Goal: Task Accomplishment & Management: Manage account settings

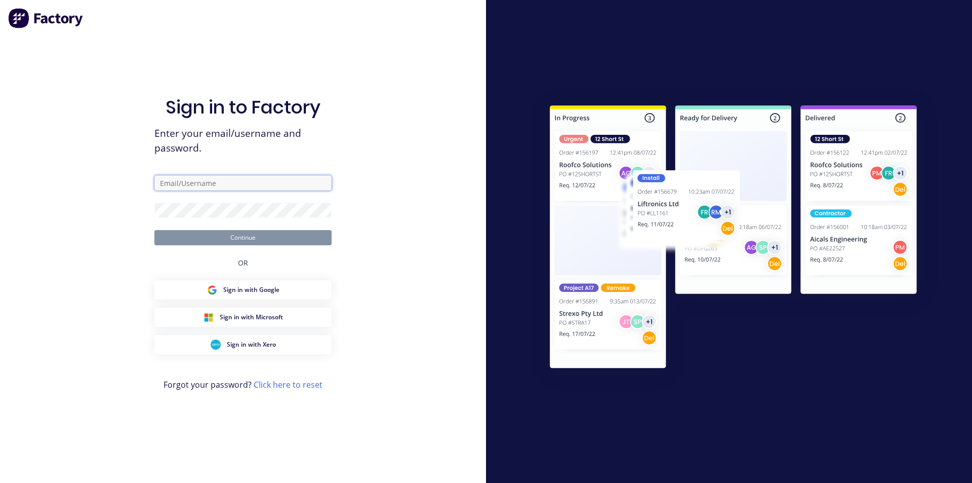
type input "davegiles@autolathing.co.nz"
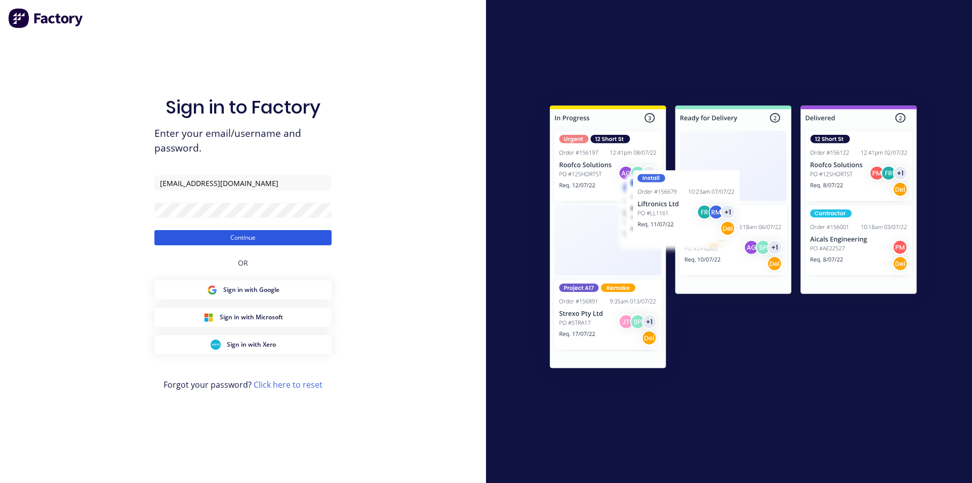
click at [234, 240] on button "Continue" at bounding box center [242, 237] width 177 height 15
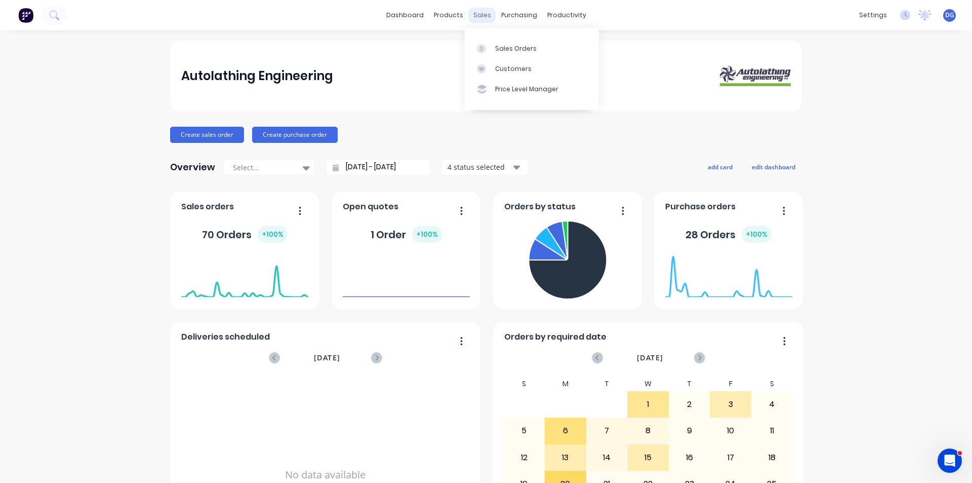
drag, startPoint x: 484, startPoint y: 16, endPoint x: 483, endPoint y: 21, distance: 5.1
click at [482, 16] on div "sales" at bounding box center [482, 15] width 28 height 15
click at [507, 50] on div "Sales Orders" at bounding box center [516, 48] width 42 height 9
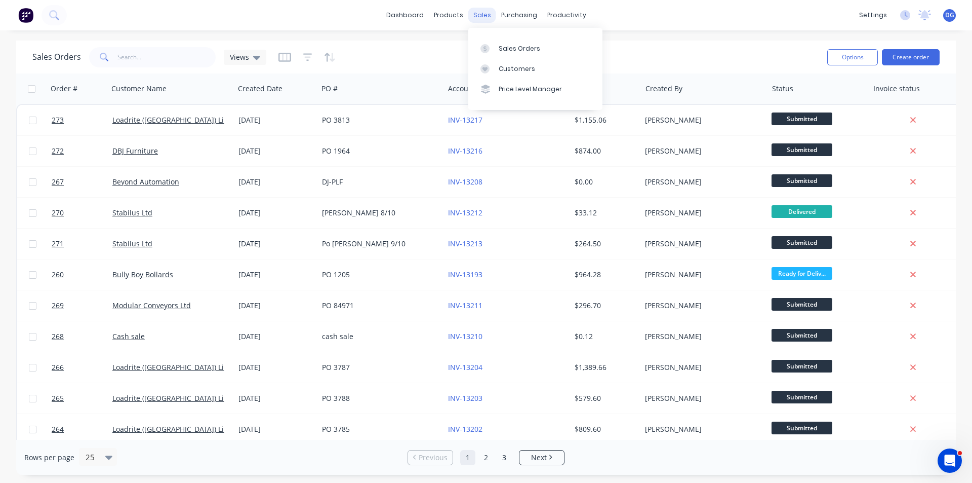
click at [483, 14] on div "sales" at bounding box center [482, 15] width 28 height 15
click at [509, 50] on div "Sales Orders" at bounding box center [520, 48] width 42 height 9
click at [908, 58] on button "Create order" at bounding box center [911, 57] width 58 height 16
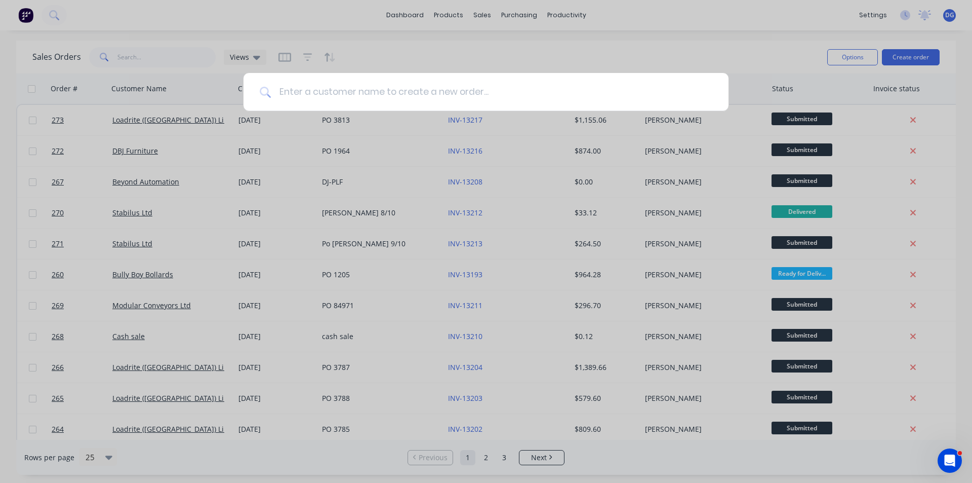
click at [378, 93] on input at bounding box center [492, 92] width 442 height 38
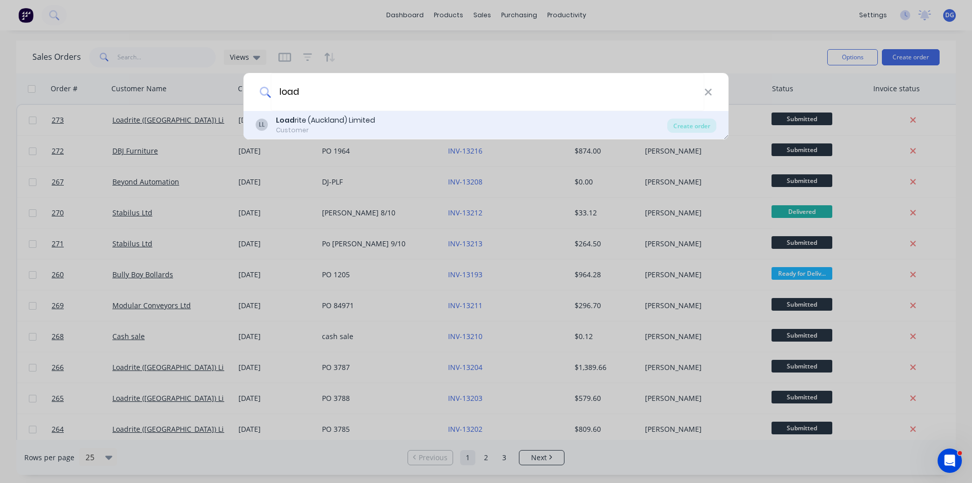
type input "load"
click at [335, 123] on div "Load rite (Auckland) Limited" at bounding box center [325, 120] width 99 height 11
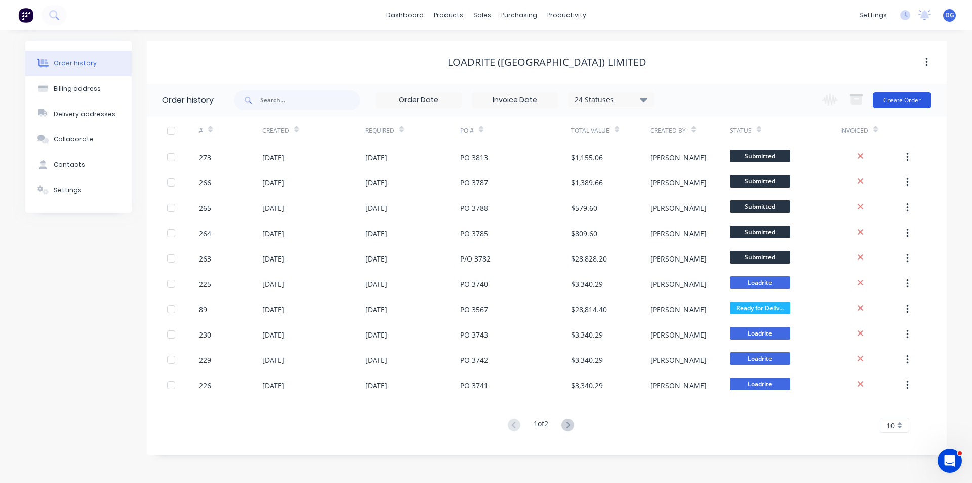
click at [905, 95] on button "Create Order" at bounding box center [902, 100] width 59 height 16
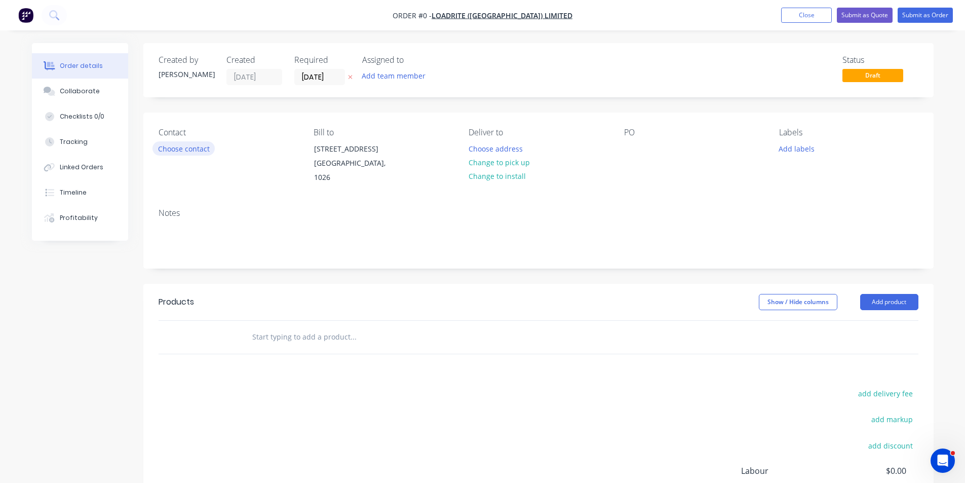
click at [184, 151] on button "Choose contact" at bounding box center [183, 148] width 62 height 14
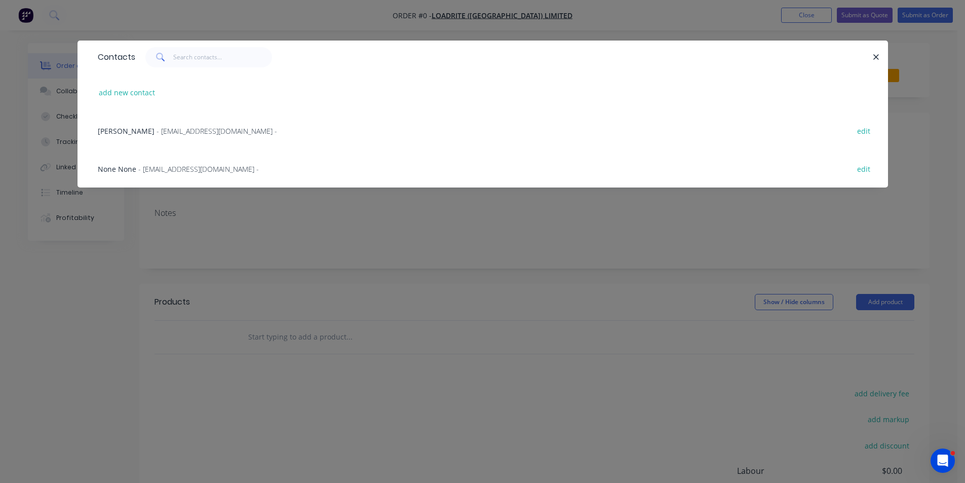
click at [154, 131] on span "[PERSON_NAME]" at bounding box center [126, 131] width 57 height 10
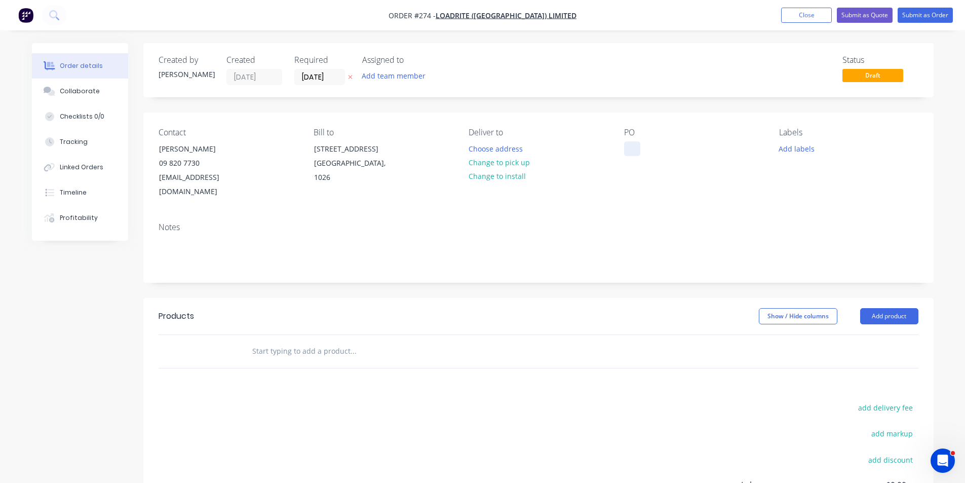
click at [636, 151] on div at bounding box center [632, 148] width 16 height 15
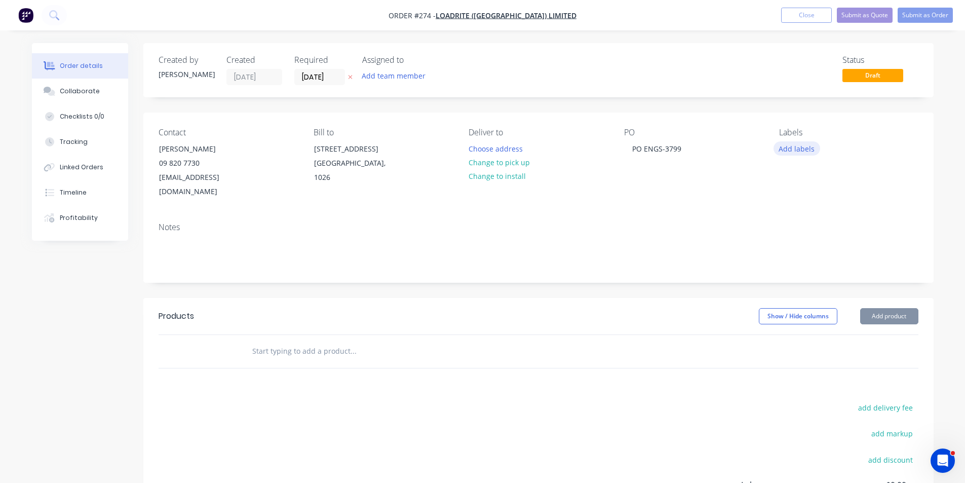
click at [795, 147] on button "Add labels" at bounding box center [796, 148] width 47 height 14
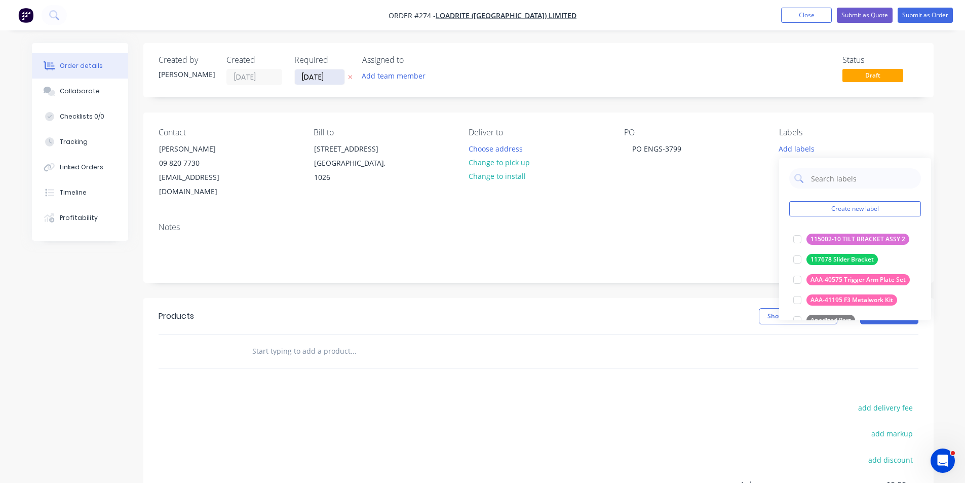
click at [329, 76] on input "14/10/25" at bounding box center [320, 76] width 50 height 15
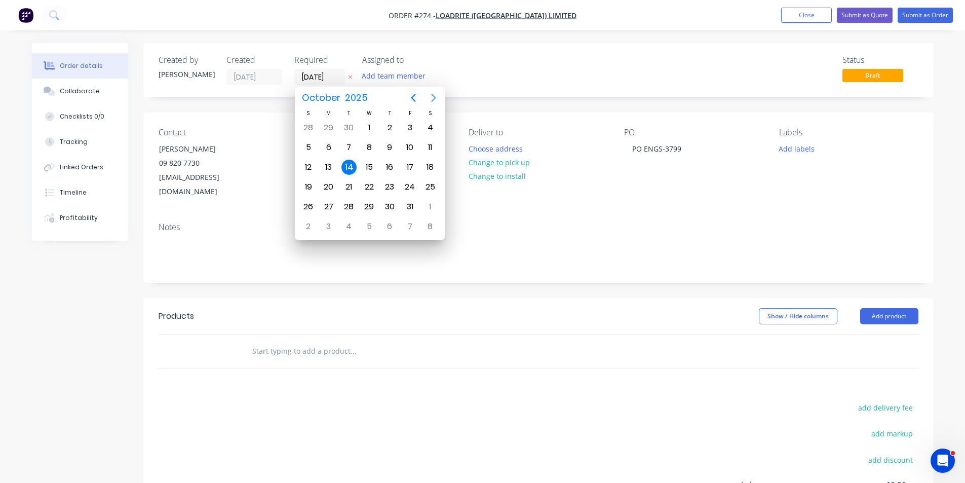
click at [435, 98] on icon "Next page" at bounding box center [433, 98] width 5 height 8
click at [326, 165] on div "10" at bounding box center [328, 167] width 15 height 15
type input "10/11/25"
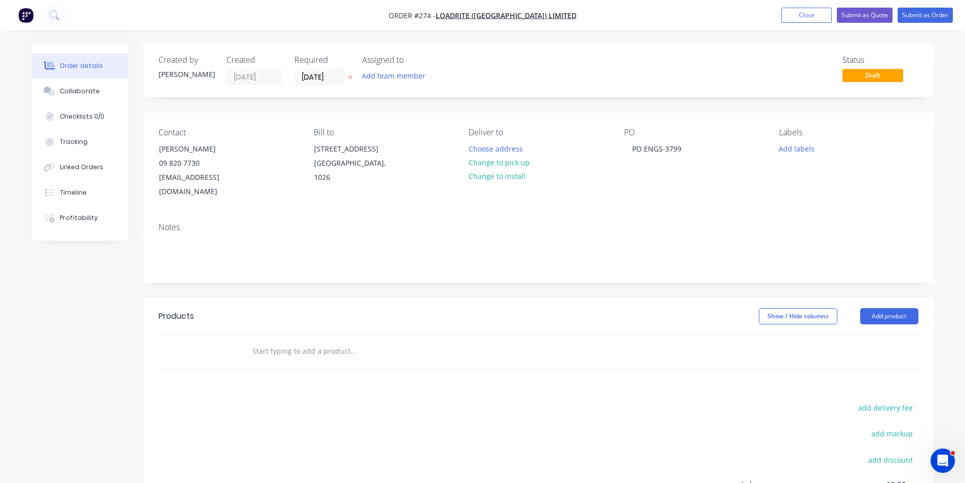
click at [268, 341] on input "text" at bounding box center [353, 351] width 203 height 20
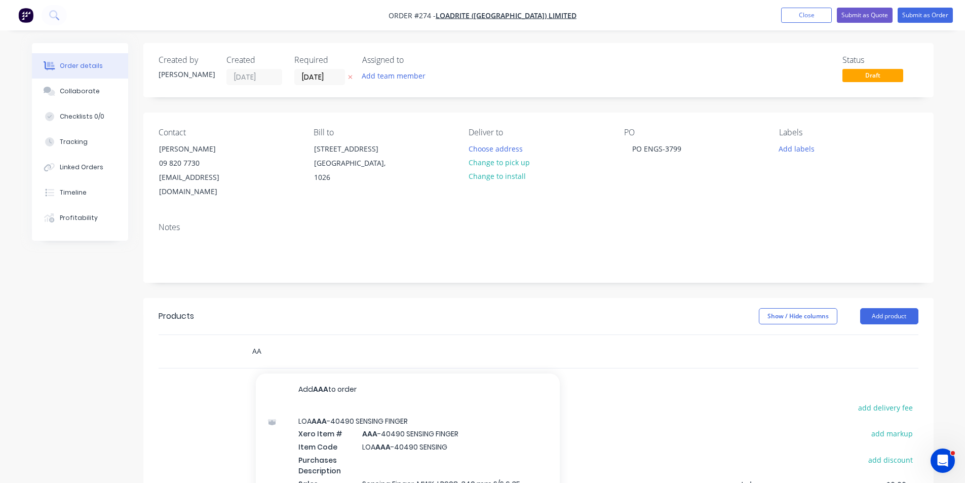
type input "A"
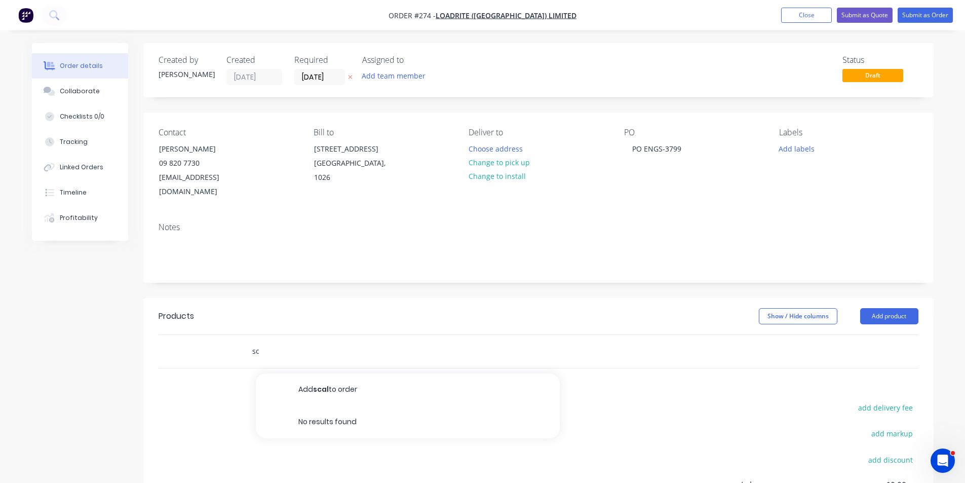
type input "s"
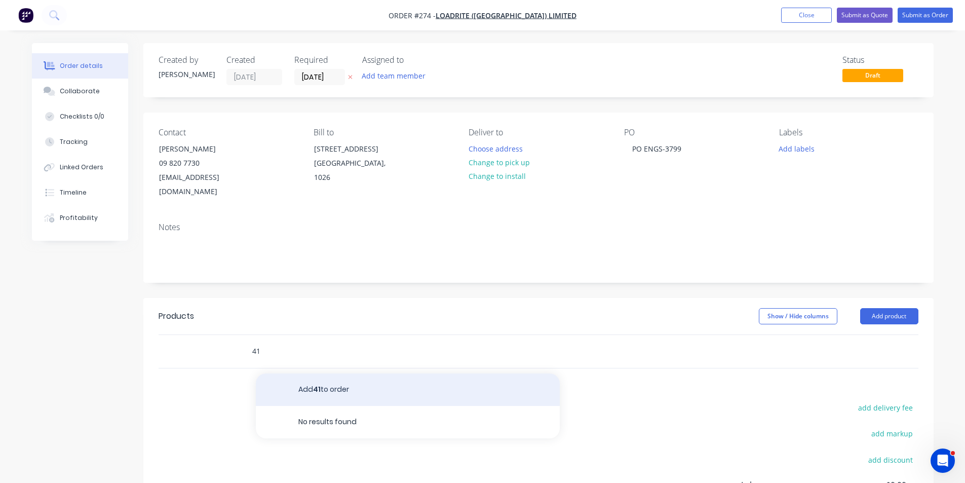
type input "4"
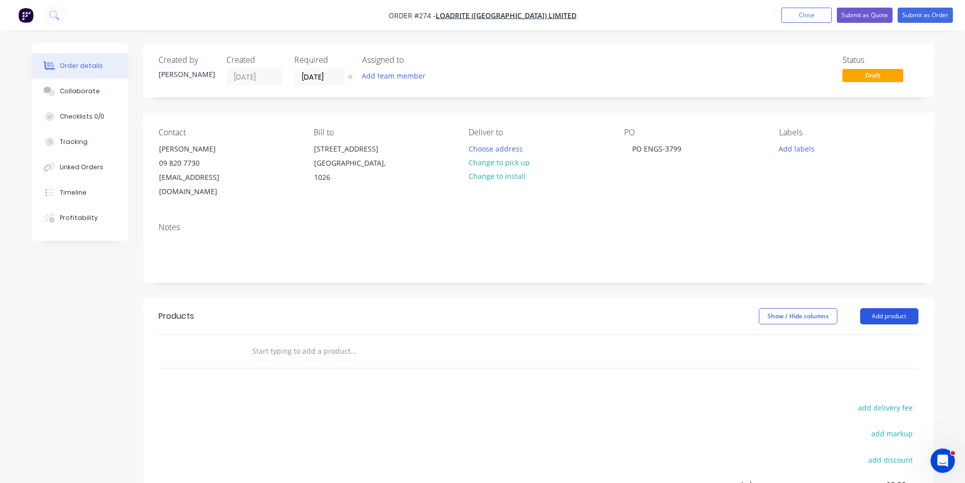
click at [890, 308] on button "Add product" at bounding box center [889, 316] width 58 height 16
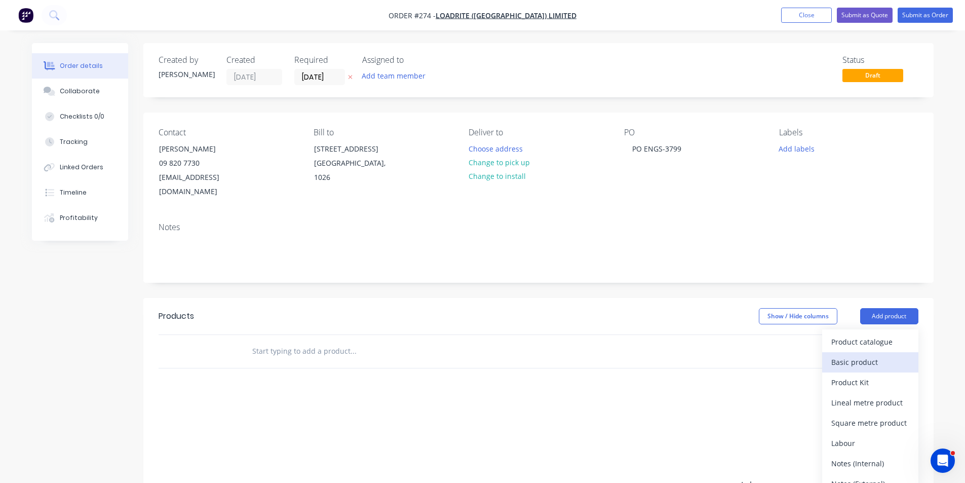
click at [864, 355] on div "Basic product" at bounding box center [870, 362] width 78 height 15
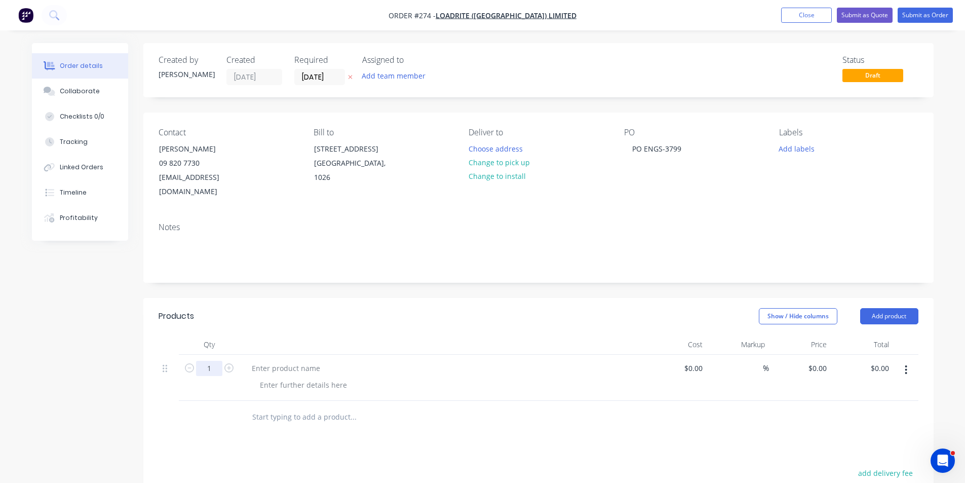
click at [211, 361] on input "1" at bounding box center [209, 368] width 26 height 15
type input "40"
click at [260, 361] on div at bounding box center [286, 368] width 85 height 15
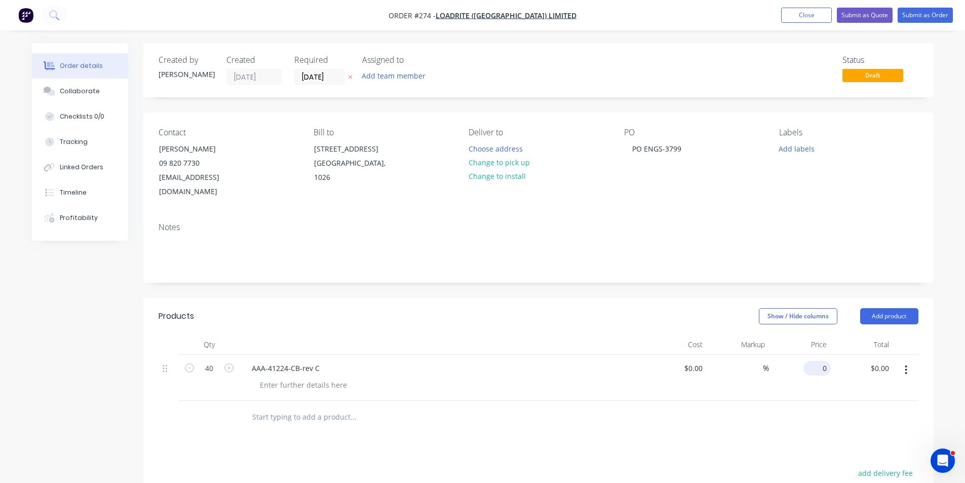
click at [828, 361] on input "0" at bounding box center [818, 368] width 23 height 15
type input "$278.59"
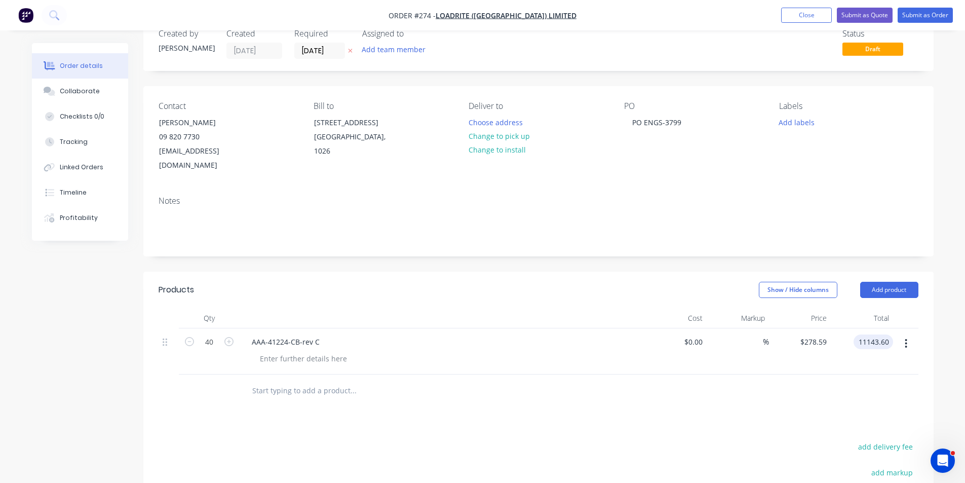
scroll to position [51, 0]
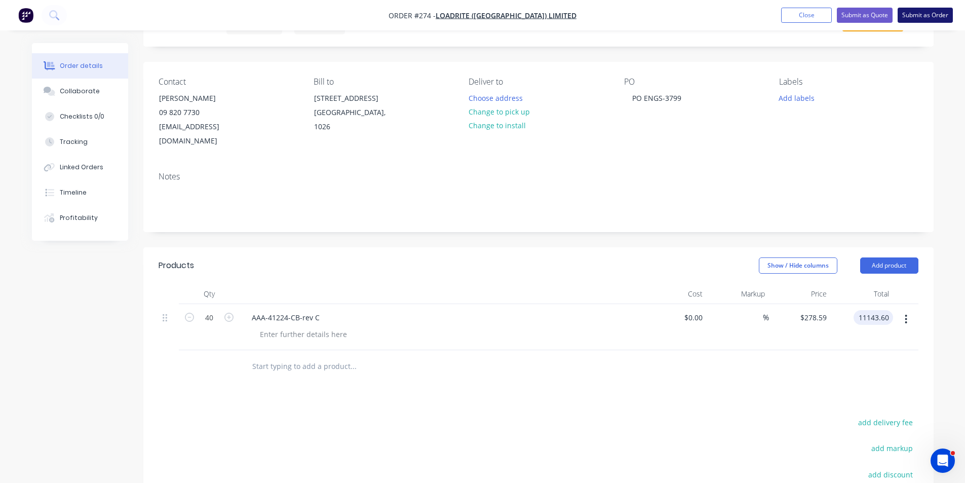
type input "$11,143.60"
click at [917, 15] on button "Submit as Order" at bounding box center [924, 15] width 55 height 15
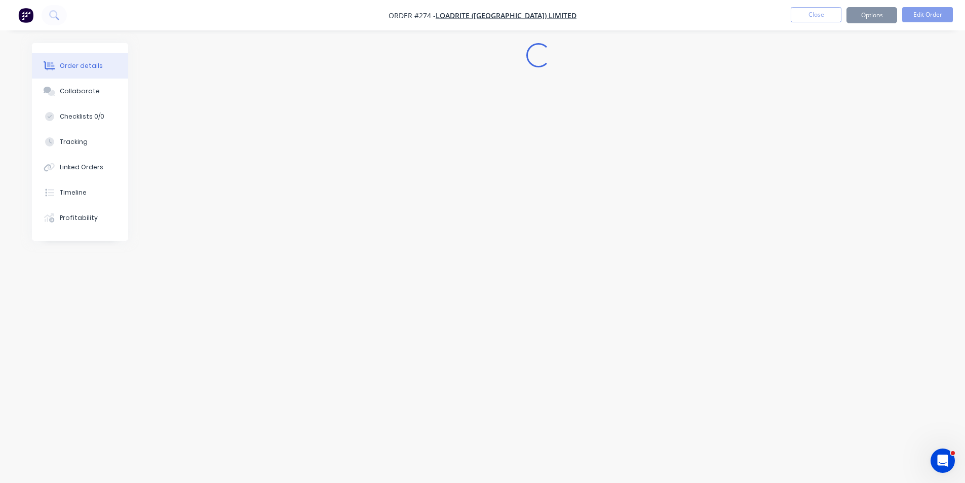
scroll to position [0, 0]
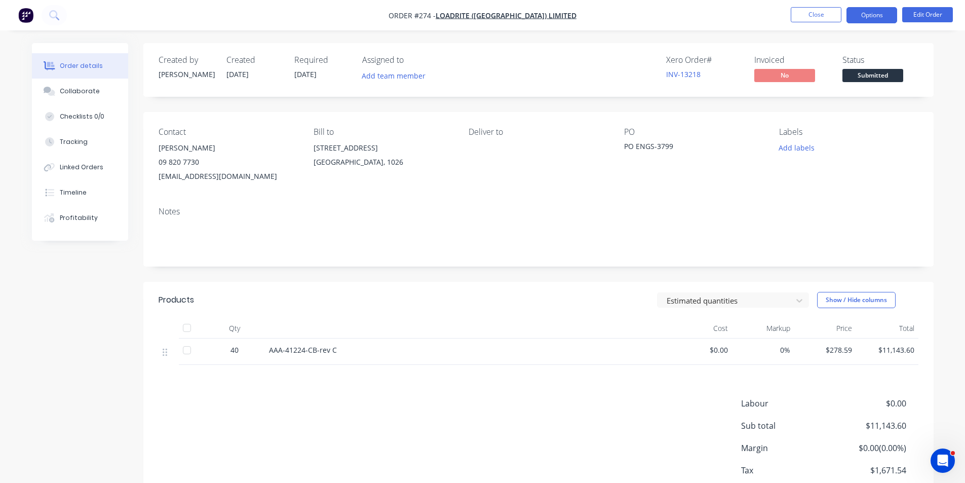
click at [856, 15] on button "Options" at bounding box center [871, 15] width 51 height 16
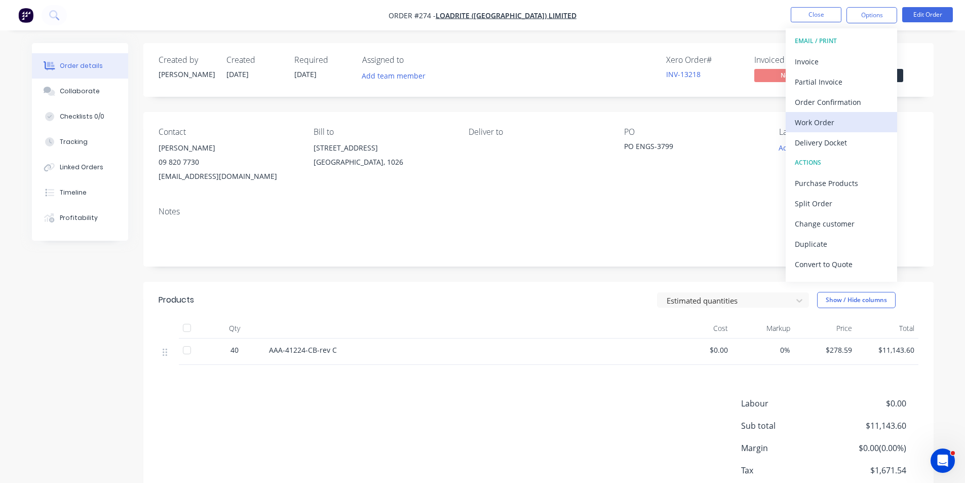
click at [826, 124] on div "Work Order" at bounding box center [841, 122] width 93 height 15
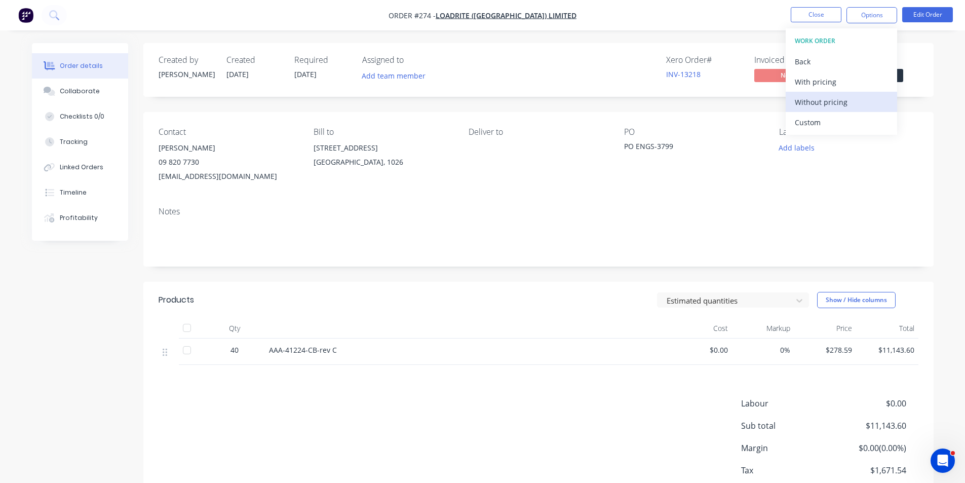
click at [832, 100] on div "Without pricing" at bounding box center [841, 102] width 93 height 15
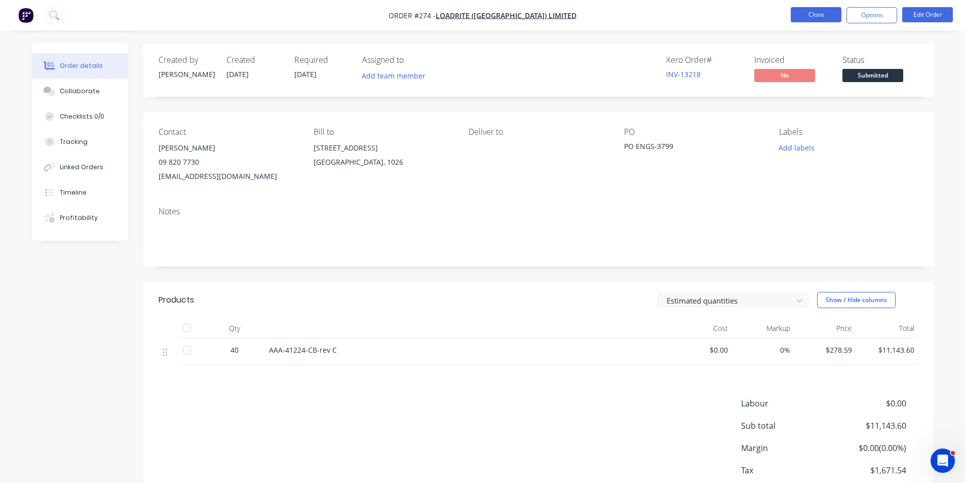
click at [823, 16] on button "Close" at bounding box center [816, 14] width 51 height 15
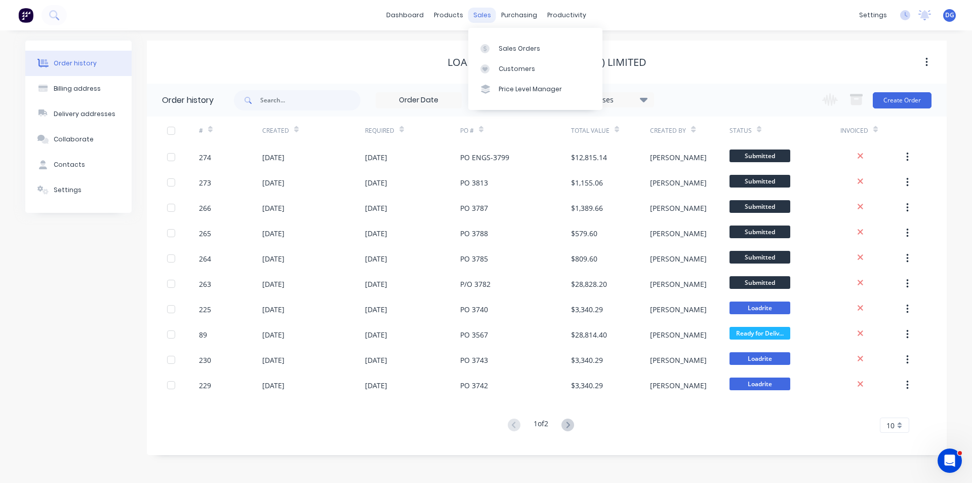
click at [477, 15] on div "sales" at bounding box center [482, 15] width 28 height 15
click at [498, 51] on link "Sales Orders" at bounding box center [535, 48] width 134 height 20
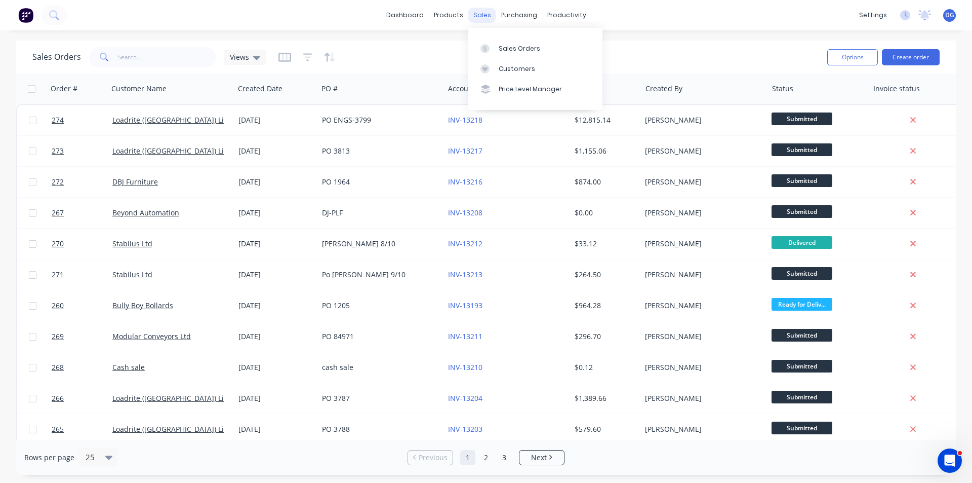
click at [483, 11] on div "sales" at bounding box center [482, 15] width 28 height 15
click at [504, 45] on div "Sales Orders" at bounding box center [520, 48] width 42 height 9
click at [517, 47] on div "Sales Orders" at bounding box center [520, 48] width 42 height 9
click at [918, 56] on button "Create order" at bounding box center [911, 57] width 58 height 16
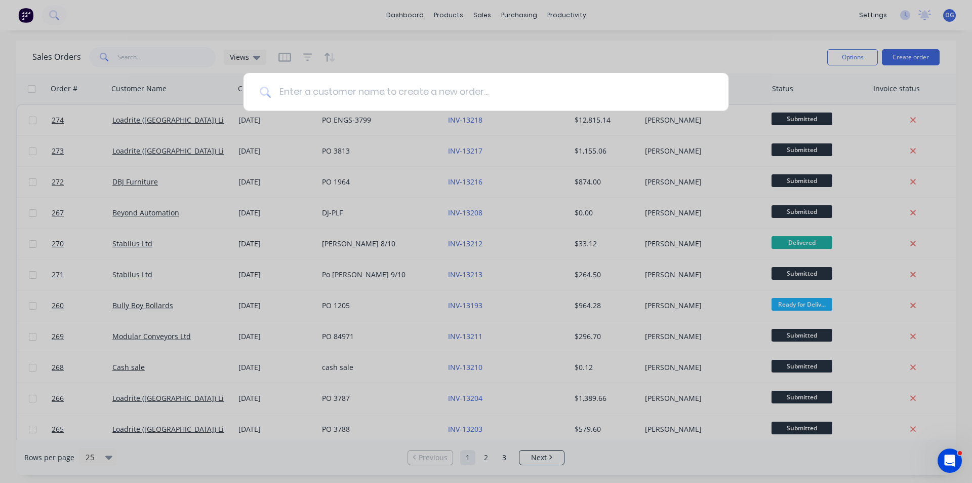
click at [494, 88] on input at bounding box center [492, 92] width 442 height 38
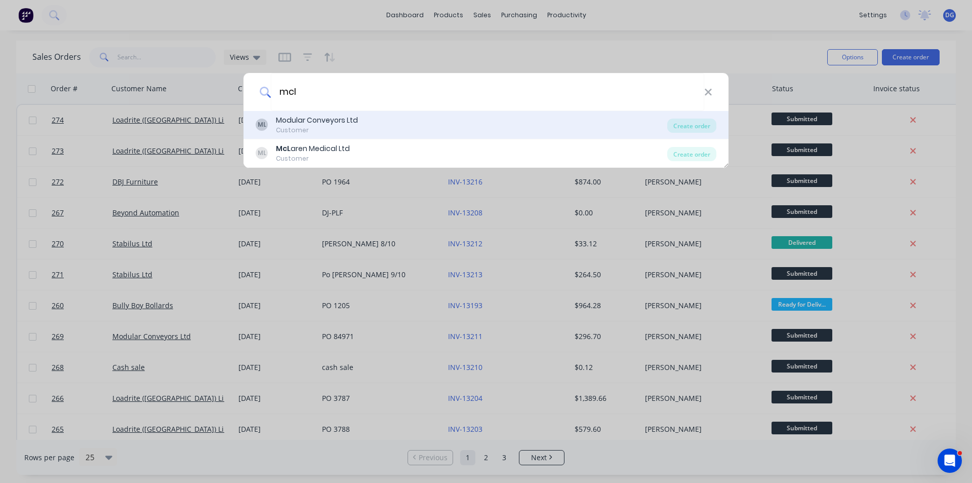
type input "mcl"
click at [343, 120] on div "Modular Conveyors Ltd" at bounding box center [317, 120] width 82 height 11
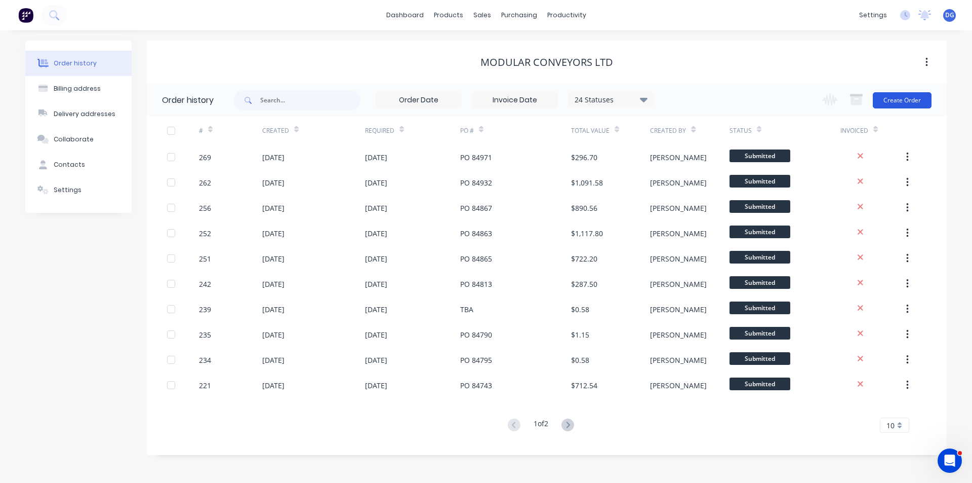
click at [910, 98] on button "Create Order" at bounding box center [902, 100] width 59 height 16
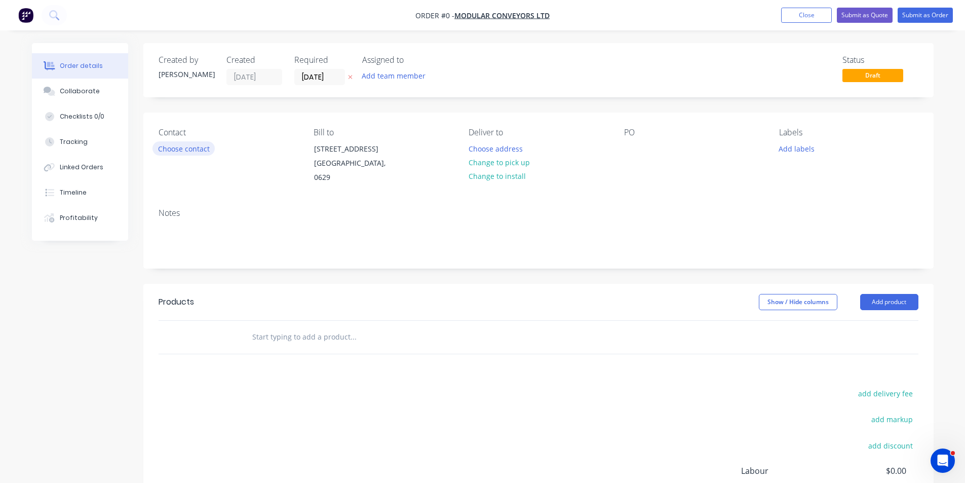
click at [191, 146] on button "Choose contact" at bounding box center [183, 148] width 62 height 14
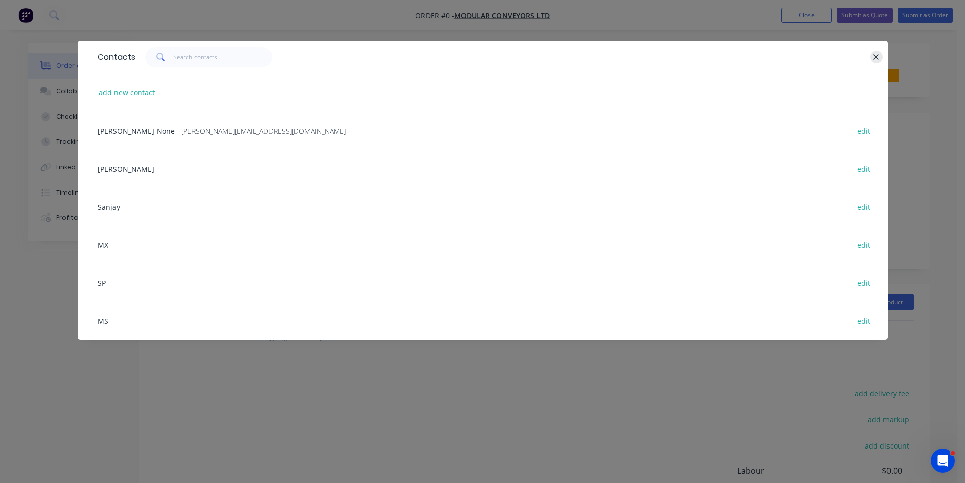
click at [876, 57] on icon "button" at bounding box center [877, 57] width 6 height 6
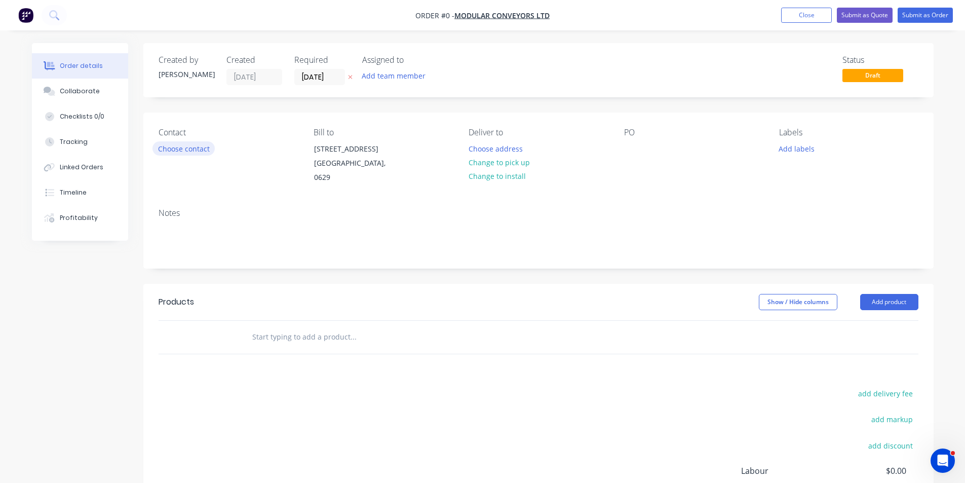
click at [194, 148] on button "Choose contact" at bounding box center [183, 148] width 62 height 14
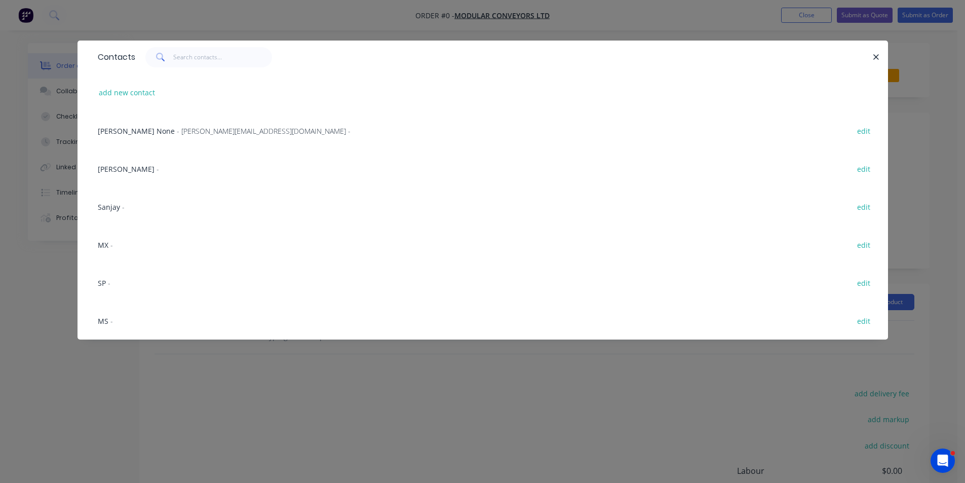
click at [136, 172] on span "Monica Zheng" at bounding box center [126, 169] width 57 height 10
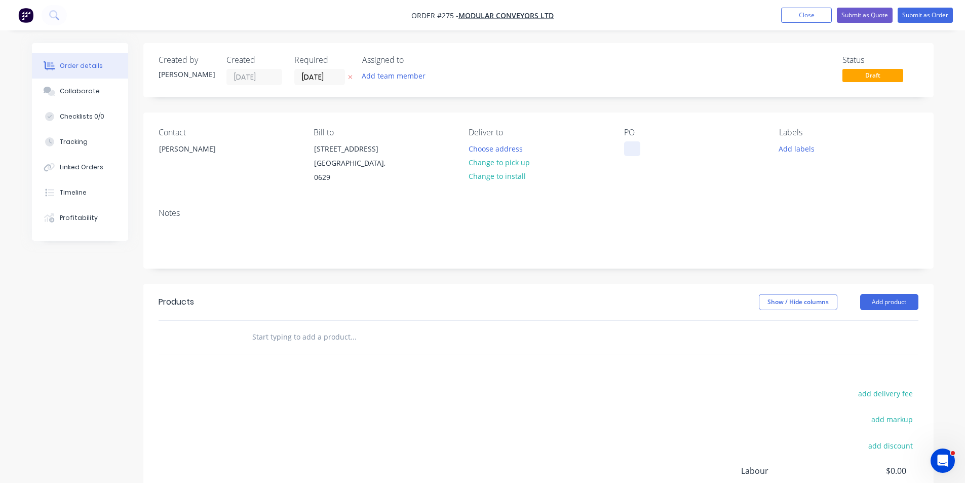
click at [631, 147] on div at bounding box center [632, 148] width 16 height 15
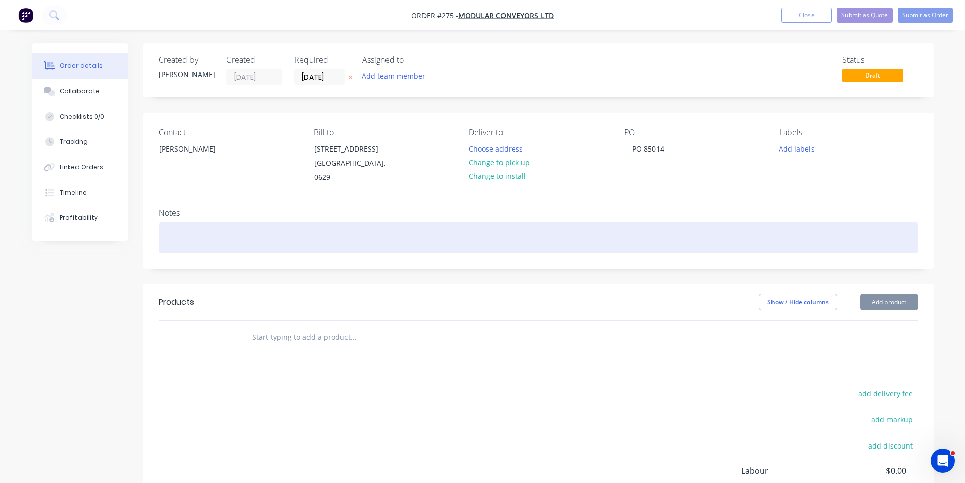
click at [186, 239] on div at bounding box center [539, 237] width 760 height 31
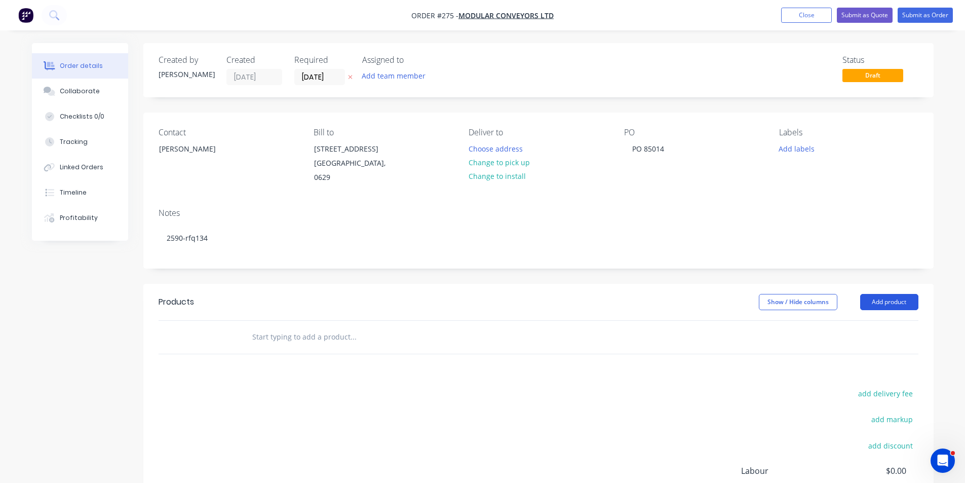
click at [882, 303] on button "Add product" at bounding box center [889, 302] width 58 height 16
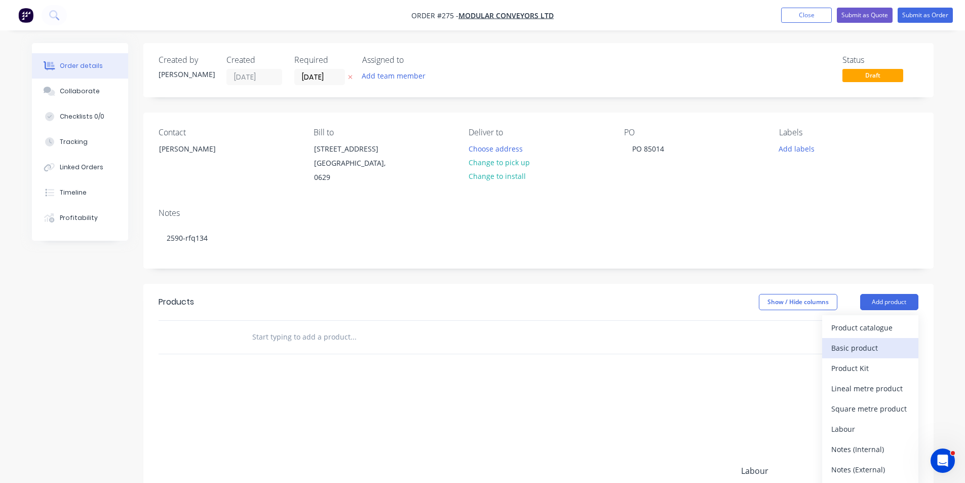
click at [858, 349] on div "Basic product" at bounding box center [870, 347] width 78 height 15
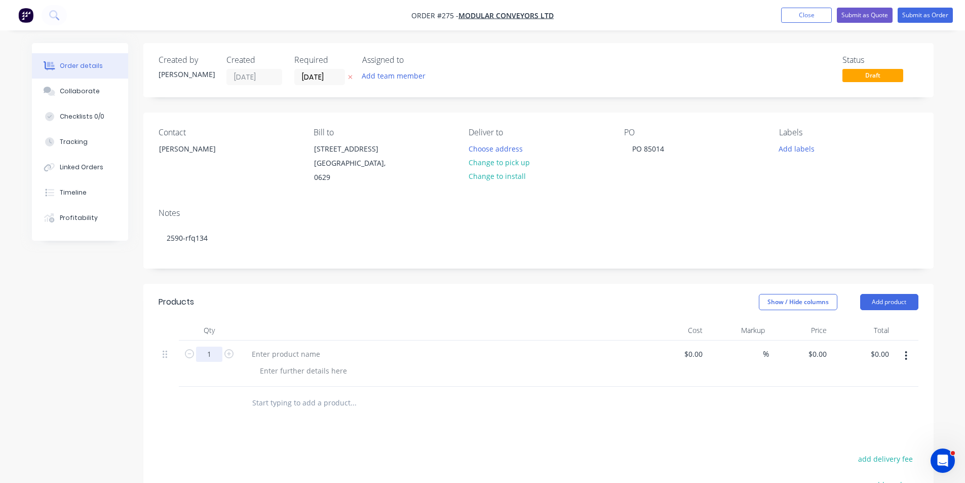
click at [212, 354] on input "1" at bounding box center [209, 353] width 26 height 15
type input "16"
click at [826, 352] on input "0" at bounding box center [818, 353] width 23 height 15
type input "$9.10"
type input "$145.60"
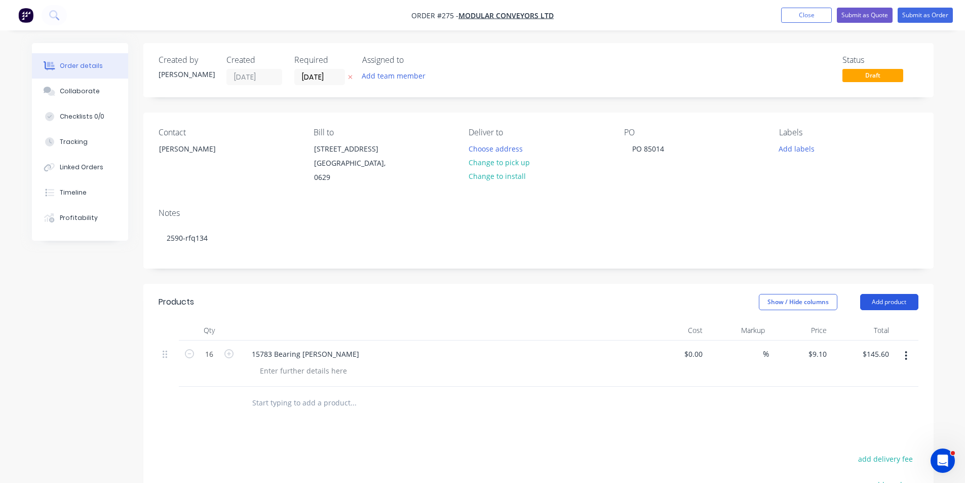
click at [891, 300] on button "Add product" at bounding box center [889, 302] width 58 height 16
drag, startPoint x: 867, startPoint y: 347, endPoint x: 839, endPoint y: 361, distance: 31.0
click at [865, 348] on div "Basic product" at bounding box center [870, 347] width 78 height 15
click at [214, 400] on input "1" at bounding box center [209, 400] width 26 height 15
type input "4"
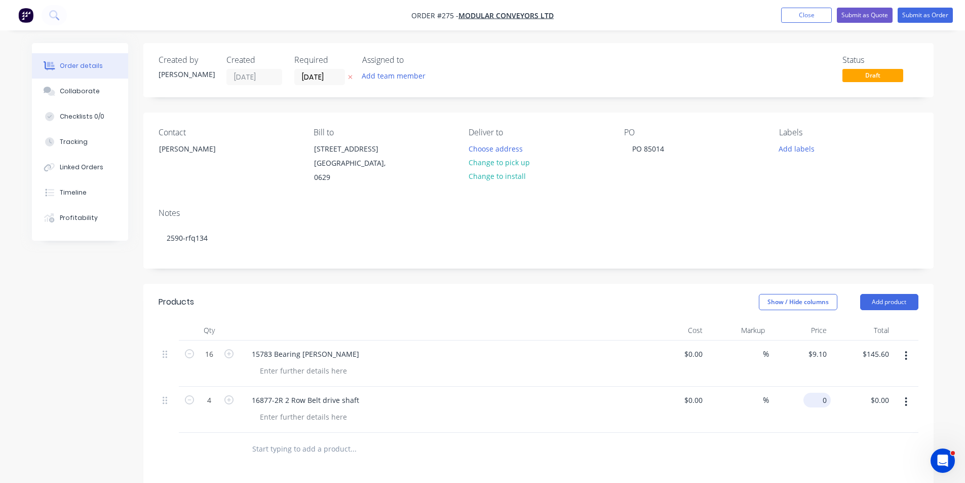
click at [826, 400] on input "0" at bounding box center [818, 400] width 23 height 15
type input "$58.10"
type input "$232.40"
click at [931, 17] on button "Submit as Order" at bounding box center [924, 15] width 55 height 15
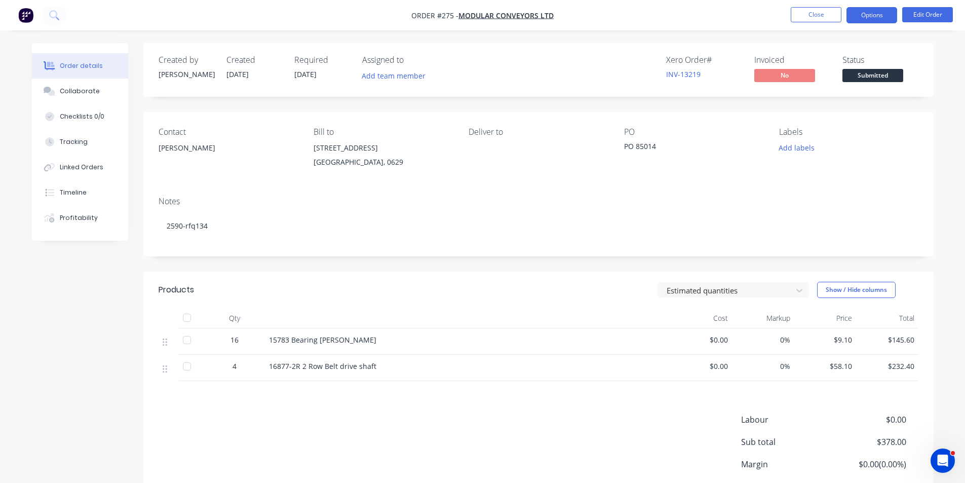
click at [860, 13] on button "Options" at bounding box center [871, 15] width 51 height 16
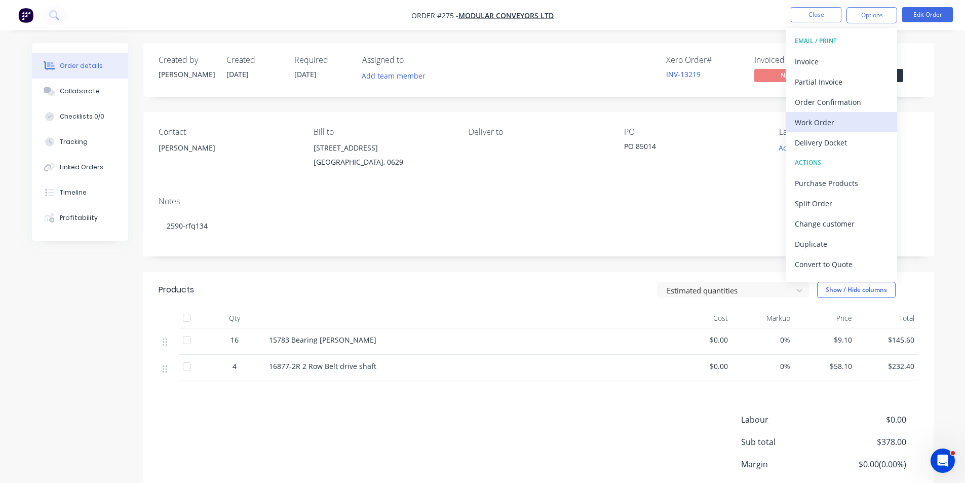
click at [827, 121] on div "Work Order" at bounding box center [841, 122] width 93 height 15
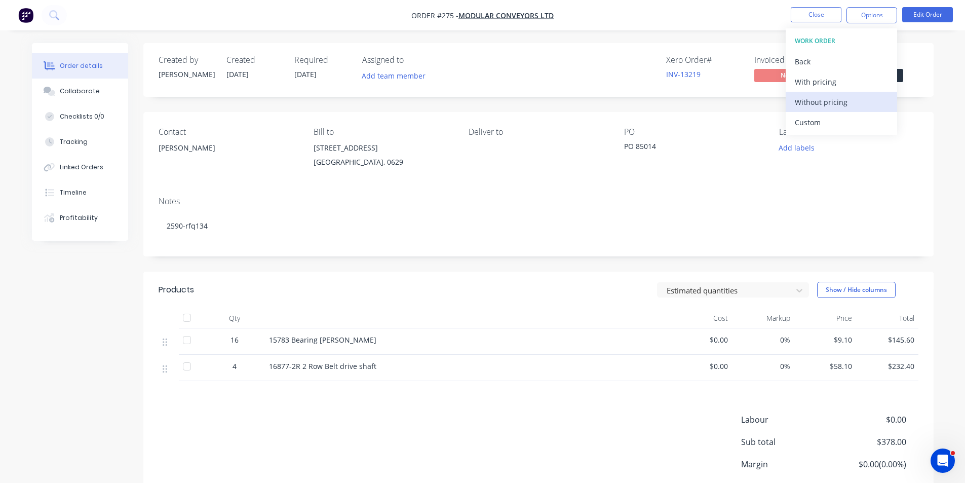
click at [834, 102] on div "Without pricing" at bounding box center [841, 102] width 93 height 15
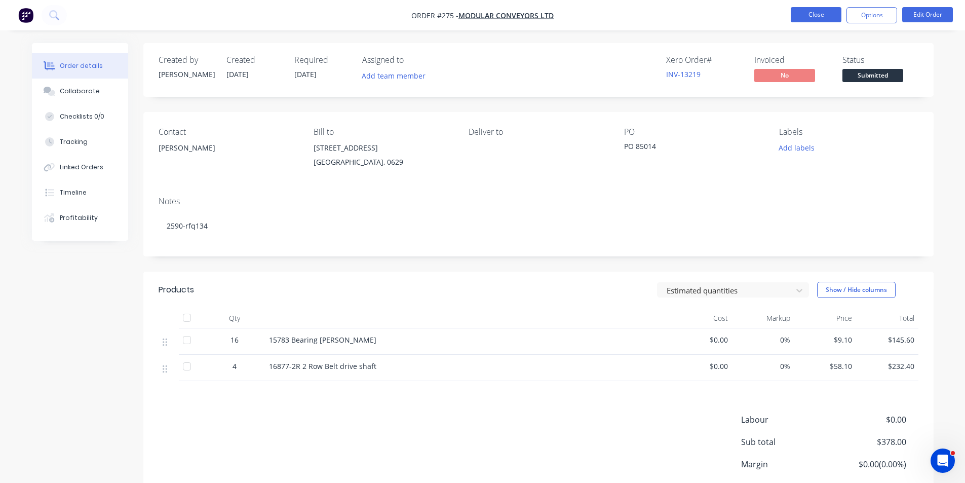
click at [815, 14] on button "Close" at bounding box center [816, 14] width 51 height 15
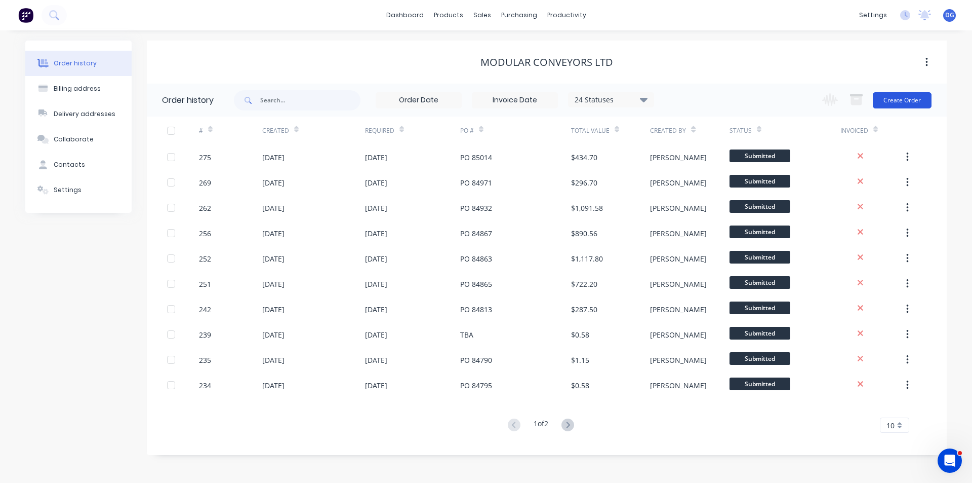
click at [904, 101] on button "Create Order" at bounding box center [902, 100] width 59 height 16
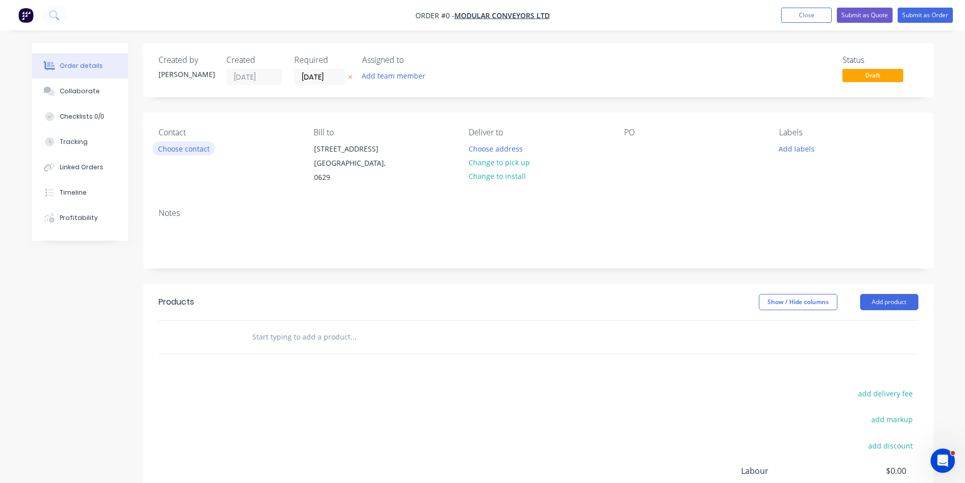
click at [203, 148] on button "Choose contact" at bounding box center [183, 148] width 62 height 14
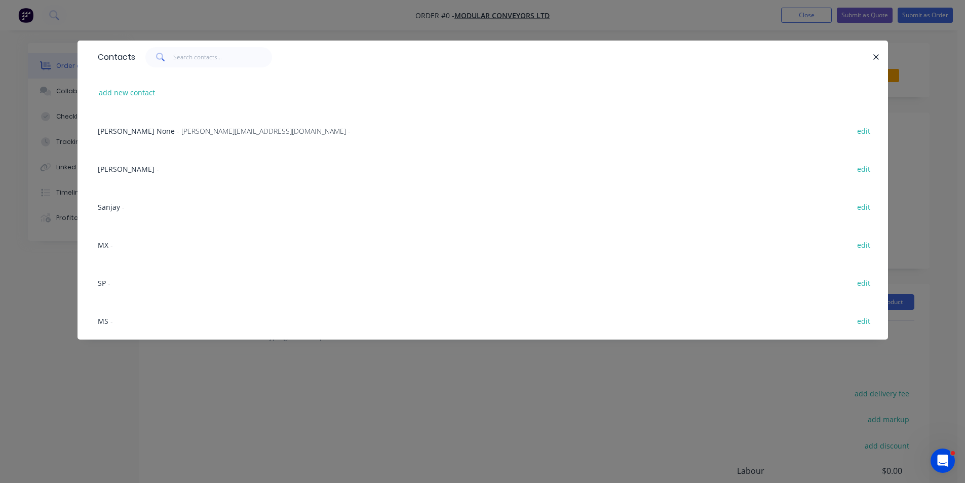
click at [126, 173] on span "Monica Zheng" at bounding box center [126, 169] width 57 height 10
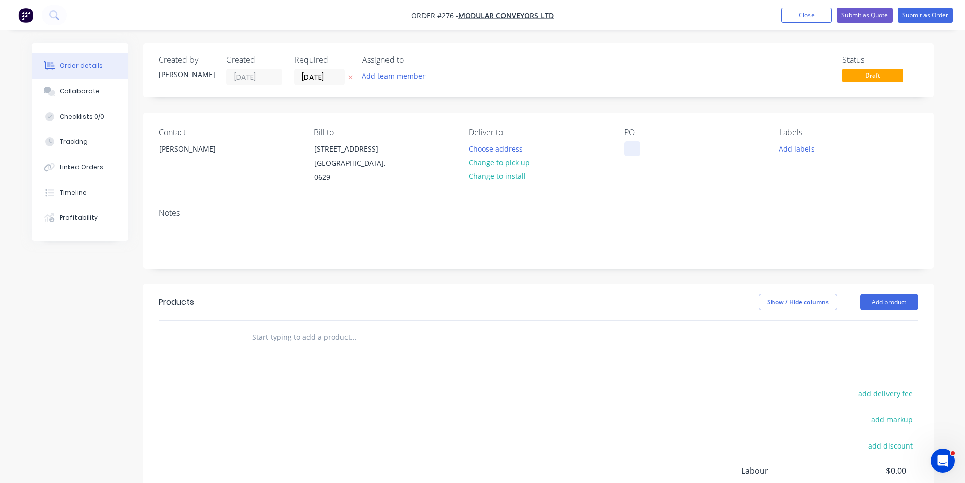
click at [633, 148] on div at bounding box center [632, 148] width 16 height 15
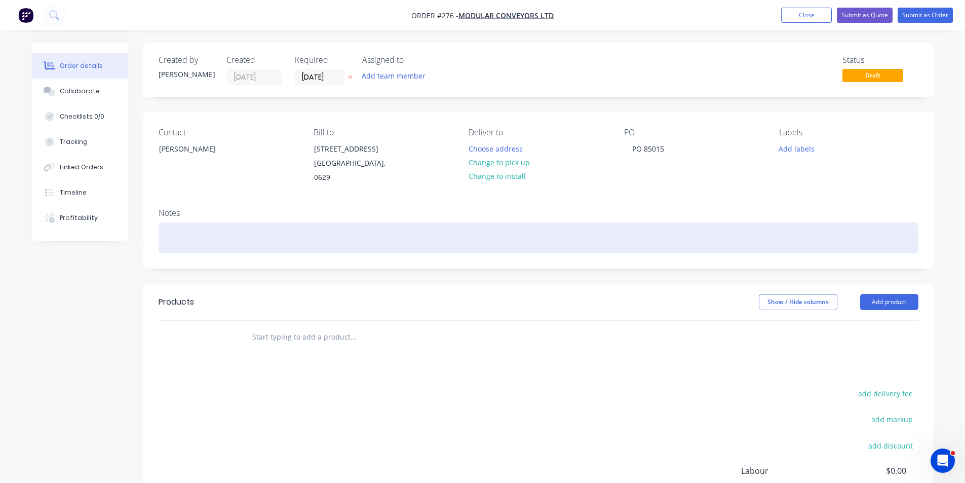
click at [183, 242] on div at bounding box center [539, 237] width 760 height 31
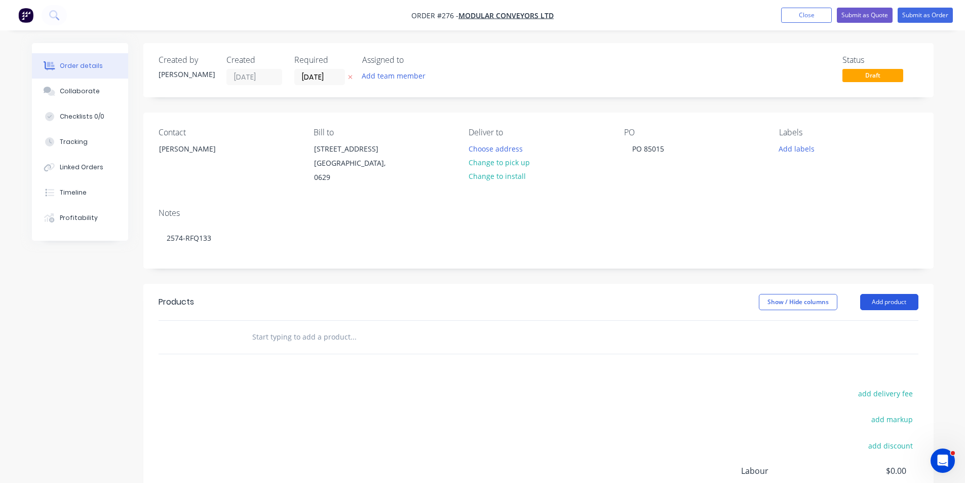
click at [884, 303] on button "Add product" at bounding box center [889, 302] width 58 height 16
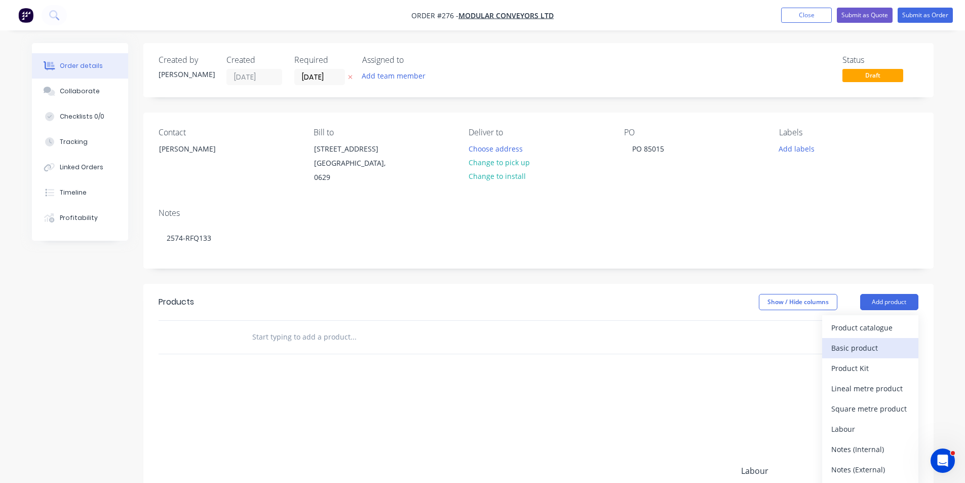
click at [874, 351] on div "Basic product" at bounding box center [870, 347] width 78 height 15
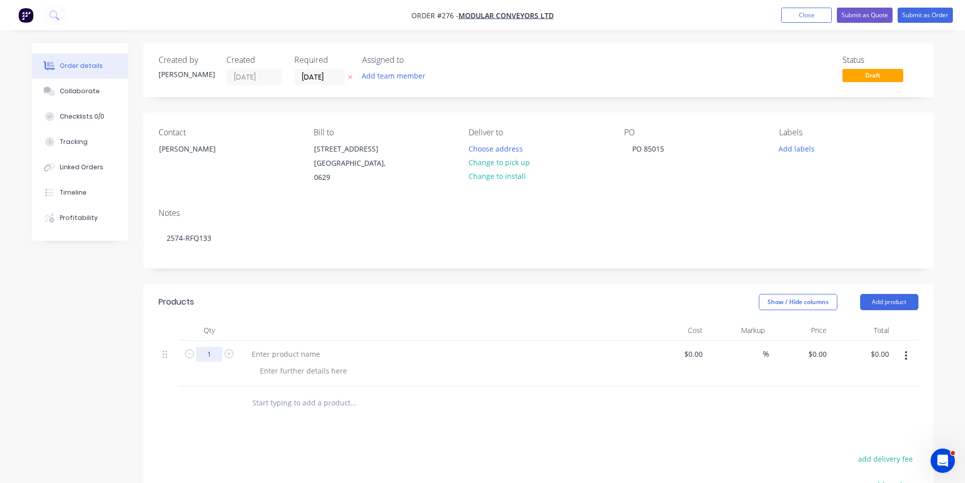
click at [209, 354] on input "1" at bounding box center [209, 353] width 26 height 15
type input "36"
type input "$0.00"
click at [213, 351] on input "36" at bounding box center [209, 353] width 26 height 15
click at [358, 354] on div "17753 Chain idler pin tapped SS 304" at bounding box center [314, 353] width 140 height 15
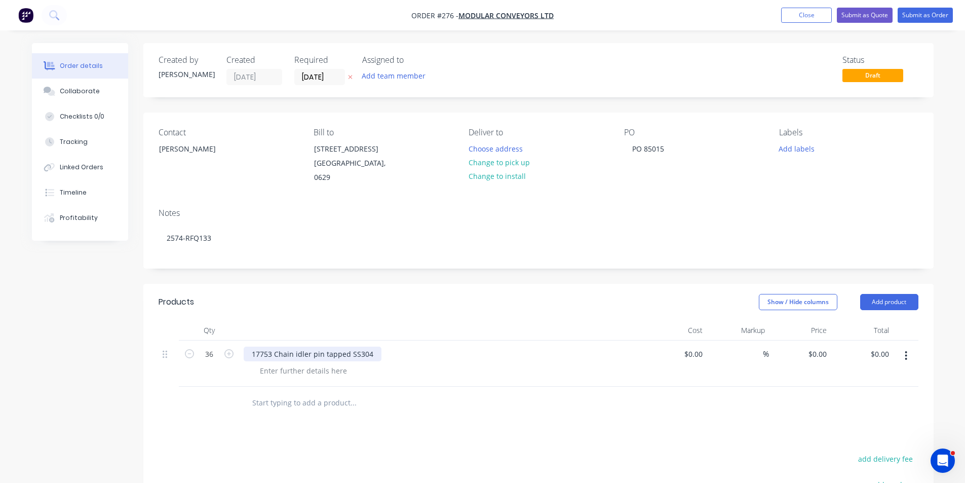
click at [370, 354] on div "17753 Chain idler pin tapped SS304" at bounding box center [313, 353] width 138 height 15
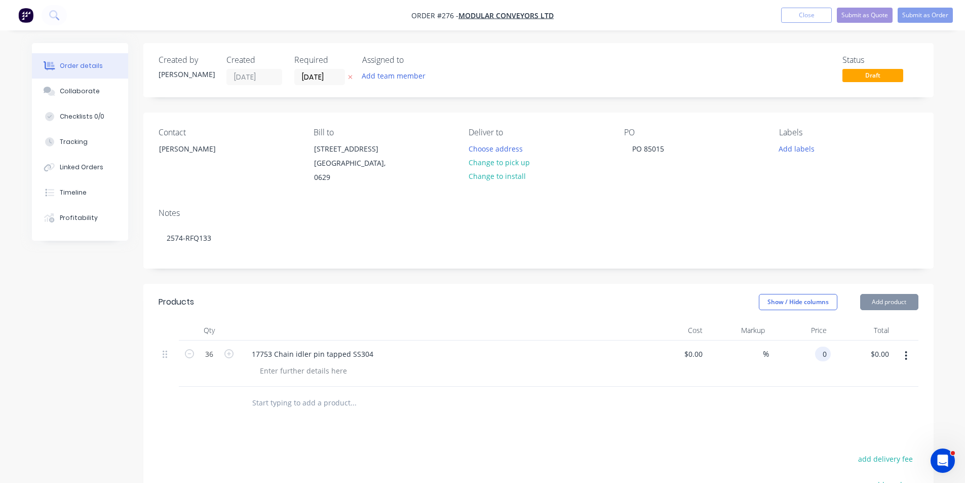
click at [826, 351] on input "0" at bounding box center [825, 353] width 12 height 15
type input "$6.98"
type input "$251.28"
click at [882, 300] on button "Add product" at bounding box center [889, 302] width 58 height 16
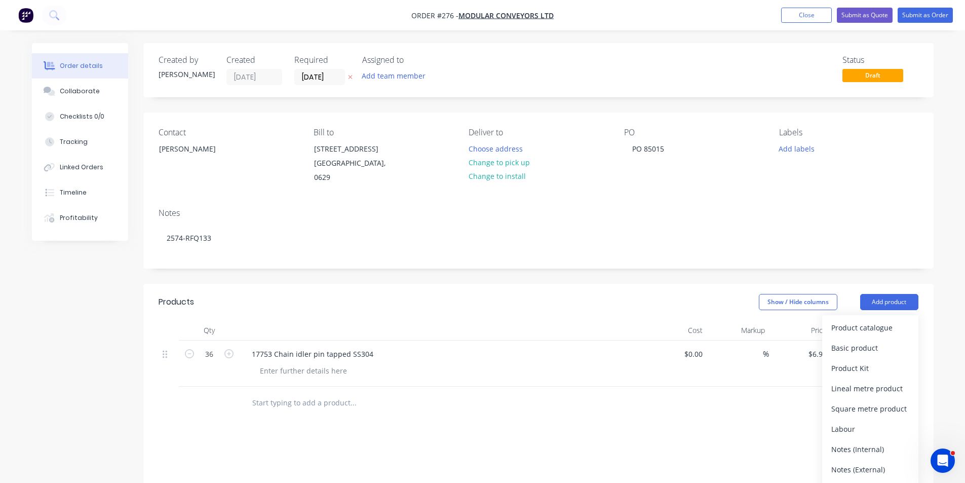
drag, startPoint x: 876, startPoint y: 344, endPoint x: 591, endPoint y: 381, distance: 287.6
click at [873, 346] on div "Basic product" at bounding box center [870, 347] width 78 height 15
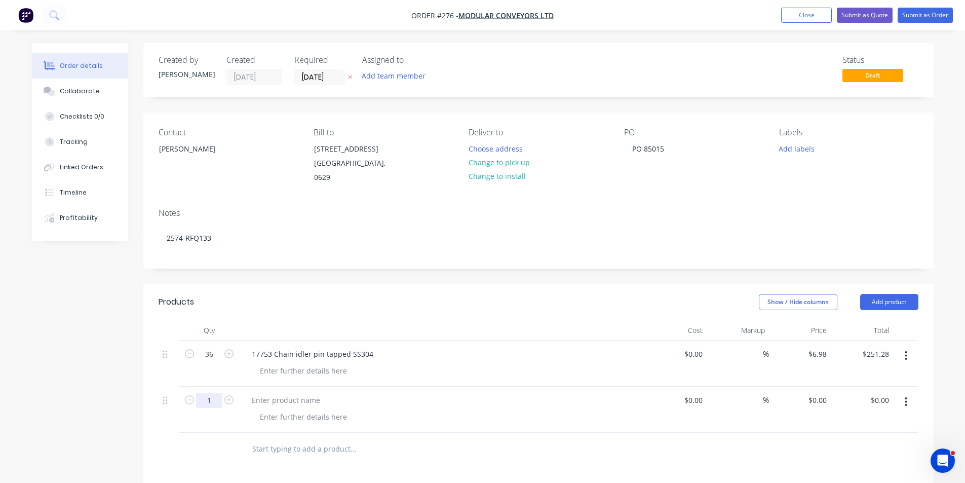
click at [213, 399] on input "1" at bounding box center [209, 400] width 26 height 15
type input "9"
type input "$0.00"
type input "$12.10"
type input "$108.90"
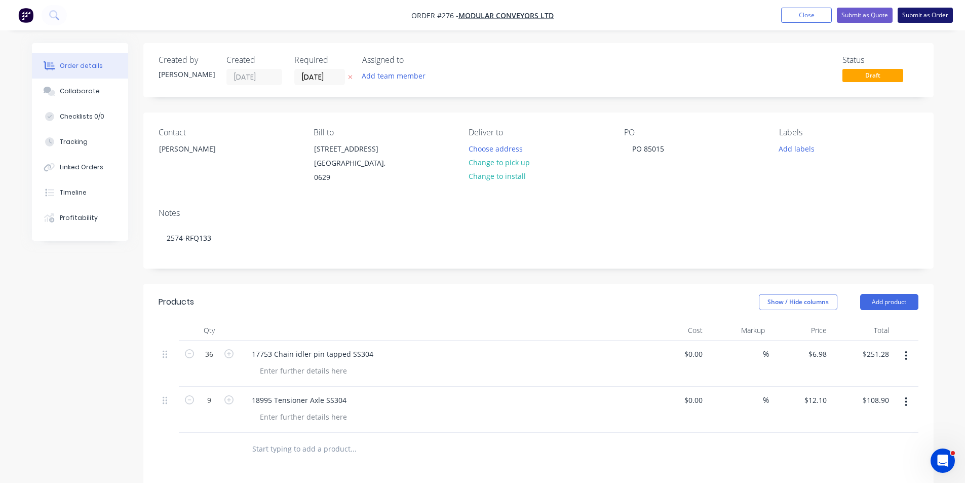
click at [913, 18] on button "Submit as Order" at bounding box center [924, 15] width 55 height 15
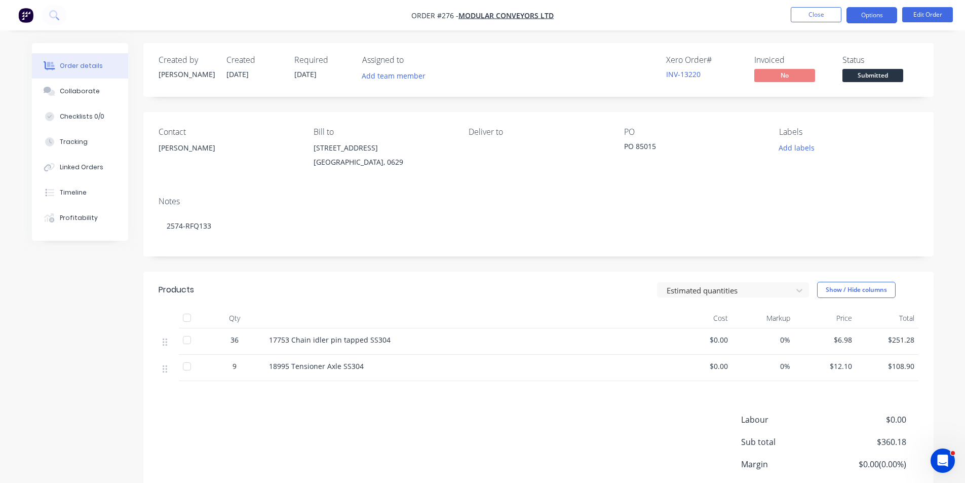
click at [884, 14] on button "Options" at bounding box center [871, 15] width 51 height 16
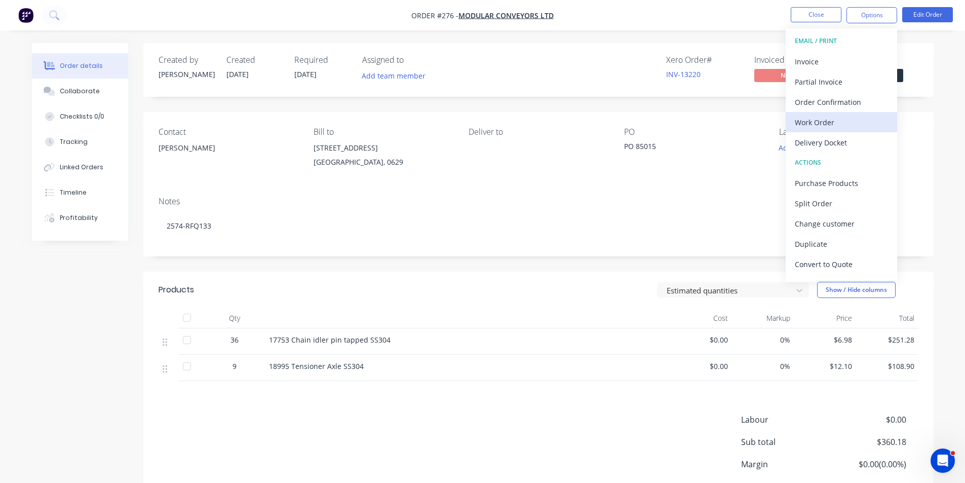
click at [820, 123] on div "Work Order" at bounding box center [841, 122] width 93 height 15
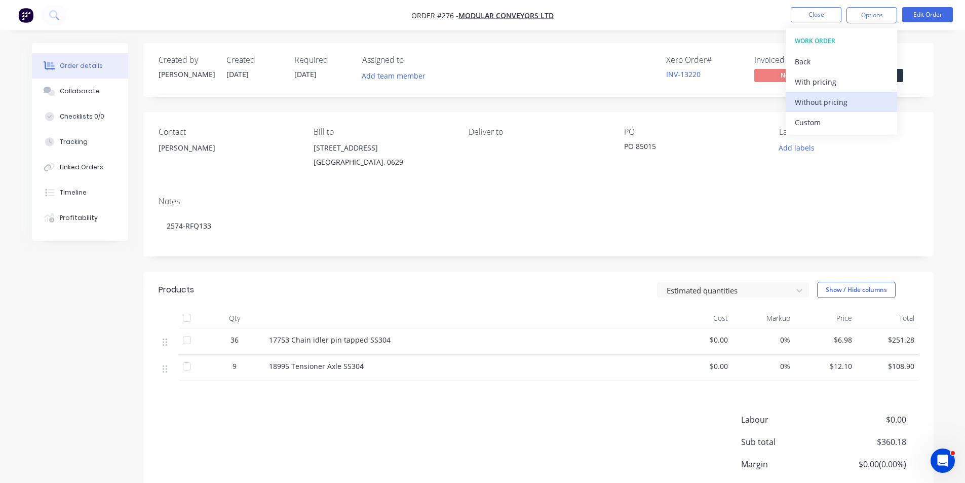
click at [820, 101] on div "Without pricing" at bounding box center [841, 102] width 93 height 15
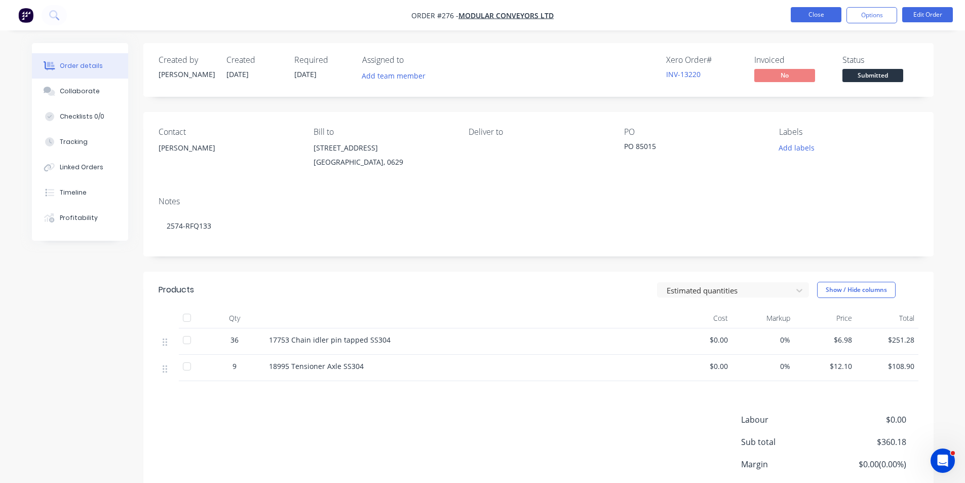
click at [815, 16] on button "Close" at bounding box center [816, 14] width 51 height 15
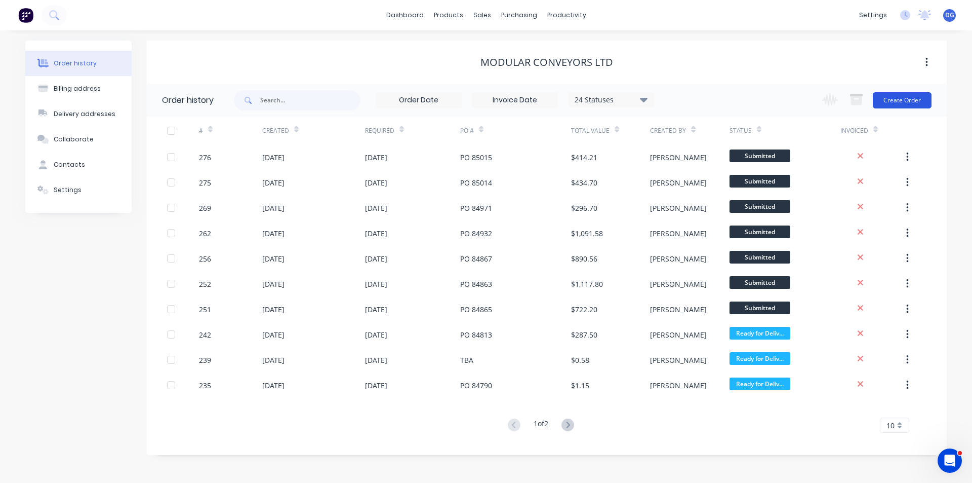
click at [890, 99] on button "Create Order" at bounding box center [902, 100] width 59 height 16
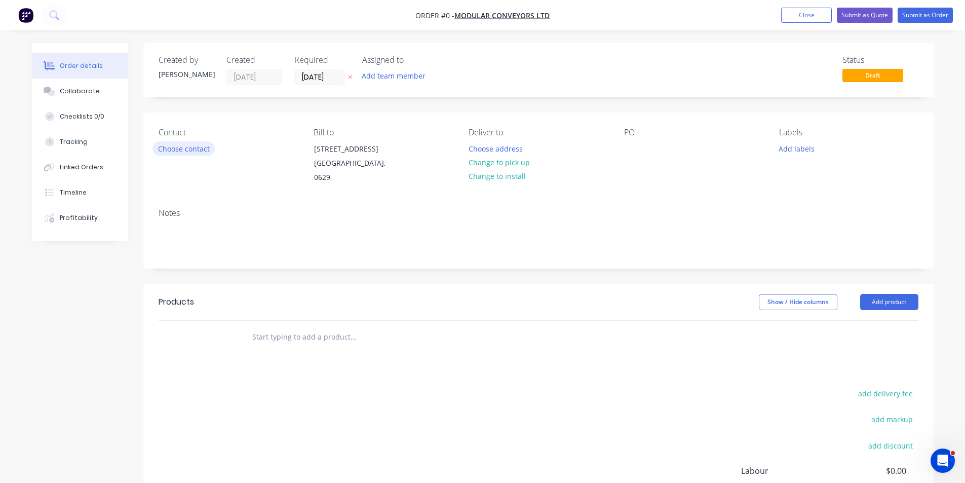
click at [195, 148] on button "Choose contact" at bounding box center [183, 148] width 62 height 14
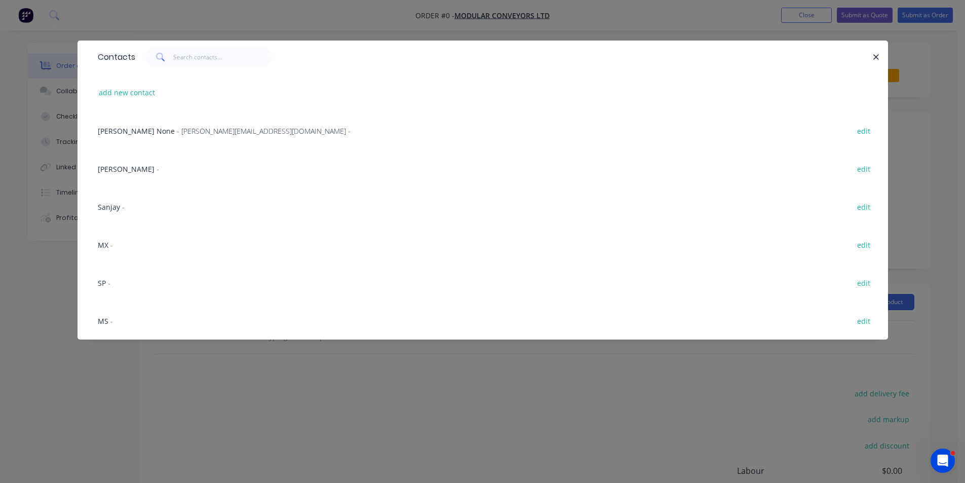
click at [140, 171] on span "Monica Zheng" at bounding box center [126, 169] width 57 height 10
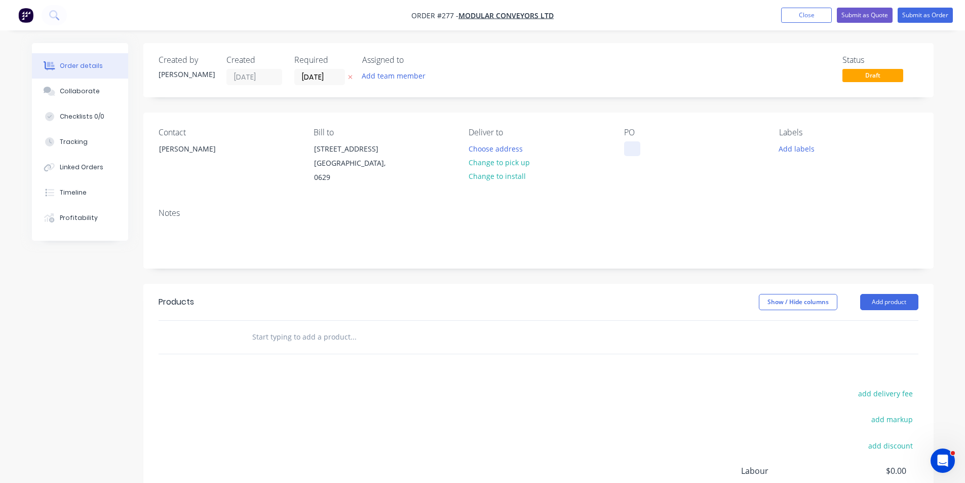
click at [624, 148] on div at bounding box center [632, 148] width 16 height 15
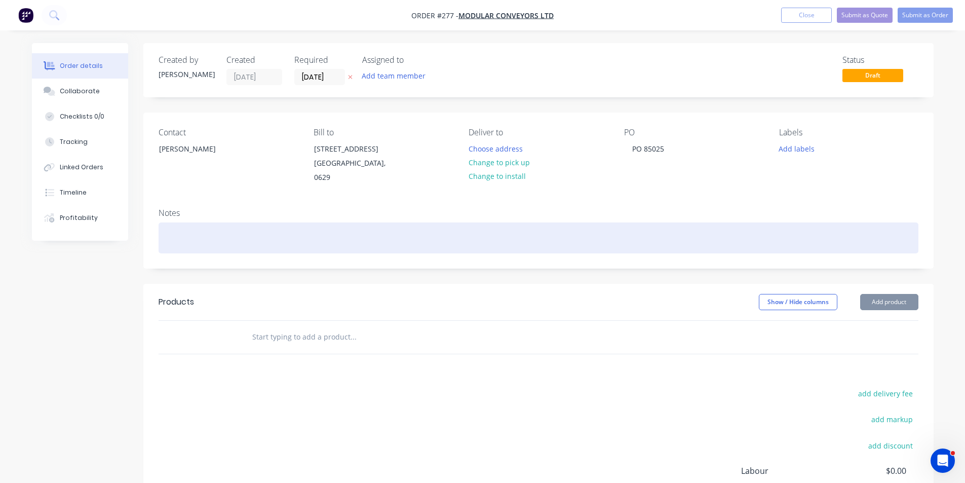
click at [189, 239] on div at bounding box center [539, 237] width 760 height 31
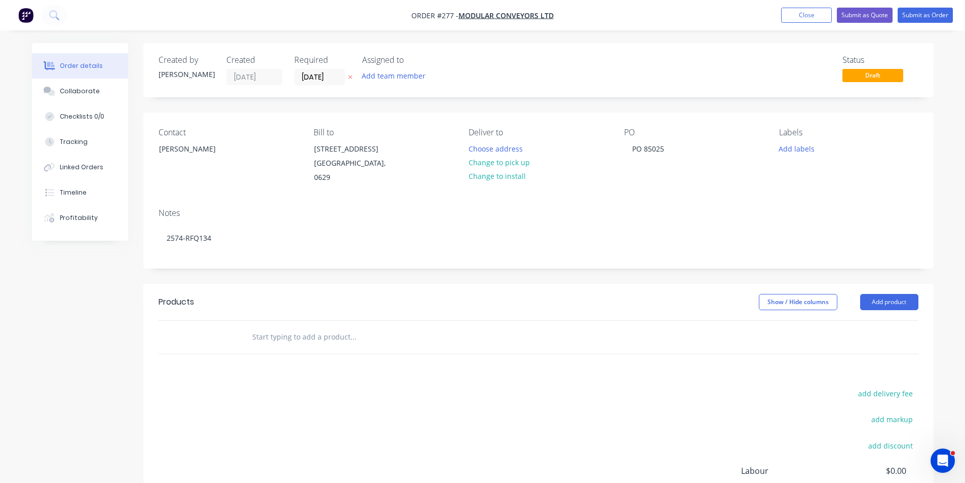
click at [921, 299] on header "Products Show / Hide columns Add product" at bounding box center [538, 302] width 790 height 36
click at [893, 306] on button "Add product" at bounding box center [889, 302] width 58 height 16
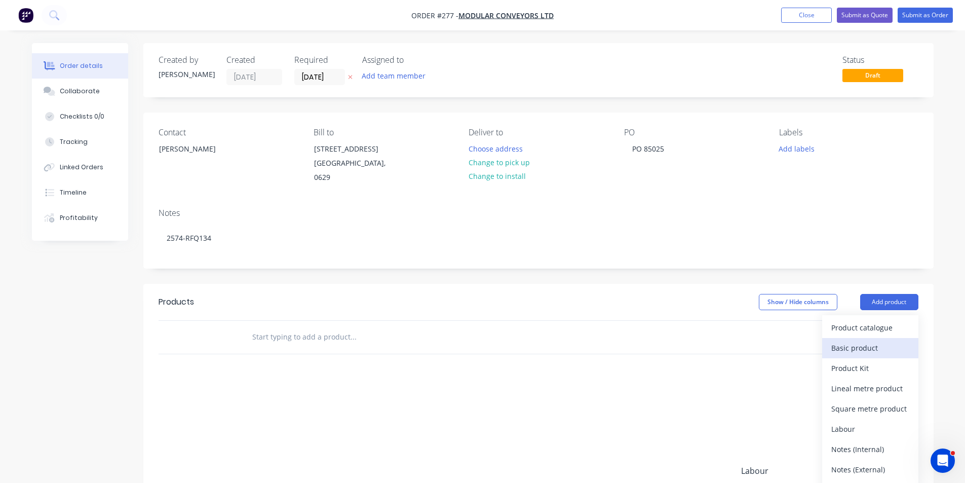
click at [860, 350] on div "Basic product" at bounding box center [870, 347] width 78 height 15
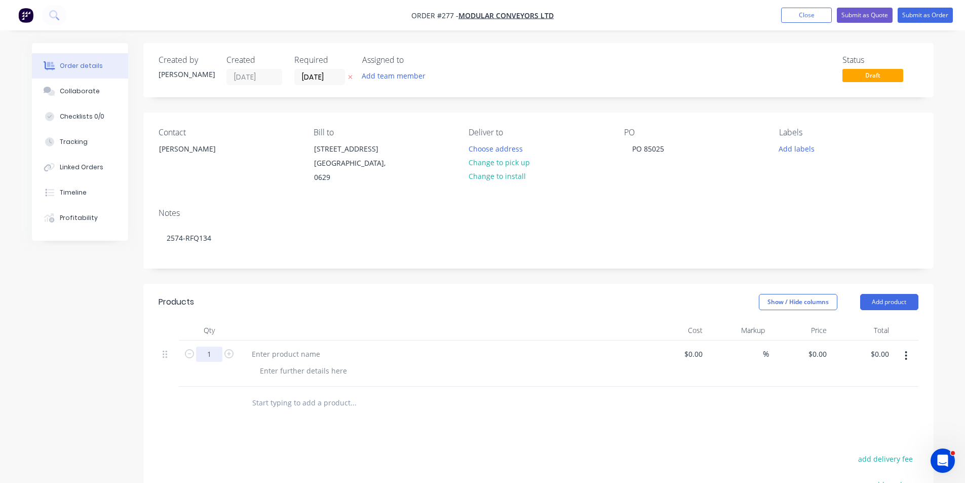
click at [214, 351] on input "1" at bounding box center [209, 353] width 26 height 15
type input "19"
click at [215, 352] on input "19" at bounding box center [209, 353] width 26 height 15
type input "12"
click at [272, 356] on div "15783" at bounding box center [262, 353] width 36 height 15
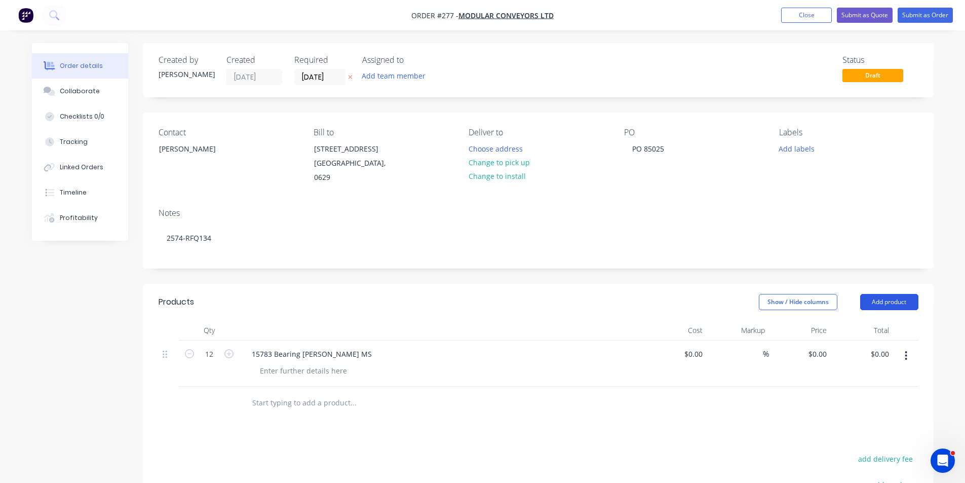
click at [900, 302] on button "Add product" at bounding box center [889, 302] width 58 height 16
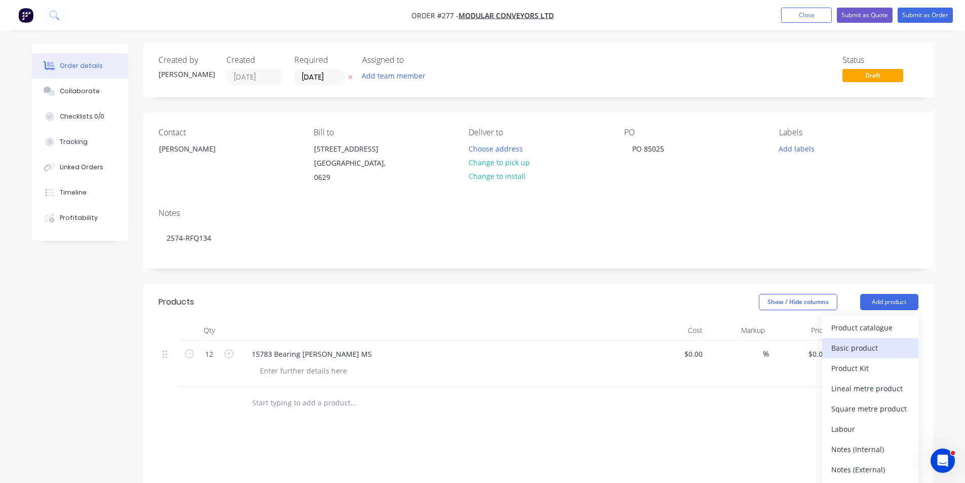
click at [865, 349] on div "Basic product" at bounding box center [870, 347] width 78 height 15
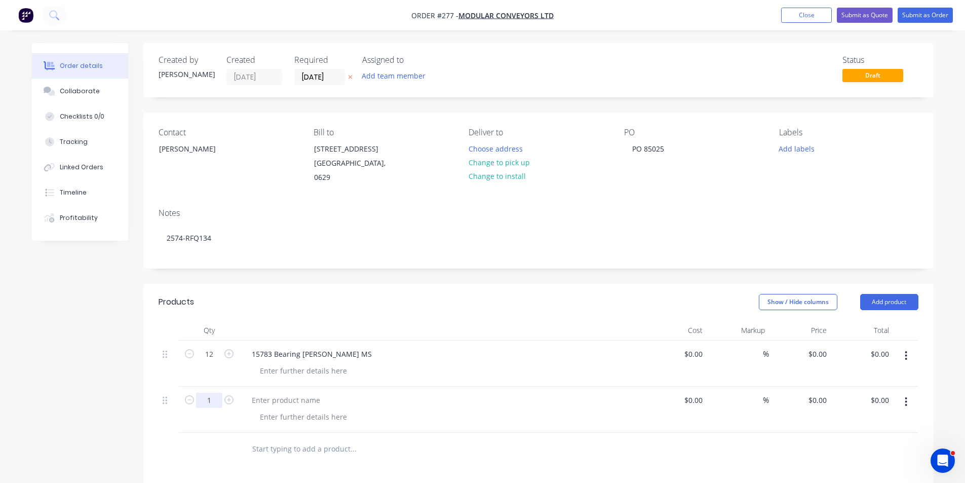
click at [217, 398] on input "1" at bounding box center [209, 400] width 26 height 15
type input "3"
click at [898, 304] on button "Add product" at bounding box center [889, 302] width 58 height 16
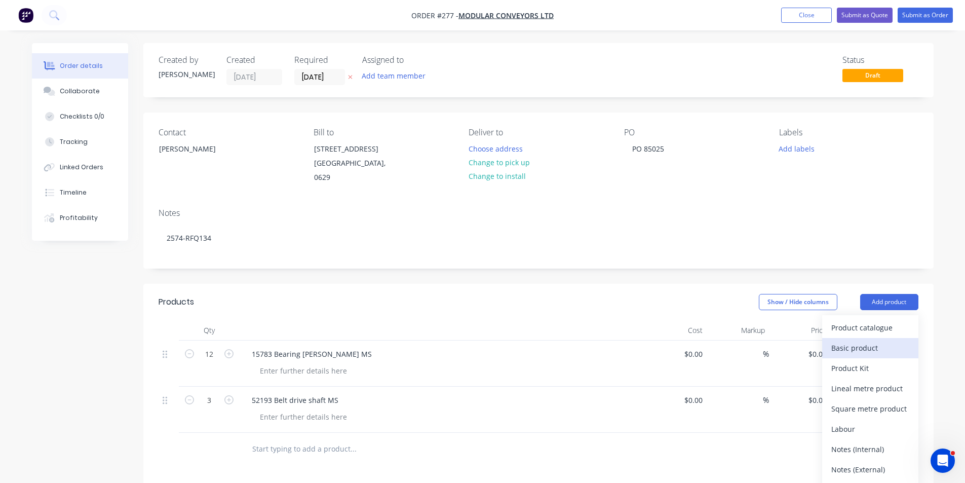
click at [869, 347] on div "Basic product" at bounding box center [870, 347] width 78 height 15
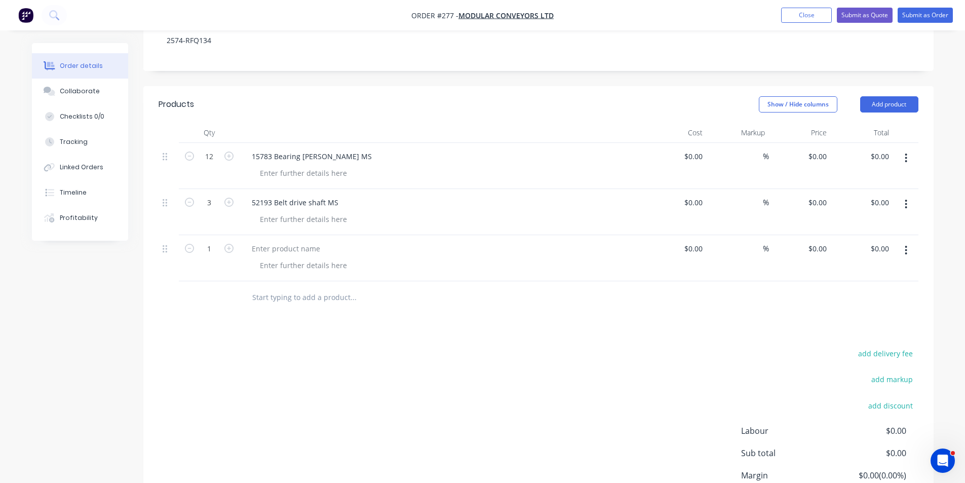
scroll to position [203, 0]
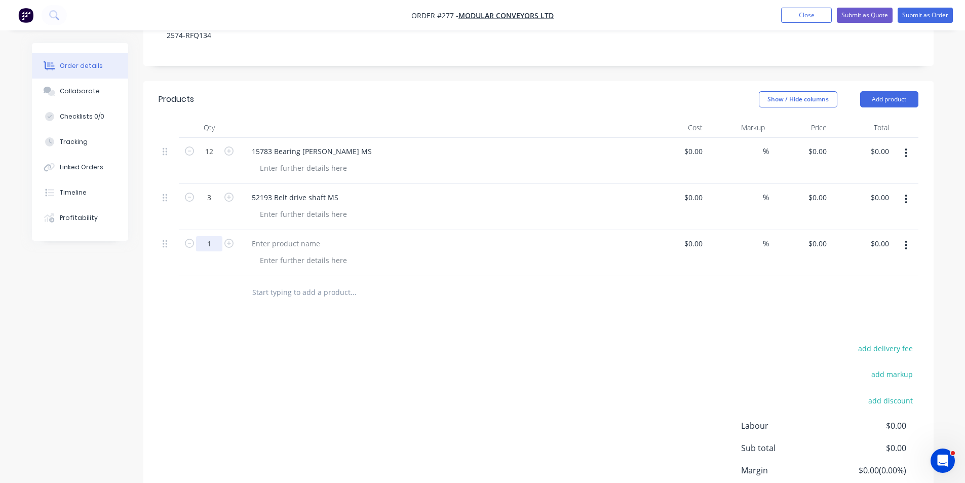
click at [213, 244] on input "1" at bounding box center [209, 243] width 26 height 15
type input "2"
click at [889, 100] on button "Add product" at bounding box center [889, 99] width 58 height 16
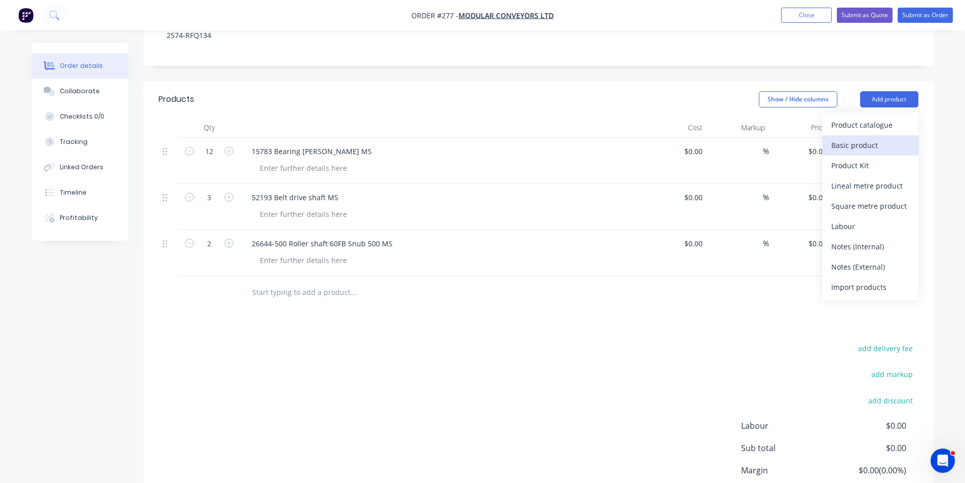
click at [865, 144] on div "Basic product" at bounding box center [870, 145] width 78 height 15
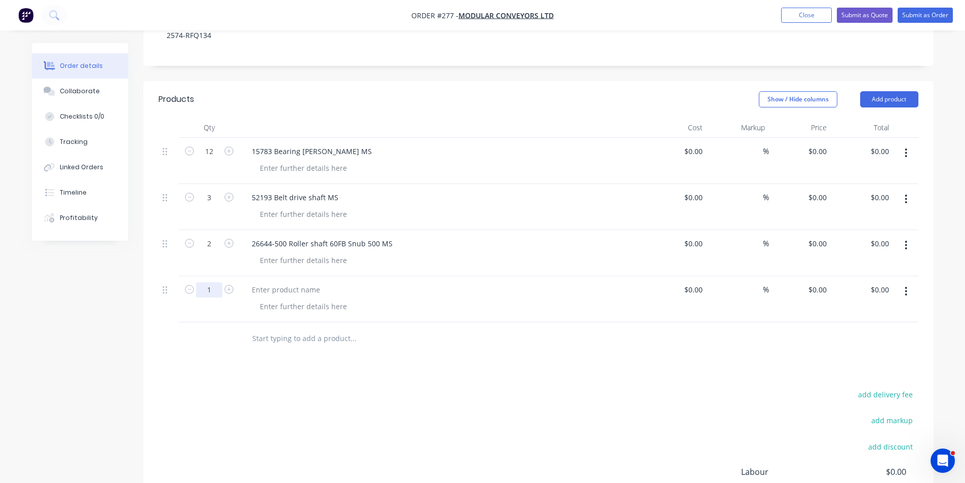
click at [215, 289] on input "1" at bounding box center [209, 289] width 26 height 15
type input "2"
click at [893, 97] on button "Add product" at bounding box center [889, 99] width 58 height 16
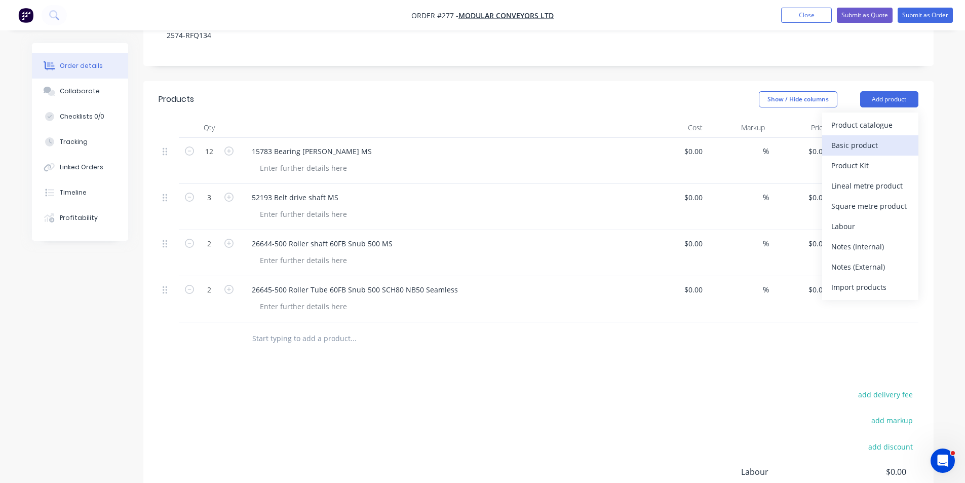
click at [867, 147] on div "Basic product" at bounding box center [870, 145] width 78 height 15
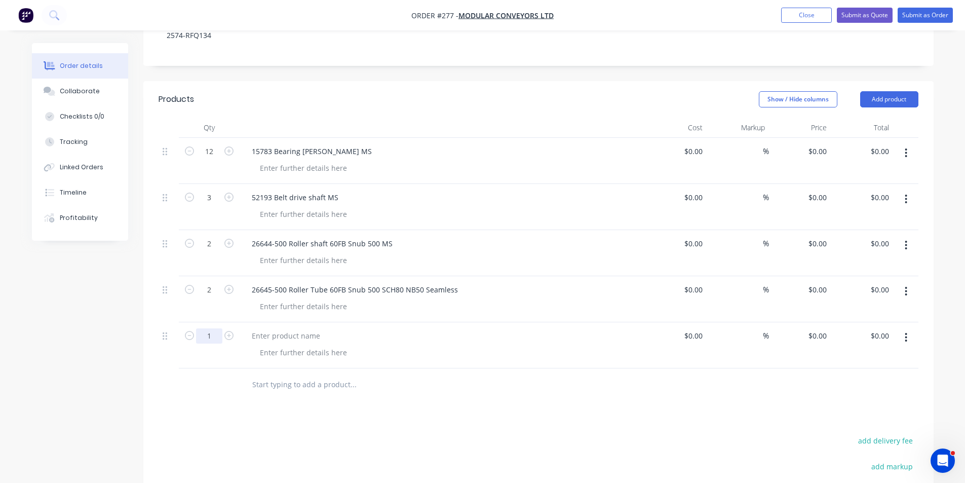
click at [216, 333] on input "1" at bounding box center [209, 335] width 26 height 15
click at [281, 339] on div at bounding box center [286, 335] width 85 height 15
click at [289, 341] on div at bounding box center [286, 335] width 85 height 15
type input "$0.00"
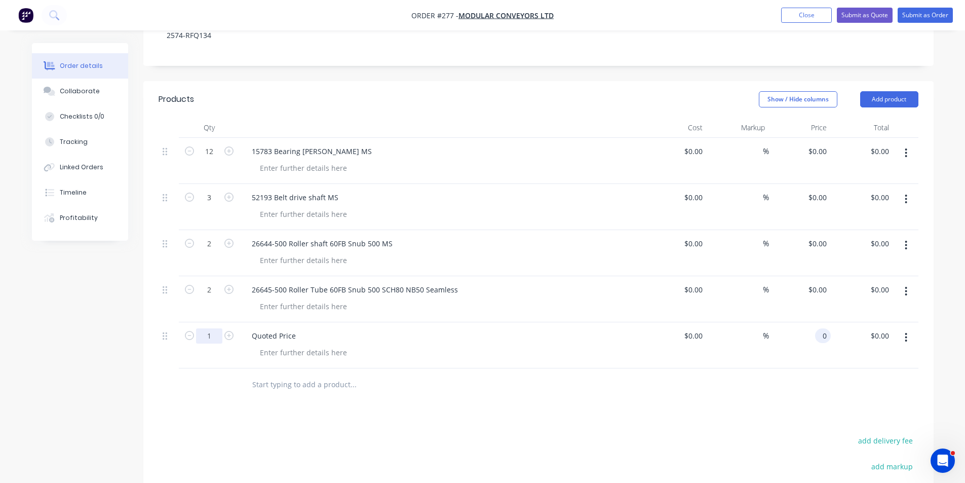
type input "$0.00"
click at [211, 337] on input "1" at bounding box center [209, 335] width 26 height 15
type input "19"
click at [218, 333] on input "19" at bounding box center [209, 335] width 26 height 15
type input "1"
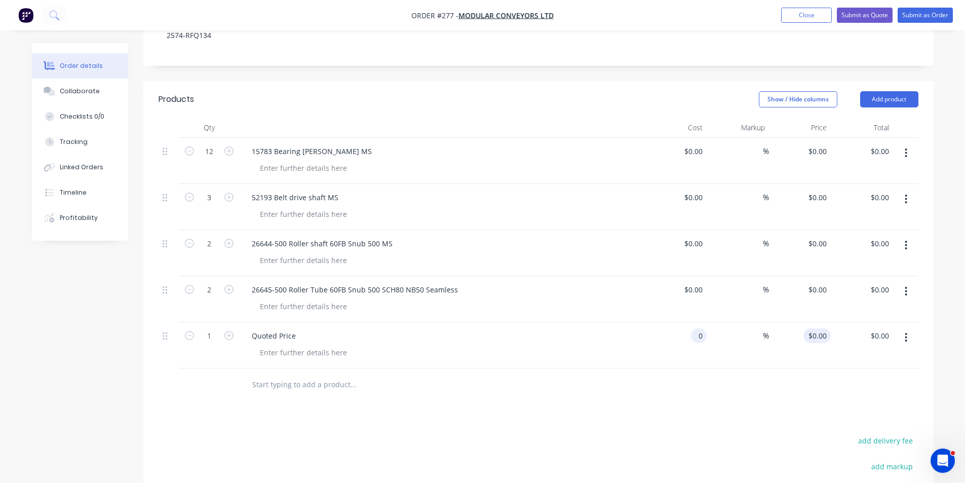
type input "$0.00"
type input "$725.40"
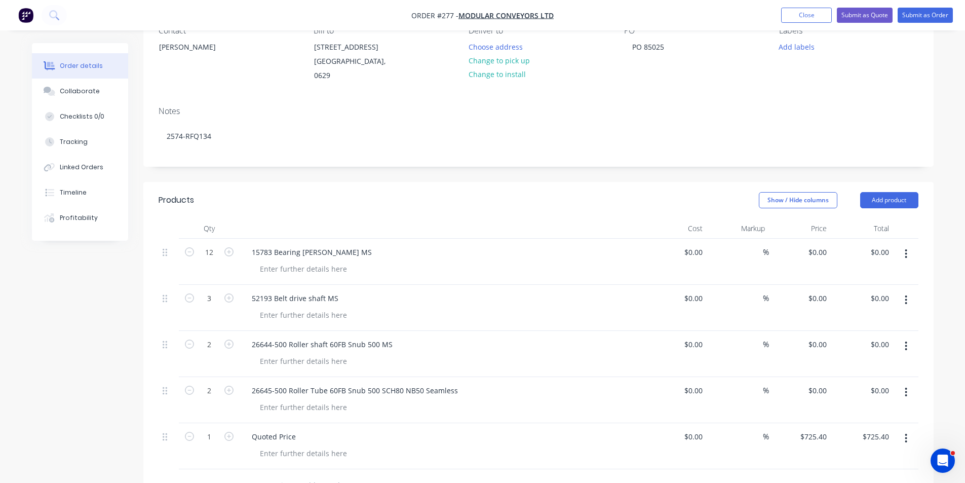
scroll to position [75, 0]
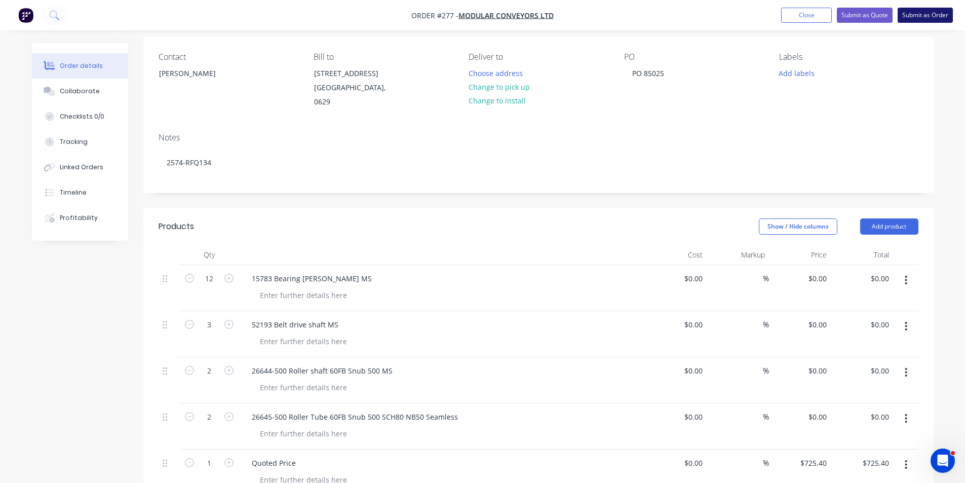
click at [923, 13] on button "Submit as Order" at bounding box center [924, 15] width 55 height 15
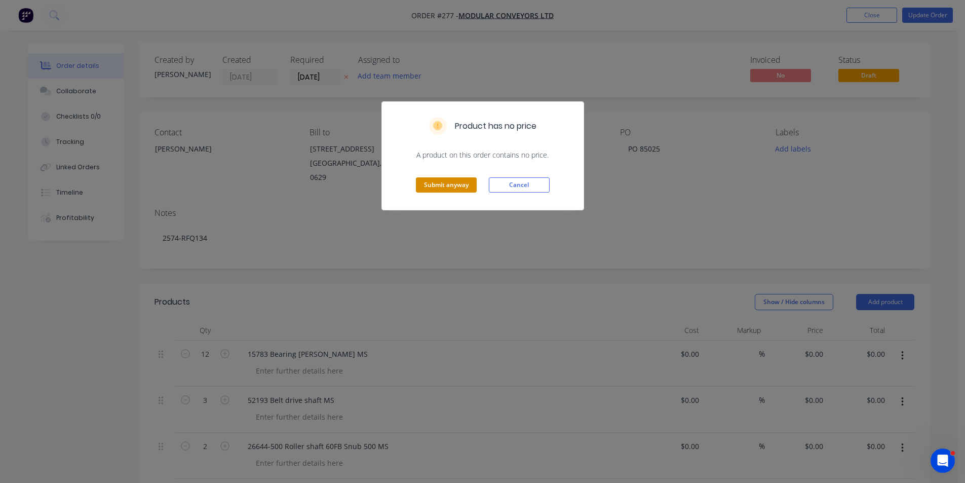
click at [446, 185] on button "Submit anyway" at bounding box center [446, 184] width 61 height 15
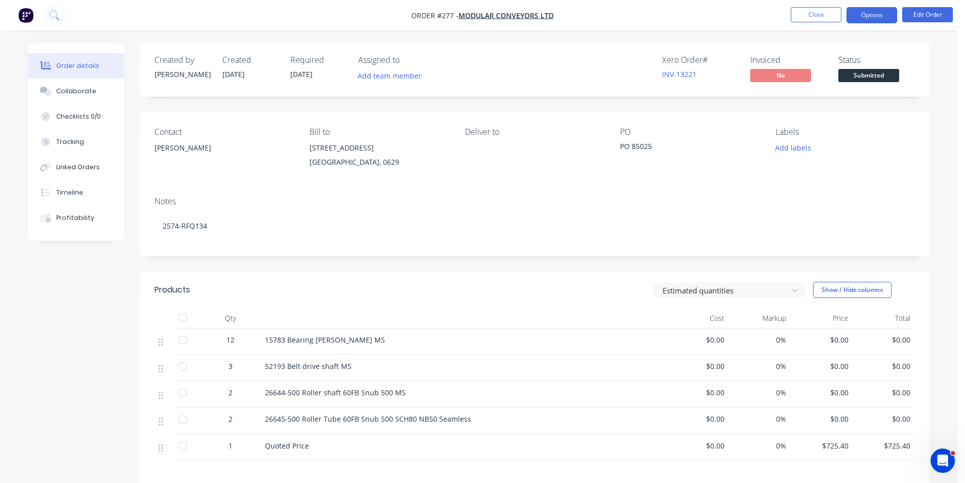
click at [874, 19] on button "Options" at bounding box center [871, 15] width 51 height 16
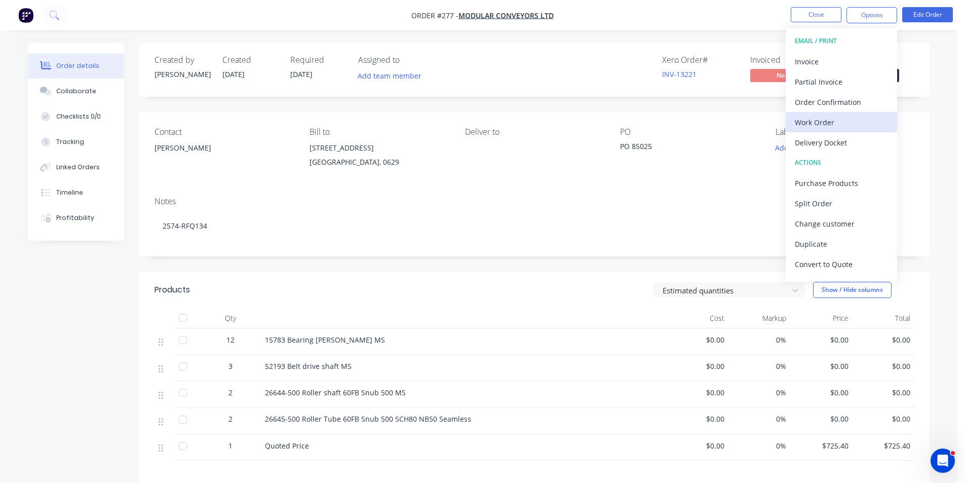
click at [817, 120] on div "Work Order" at bounding box center [841, 122] width 93 height 15
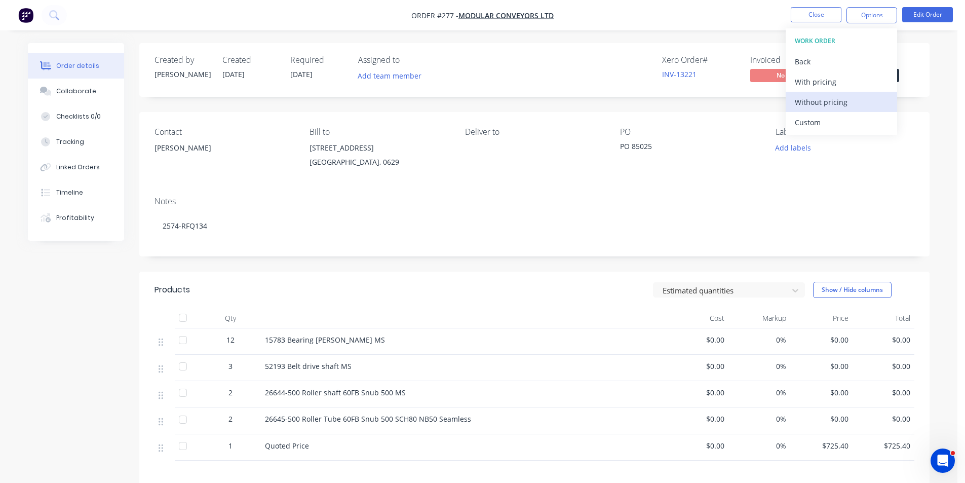
click at [818, 101] on div "Without pricing" at bounding box center [841, 102] width 93 height 15
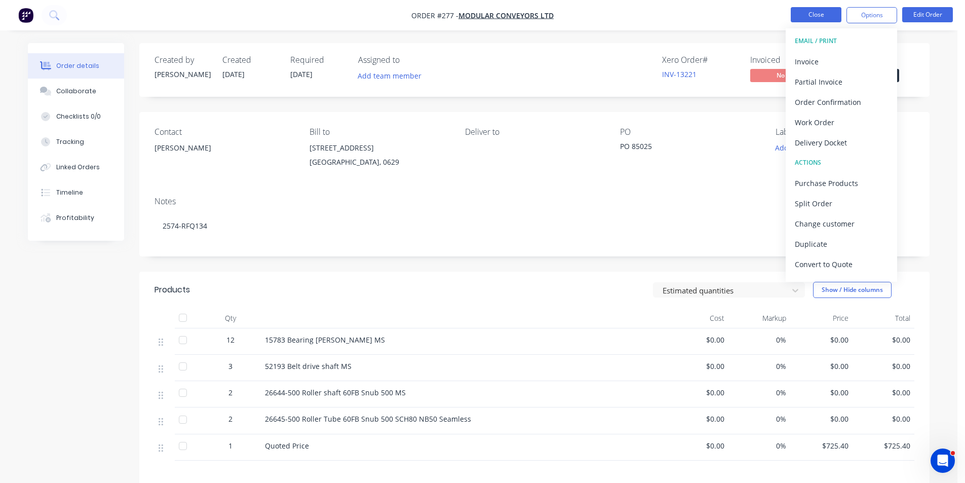
click at [820, 18] on button "Close" at bounding box center [816, 14] width 51 height 15
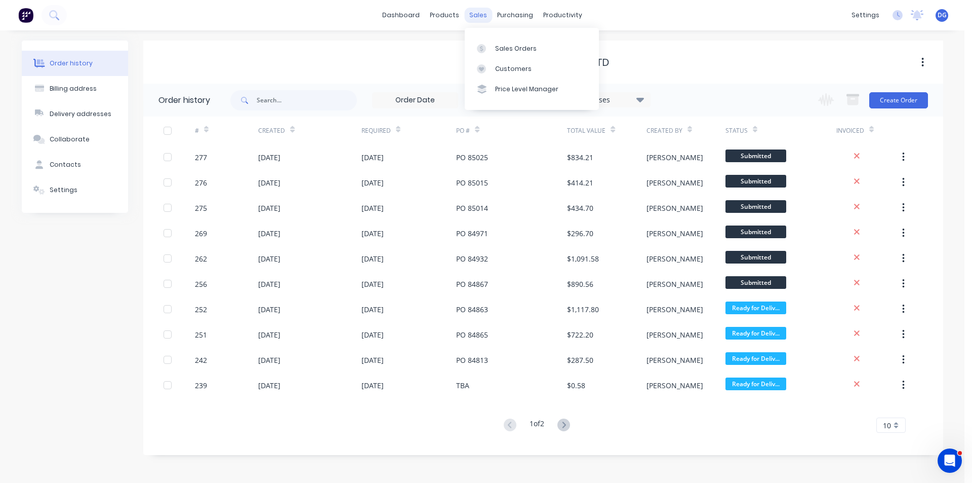
click at [482, 16] on div "sales" at bounding box center [478, 15] width 28 height 15
click at [507, 47] on div "Sales Orders" at bounding box center [516, 48] width 42 height 9
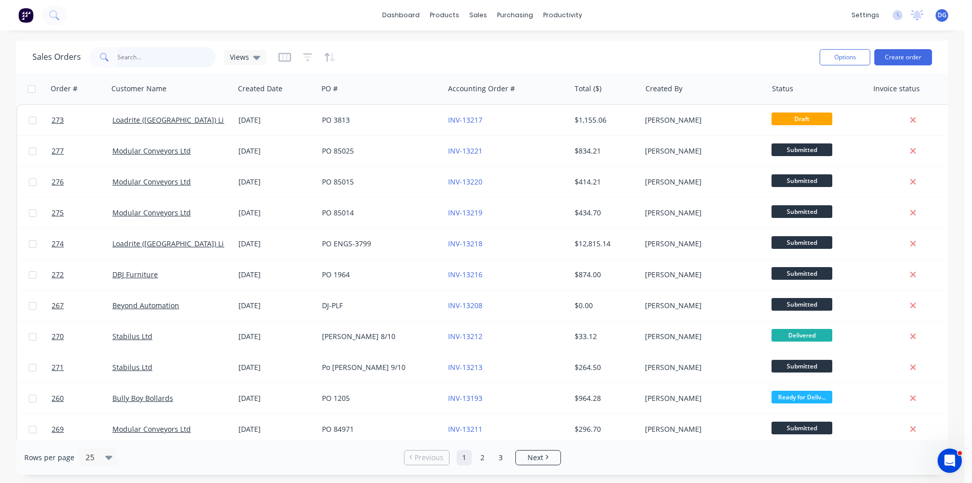
click at [139, 60] on input "text" at bounding box center [166, 57] width 99 height 20
type input "273"
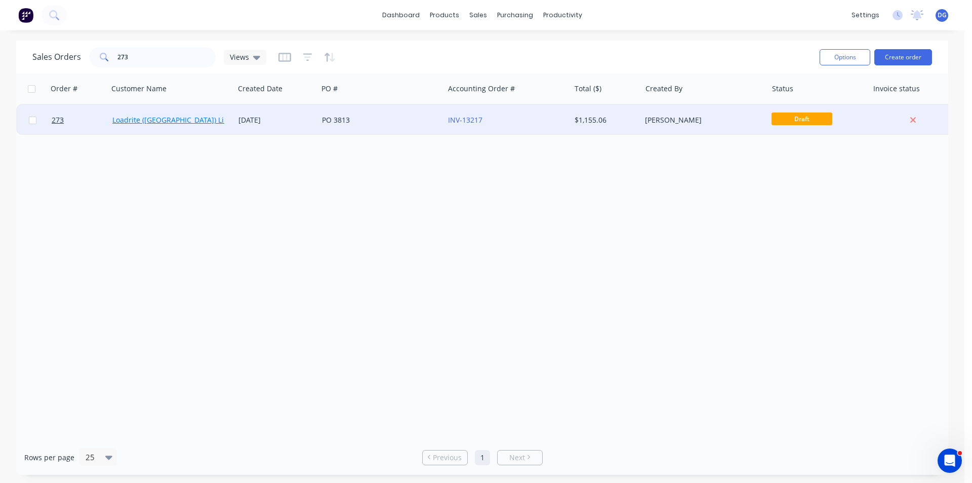
click at [170, 121] on link "Loadrite ([GEOGRAPHIC_DATA]) Limited" at bounding box center [177, 120] width 131 height 10
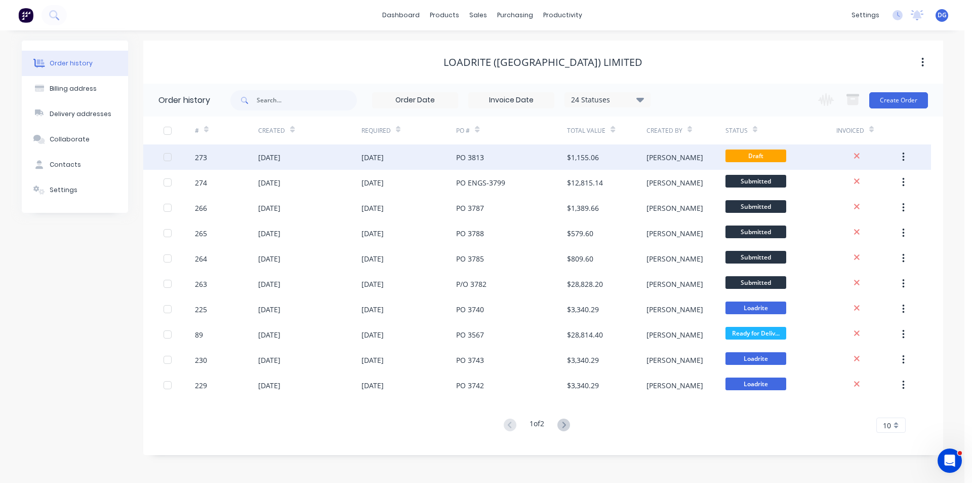
click at [203, 156] on div "273" at bounding box center [201, 157] width 12 height 11
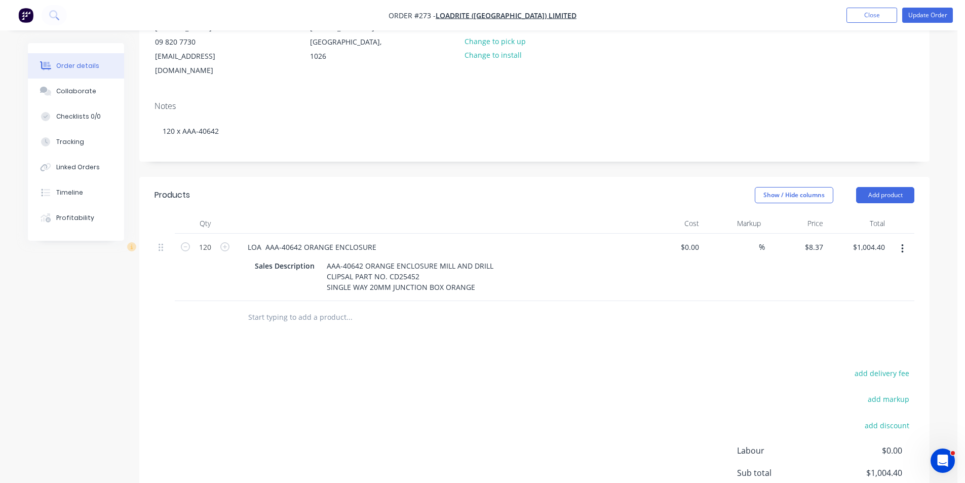
scroll to position [152, 0]
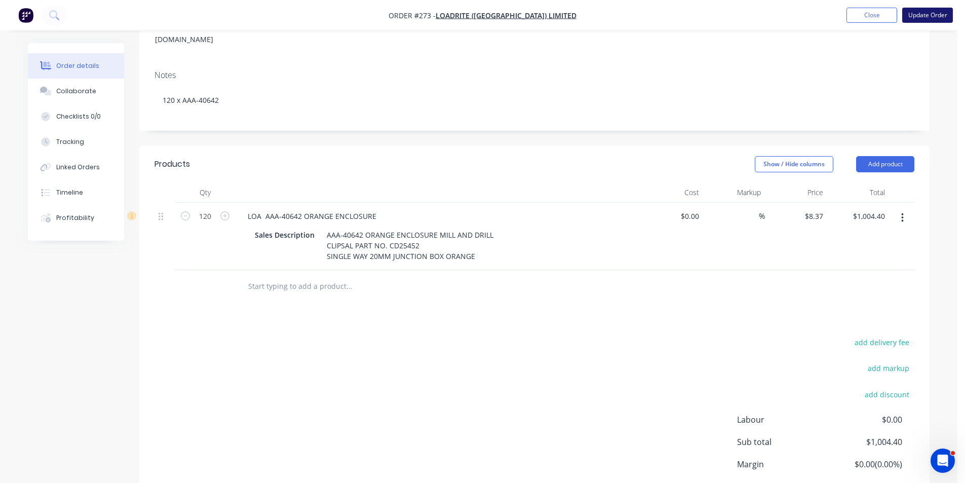
click at [934, 11] on button "Update Order" at bounding box center [927, 15] width 51 height 15
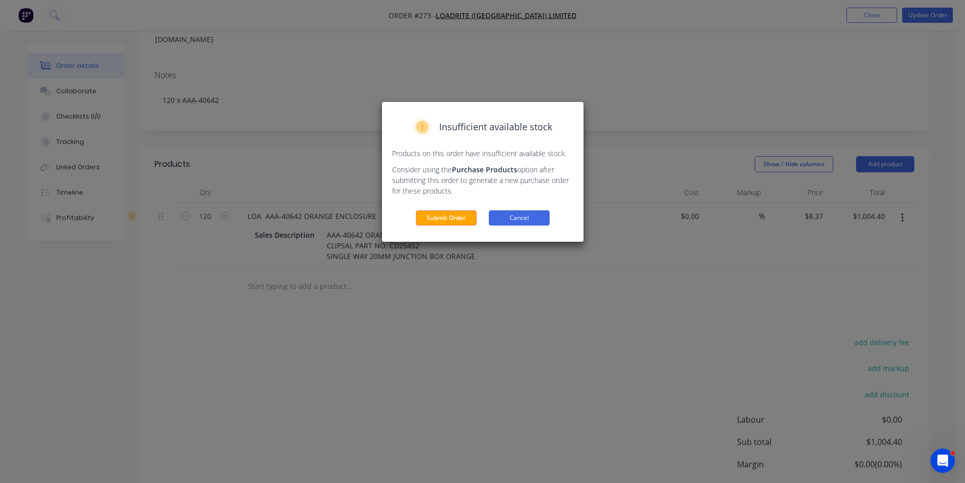
click at [513, 220] on button "Cancel" at bounding box center [519, 217] width 61 height 15
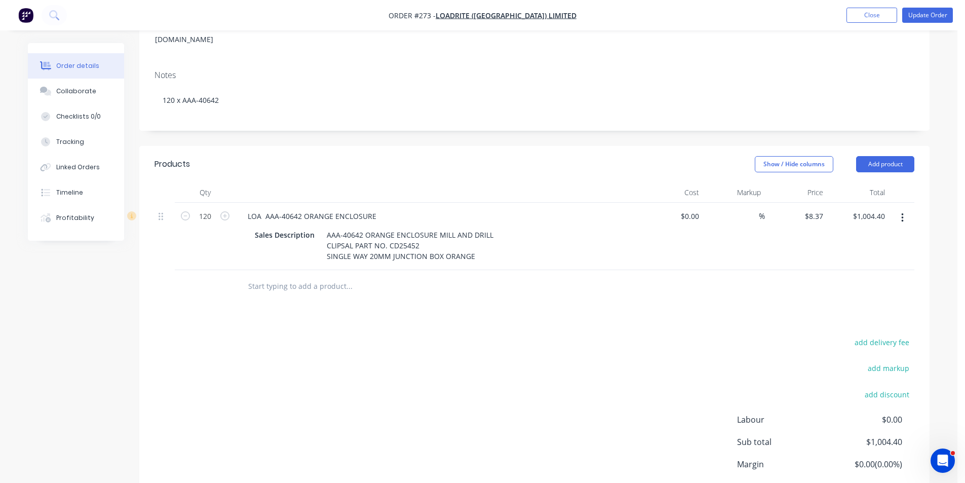
click at [280, 276] on input "text" at bounding box center [349, 286] width 203 height 20
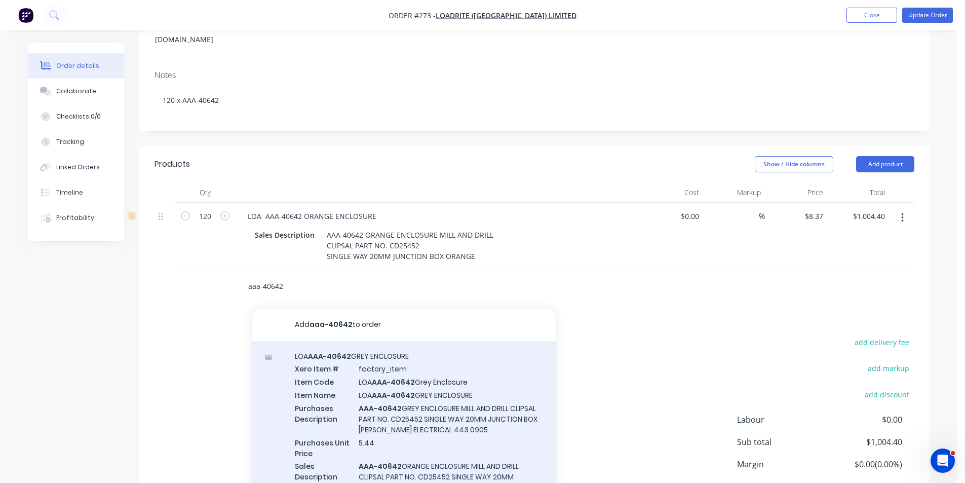
type input "aaa-40642"
click at [376, 346] on div "LOA AAA-40642 GREY ENCLOSURE Xero Item # factory_item Item Code LOA AAA-40642 G…" at bounding box center [404, 428] width 304 height 174
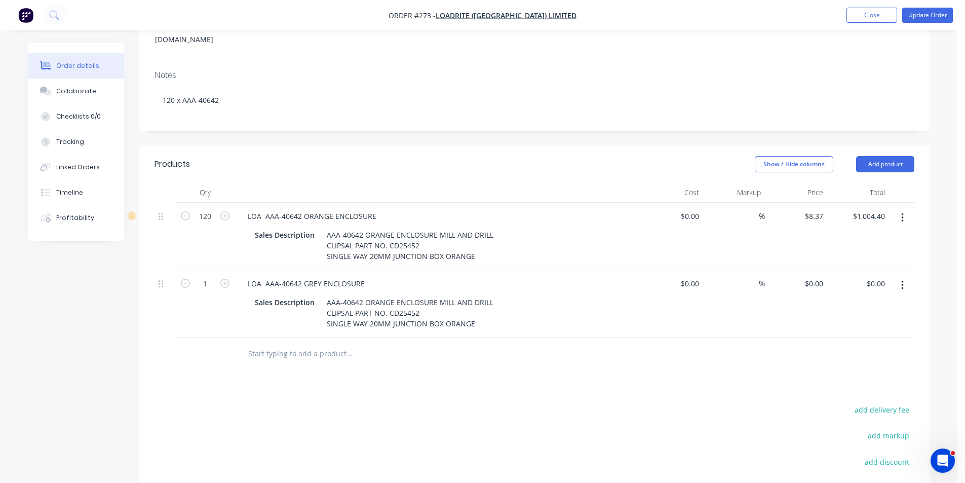
click at [902, 281] on icon "button" at bounding box center [902, 285] width 2 height 9
drag, startPoint x: 851, startPoint y: 358, endPoint x: 658, endPoint y: 277, distance: 209.3
click at [851, 365] on div "Delete" at bounding box center [866, 372] width 78 height 15
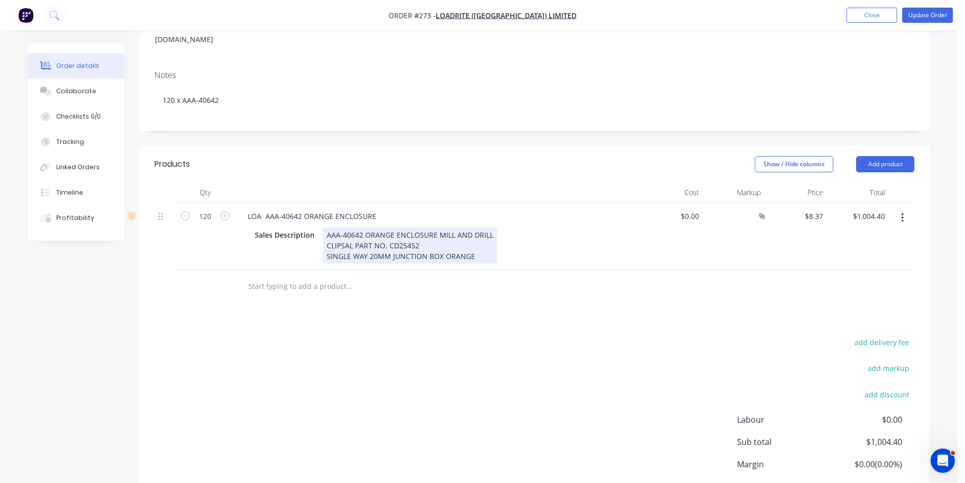
click at [391, 227] on div "AAA-40642 ORANGE ENCLOSURE MILL AND DRILL CLIPSAL PART NO. CD25452 SINGLE WAY 2…" at bounding box center [410, 245] width 175 height 36
click at [470, 242] on div "AAA-40642 GREY ENCLOSURE MILL AND DRILL CLIPSAL PART NO. CD25452 SINGLE WAY 20M…" at bounding box center [404, 245] width 163 height 36
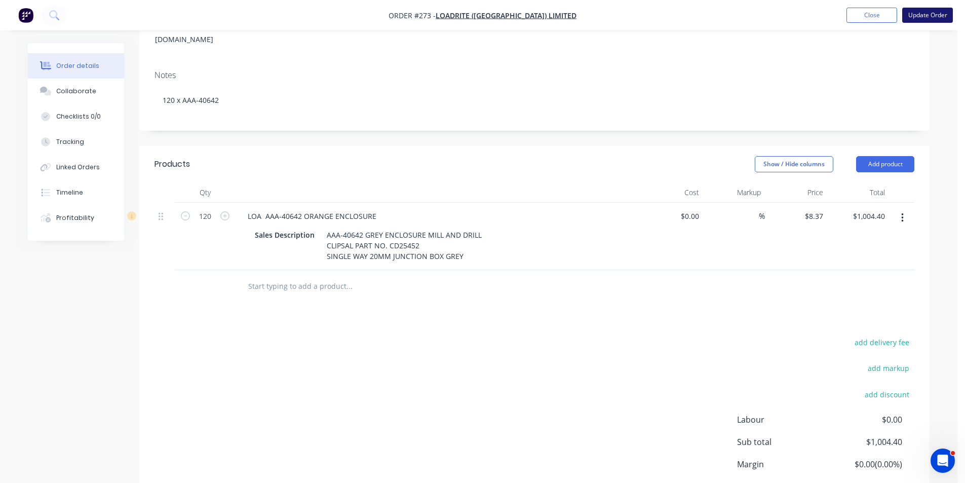
click at [930, 19] on button "Update Order" at bounding box center [927, 15] width 51 height 15
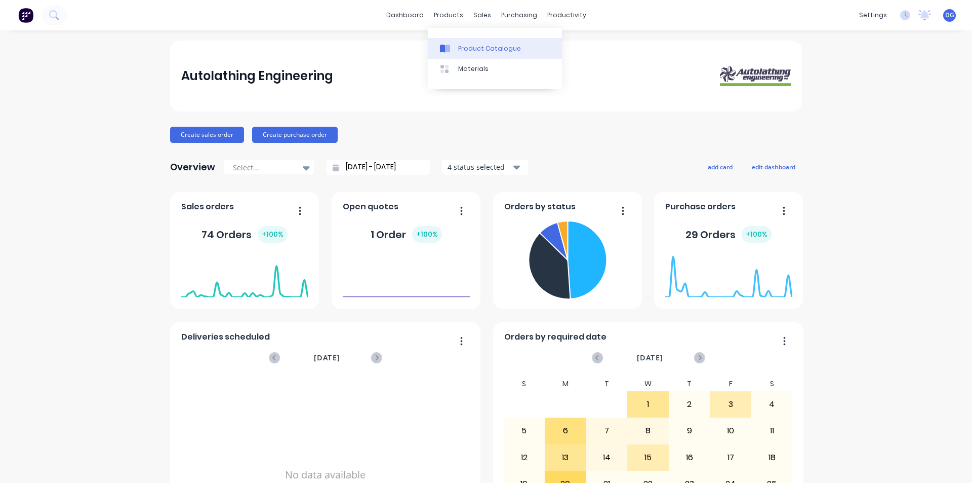
click at [469, 48] on div "Product Catalogue" at bounding box center [489, 48] width 63 height 9
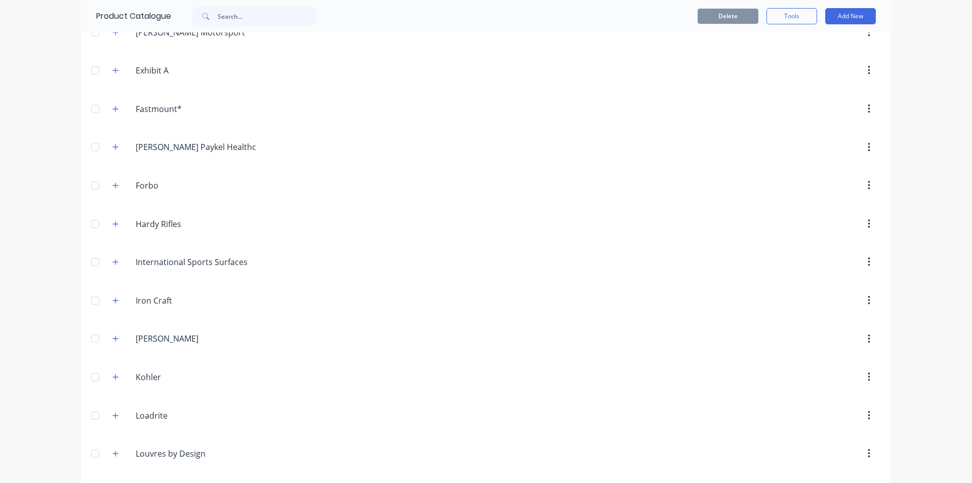
scroll to position [1064, 0]
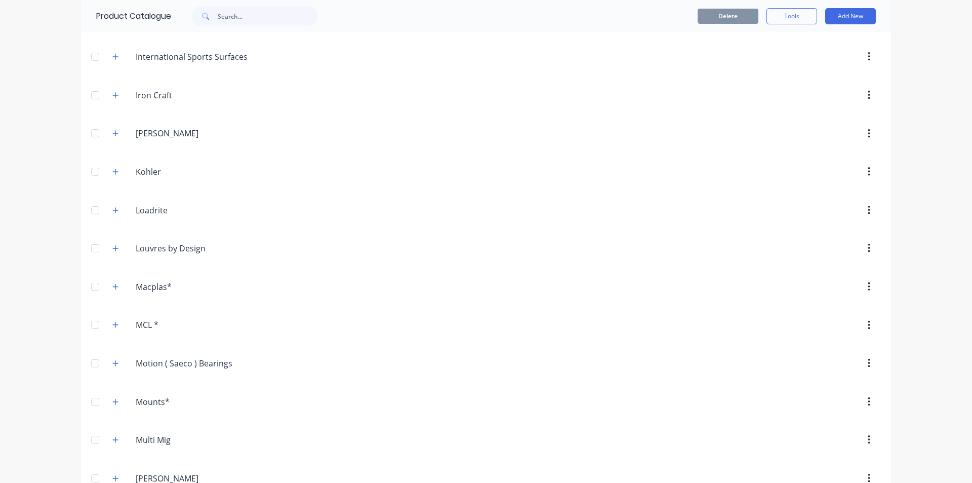
click at [93, 210] on div at bounding box center [95, 210] width 20 height 20
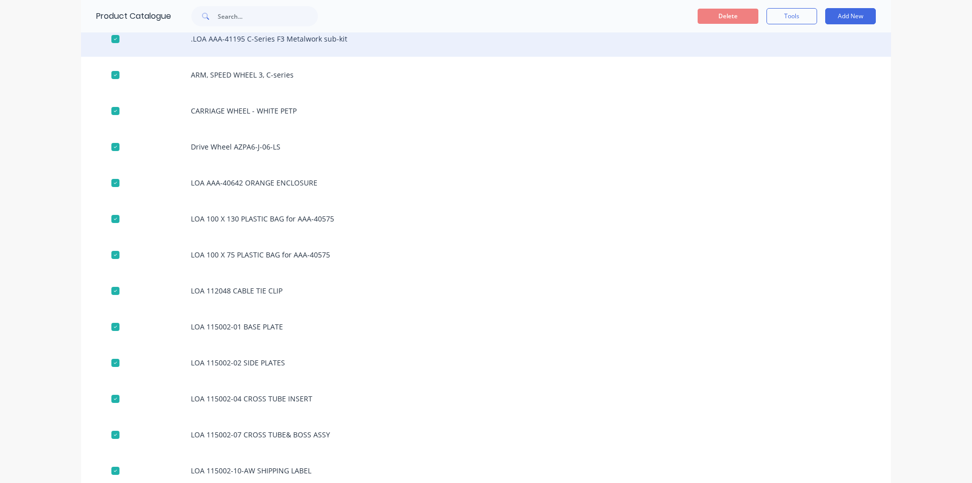
scroll to position [1418, 0]
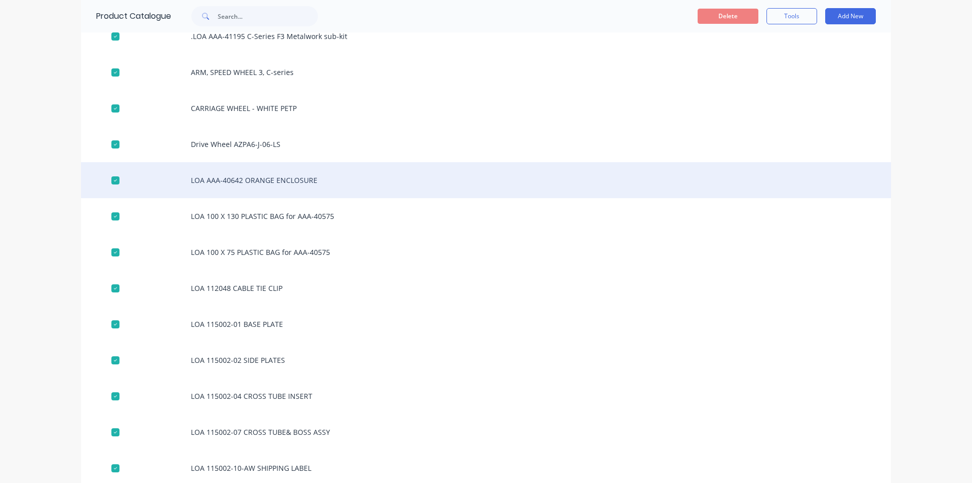
click at [262, 180] on div "LOA AAA-40642 ORANGE ENCLOSURE" at bounding box center [486, 180] width 810 height 36
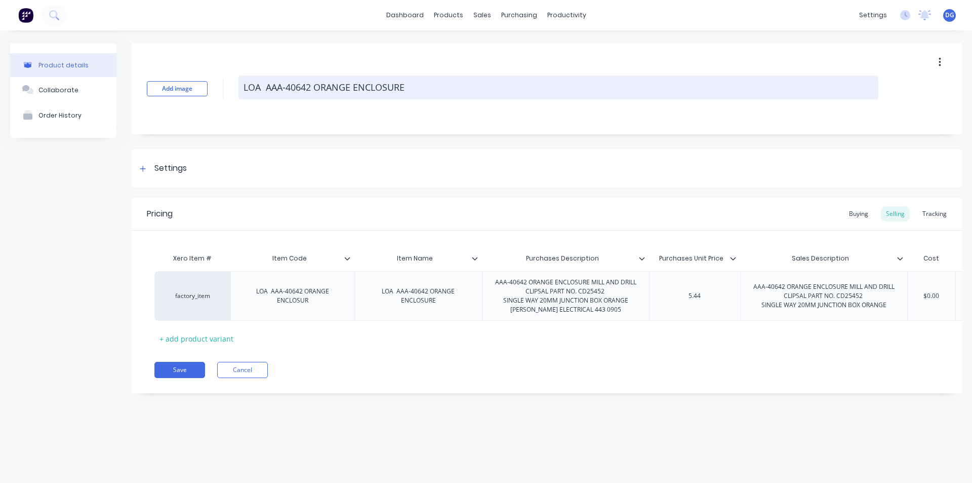
click at [350, 87] on textarea "LOA AAA-40642 ORANGE ENCLOSURE" at bounding box center [559, 87] width 640 height 24
type textarea "x"
type textarea "LOA AAA-40642 ORANG ENCLOSURE"
type textarea "x"
type textarea "LOA AAA-40642 ORAN ENCLOSURE"
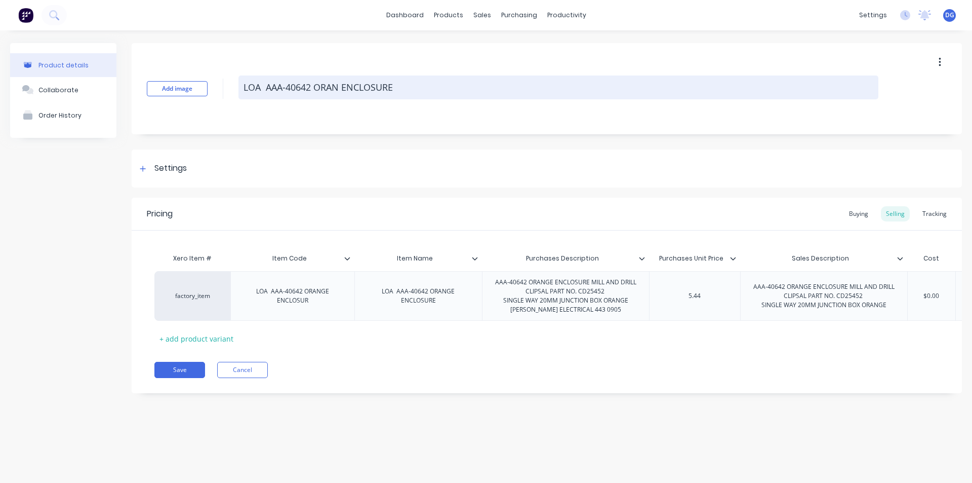
type textarea "x"
type textarea "LOA AAA-40642 ORA ENCLOSURE"
type textarea "x"
type textarea "LOA AAA-40642 OR ENCLOSURE"
type textarea "x"
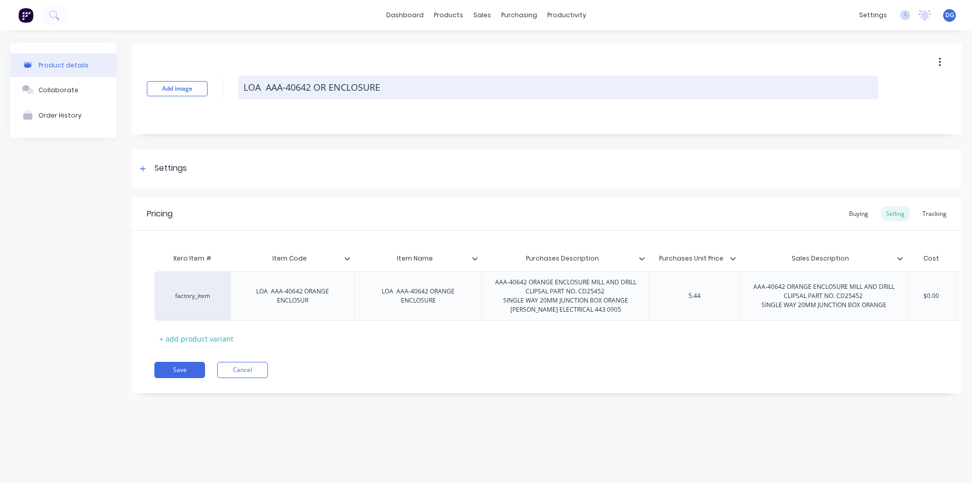
type textarea "LOA AAA-40642 O ENCLOSURE"
type textarea "x"
type textarea "LOA AAA-40642 ENCLOSURE"
type textarea "x"
type textarea "LOA AAA-40642 G ENCLOSURE"
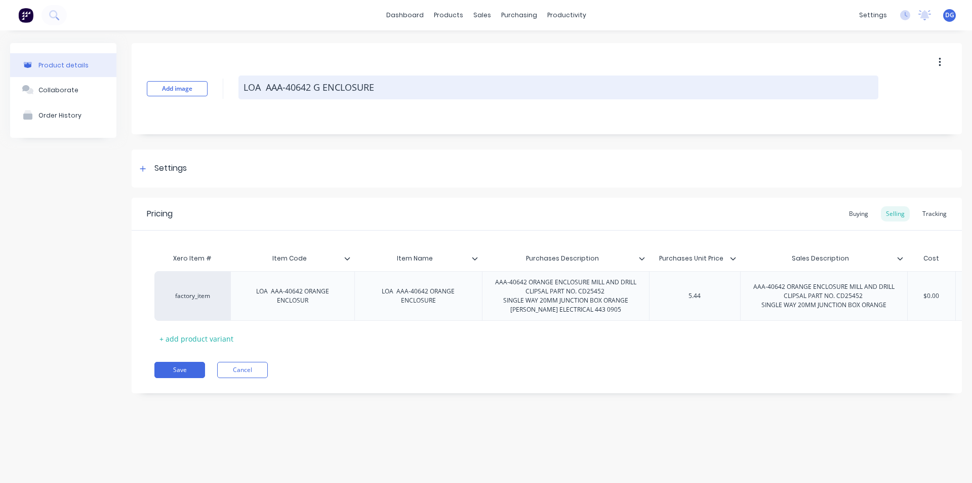
type textarea "x"
type textarea "LOA AAA-40642 GR ENCLOSURE"
type textarea "x"
type textarea "LOA AAA-40642 GRE ENCLOSURE"
type textarea "x"
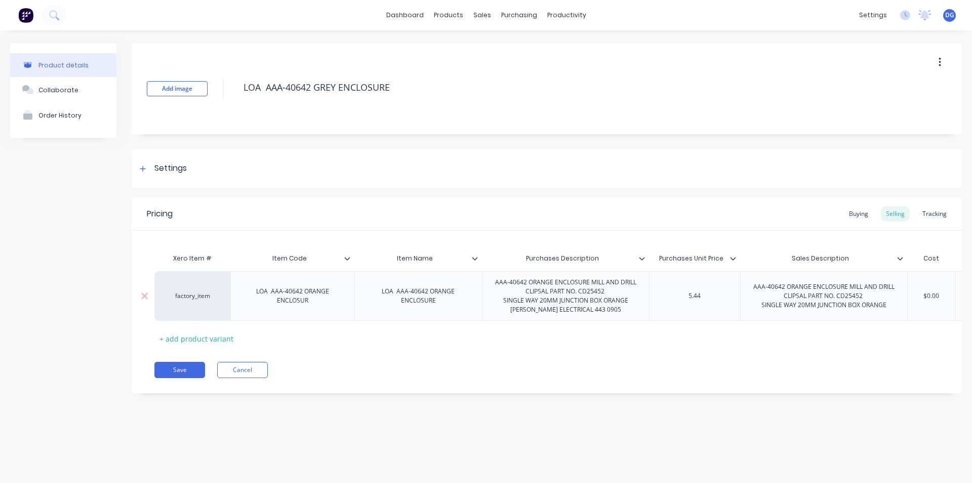
type textarea "LOA AAA-40642 GREY ENCLOSURE"
type textarea "x"
type textarea "LOA AAA-40642 GREY ENCLOSURE"
click at [331, 296] on div "LOA AAA-40642 ORANGE ENCLOSUR" at bounding box center [292, 296] width 115 height 22
type textarea "x"
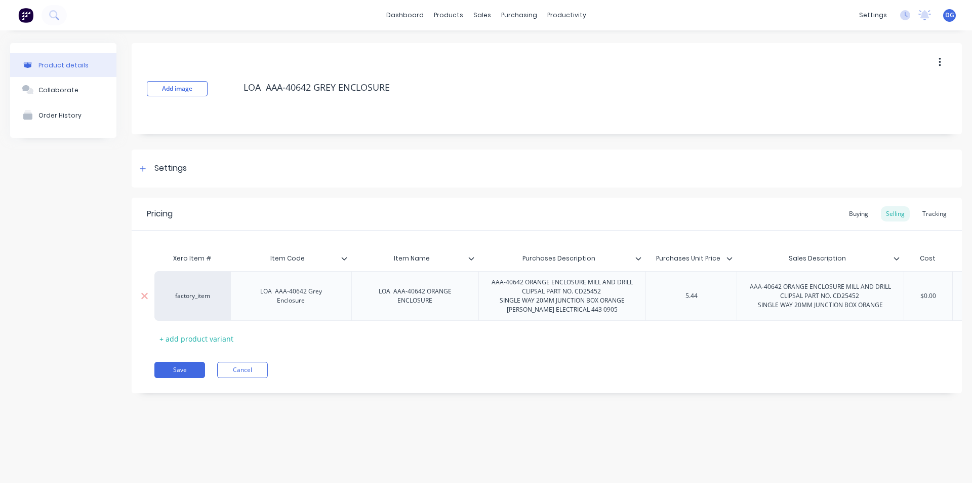
click at [439, 306] on div "LOA AAA-40642 ORANGE ENCLOSURE" at bounding box center [415, 296] width 119 height 22
click at [453, 291] on div "LOA AAA-40642 ORANGE ENCLOSURE" at bounding box center [415, 296] width 119 height 22
click at [453, 296] on div "LOA AAA-40642 ORANGE ENCLOSURE" at bounding box center [415, 296] width 119 height 22
click at [451, 296] on div "LOA AAA-40642 ORANGE ENCLOSURE" at bounding box center [415, 296] width 119 height 22
click at [449, 296] on div "LOA AAA-40642 ORANGE ENCLOSURE" at bounding box center [415, 296] width 119 height 22
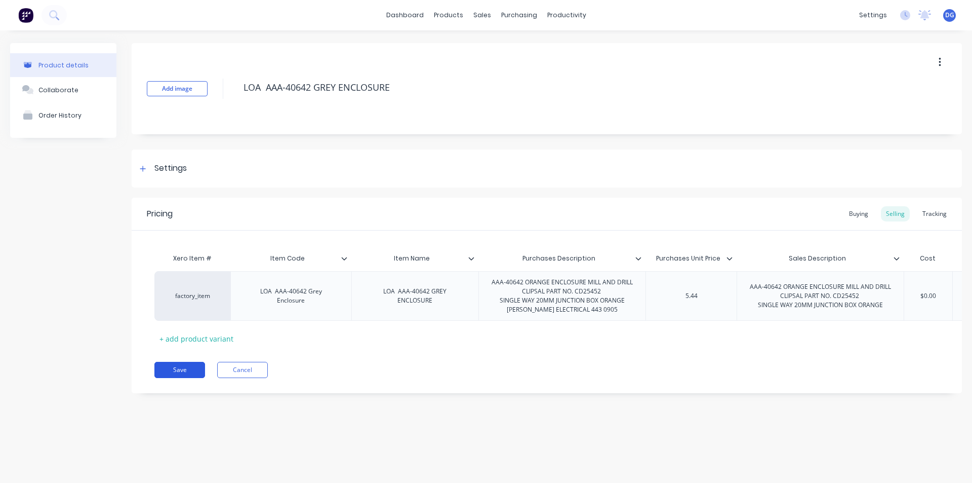
click at [173, 378] on button "Save" at bounding box center [179, 370] width 51 height 16
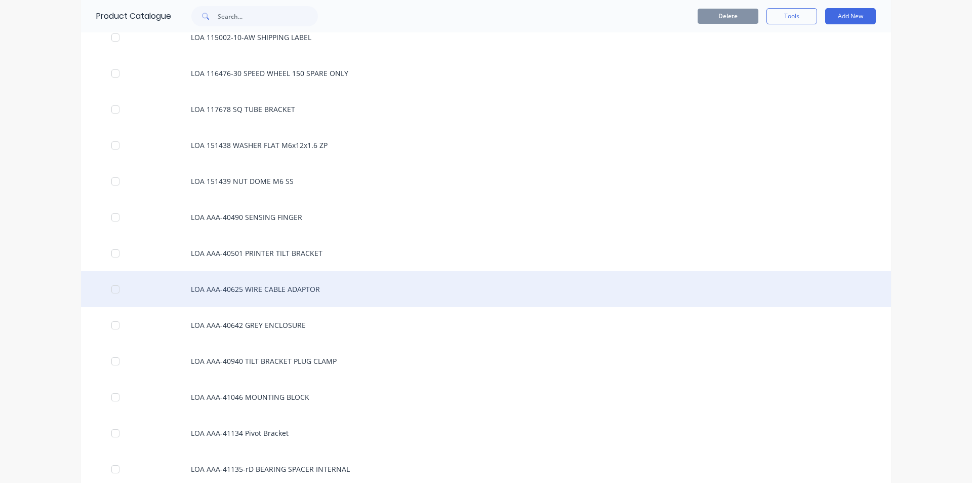
scroll to position [1874, 0]
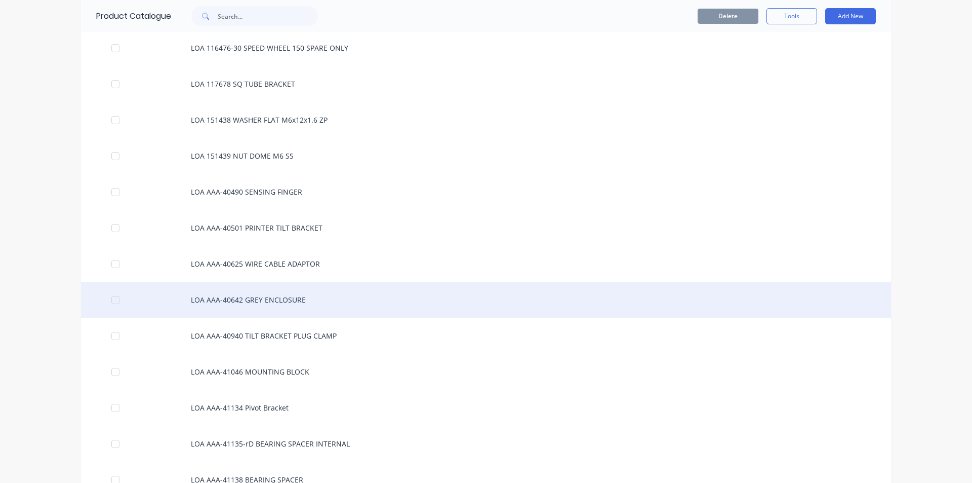
click at [230, 298] on div "LOA AAA-40642 GREY ENCLOSURE" at bounding box center [486, 300] width 810 height 36
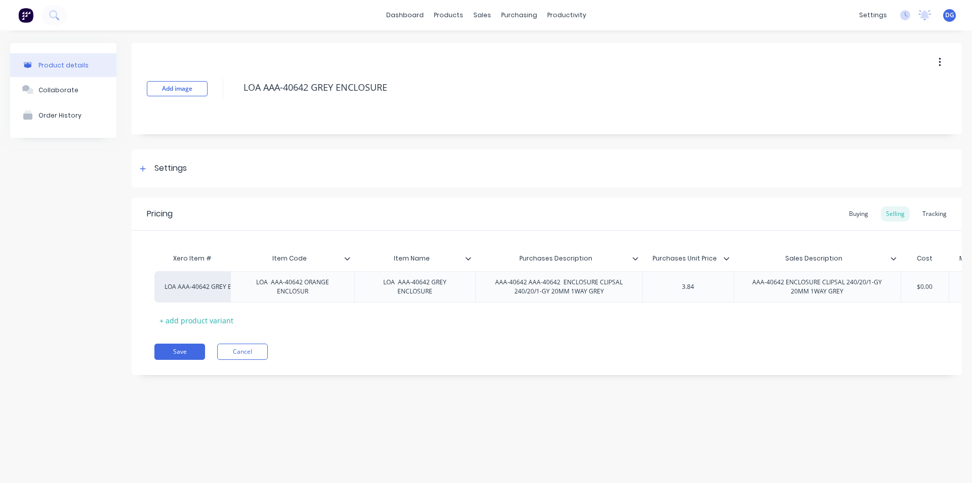
click at [348, 258] on icon at bounding box center [347, 258] width 6 height 6
click at [81, 66] on div "Product details" at bounding box center [63, 65] width 50 height 8
type textarea "x"
click at [318, 294] on div "LOA AAA-40642 ORANGE ENCLOSUR" at bounding box center [292, 287] width 115 height 22
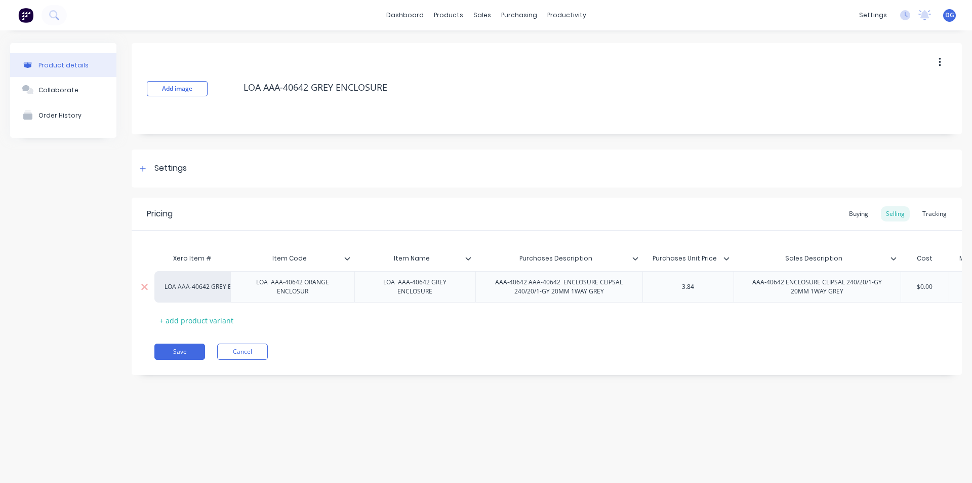
click at [318, 294] on div "LOA AAA-40642 ORANGE ENCLOSUR" at bounding box center [292, 287] width 115 height 22
click at [179, 358] on button "Save" at bounding box center [179, 351] width 51 height 16
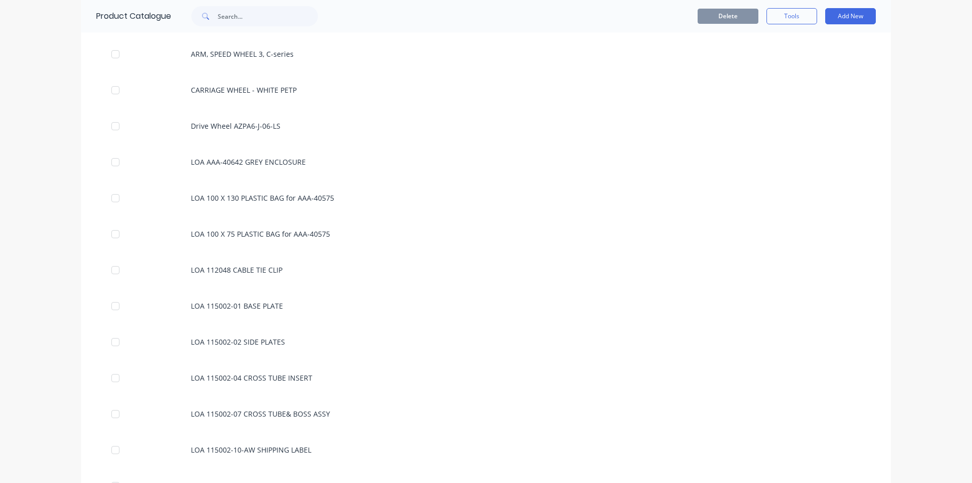
scroll to position [1418, 0]
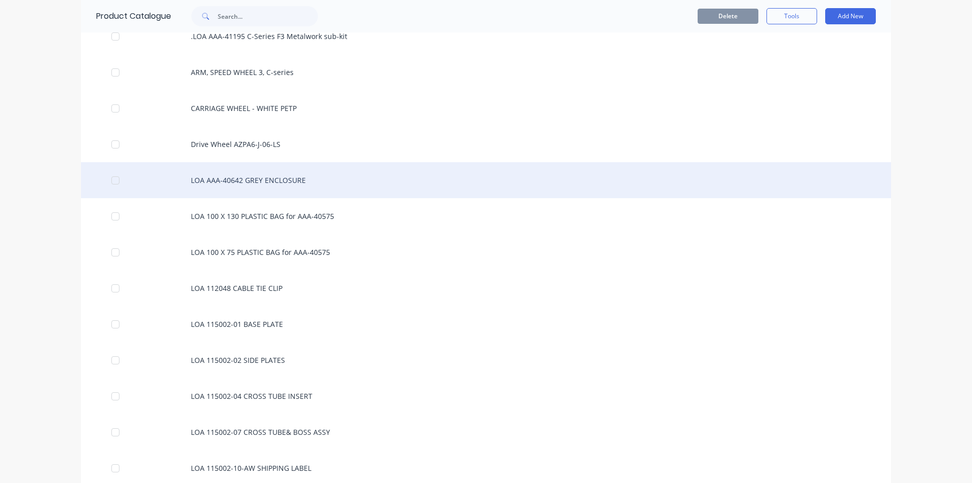
click at [257, 179] on div "LOA AAA-40642 GREY ENCLOSURE" at bounding box center [486, 180] width 810 height 36
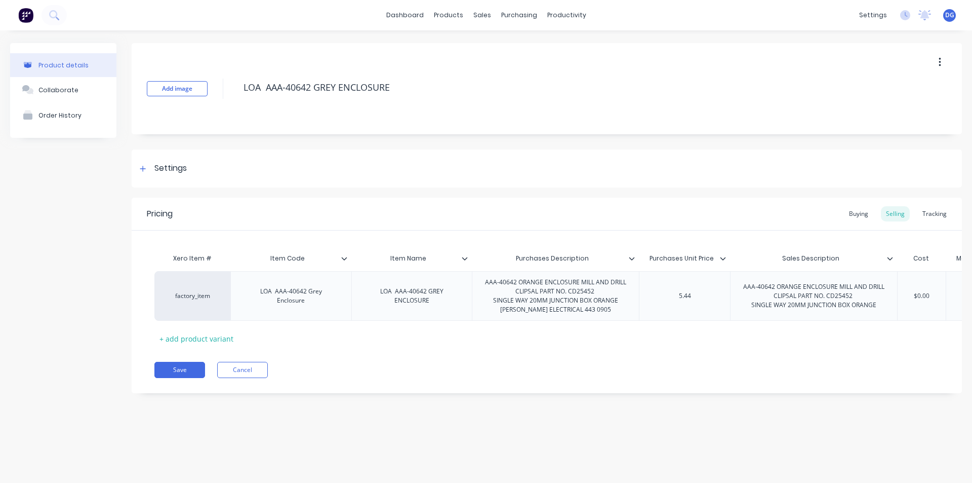
type textarea "x"
click at [542, 285] on div "AAA-40642 ORANGE ENCLOSURE MILL AND DRILL CLIPSAL PART NO. CD25452 SINGLE WAY 2…" at bounding box center [556, 296] width 158 height 41
click at [618, 306] on div "AAA-40642 GREY ENCLOSURE MILL AND DRILL CLIPSAL PART NO. CD25452 SINGLE WAY 20M…" at bounding box center [556, 296] width 148 height 41
click at [619, 303] on div "AAA-40642 GREY ENCLOSURE MILL AND DRILL CLIPSAL PART NO. CD25452 SINGLE WAY 20M…" at bounding box center [556, 296] width 148 height 41
click at [189, 376] on button "Save" at bounding box center [179, 370] width 51 height 16
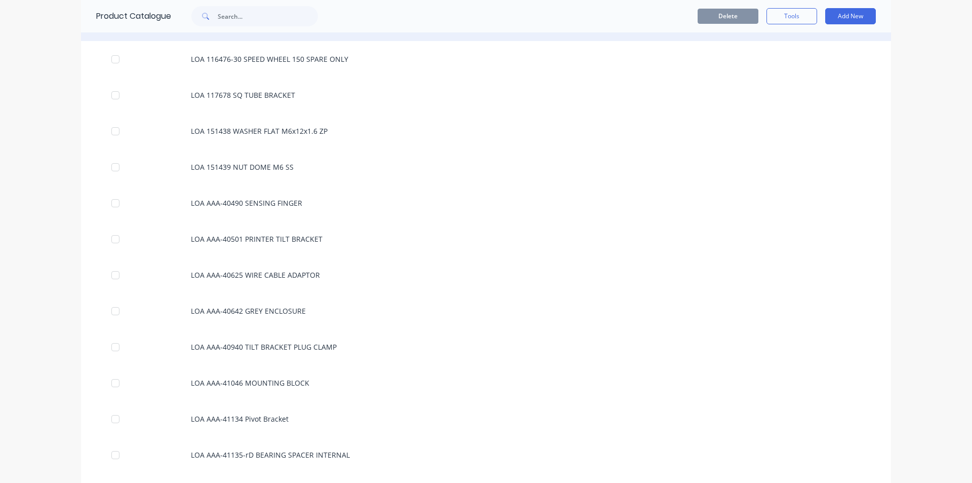
scroll to position [1874, 0]
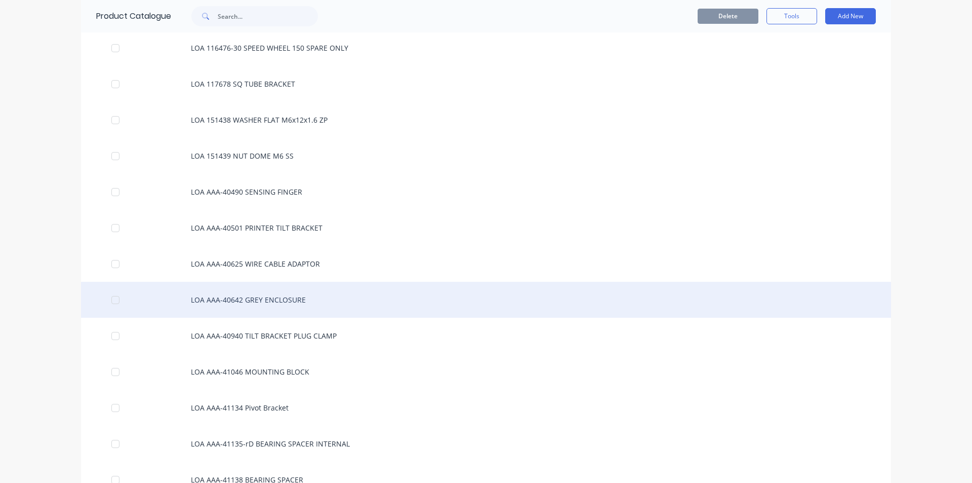
click at [249, 300] on div "LOA AAA-40642 GREY ENCLOSURE" at bounding box center [486, 300] width 810 height 36
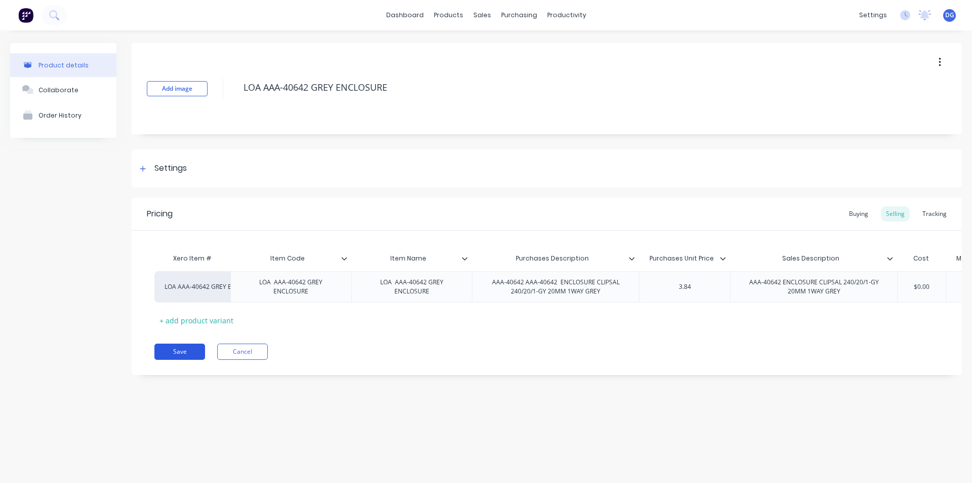
click at [186, 358] on button "Save" at bounding box center [179, 351] width 51 height 16
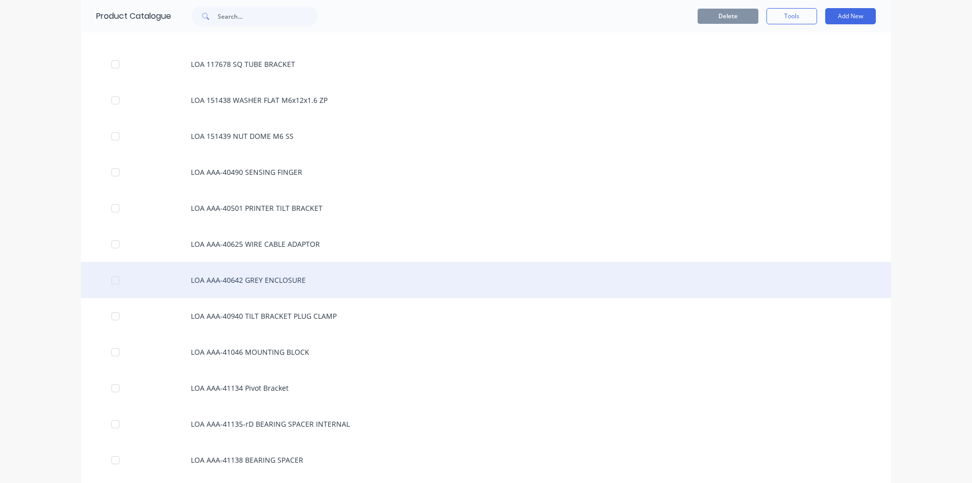
scroll to position [1925, 0]
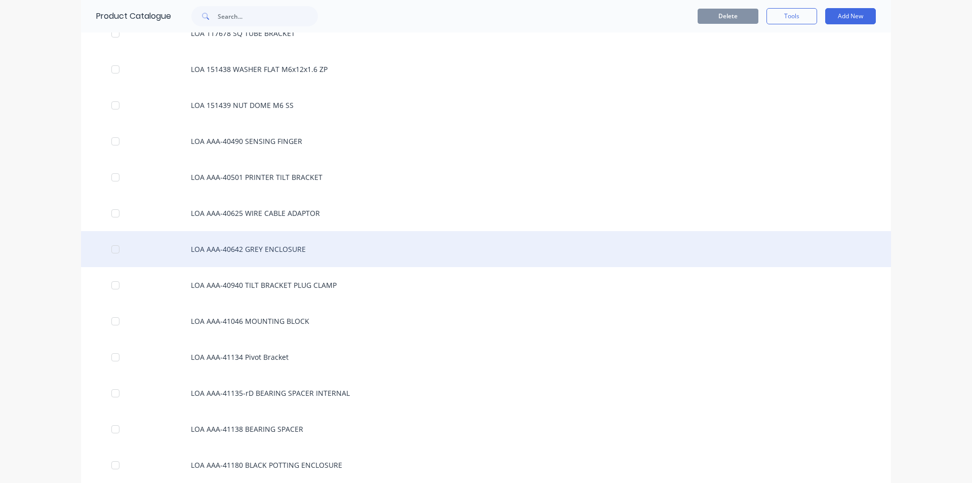
click at [293, 249] on div "LOA AAA-40642 GREY ENCLOSURE" at bounding box center [486, 249] width 810 height 36
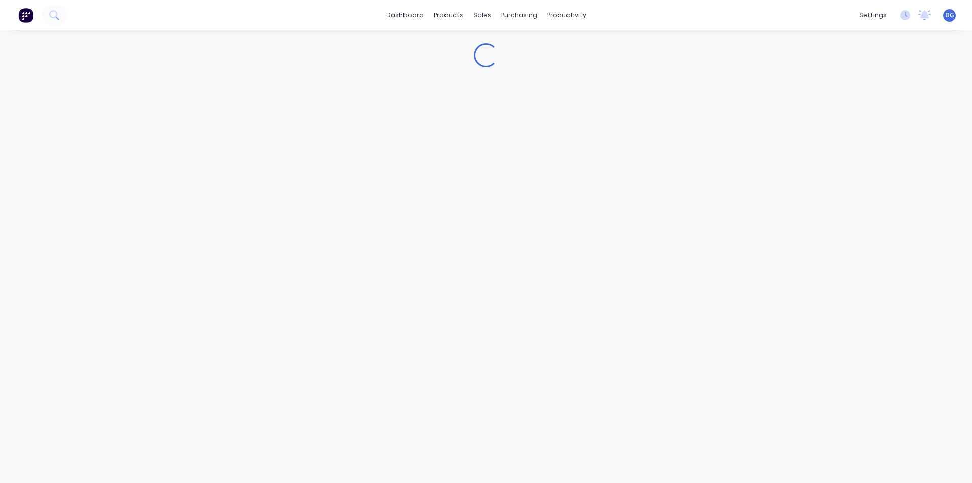
type textarea "x"
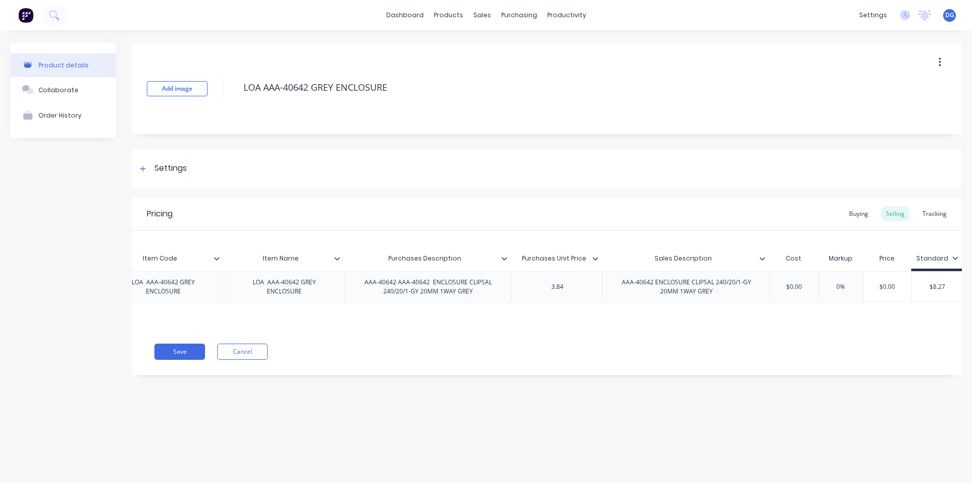
scroll to position [0, 129]
type input "$8.27"
click at [947, 284] on input "$8.27" at bounding box center [936, 286] width 51 height 9
type textarea "x"
type input "$8.2"
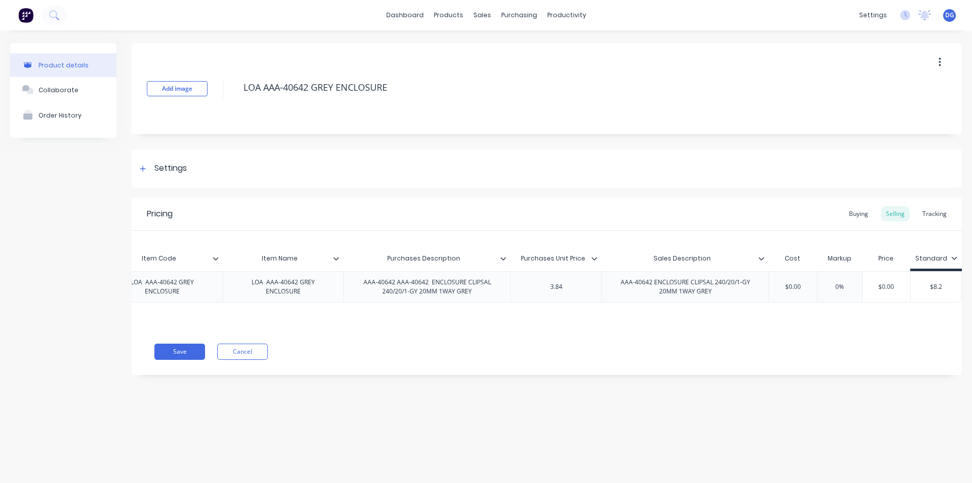
type textarea "x"
type input "$8."
type textarea "x"
type input "$8.3"
type textarea "x"
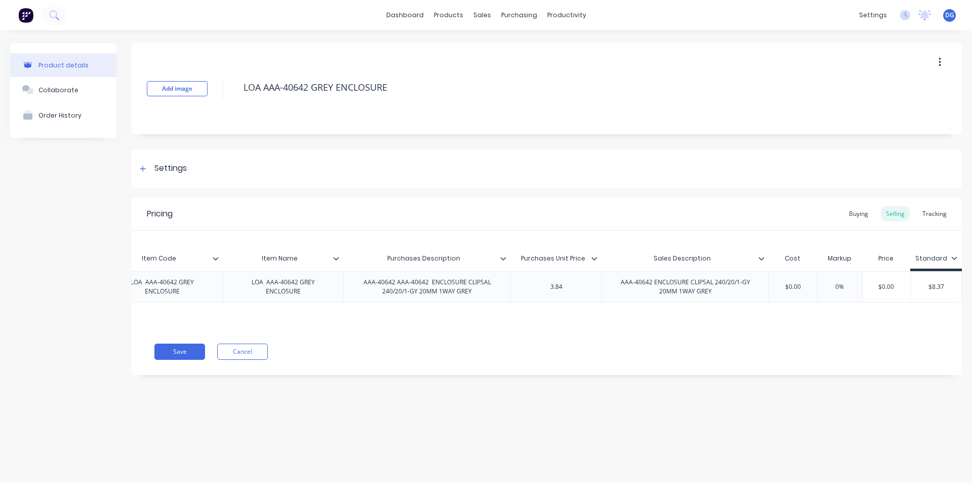
type input "$8.37"
click at [182, 358] on button "Save" at bounding box center [179, 351] width 51 height 16
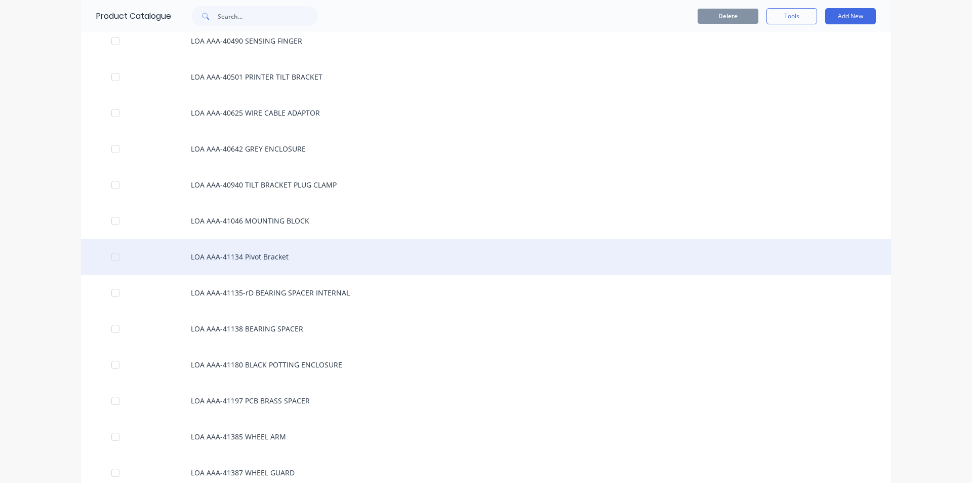
scroll to position [2026, 0]
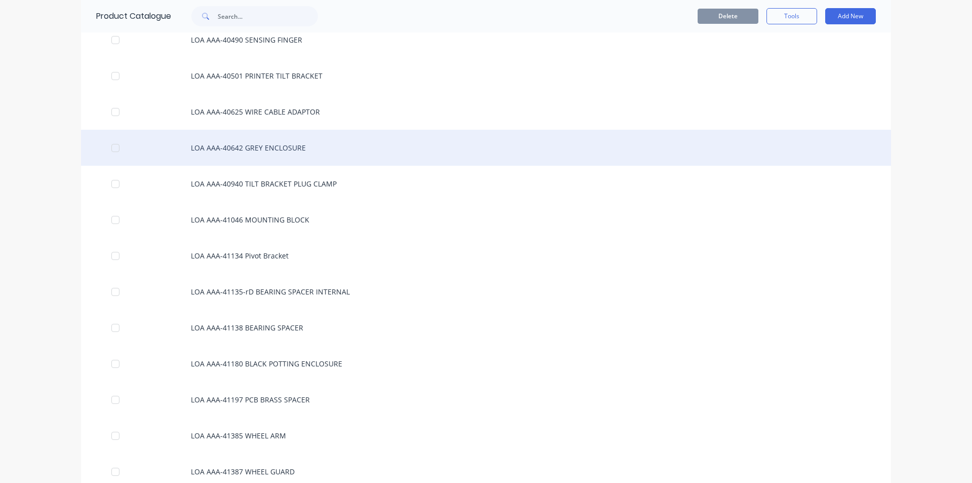
click at [109, 149] on div at bounding box center [115, 148] width 20 height 20
click at [266, 149] on div "LOA AAA-40642 GREY ENCLOSURE" at bounding box center [486, 148] width 810 height 36
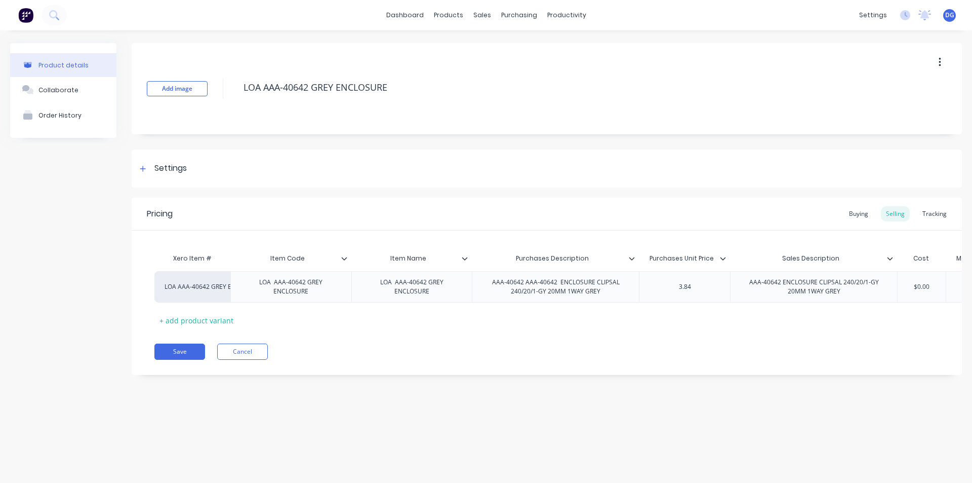
type textarea "x"
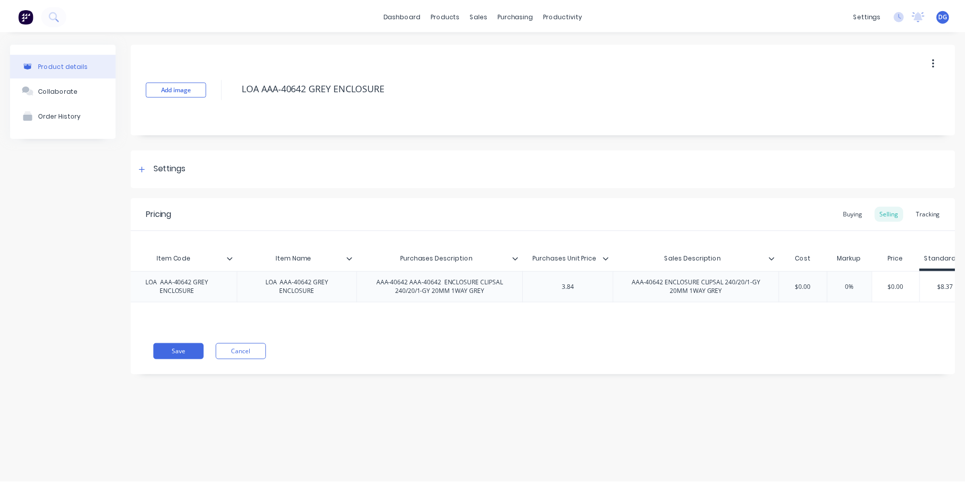
scroll to position [0, 129]
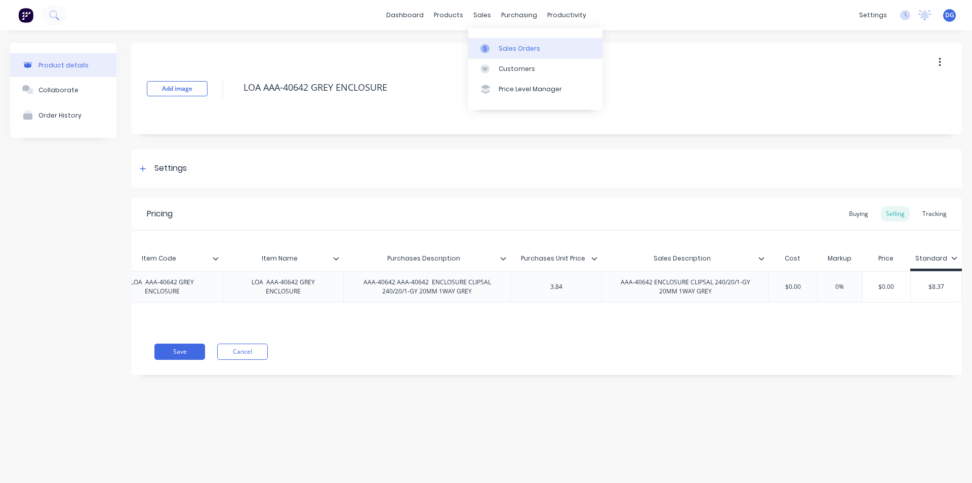
click at [501, 50] on div "Sales Orders" at bounding box center [520, 48] width 42 height 9
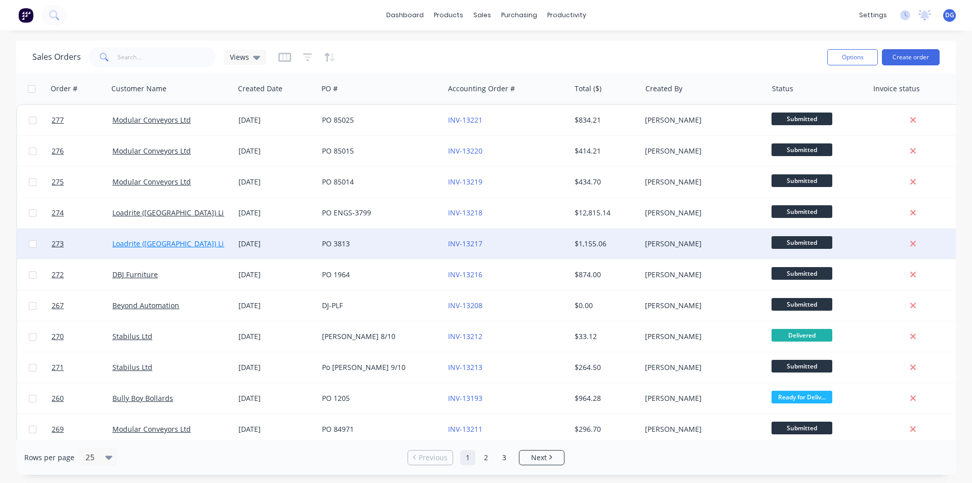
click at [138, 241] on link "Loadrite ([GEOGRAPHIC_DATA]) Limited" at bounding box center [177, 244] width 131 height 10
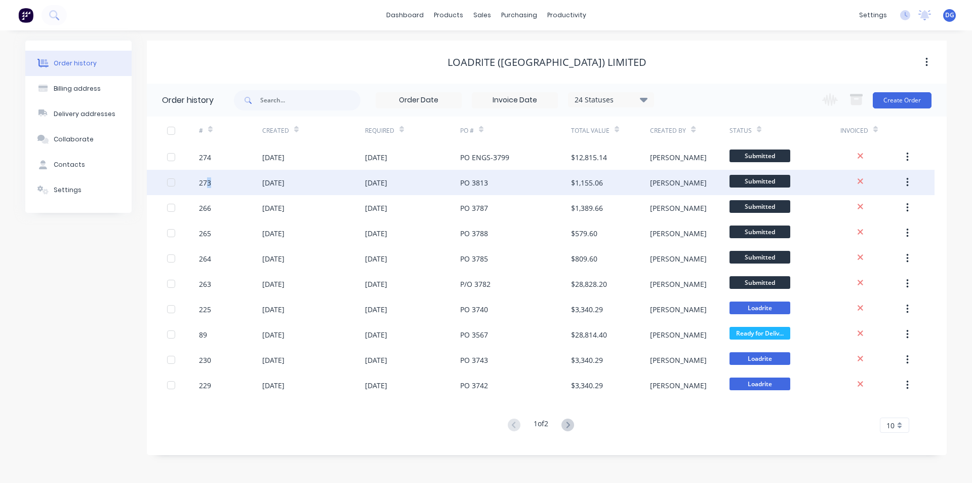
click at [209, 182] on div "273" at bounding box center [205, 182] width 12 height 11
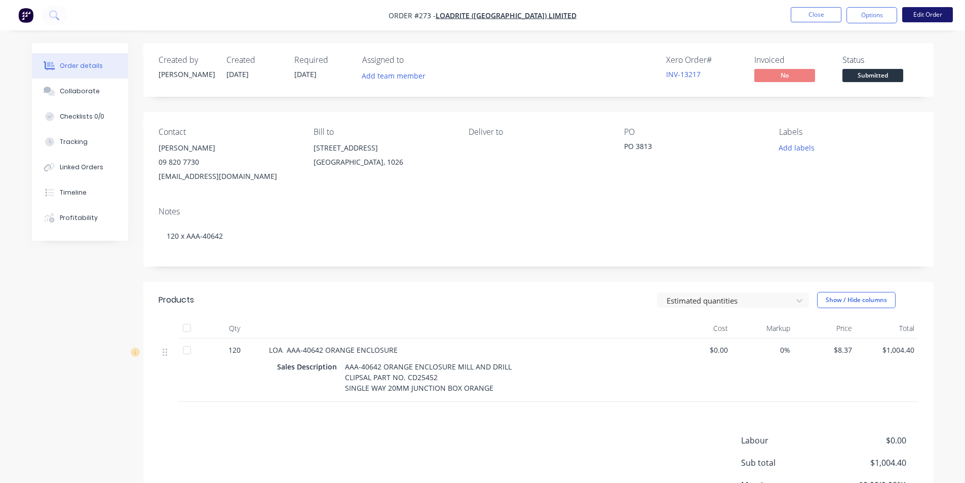
click at [935, 17] on button "Edit Order" at bounding box center [927, 14] width 51 height 15
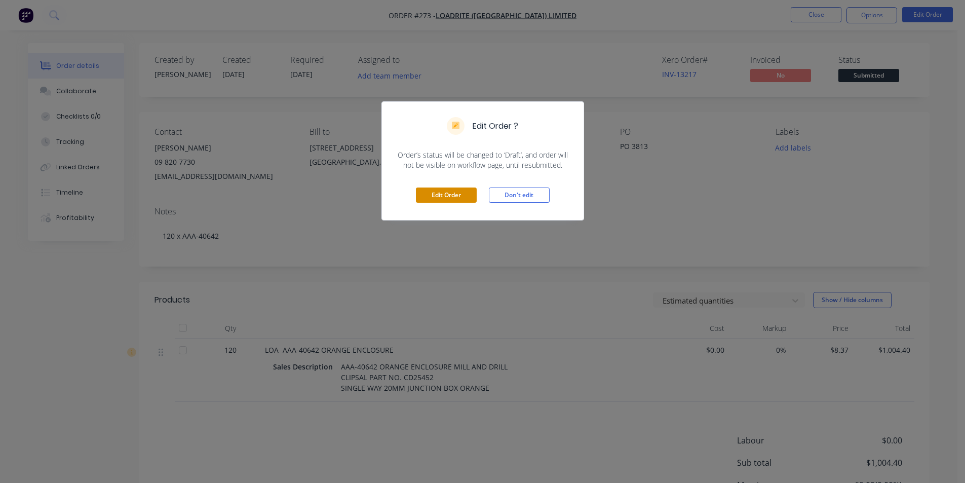
click at [446, 195] on button "Edit Order" at bounding box center [446, 194] width 61 height 15
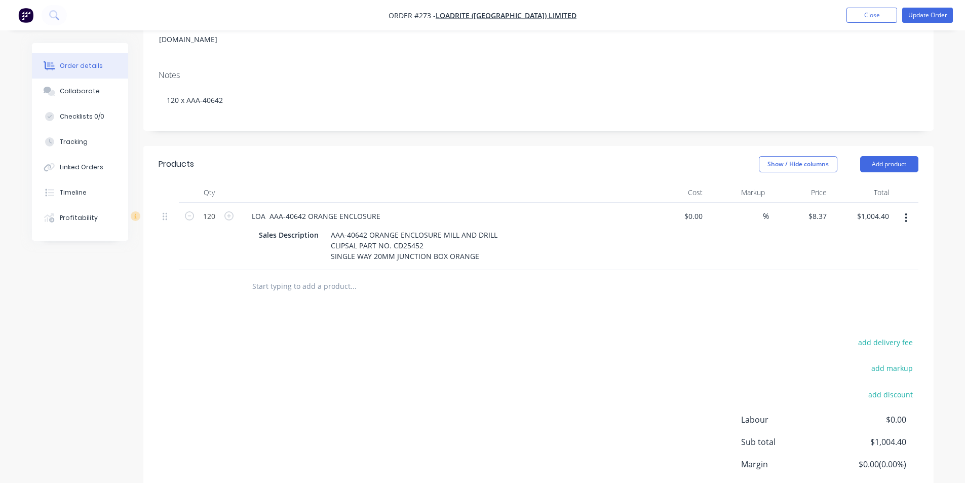
scroll to position [203, 0]
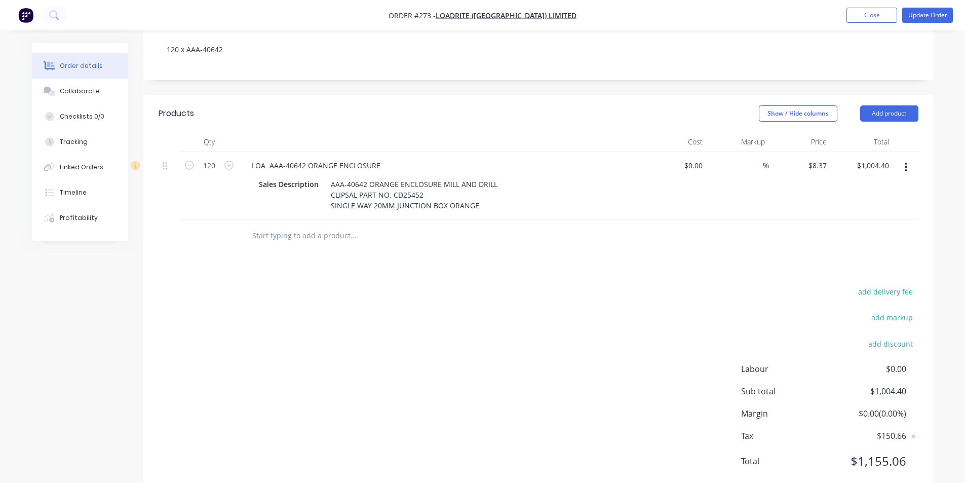
click at [257, 225] on input "text" at bounding box center [353, 235] width 203 height 20
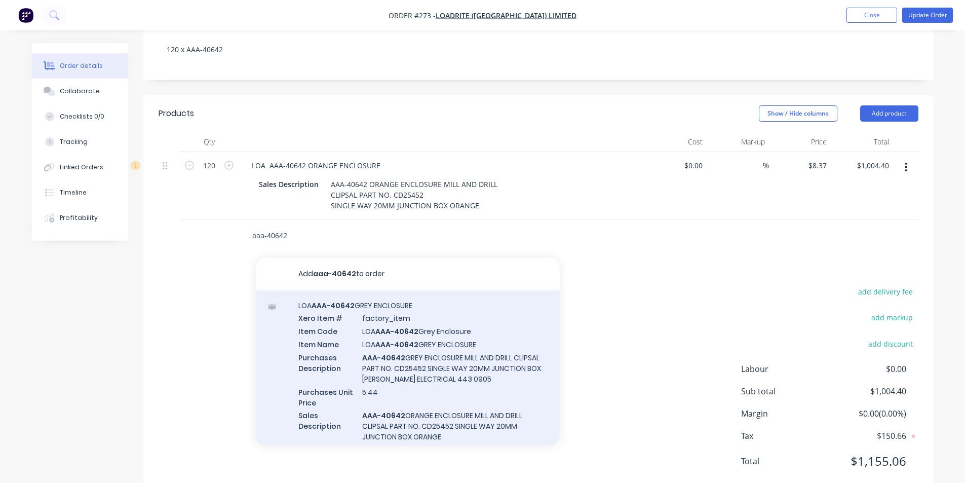
type input "aaa-40642"
click at [428, 321] on div "LOA AAA-40642 GREY ENCLOSURE Xero Item # factory_item Item Code LOA AAA-40642 G…" at bounding box center [408, 377] width 304 height 174
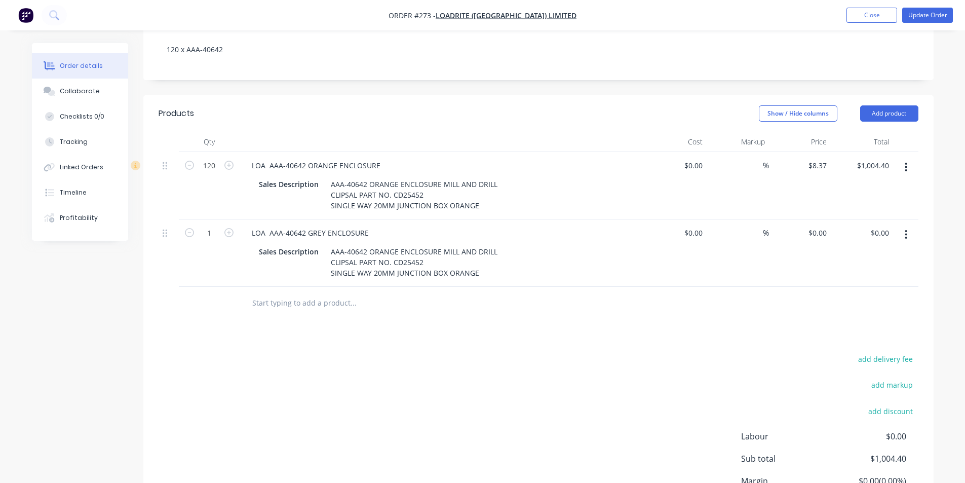
click at [279, 293] on input "text" at bounding box center [353, 303] width 203 height 20
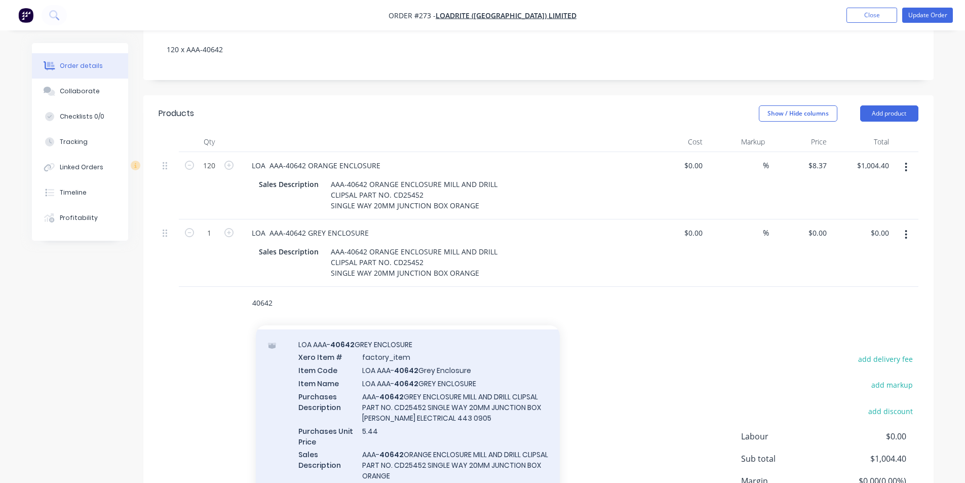
scroll to position [51, 0]
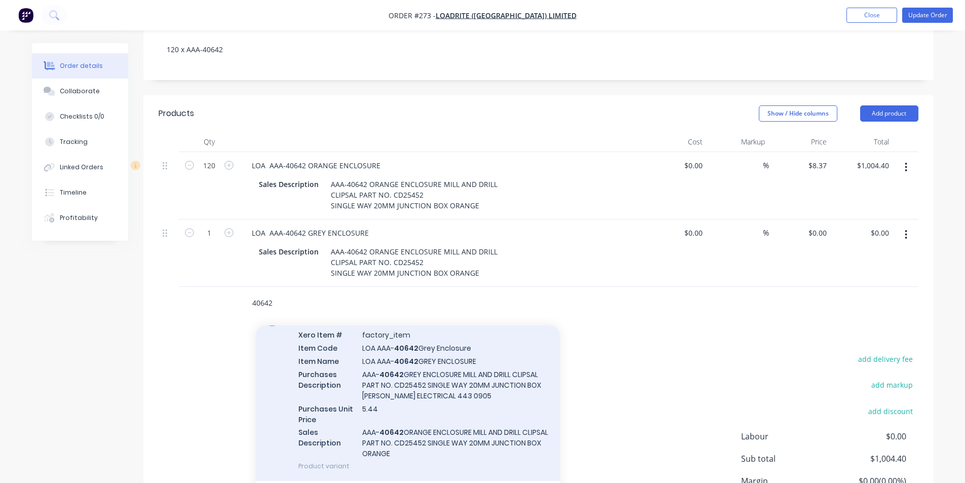
type input "40642"
click at [400, 360] on div "LOA AAA- 40642 GREY ENCLOSURE Xero Item # factory_item Item Code LOA AAA- 40642…" at bounding box center [408, 394] width 304 height 174
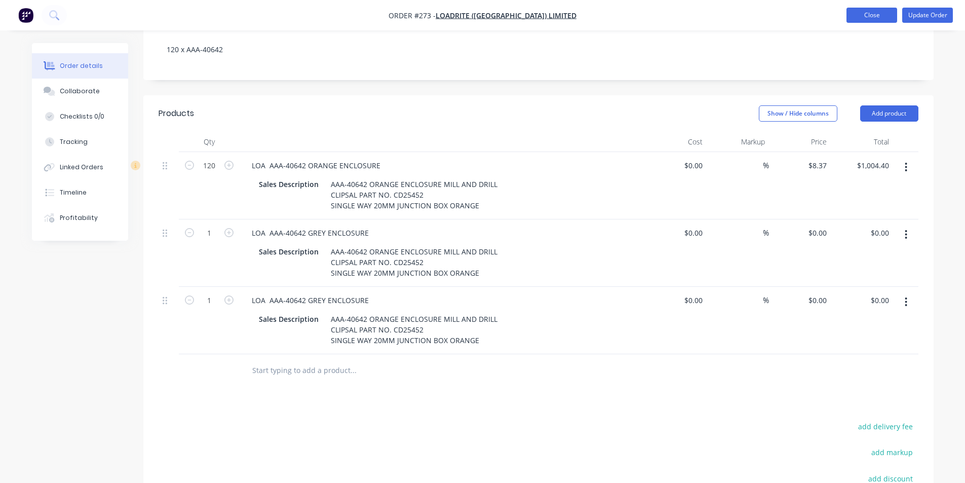
click at [869, 14] on button "Close" at bounding box center [871, 15] width 51 height 15
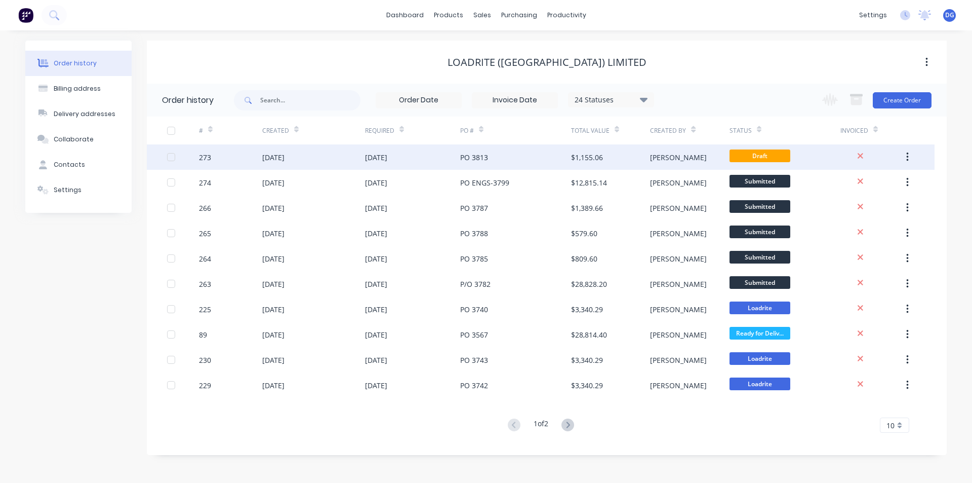
click at [385, 155] on div "[DATE]" at bounding box center [376, 157] width 22 height 11
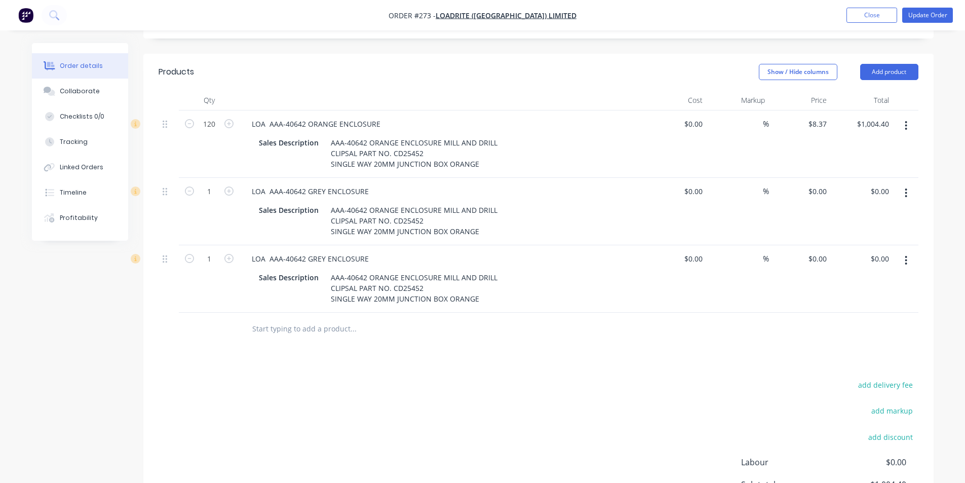
scroll to position [253, 0]
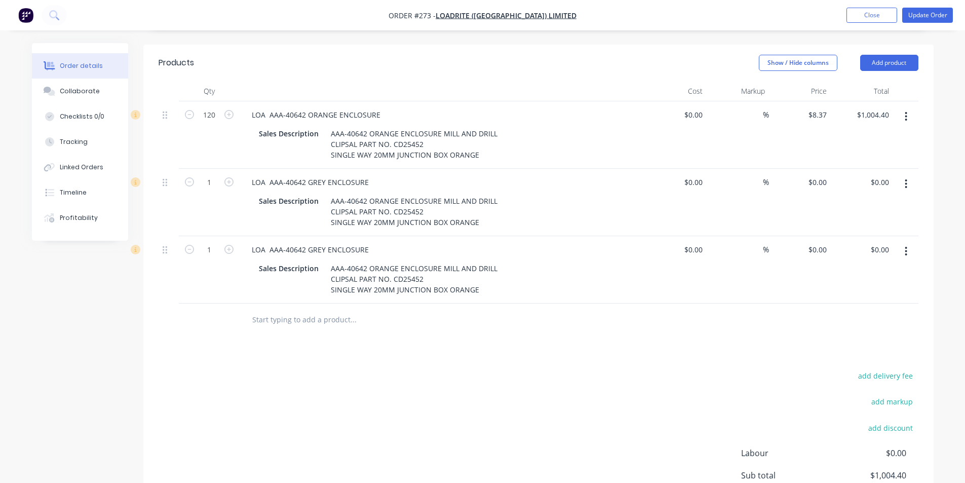
click at [908, 175] on button "button" at bounding box center [906, 184] width 24 height 18
click at [852, 264] on div "Delete" at bounding box center [870, 271] width 78 height 15
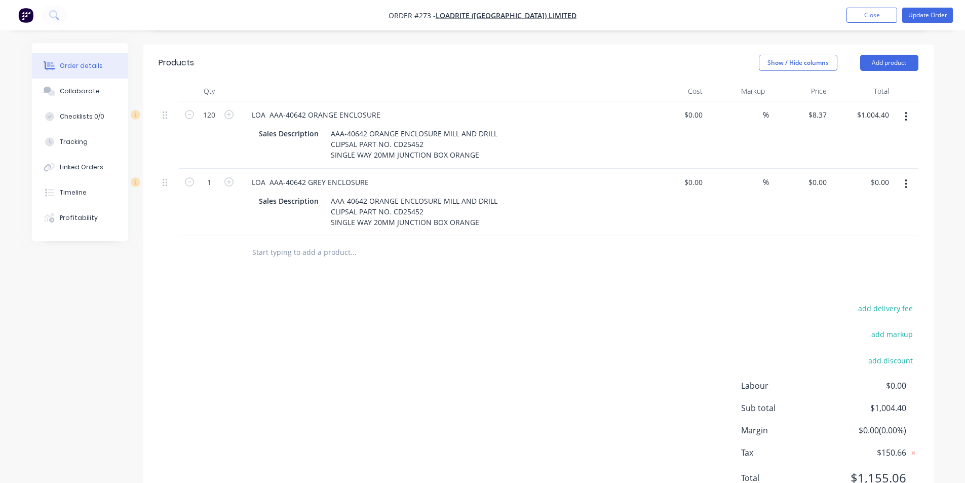
click at [903, 175] on button "button" at bounding box center [906, 184] width 24 height 18
click at [859, 264] on div "Delete" at bounding box center [870, 271] width 78 height 15
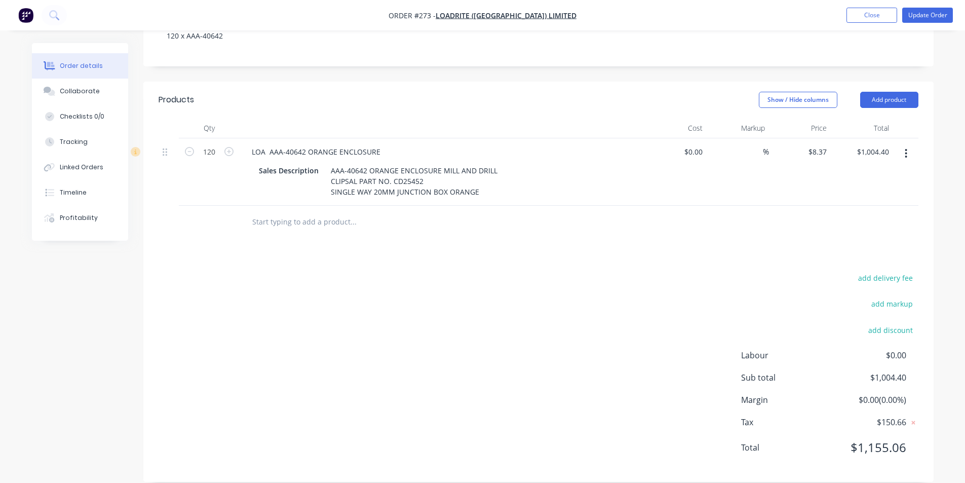
click at [284, 212] on input "text" at bounding box center [353, 222] width 203 height 20
click at [275, 212] on input "loa aaa40642" at bounding box center [353, 222] width 203 height 20
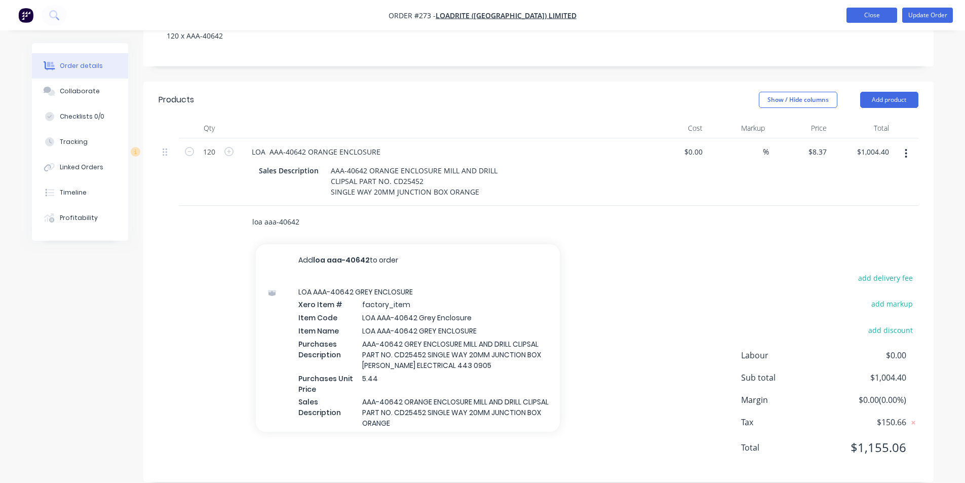
type input "loa aaa-40642"
click at [870, 18] on button "Close" at bounding box center [871, 15] width 51 height 15
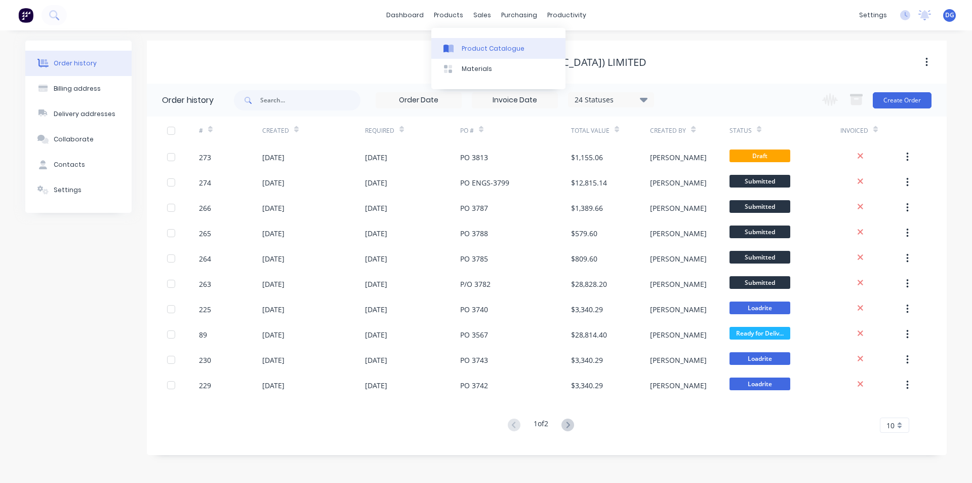
click at [476, 50] on div "Product Catalogue" at bounding box center [493, 48] width 63 height 9
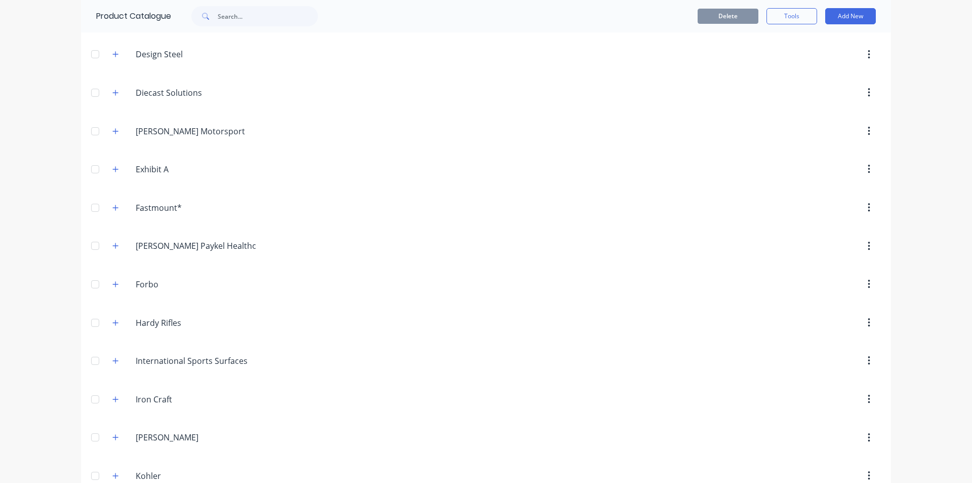
scroll to position [1114, 0]
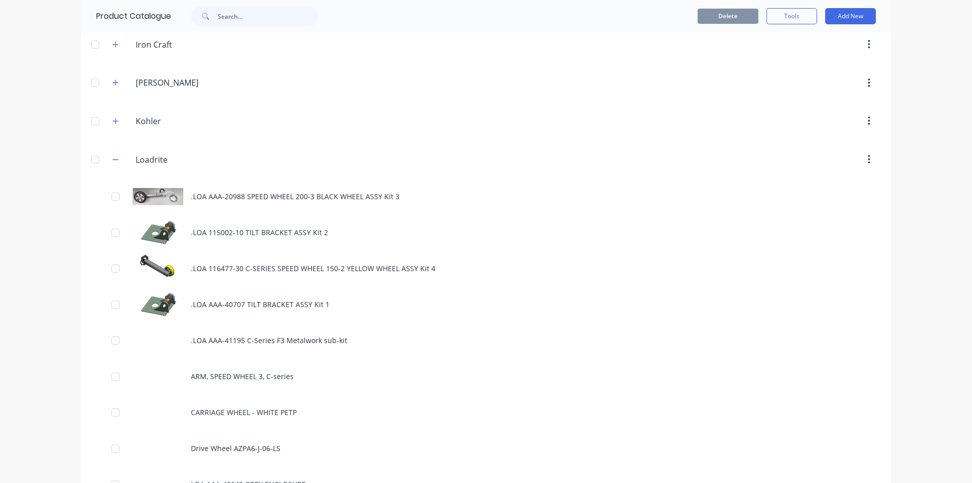
click at [91, 158] on div at bounding box center [95, 159] width 20 height 20
click at [112, 157] on icon "button" at bounding box center [115, 159] width 6 height 7
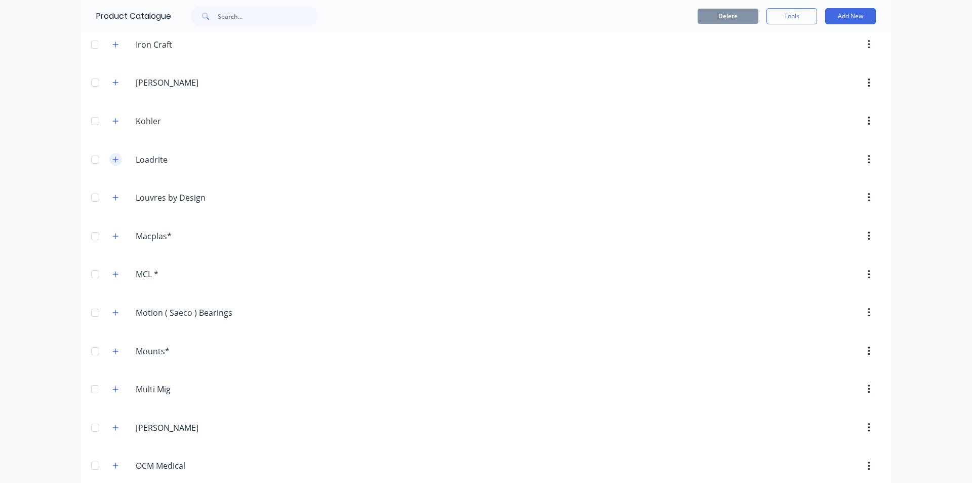
click at [112, 157] on icon "button" at bounding box center [115, 159] width 6 height 7
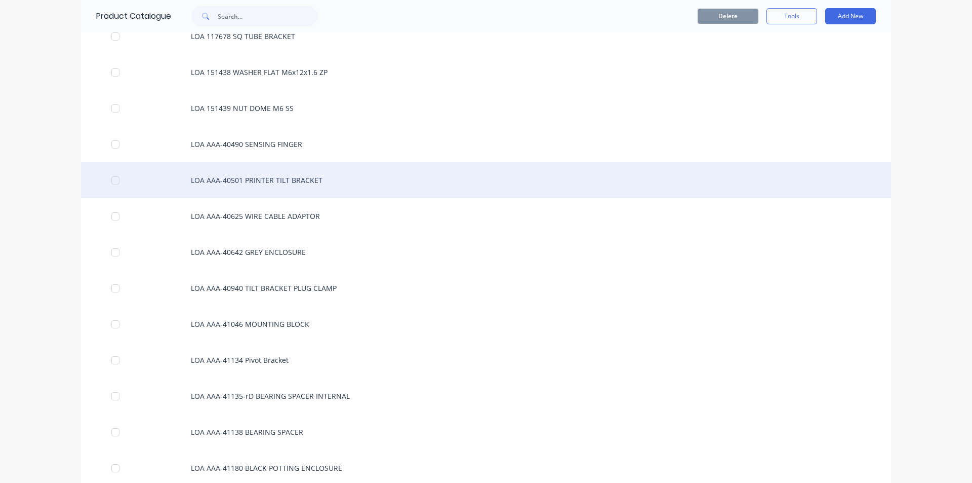
scroll to position [1925, 0]
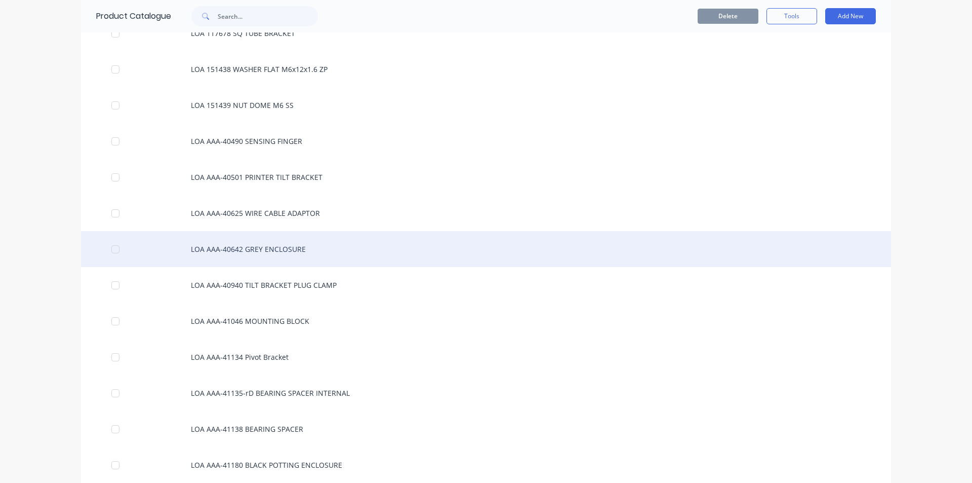
click at [250, 242] on div "LOA AAA-40642 GREY ENCLOSURE" at bounding box center [486, 249] width 810 height 36
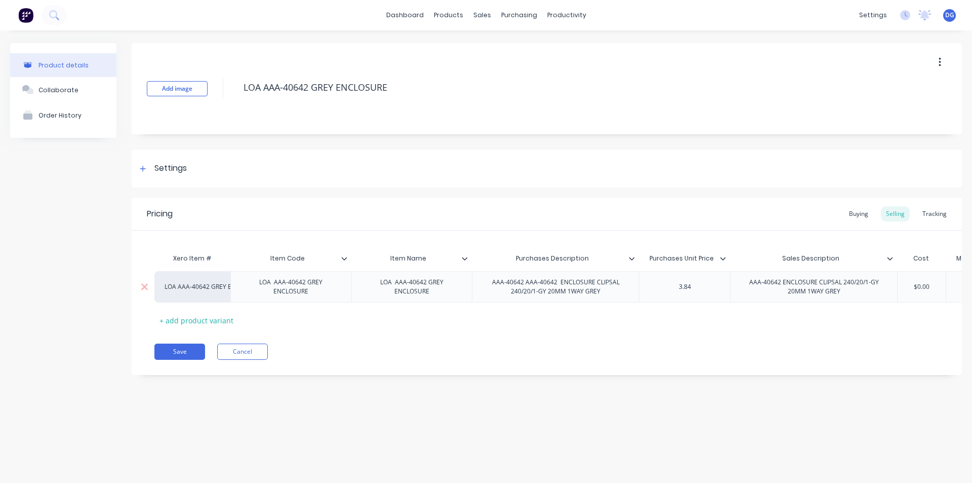
click at [231, 298] on div "LOA AAA-40642 GREY ENCLOSURE" at bounding box center [290, 286] width 121 height 31
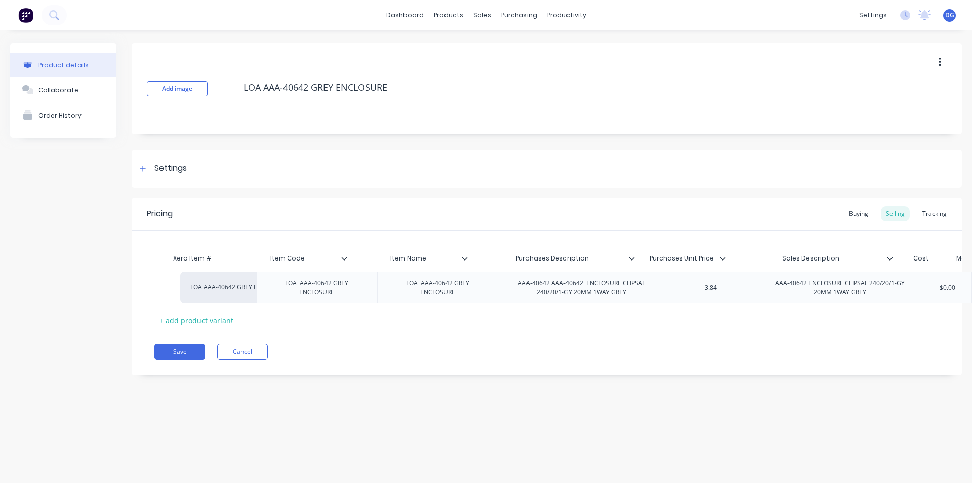
drag, startPoint x: 232, startPoint y: 298, endPoint x: 260, endPoint y: 299, distance: 28.4
click at [260, 299] on div "LOA AAA-40642 GREY ENCLOSURE LOA AAA-40642 GREY ENCLOSURE LOA AAA-40642 GREY EN…" at bounding box center [546, 286] width 785 height 31
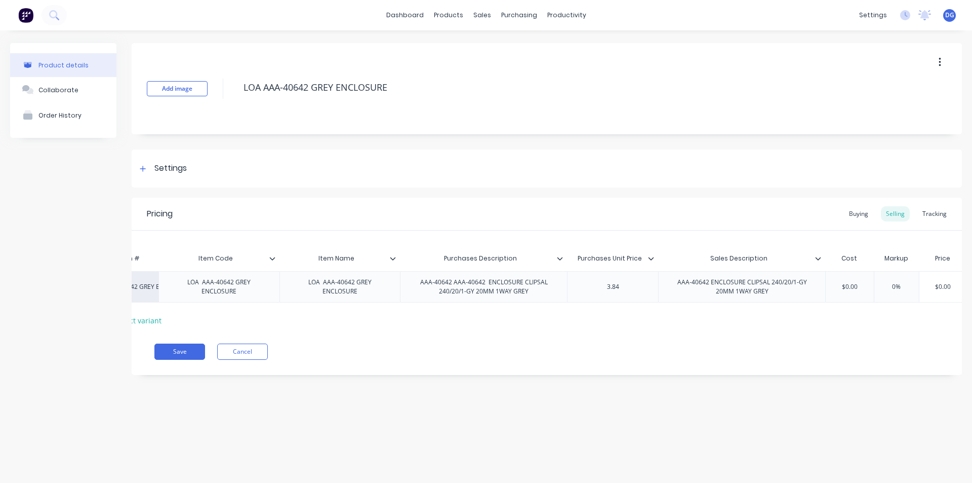
scroll to position [0, 129]
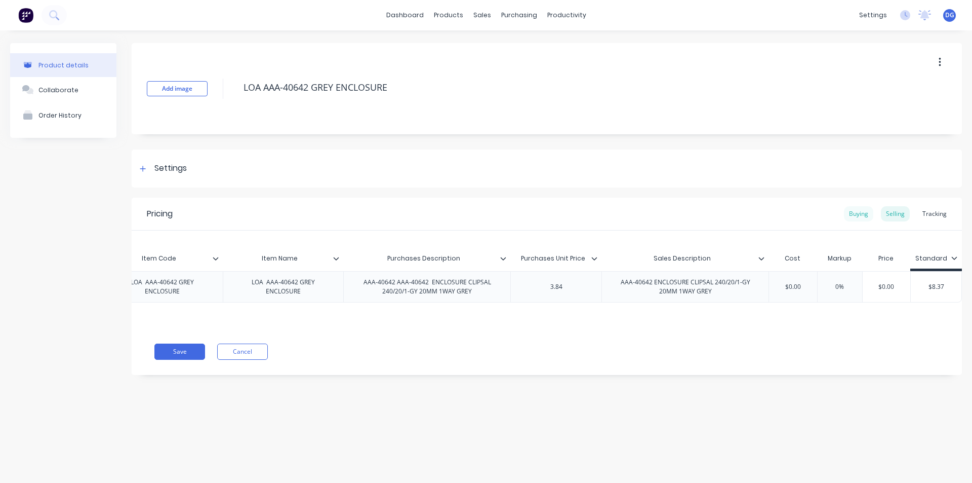
click at [861, 214] on div "Buying" at bounding box center [858, 213] width 29 height 15
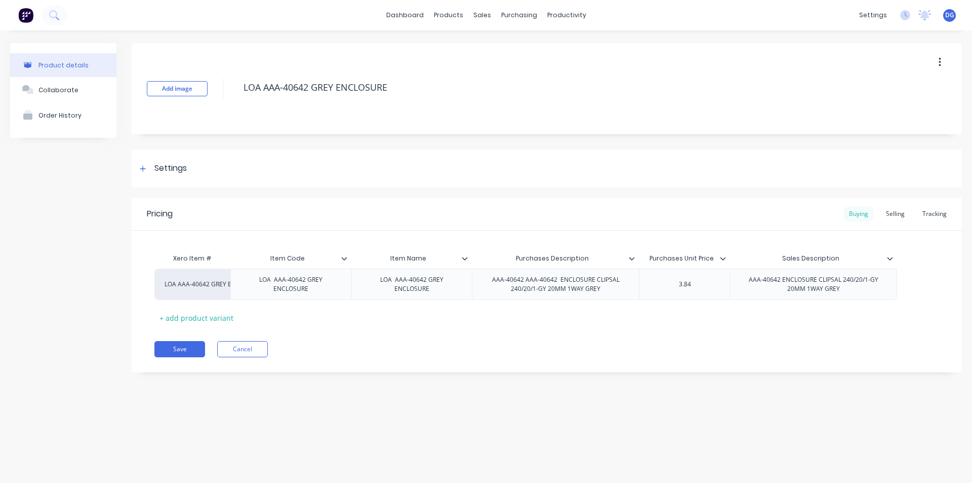
scroll to position [0, 0]
click at [941, 214] on div "Tracking" at bounding box center [935, 213] width 34 height 15
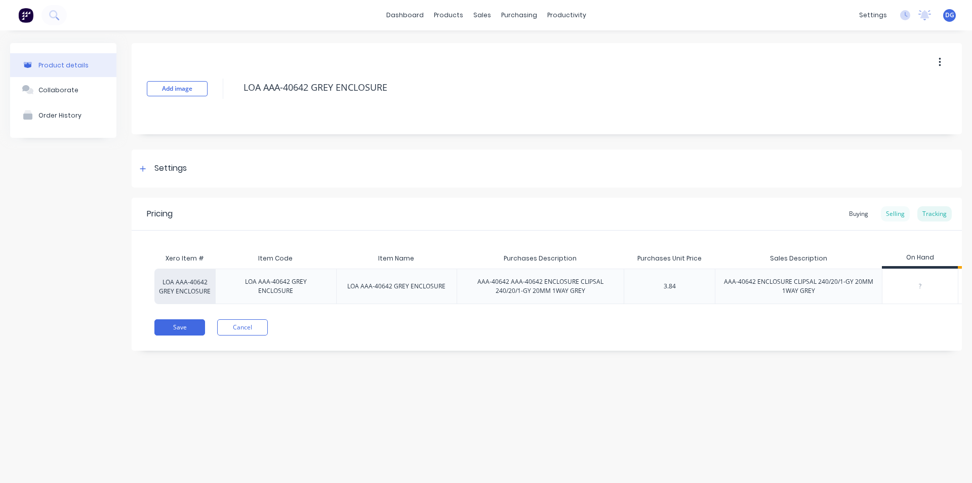
click at [895, 214] on div "Selling" at bounding box center [895, 213] width 29 height 15
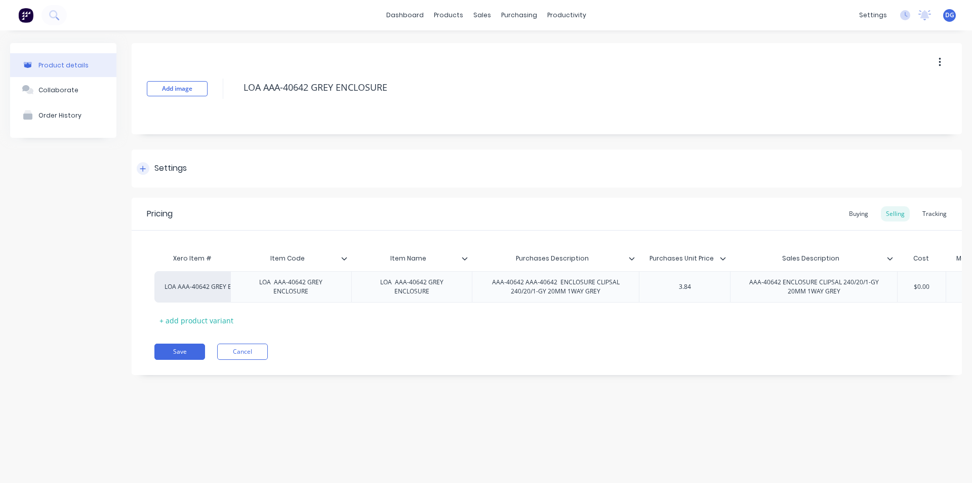
click at [141, 168] on icon at bounding box center [143, 169] width 6 height 6
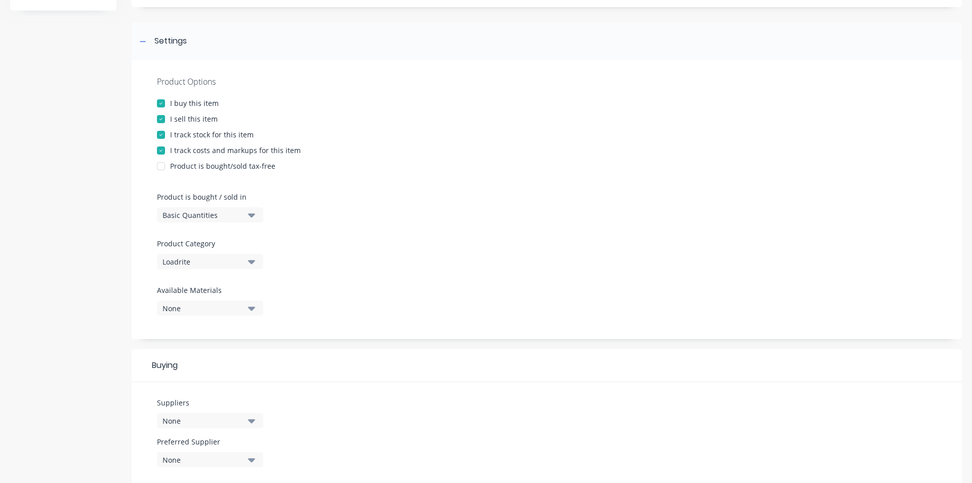
scroll to position [104, 0]
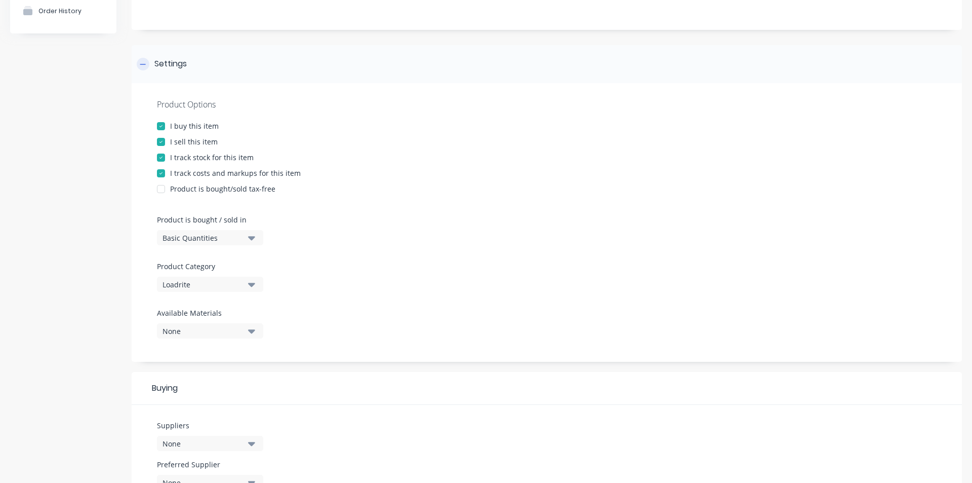
click at [144, 65] on icon at bounding box center [143, 64] width 6 height 7
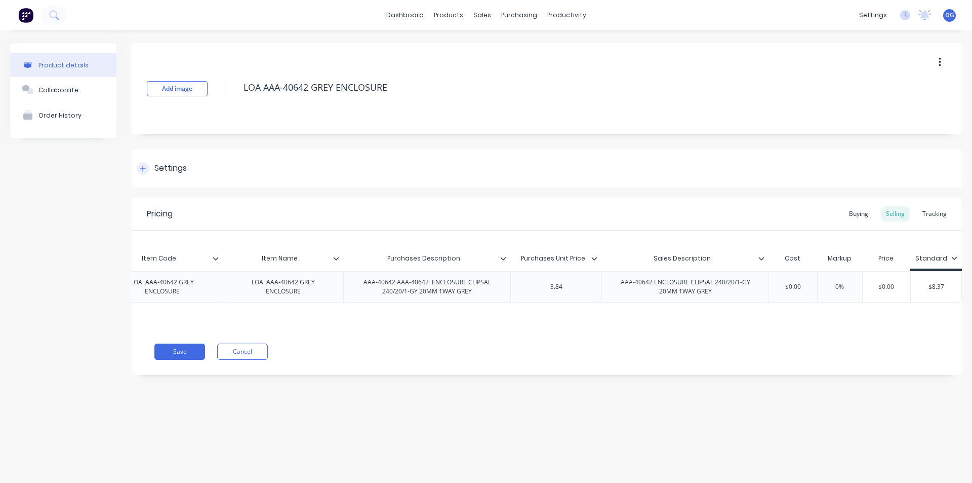
scroll to position [0, 129]
click at [178, 358] on button "Save" at bounding box center [179, 351] width 51 height 16
type textarea "x"
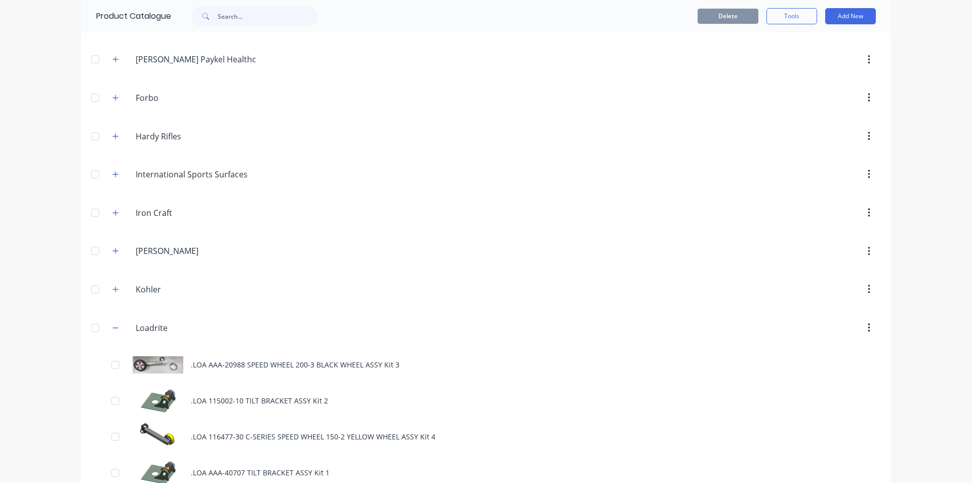
scroll to position [1165, 0]
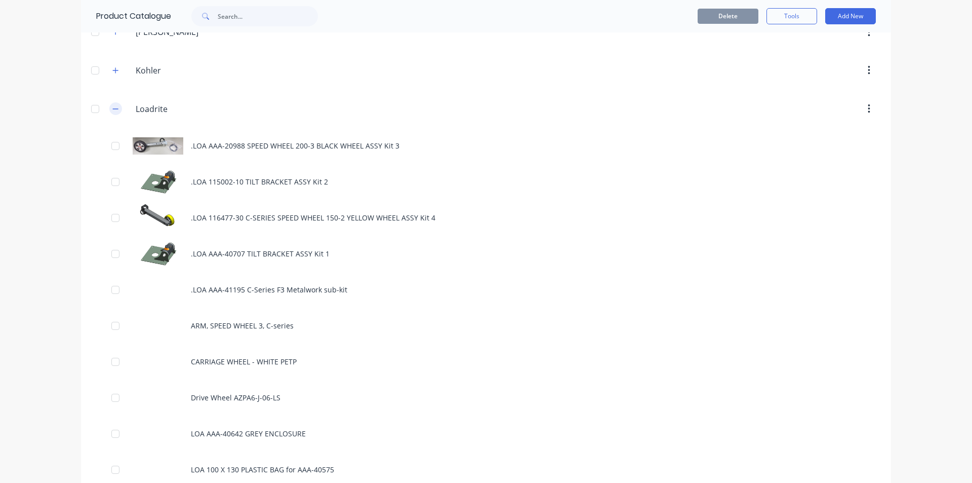
click at [112, 107] on icon "button" at bounding box center [115, 108] width 6 height 7
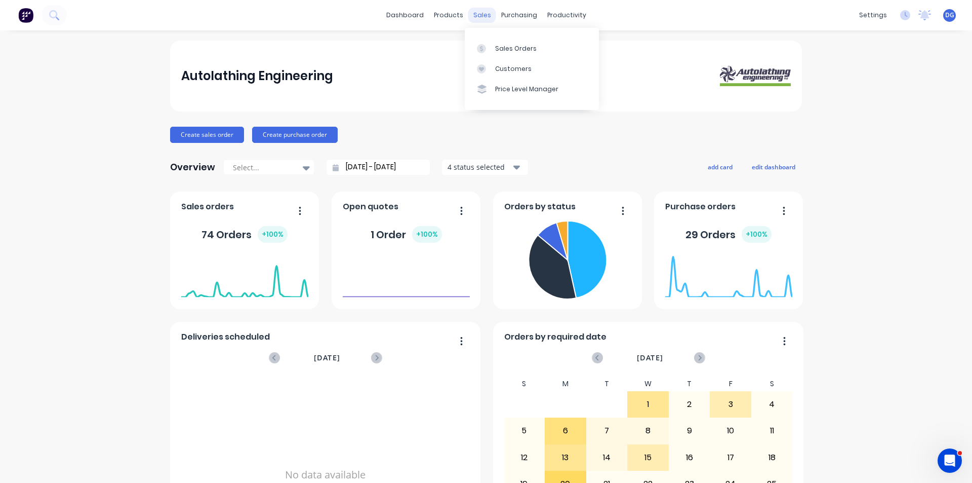
click at [482, 17] on div "sales" at bounding box center [482, 15] width 28 height 15
click at [503, 50] on div "Sales Orders" at bounding box center [516, 48] width 42 height 9
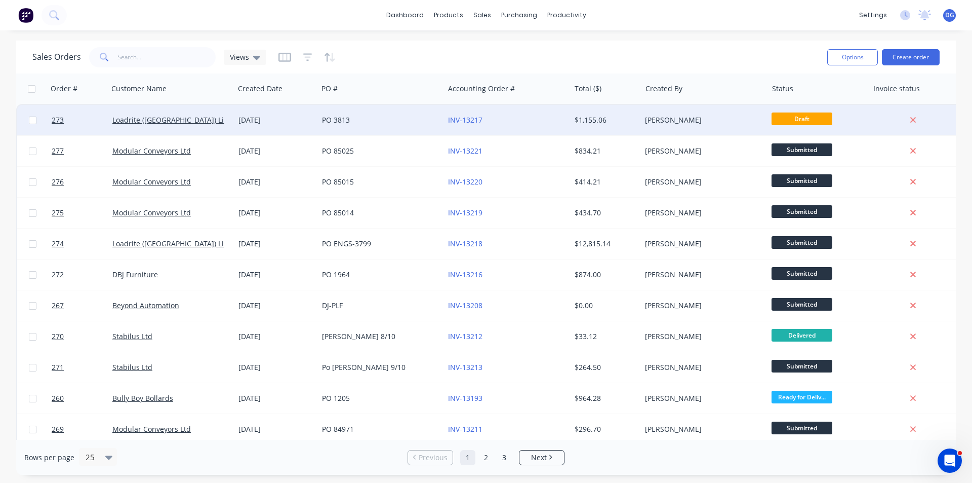
click at [156, 113] on div "Loadrite ([GEOGRAPHIC_DATA]) Limited" at bounding box center [171, 120] width 126 height 30
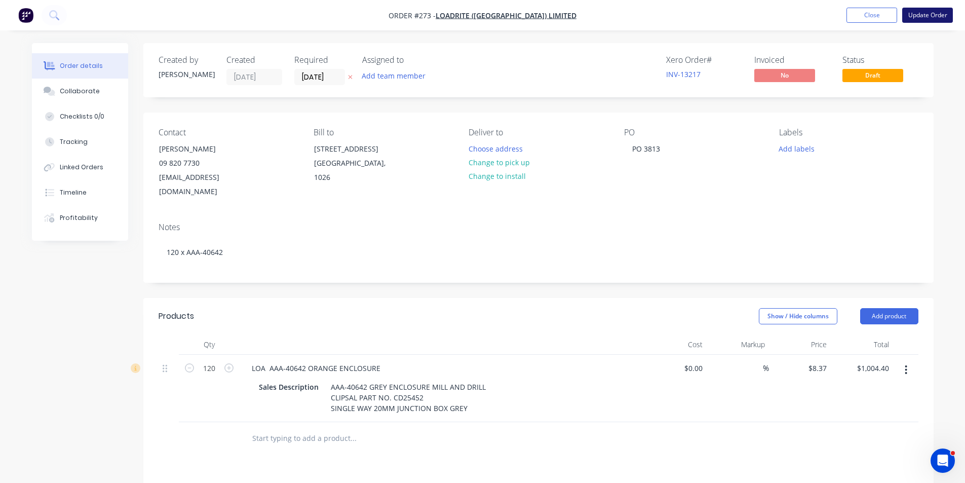
click at [928, 18] on button "Update Order" at bounding box center [927, 15] width 51 height 15
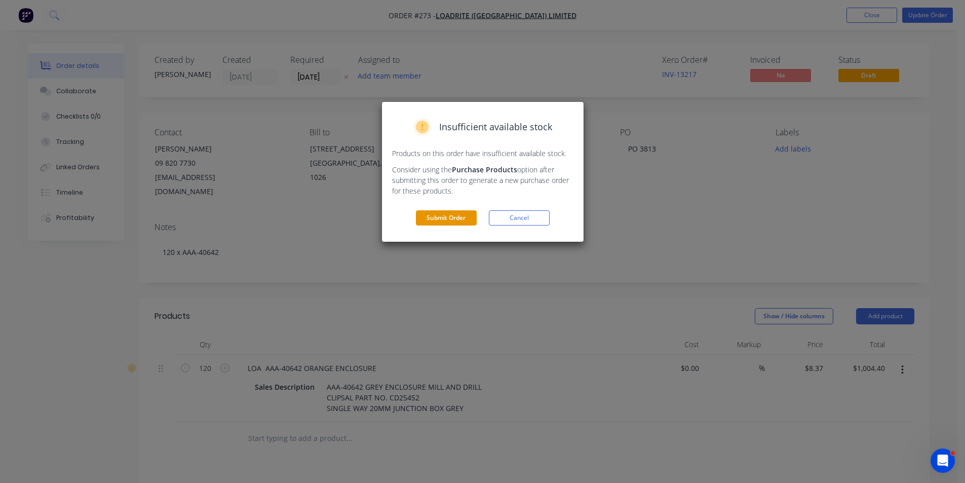
click at [449, 219] on button "Submit Order" at bounding box center [446, 217] width 61 height 15
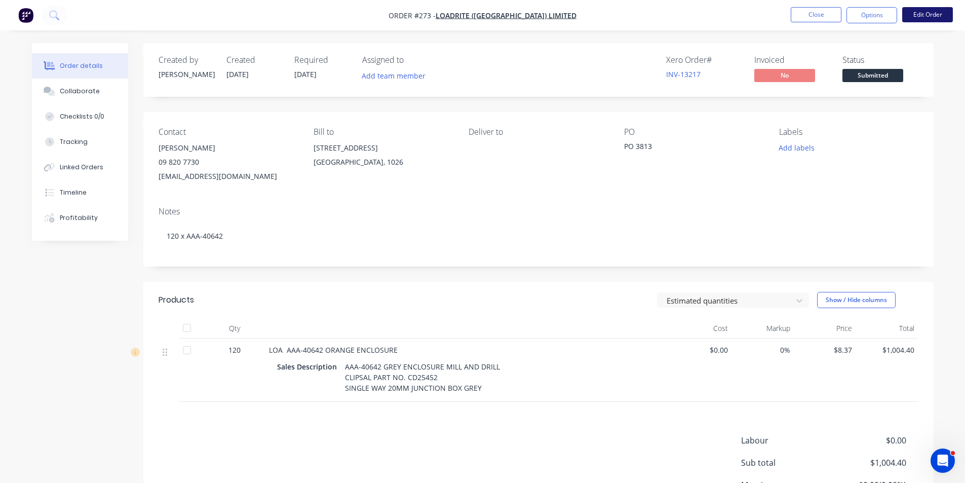
click at [927, 12] on button "Edit Order" at bounding box center [927, 14] width 51 height 15
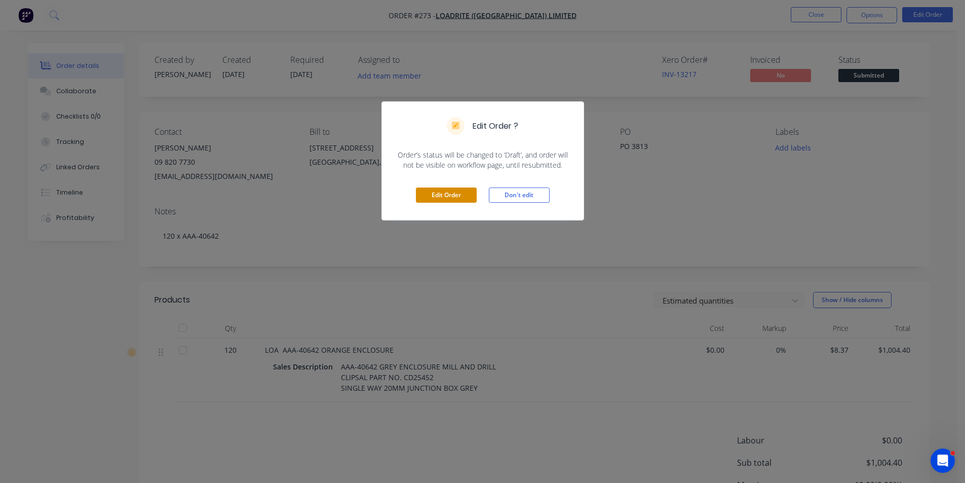
click at [452, 195] on button "Edit Order" at bounding box center [446, 194] width 61 height 15
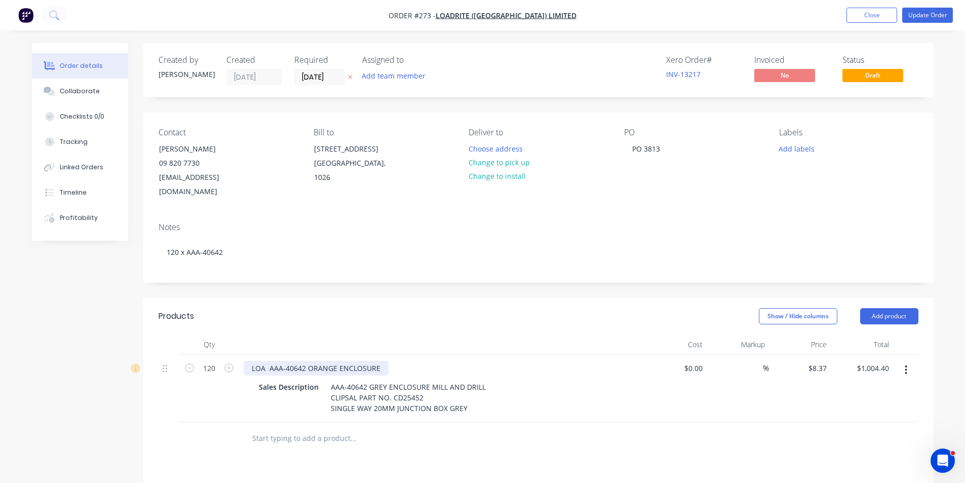
click at [335, 361] on div "LOA AAA-40642 ORANGE ENCLOSURE" at bounding box center [316, 368] width 145 height 15
click at [921, 14] on button "Update Order" at bounding box center [927, 15] width 51 height 15
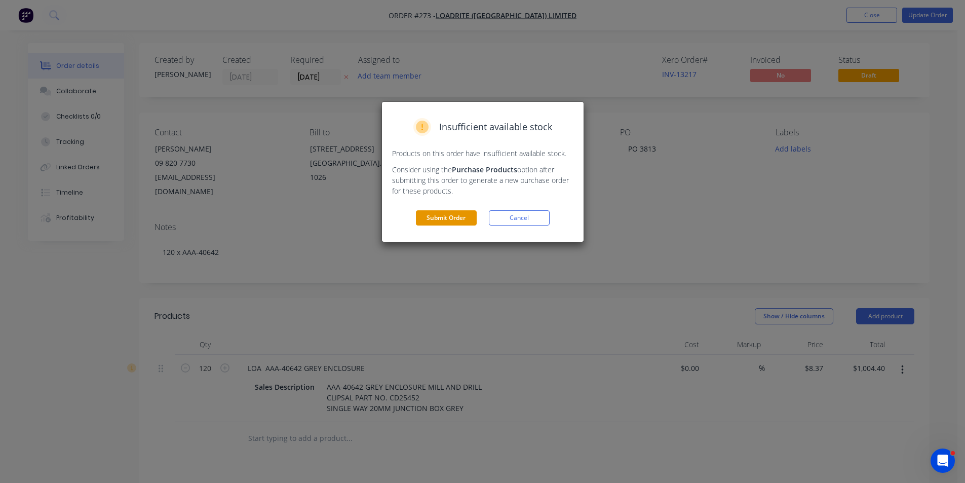
click at [451, 217] on button "Submit Order" at bounding box center [446, 217] width 61 height 15
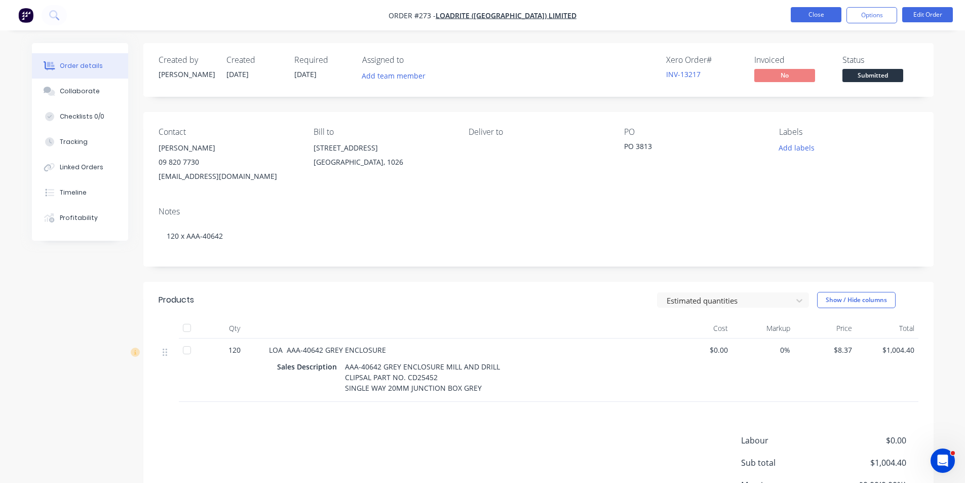
click at [819, 15] on button "Close" at bounding box center [816, 14] width 51 height 15
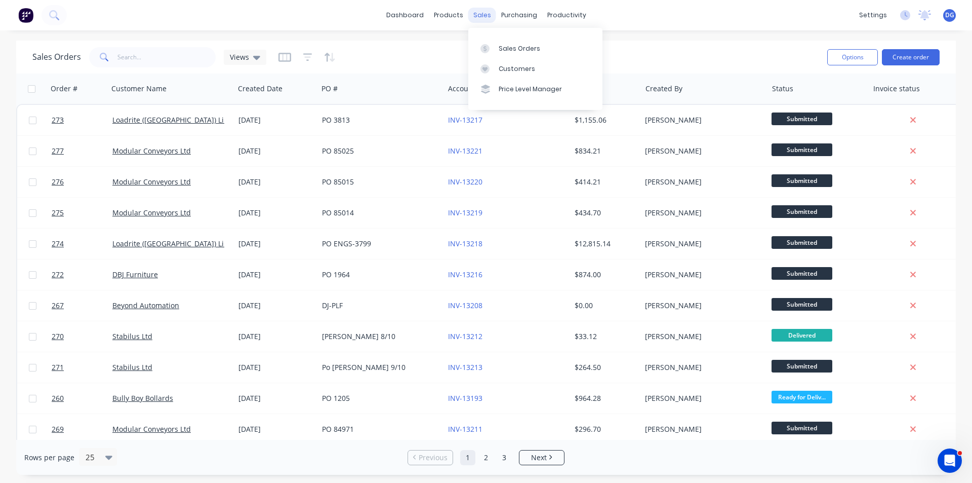
click at [480, 12] on div "sales" at bounding box center [482, 15] width 28 height 15
click at [513, 53] on link "Sales Orders" at bounding box center [535, 48] width 134 height 20
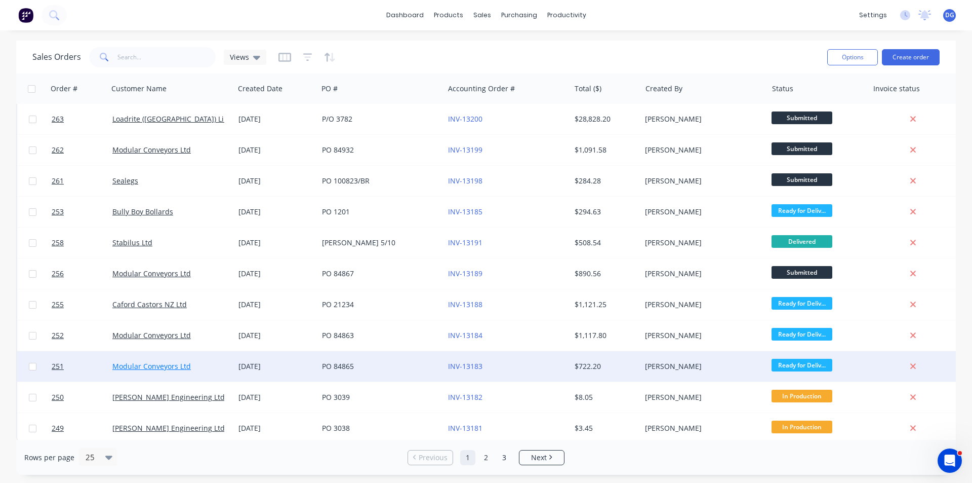
scroll to position [442, 0]
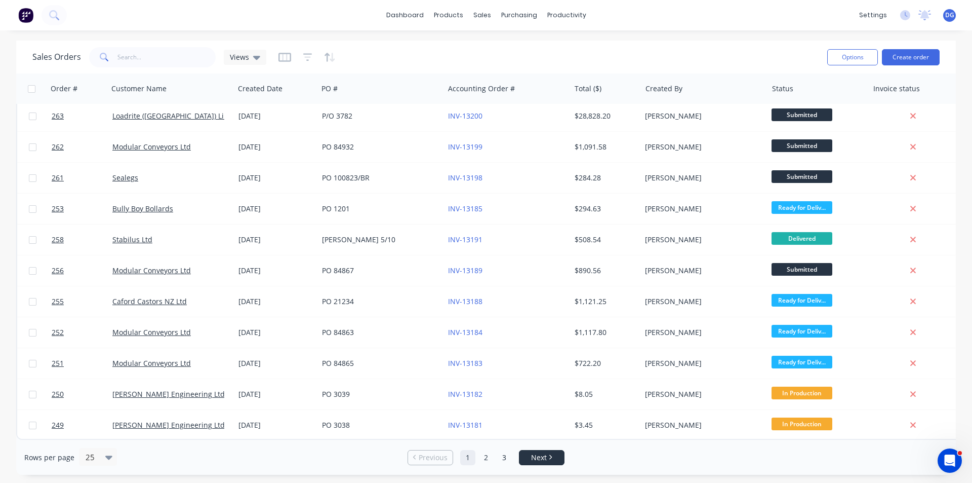
click at [548, 456] on link "Next" at bounding box center [542, 457] width 45 height 10
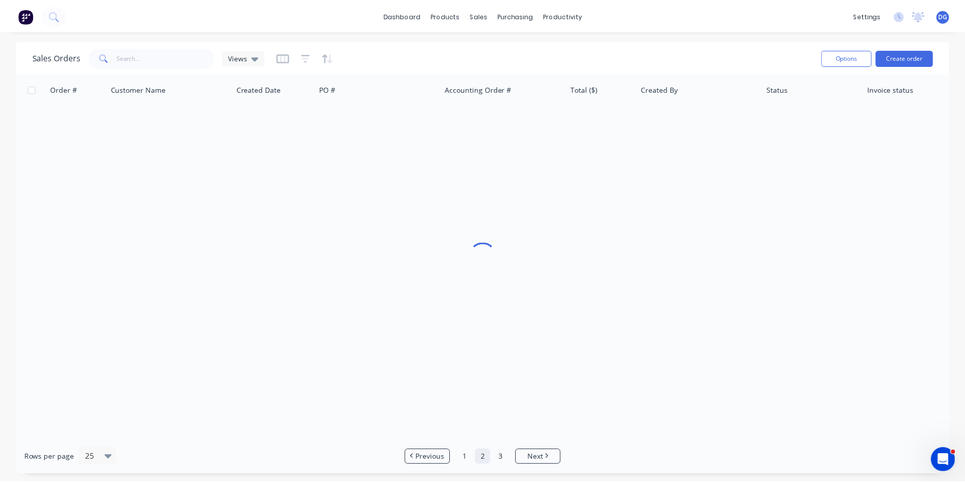
scroll to position [0, 0]
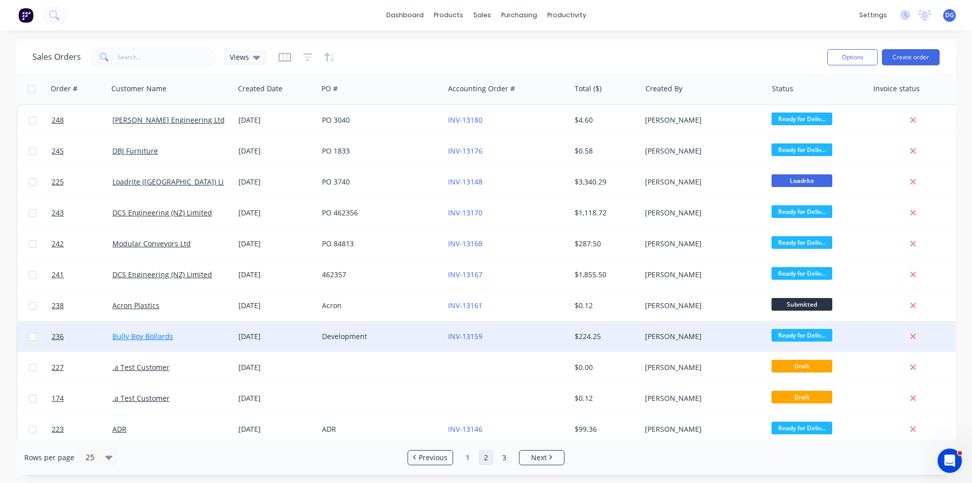
click at [138, 339] on link "Bully Boy Bollards" at bounding box center [142, 336] width 61 height 10
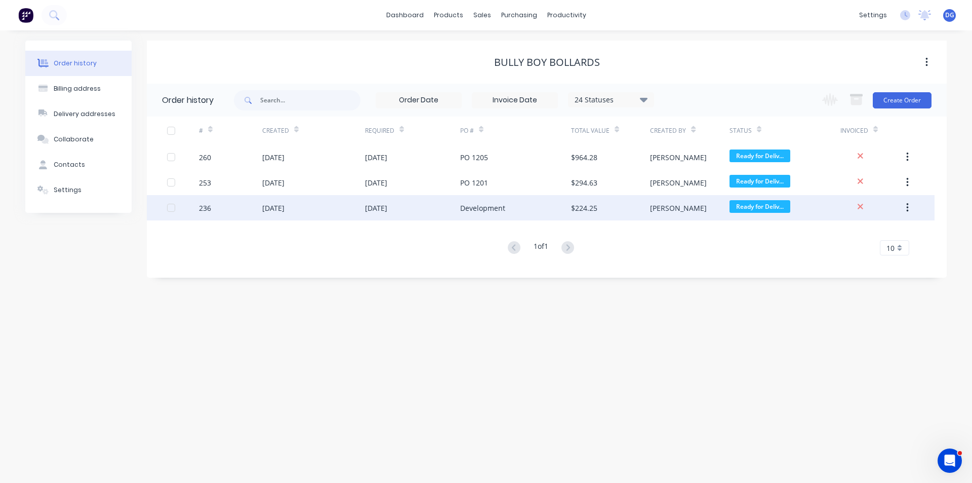
click at [284, 205] on div "[DATE]" at bounding box center [273, 208] width 22 height 11
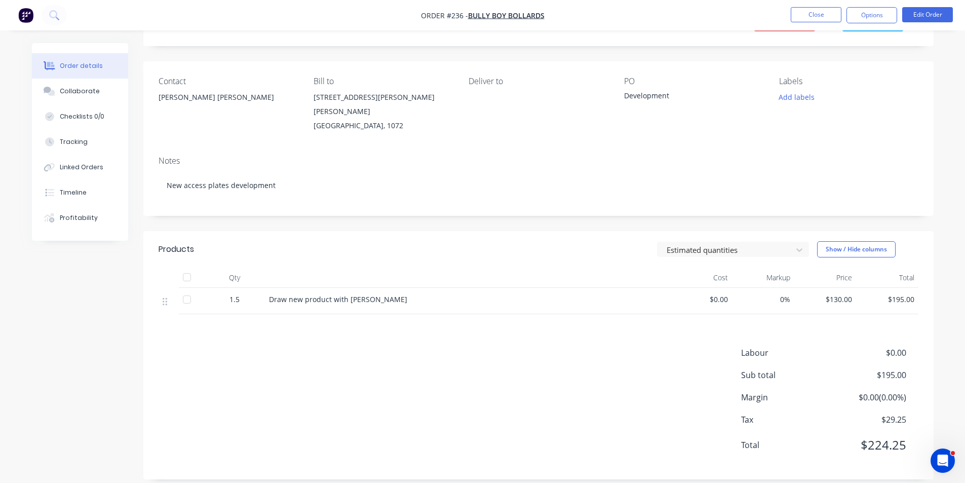
scroll to position [52, 0]
click at [830, 13] on button "Close" at bounding box center [816, 14] width 51 height 15
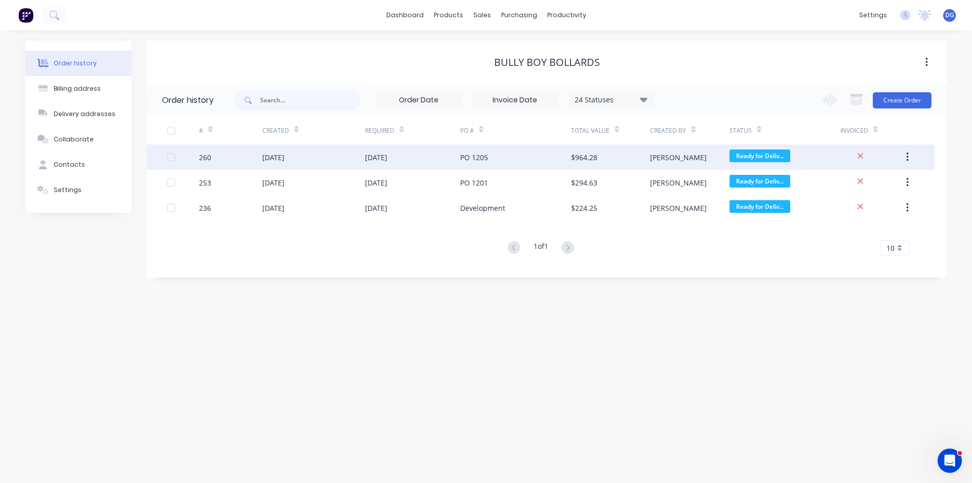
click at [277, 158] on div "[DATE]" at bounding box center [273, 157] width 22 height 11
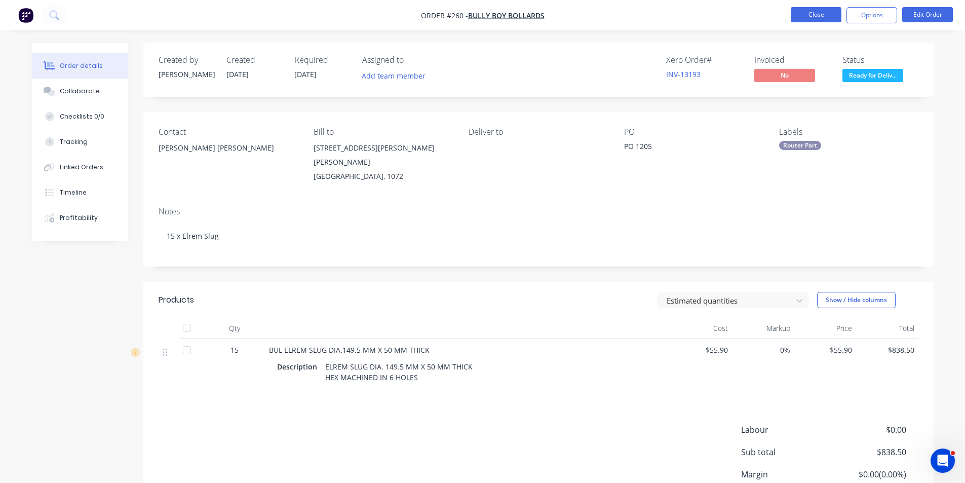
click at [804, 15] on button "Close" at bounding box center [816, 14] width 51 height 15
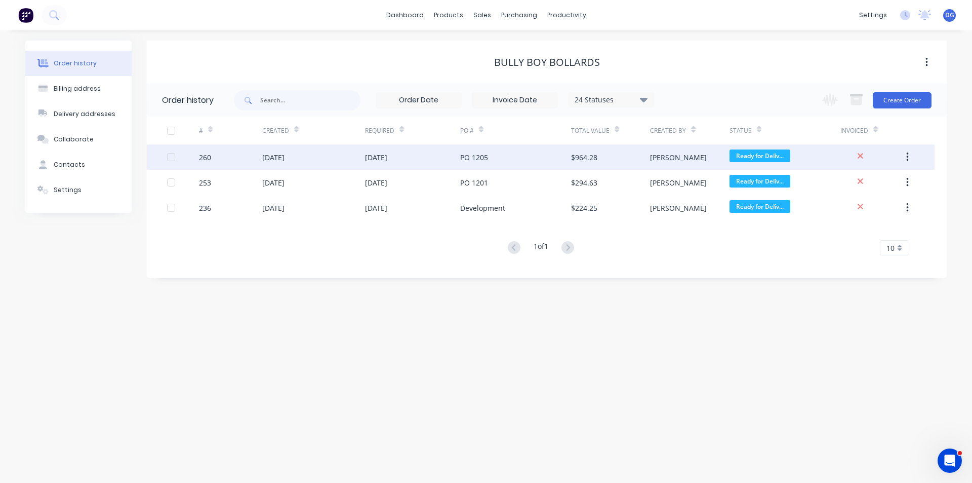
click at [210, 157] on div "260" at bounding box center [205, 157] width 12 height 11
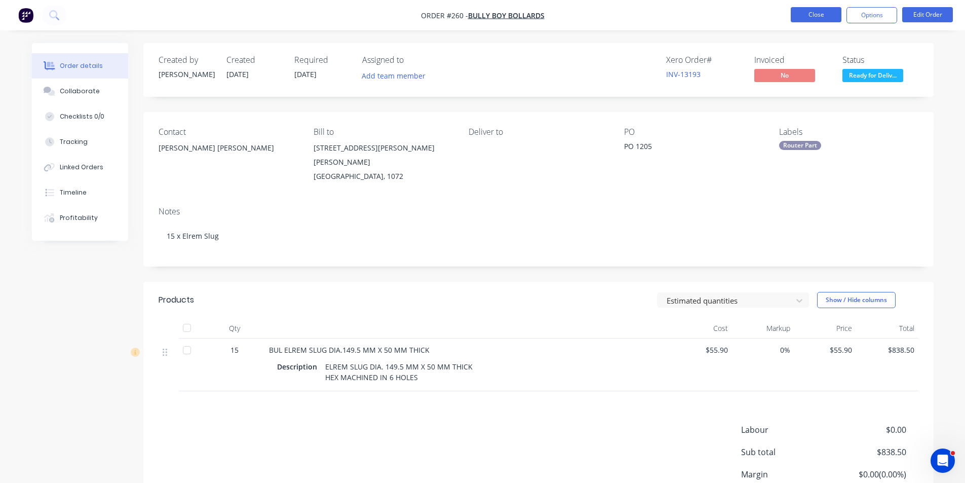
click at [816, 11] on button "Close" at bounding box center [816, 14] width 51 height 15
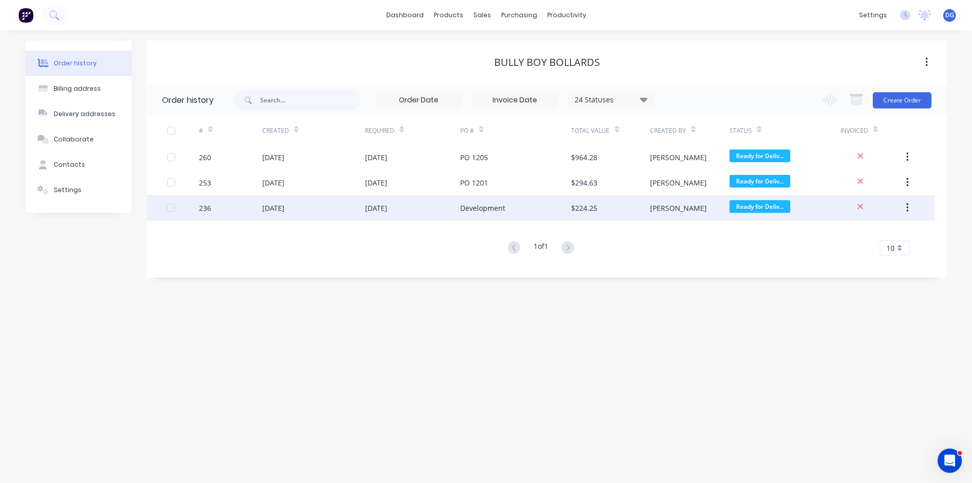
click at [205, 206] on div "236" at bounding box center [205, 208] width 12 height 11
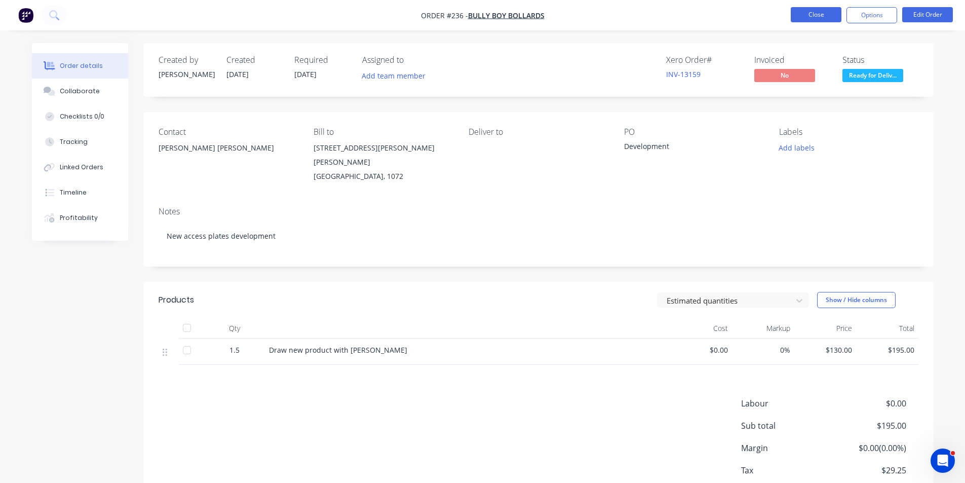
click at [816, 13] on button "Close" at bounding box center [816, 14] width 51 height 15
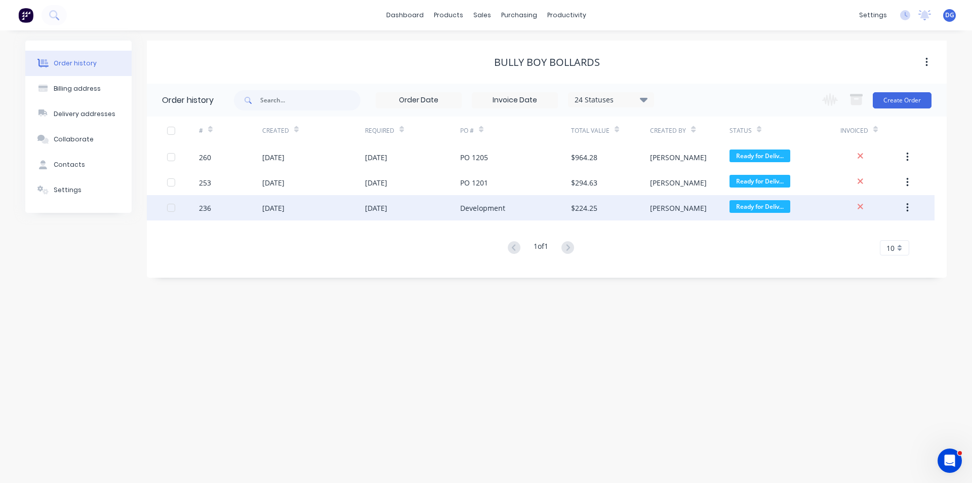
click at [210, 209] on div "236" at bounding box center [205, 208] width 12 height 11
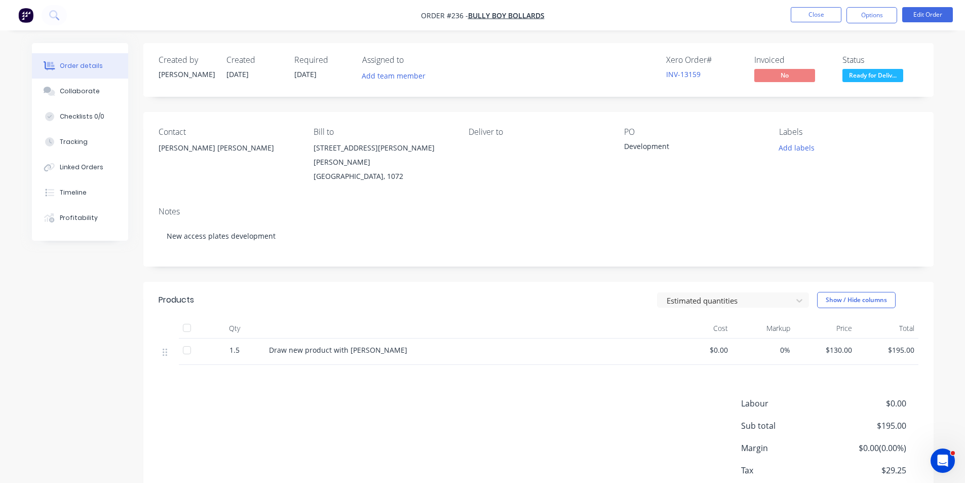
click at [382, 344] on div "Draw new product with [PERSON_NAME]" at bounding box center [467, 349] width 397 height 11
click at [379, 344] on div "Draw new product with [PERSON_NAME]" at bounding box center [467, 349] width 397 height 11
click at [925, 19] on button "Edit Order" at bounding box center [927, 14] width 51 height 15
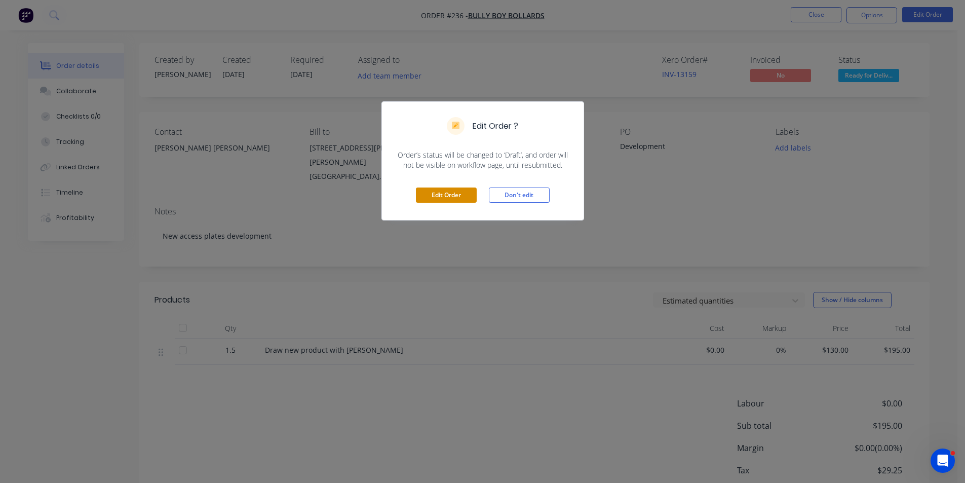
click at [436, 194] on button "Edit Order" at bounding box center [446, 194] width 61 height 15
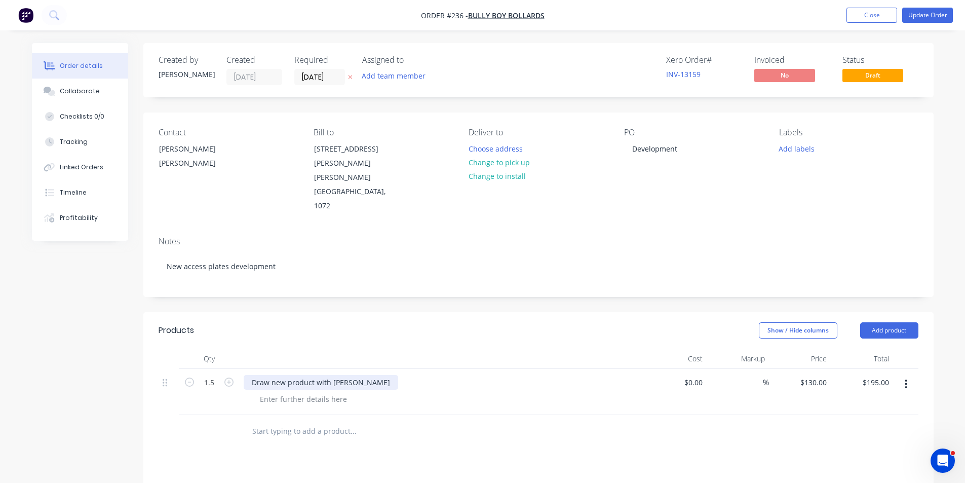
click at [367, 375] on div "Draw new product with [PERSON_NAME]" at bounding box center [321, 382] width 154 height 15
click at [882, 322] on button "Add product" at bounding box center [889, 330] width 58 height 16
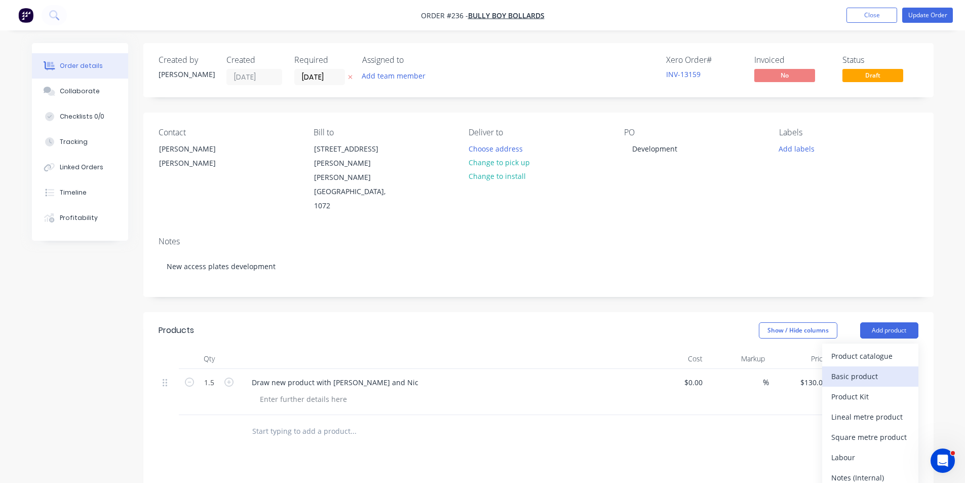
click at [856, 369] on div "Basic product" at bounding box center [870, 376] width 78 height 15
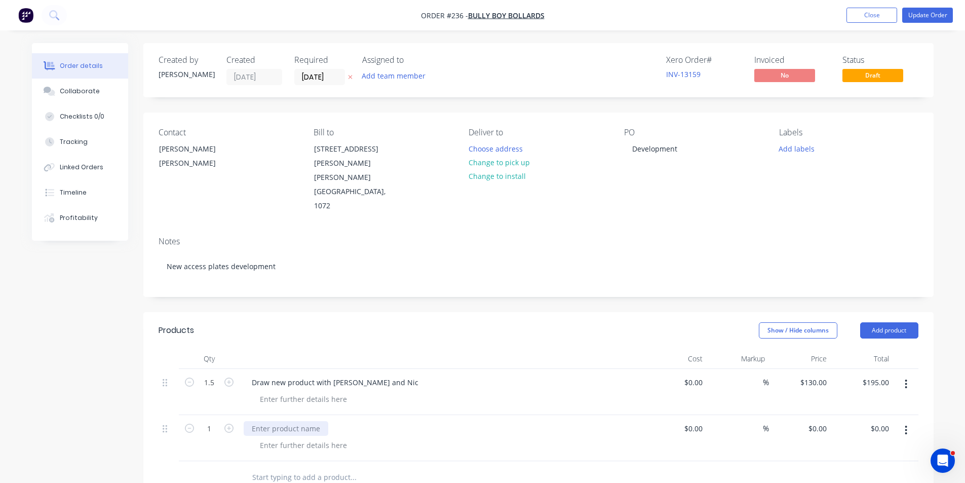
click at [265, 421] on div at bounding box center [286, 428] width 85 height 15
click at [307, 421] on div "Materials Polypro and Acrylic for lens" at bounding box center [315, 428] width 143 height 15
click at [814, 415] on div "0 0" at bounding box center [800, 438] width 62 height 46
type input "$156.00"
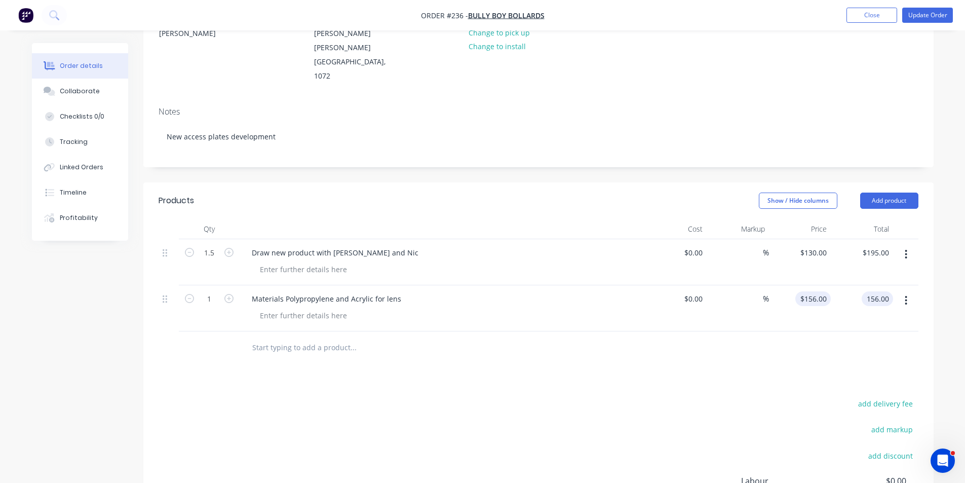
scroll to position [152, 0]
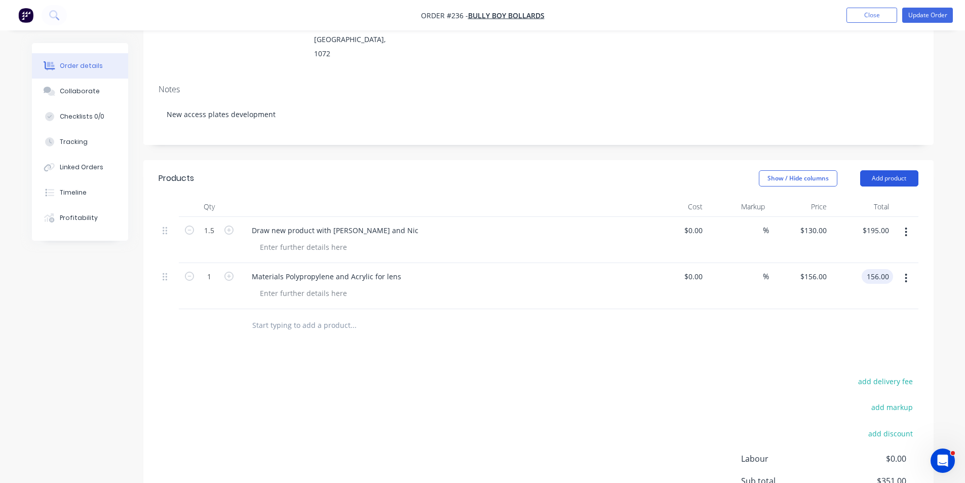
type input "$156.00"
click at [883, 170] on button "Add product" at bounding box center [889, 178] width 58 height 16
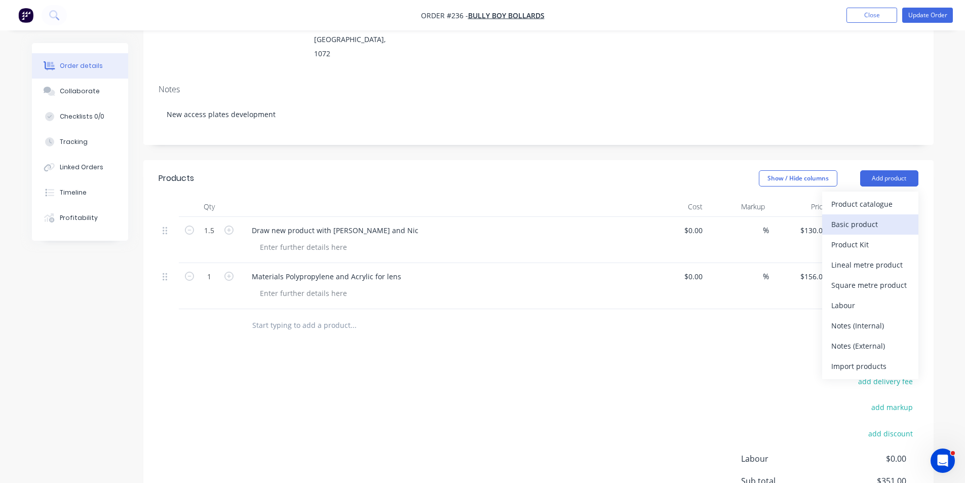
click at [861, 217] on div "Basic product" at bounding box center [870, 224] width 78 height 15
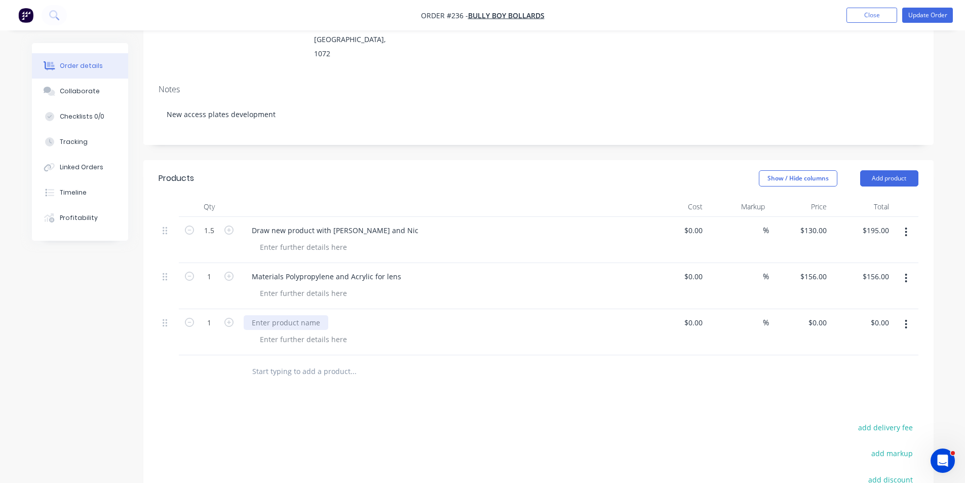
click at [278, 315] on div at bounding box center [286, 322] width 85 height 15
click at [212, 315] on input "1" at bounding box center [209, 322] width 26 height 15
type input "4"
click at [823, 315] on input "0" at bounding box center [825, 322] width 12 height 15
type input "$130.00"
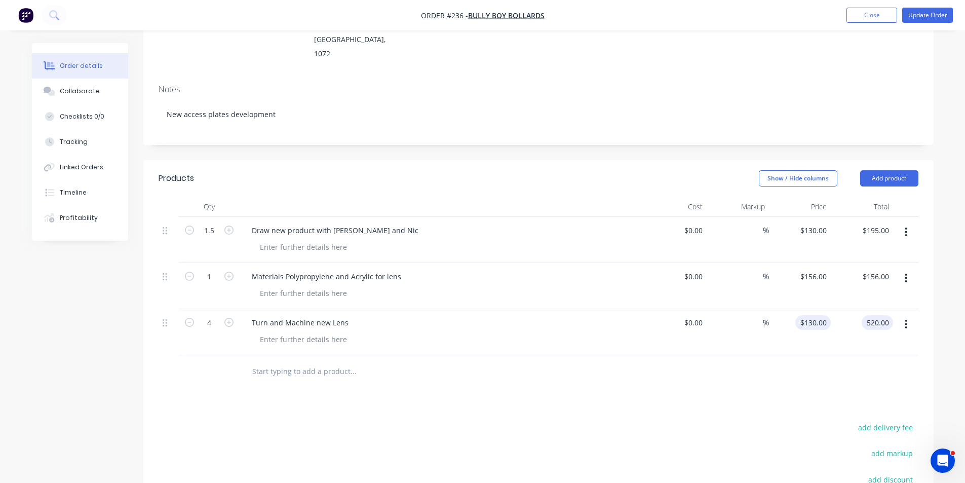
type input "$520.00"
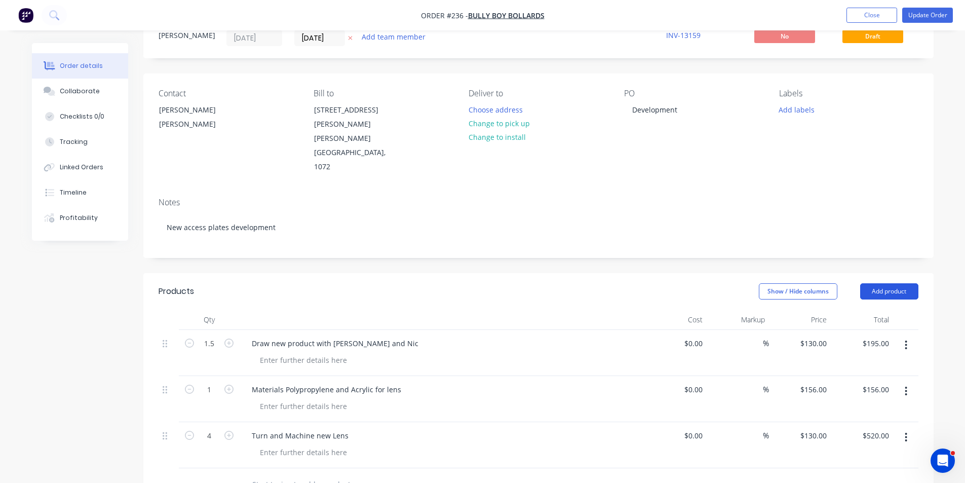
scroll to position [34, 0]
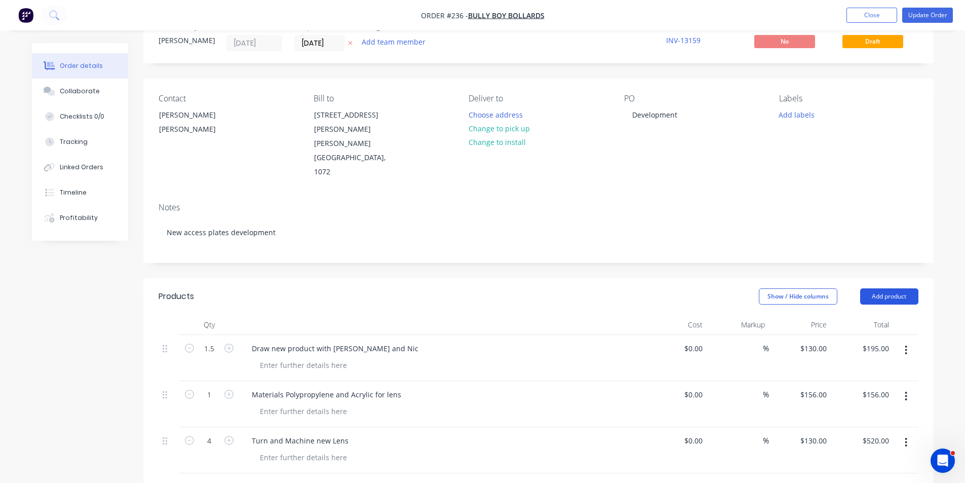
click at [885, 288] on button "Add product" at bounding box center [889, 296] width 58 height 16
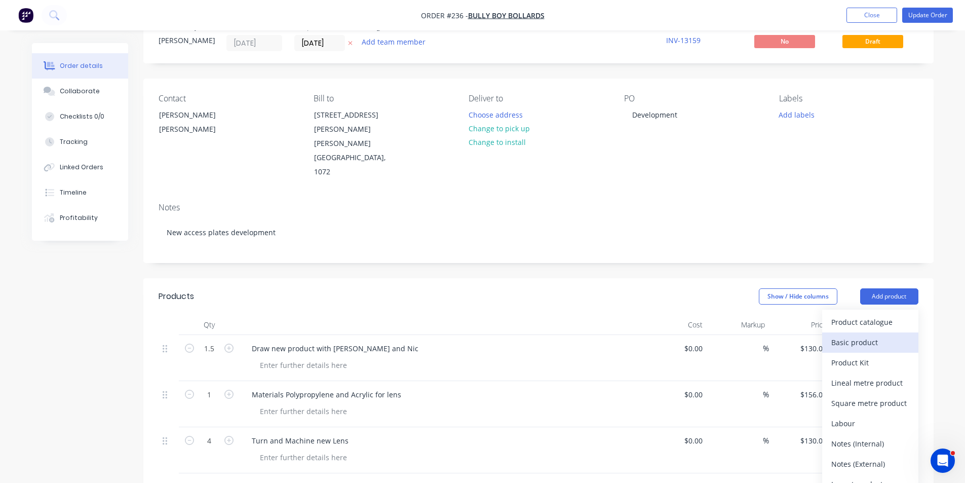
click at [859, 335] on div "Basic product" at bounding box center [870, 342] width 78 height 15
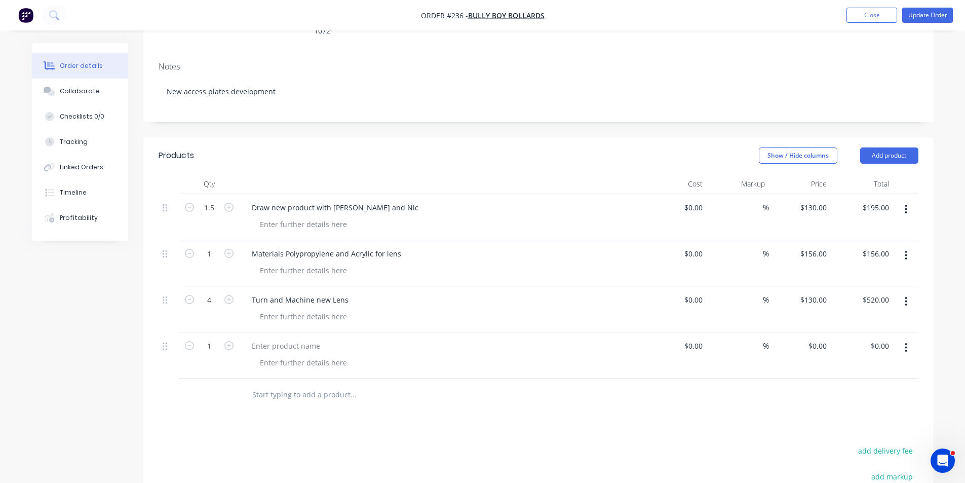
scroll to position [186, 0]
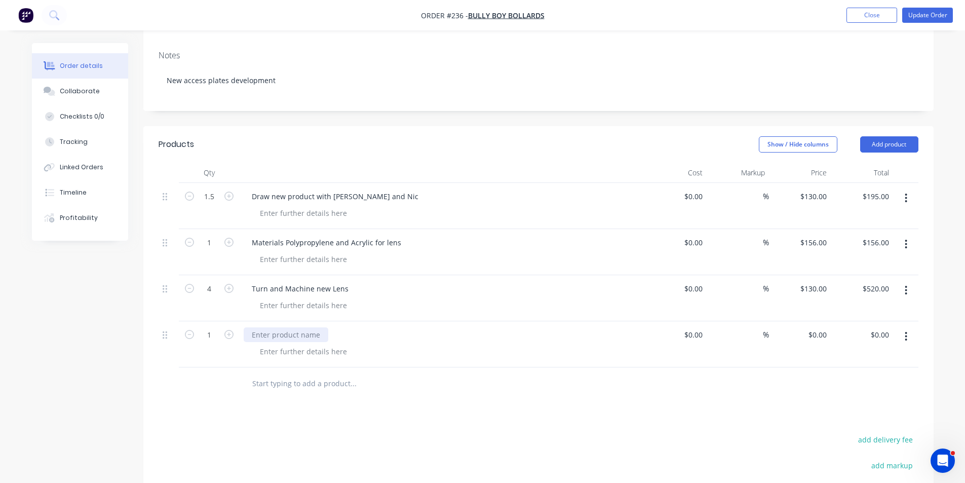
click at [265, 327] on div at bounding box center [286, 334] width 85 height 15
click at [213, 327] on input "1" at bounding box center [209, 334] width 26 height 15
type input "2.25"
click at [814, 321] on div "0 $0.00" at bounding box center [800, 344] width 62 height 46
type input "$130.00"
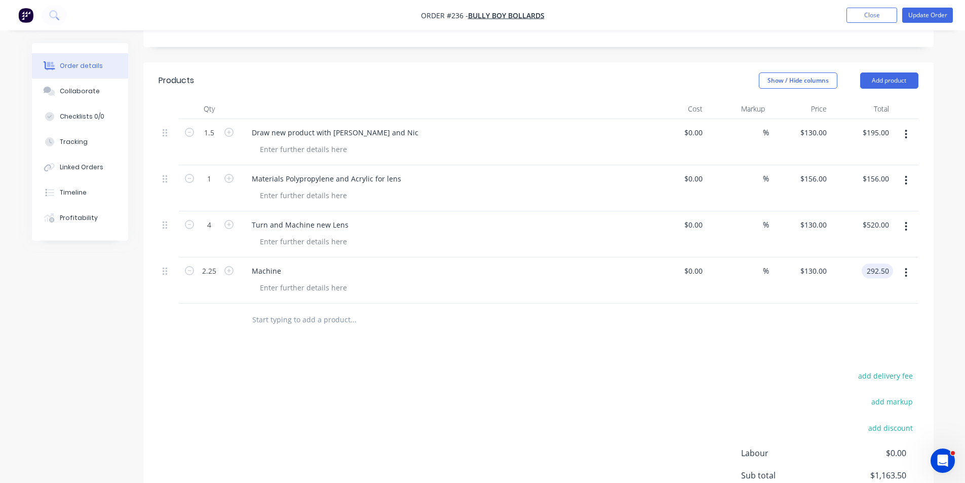
scroll to position [232, 0]
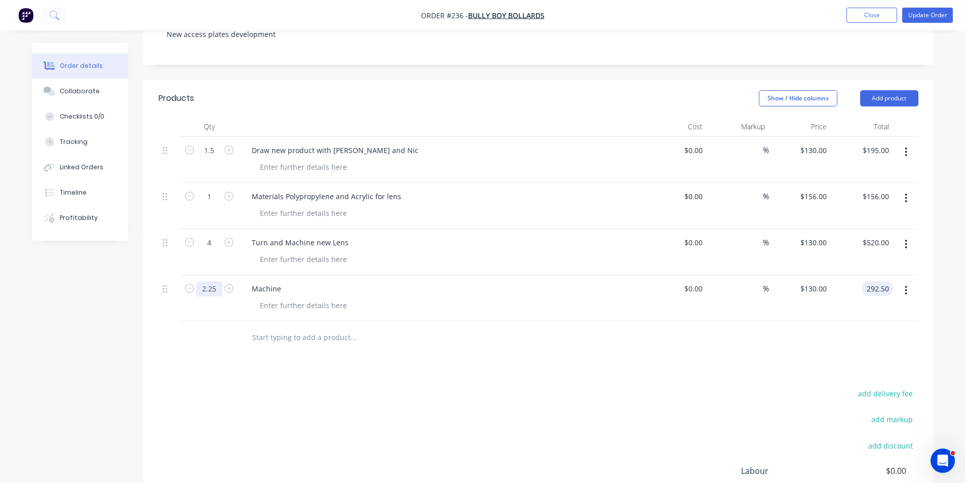
type input "$292.50"
click at [216, 281] on input "2.25" at bounding box center [209, 288] width 26 height 15
type input "2.5"
type input "$325.00"
click at [213, 235] on input "4" at bounding box center [209, 242] width 26 height 15
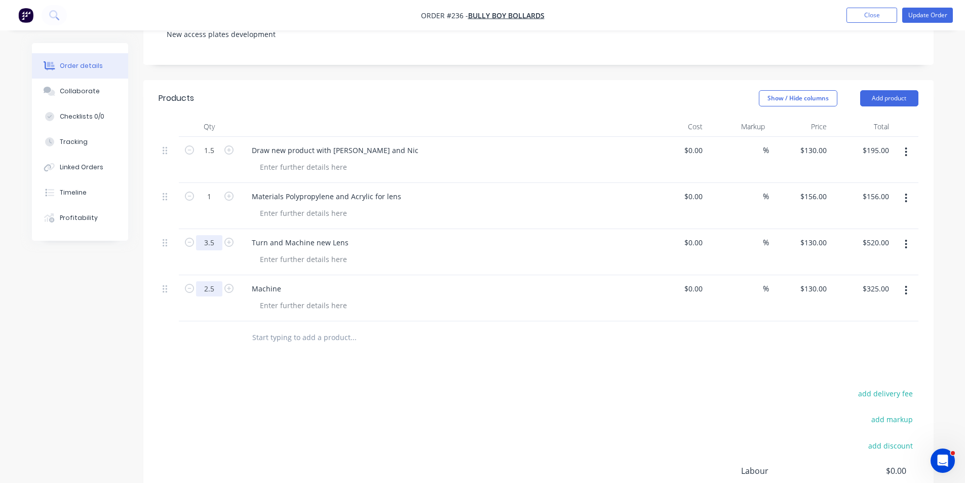
type input "3.5"
type input "$455.00"
click at [215, 281] on input "2.5" at bounding box center [209, 288] width 26 height 15
type input "2"
type input "$260.00"
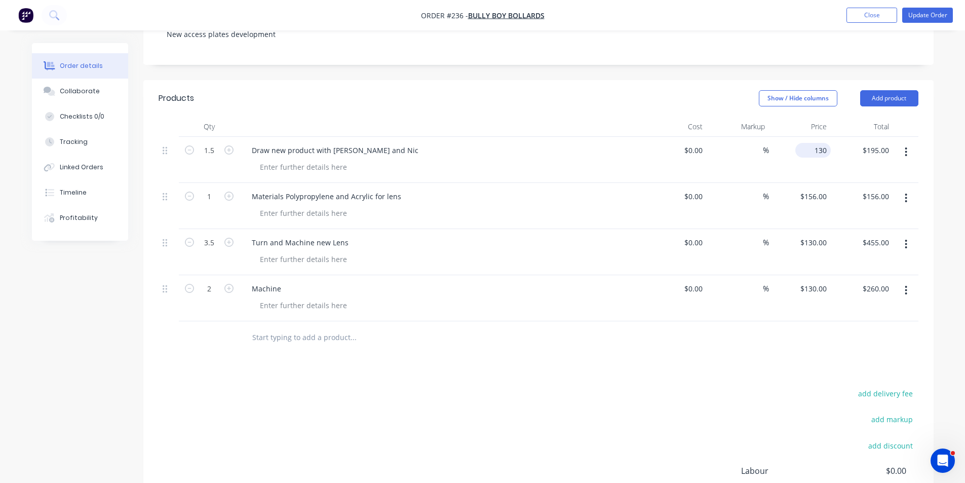
click at [827, 143] on input "130" at bounding box center [814, 150] width 31 height 15
type input "$120.00"
type input "$180.00"
click at [825, 235] on input "130" at bounding box center [814, 242] width 31 height 15
type input "$120.00"
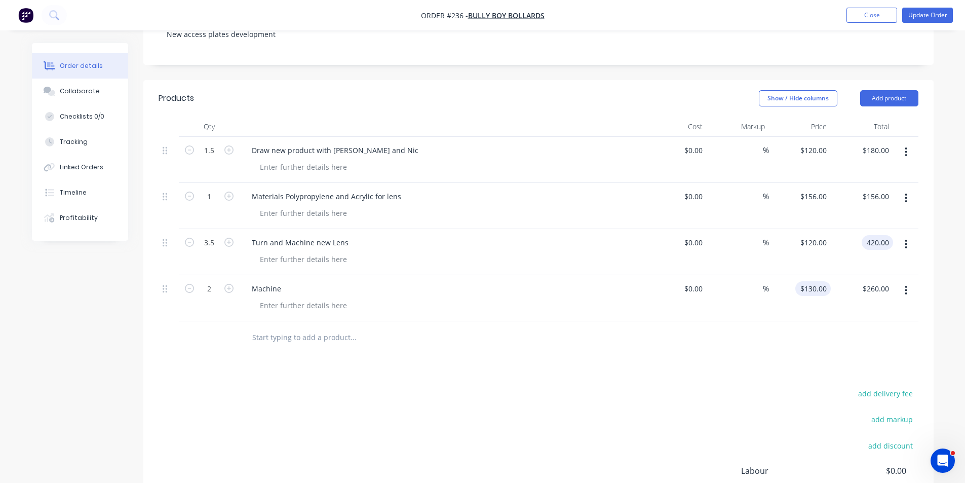
type input "$420.00"
click at [812, 281] on div "130 $130.00" at bounding box center [812, 288] width 35 height 15
type input "$120.00"
type input "$240.00"
click at [929, 16] on button "Update Order" at bounding box center [927, 15] width 51 height 15
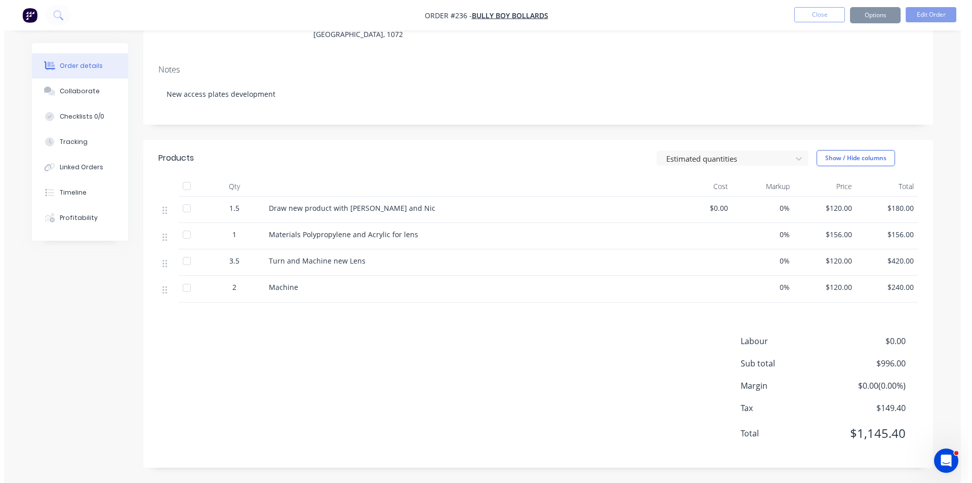
scroll to position [0, 0]
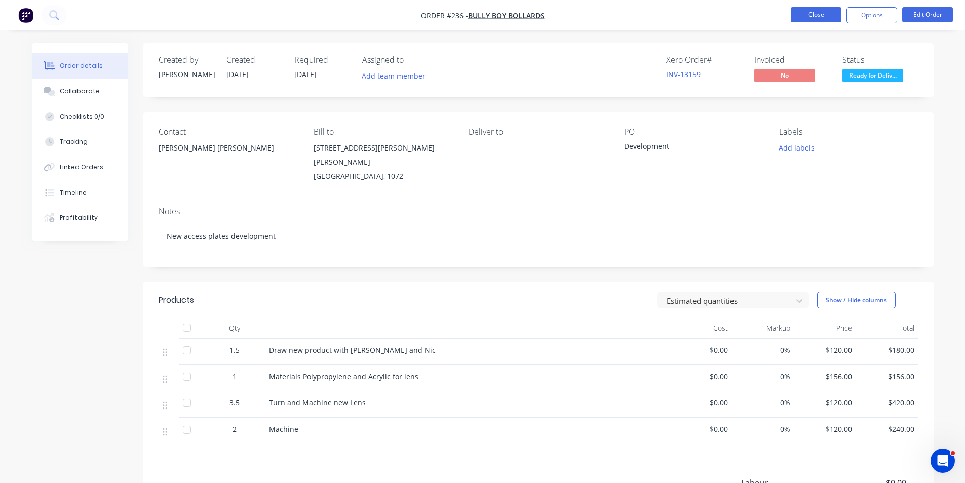
click at [820, 15] on button "Close" at bounding box center [816, 14] width 51 height 15
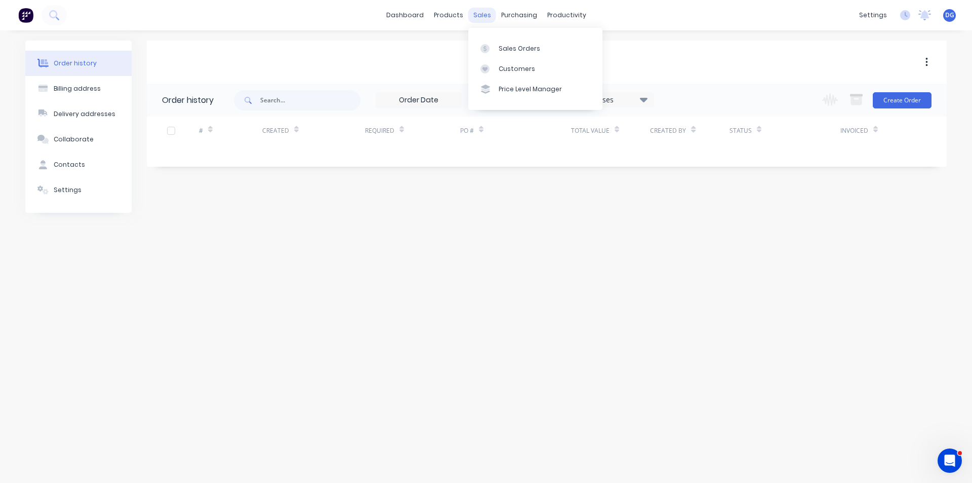
click at [480, 18] on div "sales" at bounding box center [482, 15] width 28 height 15
click at [505, 51] on div "Sales Orders" at bounding box center [520, 48] width 42 height 9
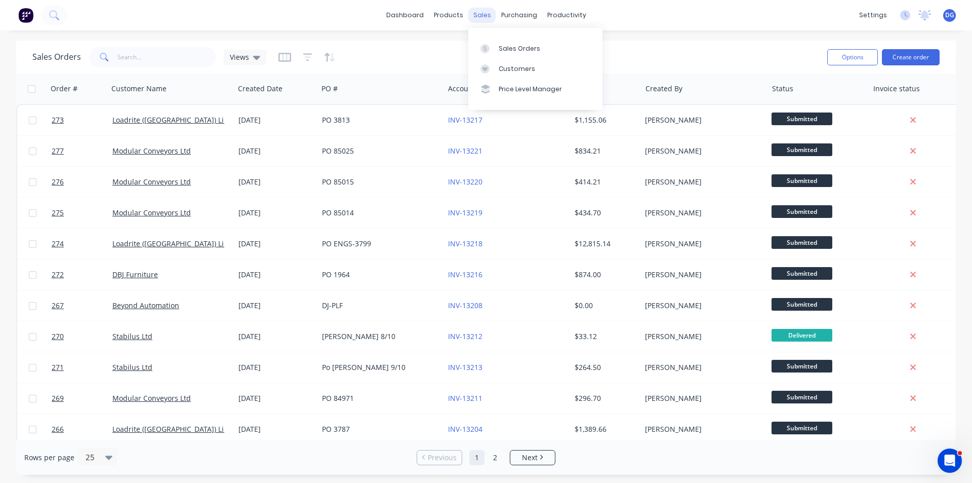
click at [486, 14] on div "sales" at bounding box center [482, 15] width 28 height 15
click at [506, 48] on div "Sales Orders" at bounding box center [520, 48] width 42 height 9
click at [567, 13] on div "productivity" at bounding box center [566, 15] width 49 height 15
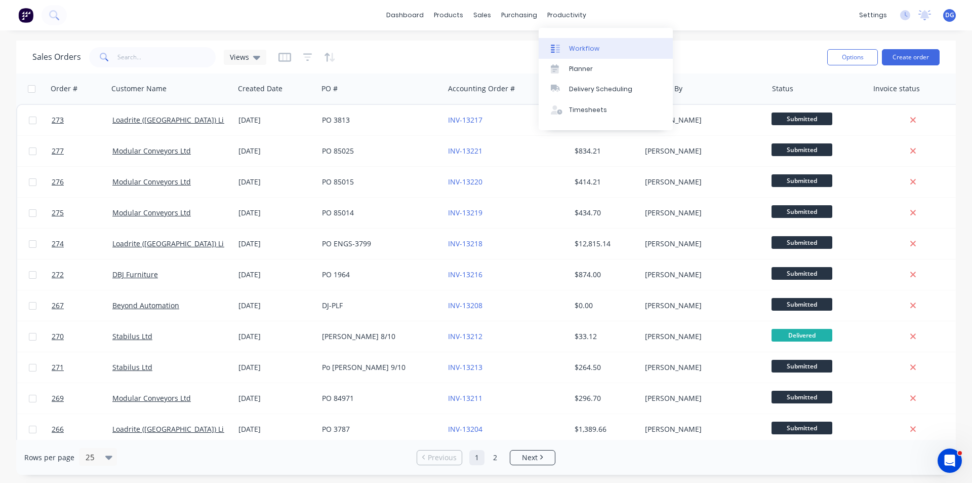
click at [577, 47] on div "Workflow" at bounding box center [584, 48] width 30 height 9
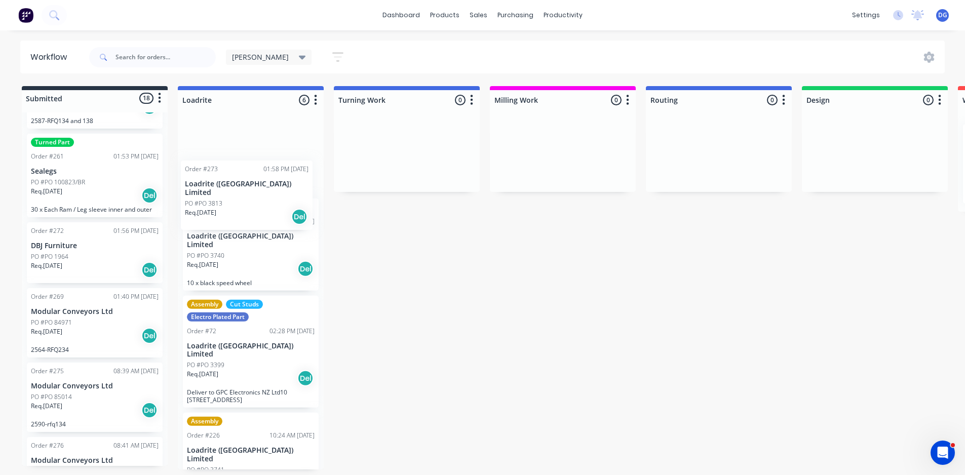
drag, startPoint x: 94, startPoint y: 269, endPoint x: 251, endPoint y: 206, distance: 169.0
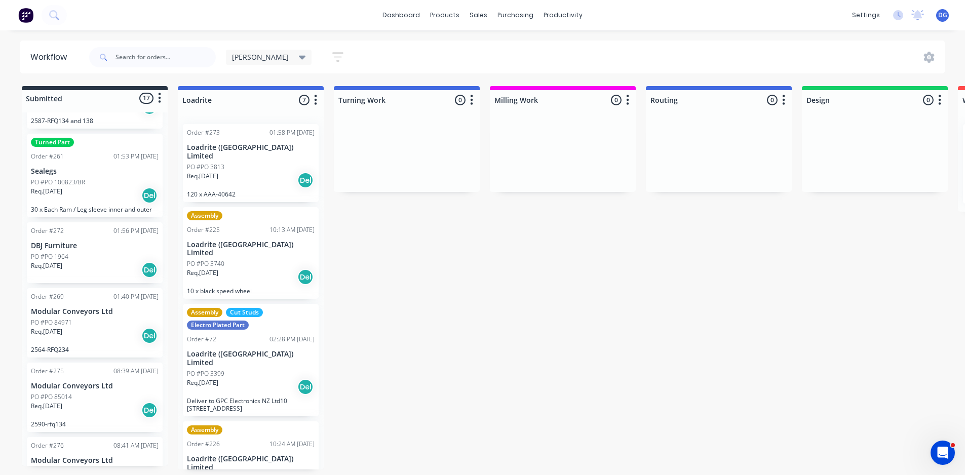
click at [315, 100] on icon "button" at bounding box center [316, 100] width 3 height 10
click at [256, 173] on button "Sort By" at bounding box center [270, 172] width 101 height 17
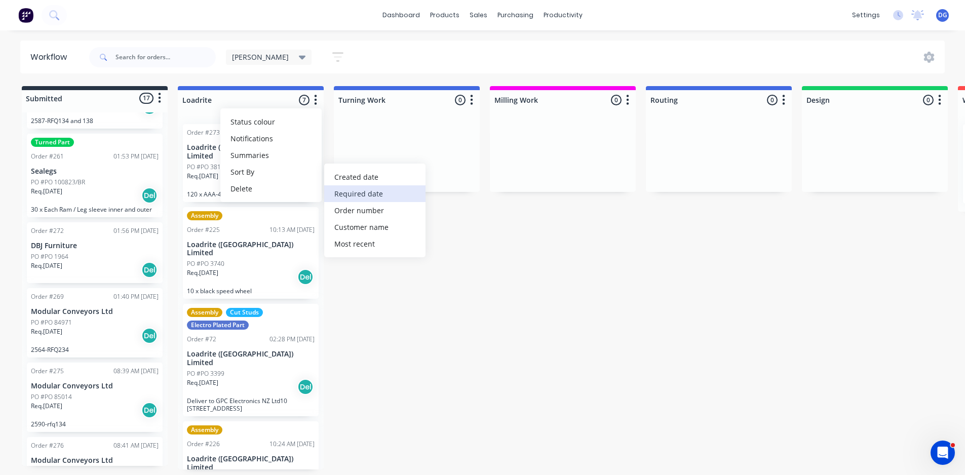
click at [357, 195] on date "Required date" at bounding box center [374, 193] width 101 height 17
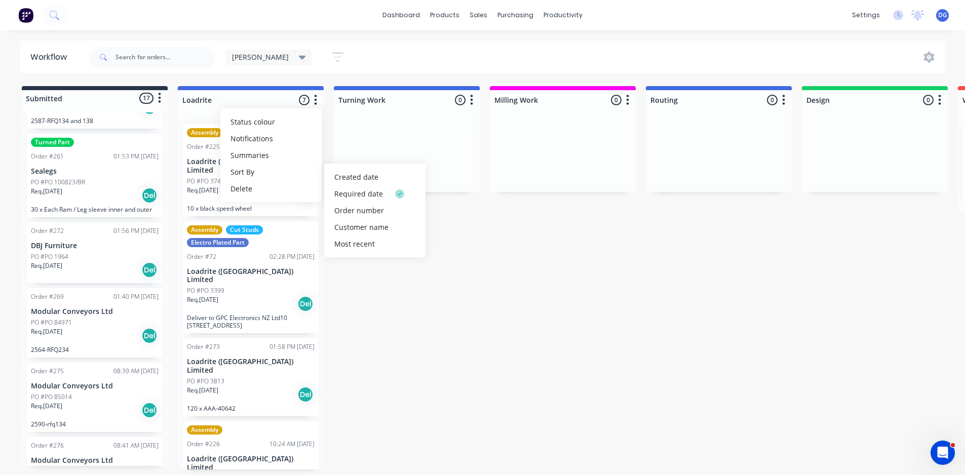
click at [161, 98] on icon "button" at bounding box center [160, 98] width 3 height 10
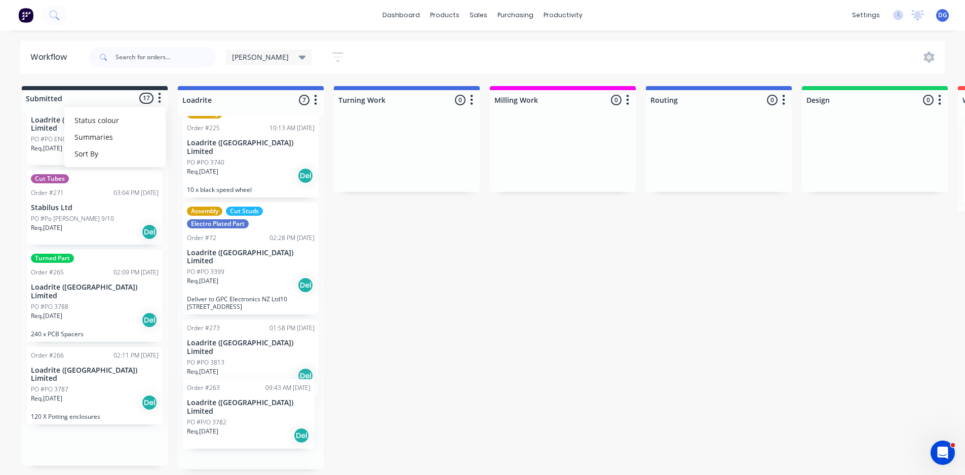
scroll to position [35, 0]
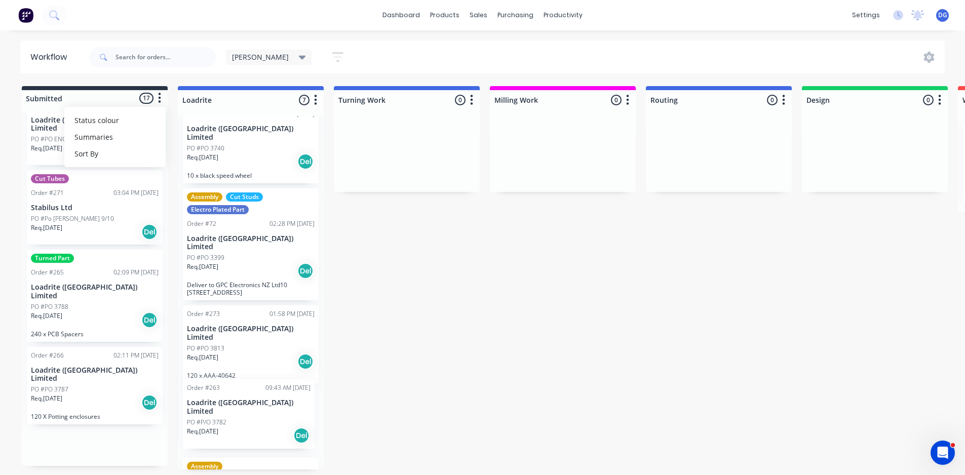
drag, startPoint x: 111, startPoint y: 435, endPoint x: 270, endPoint y: 418, distance: 160.0
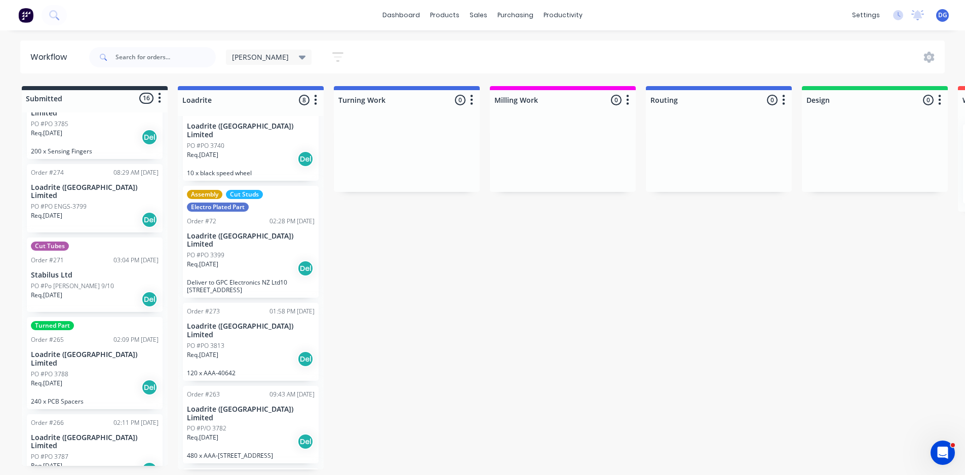
scroll to position [878, 0]
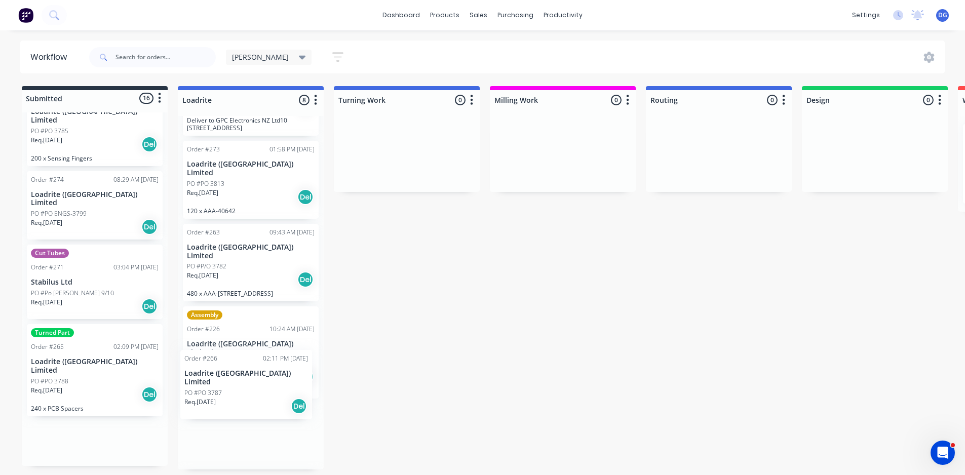
drag, startPoint x: 105, startPoint y: 439, endPoint x: 262, endPoint y: 394, distance: 163.0
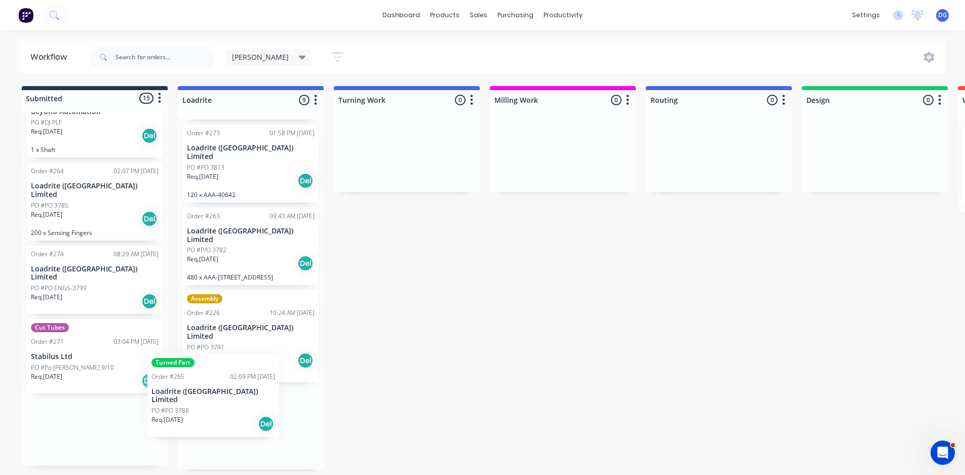
scroll to position [215, 0]
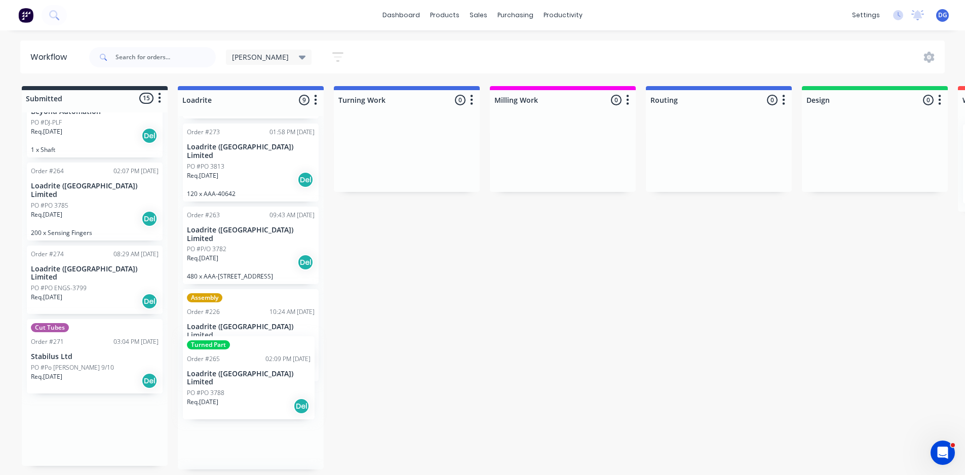
drag, startPoint x: 88, startPoint y: 441, endPoint x: 247, endPoint y: 395, distance: 165.6
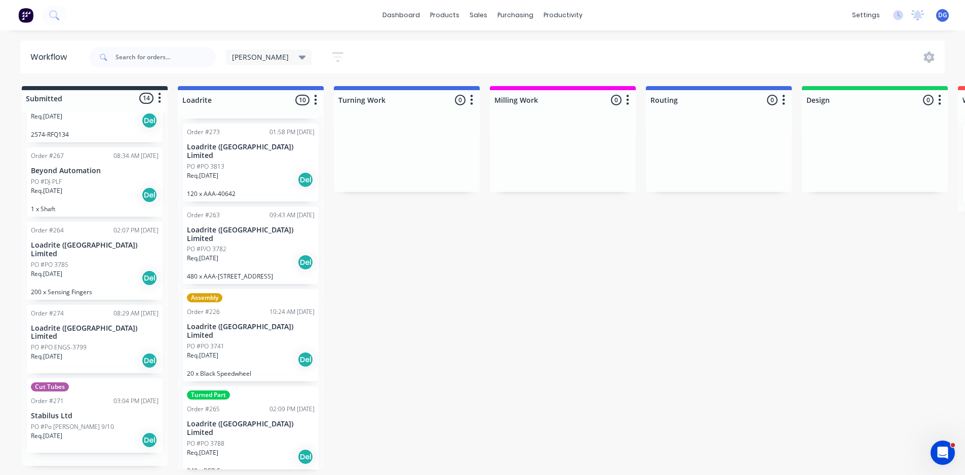
scroll to position [715, 0]
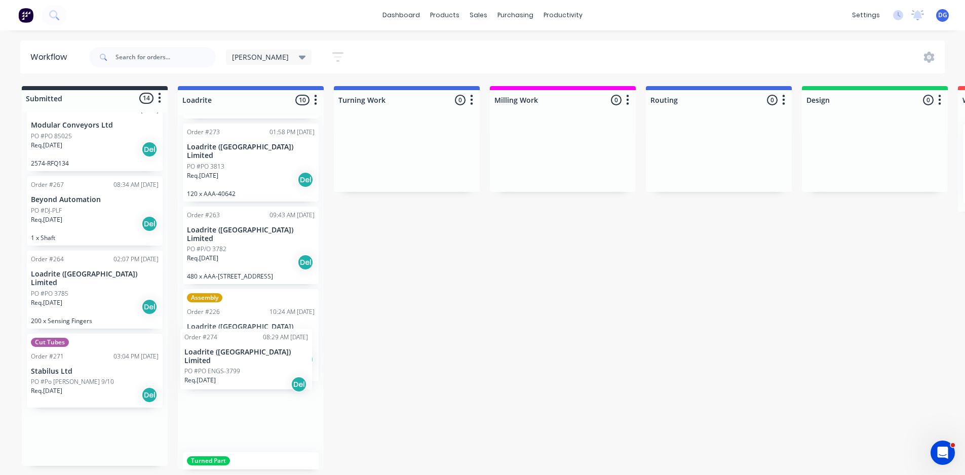
drag, startPoint x: 99, startPoint y: 361, endPoint x: 256, endPoint y: 367, distance: 156.6
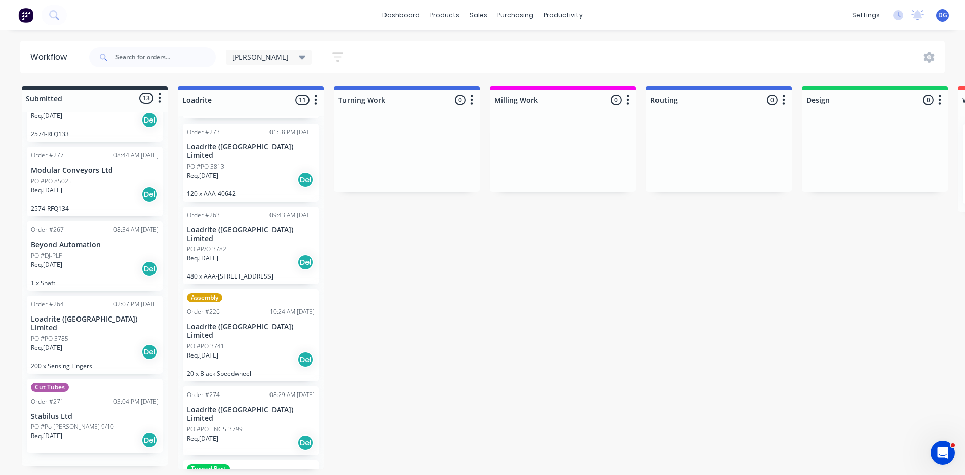
scroll to position [649, 0]
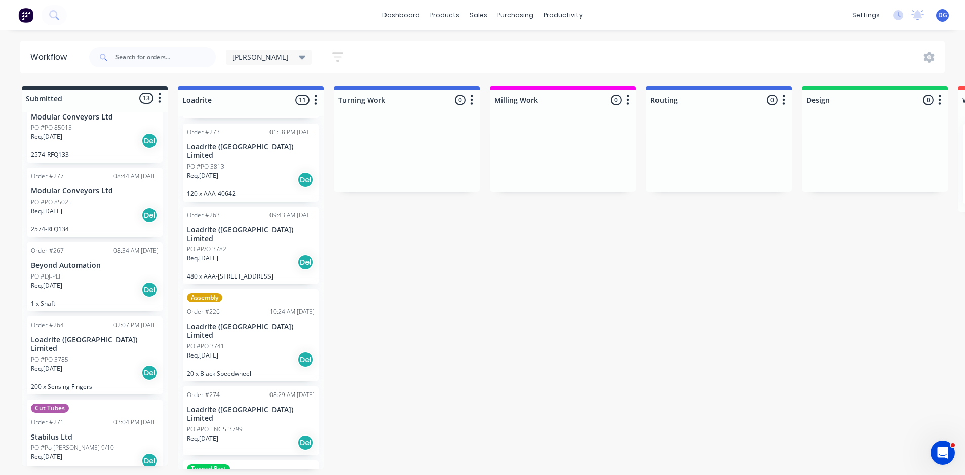
click at [228, 425] on p "PO #PO ENGS-3799" at bounding box center [215, 429] width 56 height 9
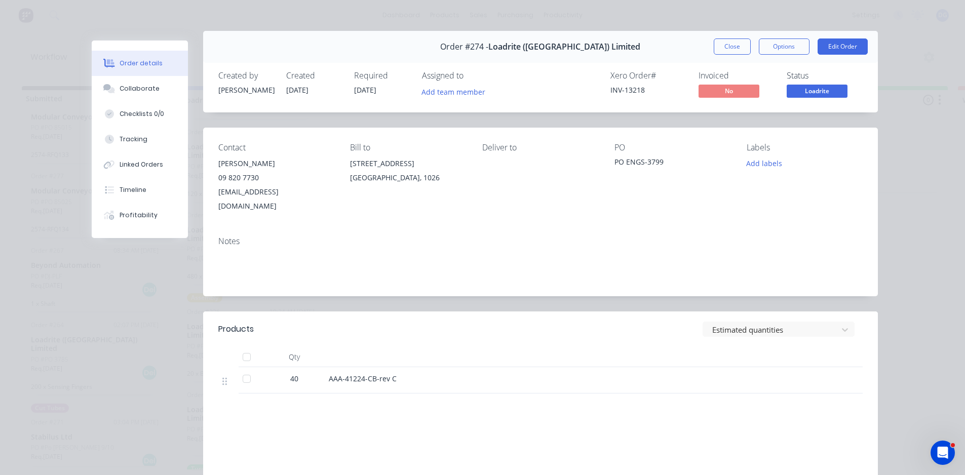
scroll to position [0, 0]
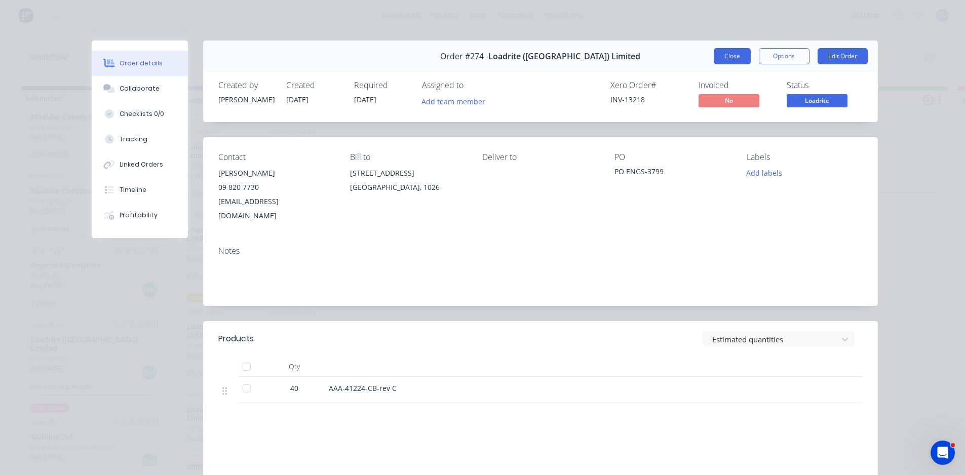
click at [732, 54] on button "Close" at bounding box center [732, 56] width 37 height 16
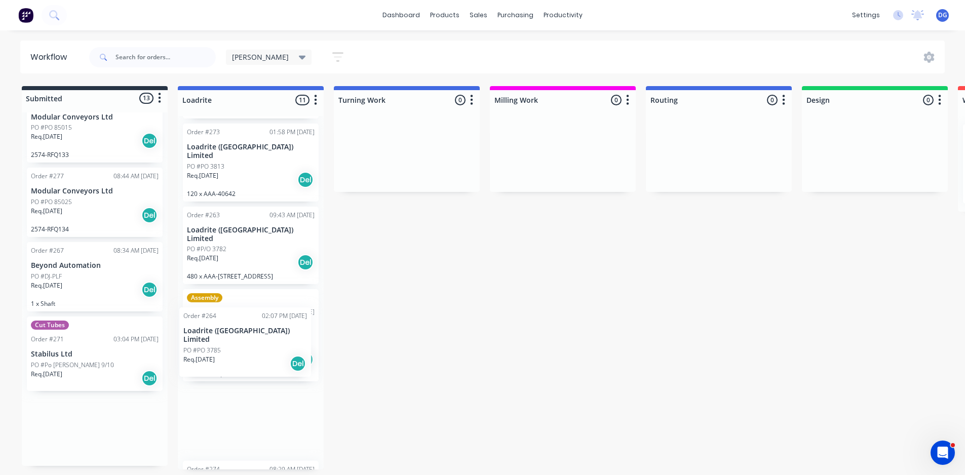
drag, startPoint x: 106, startPoint y: 362, endPoint x: 266, endPoint y: 353, distance: 160.3
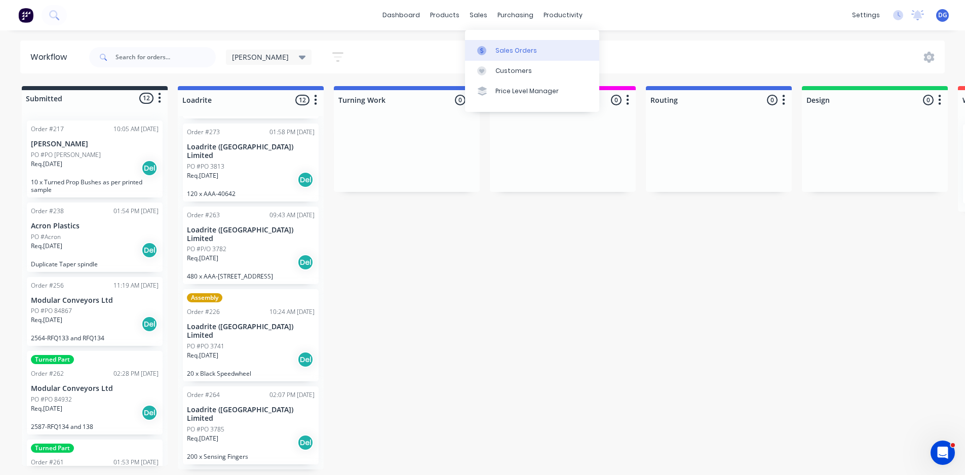
click at [501, 49] on div "Sales Orders" at bounding box center [516, 50] width 42 height 9
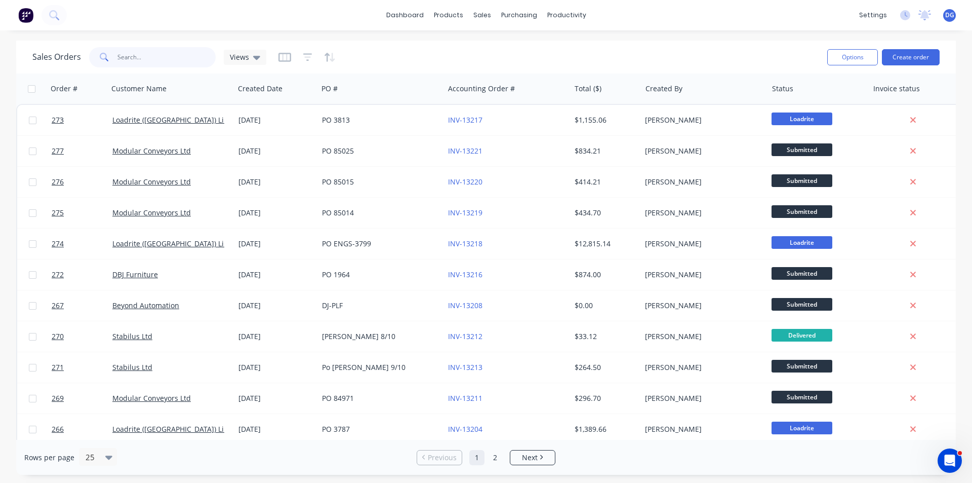
click at [152, 57] on input "text" at bounding box center [166, 57] width 99 height 20
type input "256"
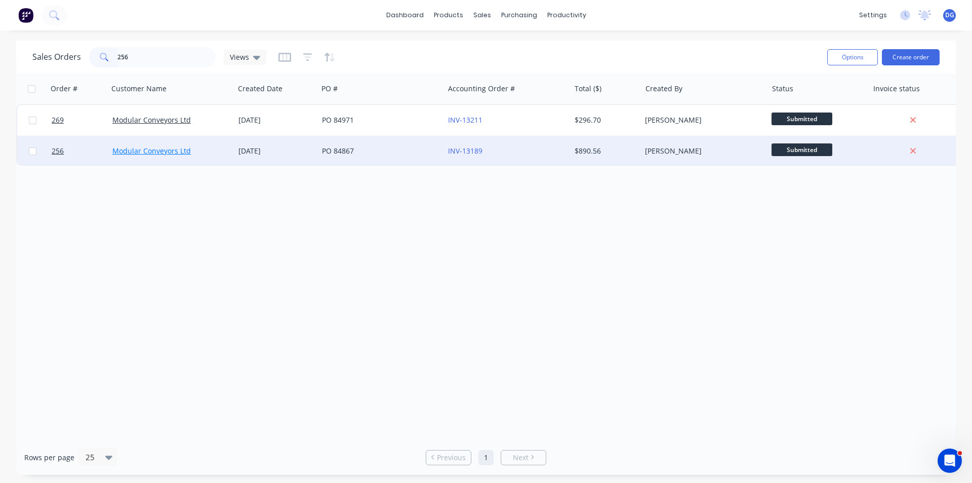
click at [138, 150] on link "Modular Conveyors Ltd" at bounding box center [151, 151] width 79 height 10
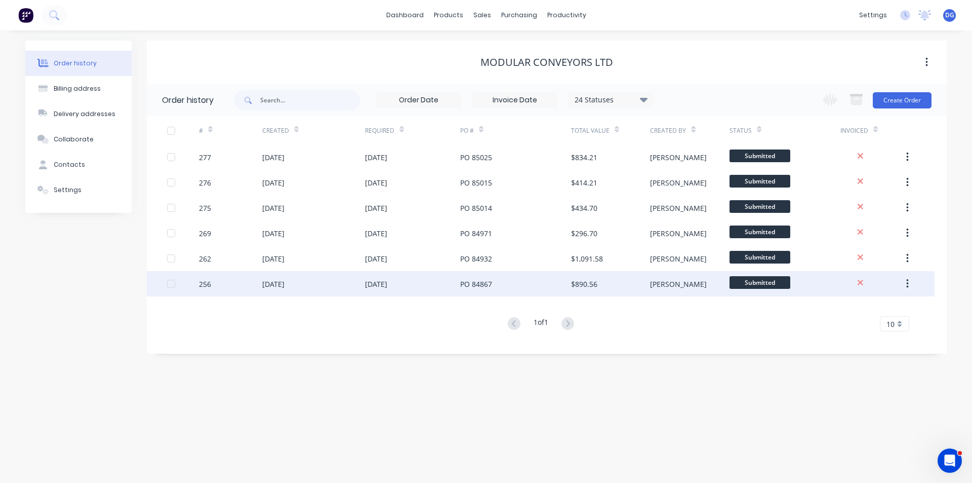
click at [274, 284] on div "[DATE]" at bounding box center [273, 284] width 22 height 11
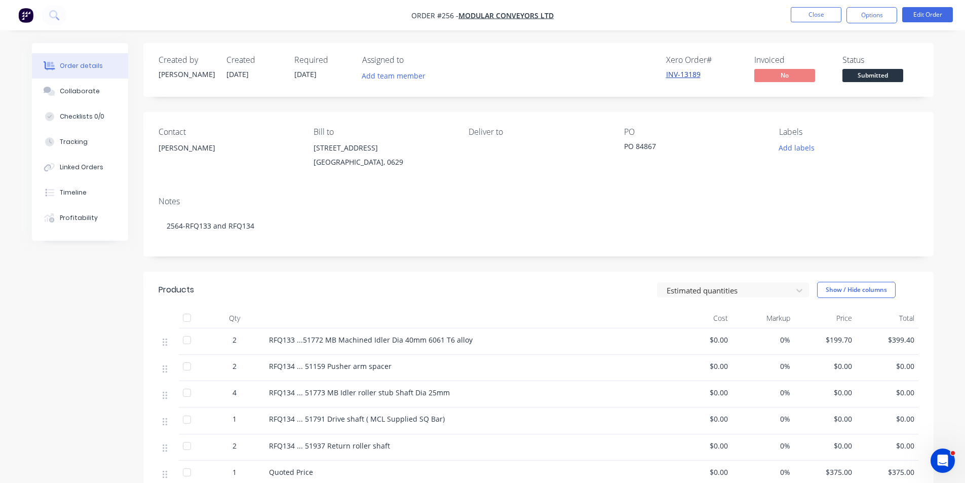
click at [695, 72] on link "INV-13189" at bounding box center [683, 74] width 34 height 10
click at [813, 16] on button "Close" at bounding box center [816, 14] width 51 height 15
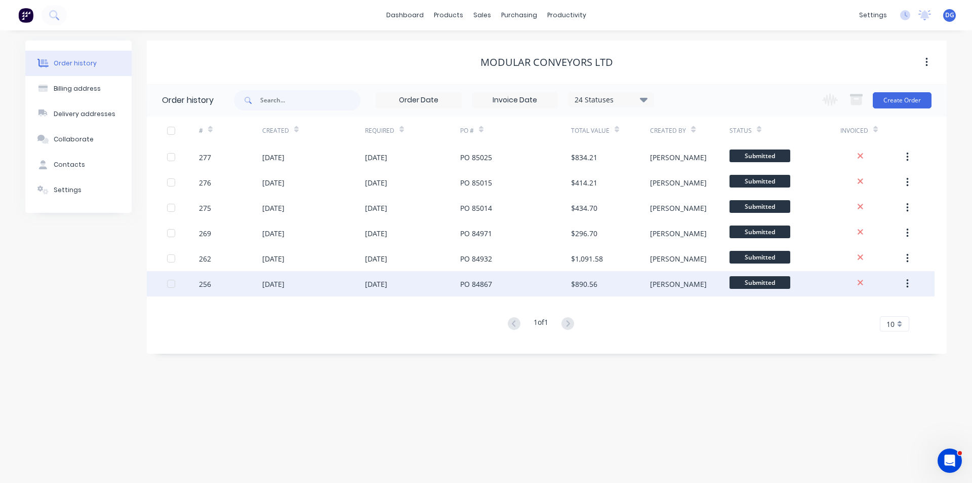
click at [172, 284] on div at bounding box center [171, 283] width 20 height 20
click at [908, 283] on icon "button" at bounding box center [908, 283] width 2 height 9
click at [853, 310] on div "Archive" at bounding box center [872, 310] width 78 height 15
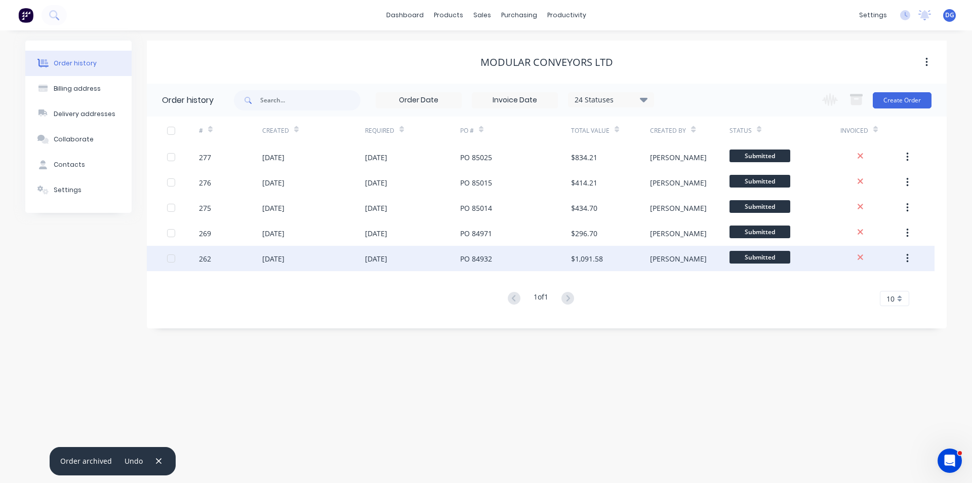
click at [270, 259] on div "[DATE]" at bounding box center [273, 258] width 22 height 11
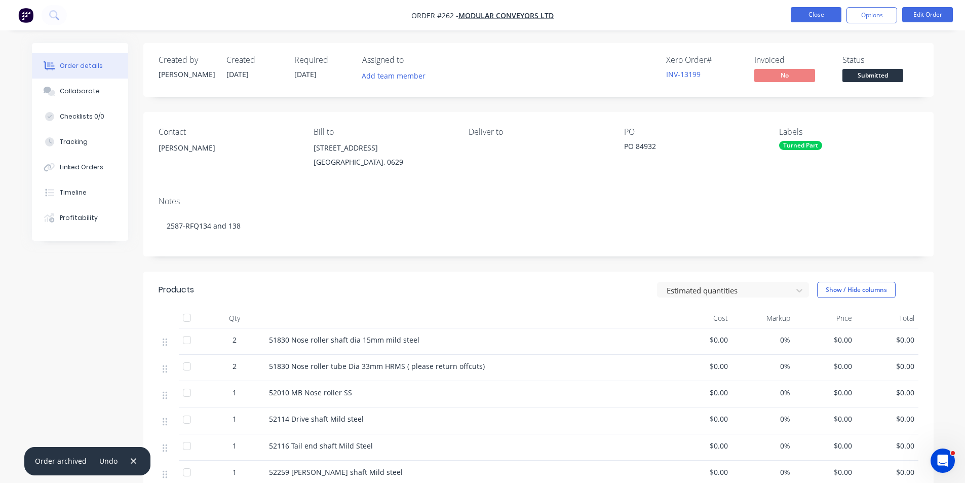
click at [806, 13] on button "Close" at bounding box center [816, 14] width 51 height 15
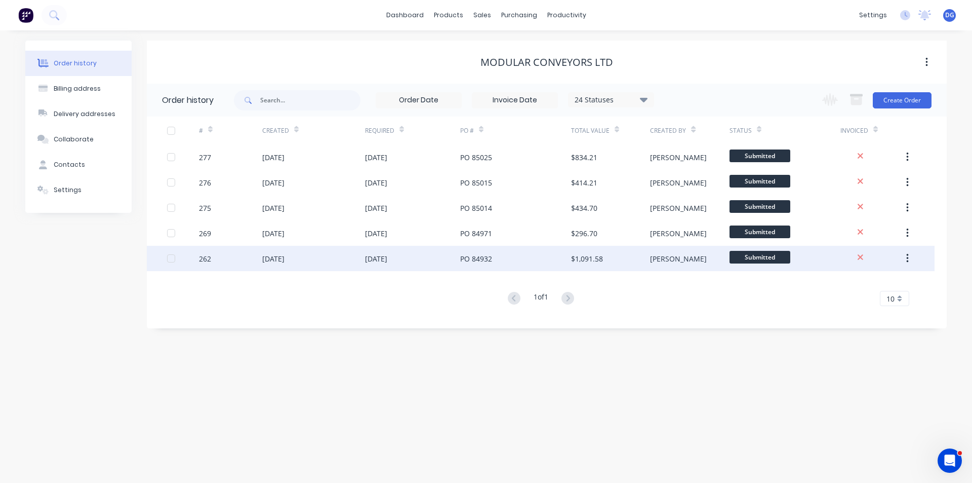
click at [168, 258] on div at bounding box center [171, 258] width 20 height 20
click at [908, 258] on icon "button" at bounding box center [908, 258] width 2 height 9
click at [861, 286] on div "Archive" at bounding box center [872, 285] width 78 height 15
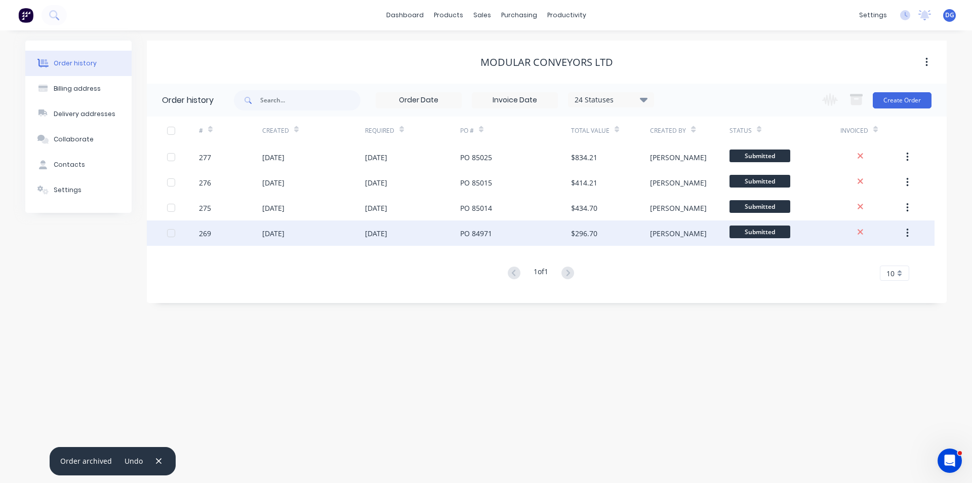
click at [207, 233] on div "269" at bounding box center [205, 233] width 12 height 11
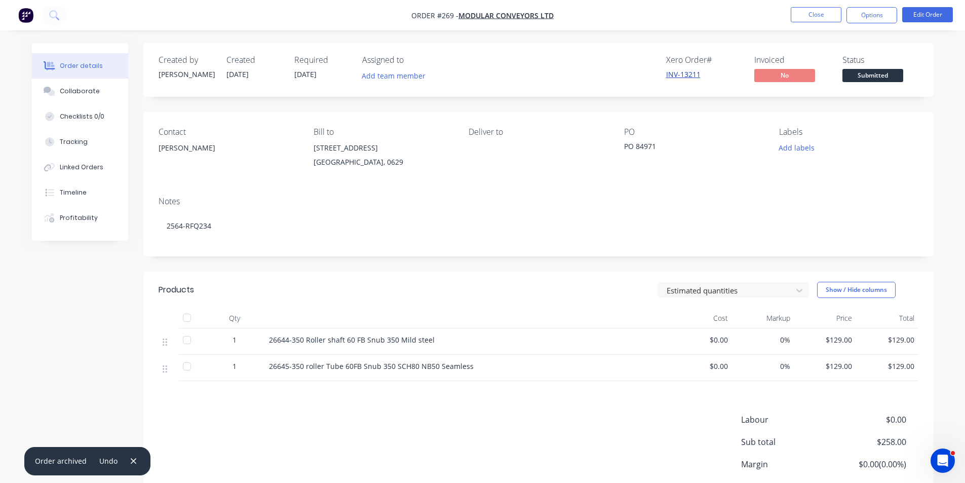
click at [689, 75] on link "INV-13211" at bounding box center [683, 74] width 34 height 10
click at [820, 14] on button "Close" at bounding box center [816, 14] width 51 height 15
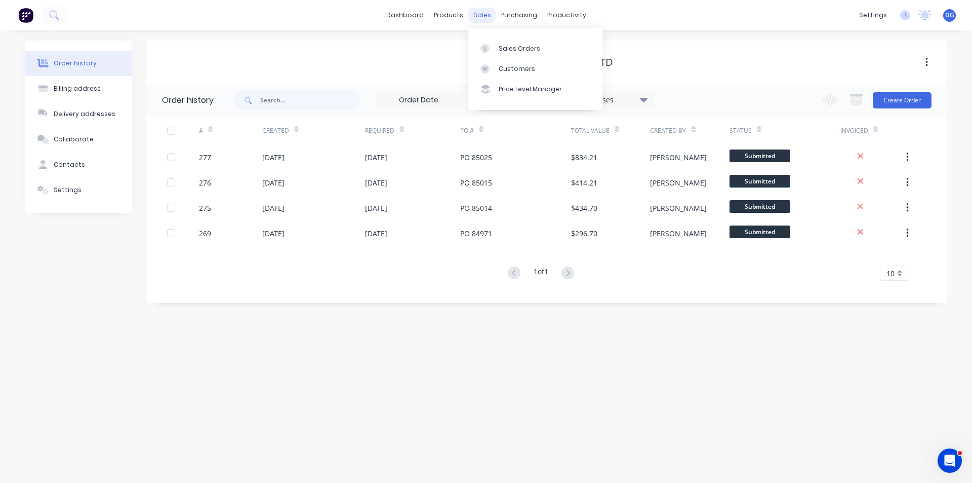
click at [482, 15] on div "sales" at bounding box center [482, 15] width 28 height 15
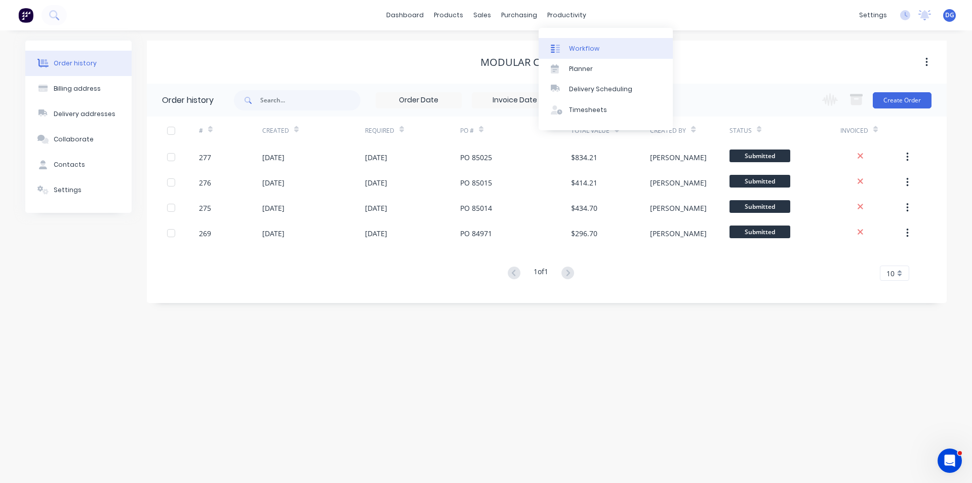
click at [577, 45] on div "Workflow" at bounding box center [584, 48] width 30 height 9
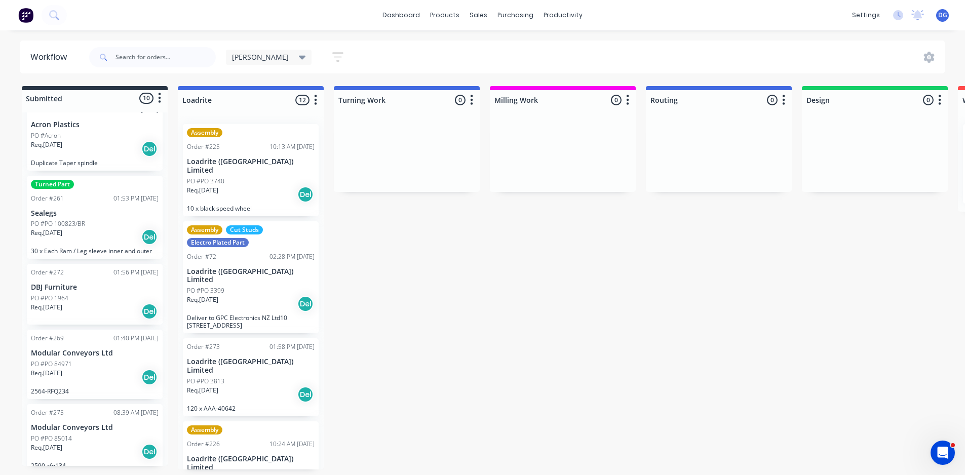
scroll to position [152, 0]
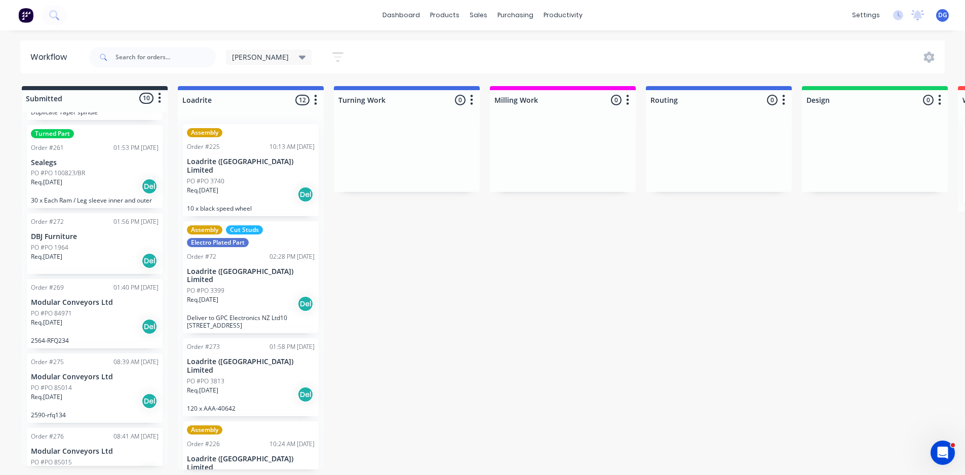
click at [96, 254] on div "Req. 13/10/25 Del" at bounding box center [95, 260] width 128 height 17
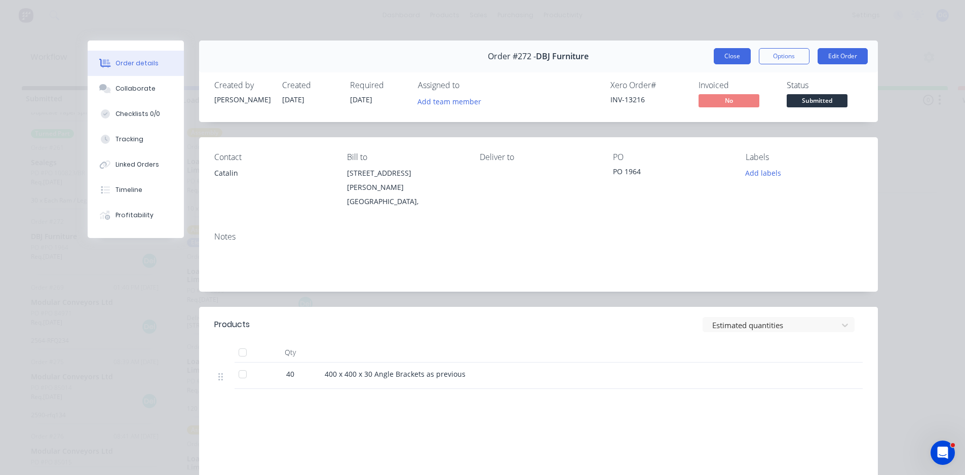
click at [731, 59] on button "Close" at bounding box center [732, 56] width 37 height 16
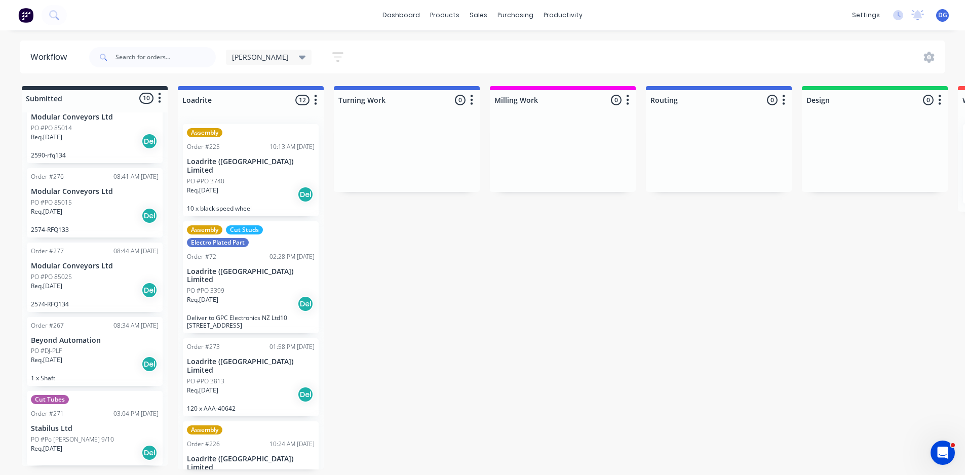
scroll to position [2, 0]
click at [75, 445] on div "Req. 20/11/25 Del" at bounding box center [95, 452] width 128 height 17
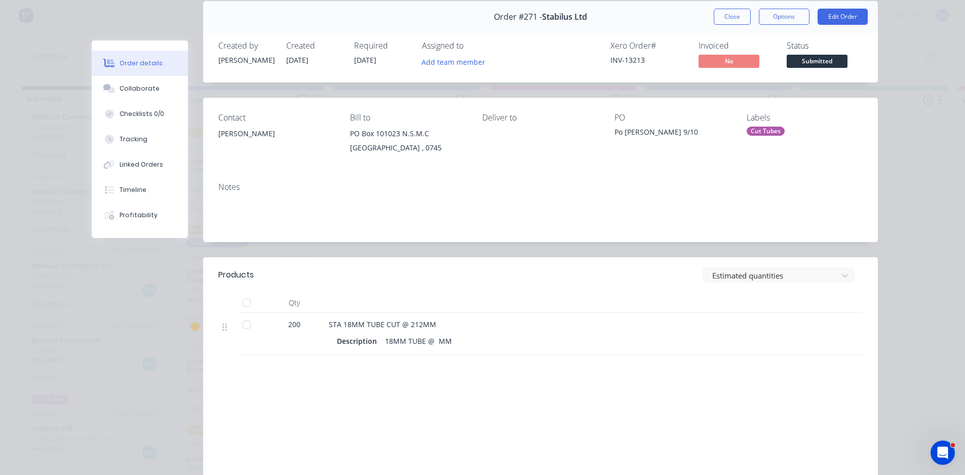
scroll to position [30, 0]
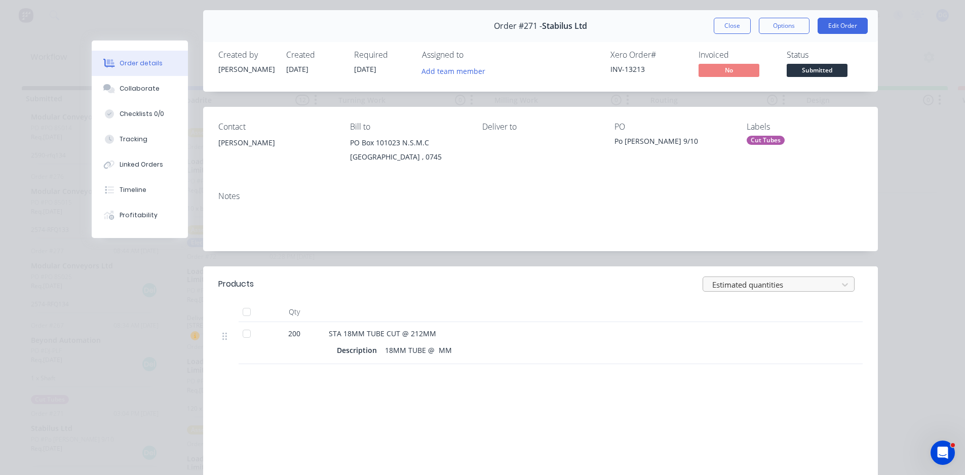
click at [782, 286] on div at bounding box center [772, 285] width 122 height 13
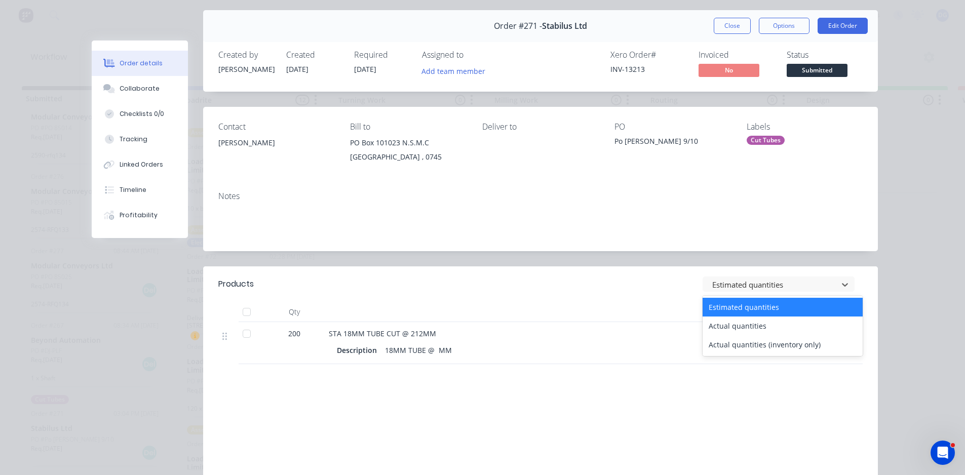
click at [511, 319] on div at bounding box center [527, 312] width 405 height 20
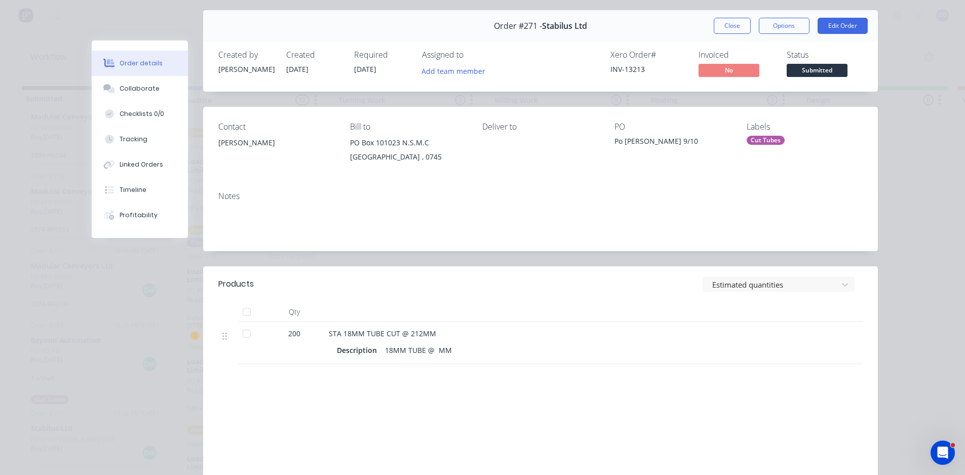
scroll to position [0, 0]
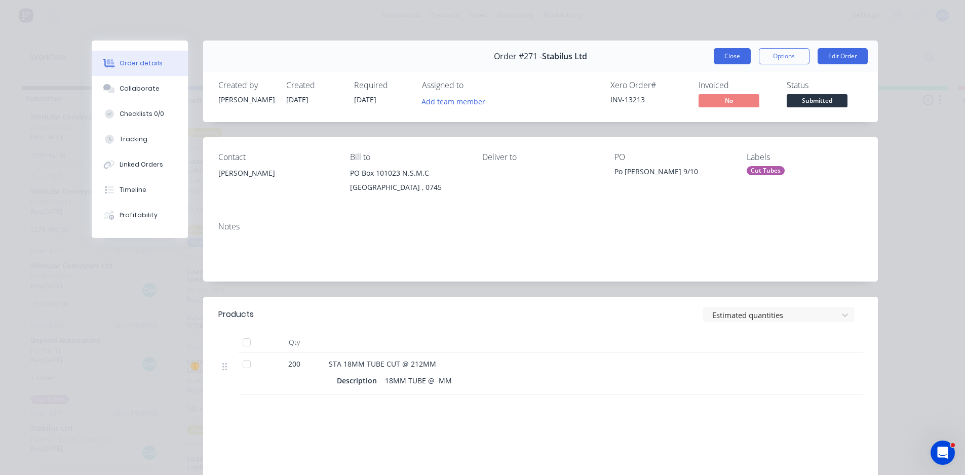
click at [720, 58] on button "Close" at bounding box center [732, 56] width 37 height 16
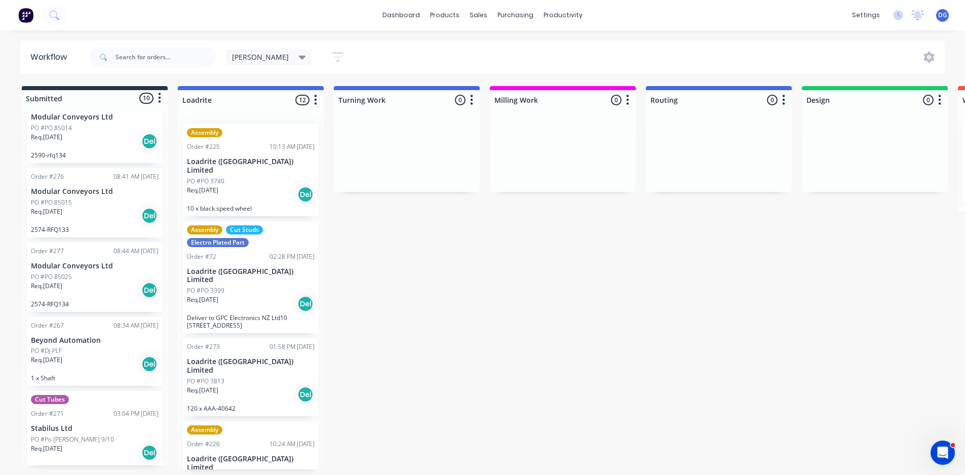
click at [83, 435] on div "PO #Po Gary 9/10" at bounding box center [95, 439] width 128 height 9
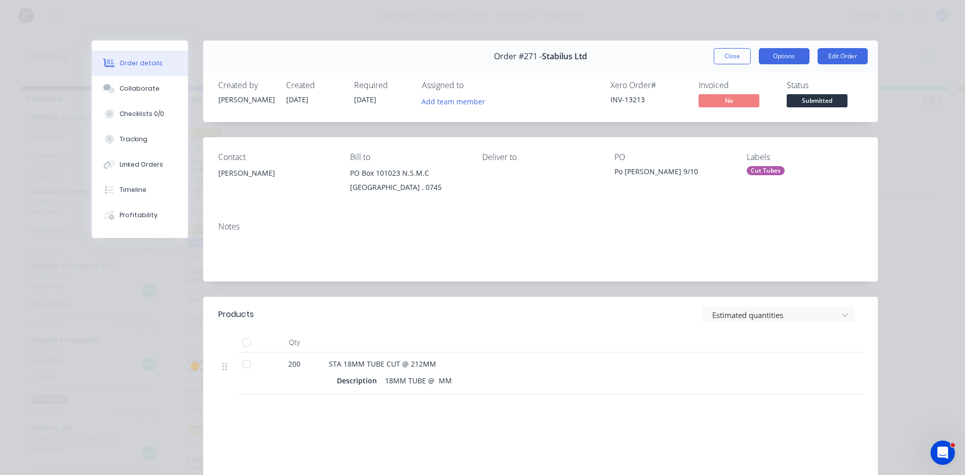
click at [775, 55] on button "Options" at bounding box center [784, 56] width 51 height 16
click at [939, 127] on div "Order details Collaborate Checklists 0/0 Tracking Linked Orders Timeline Profit…" at bounding box center [482, 237] width 965 height 475
click at [724, 56] on button "Close" at bounding box center [732, 56] width 37 height 16
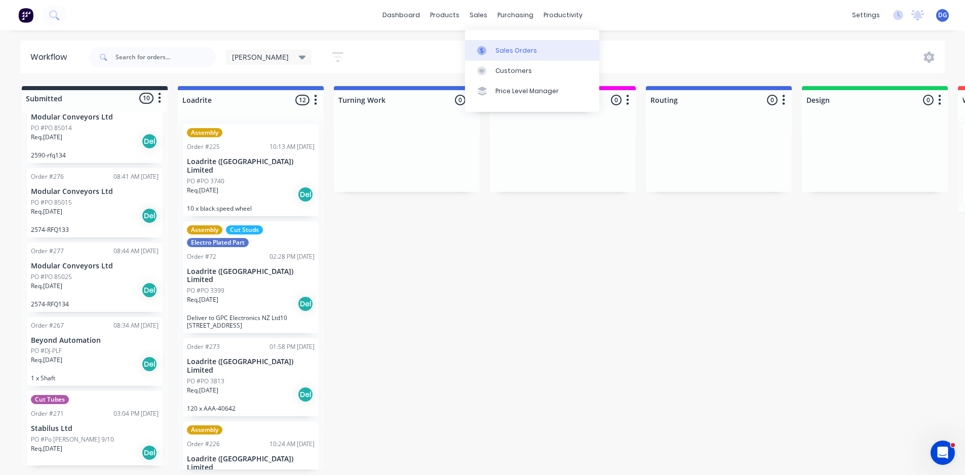
click at [513, 46] on div "Sales Orders" at bounding box center [516, 50] width 42 height 9
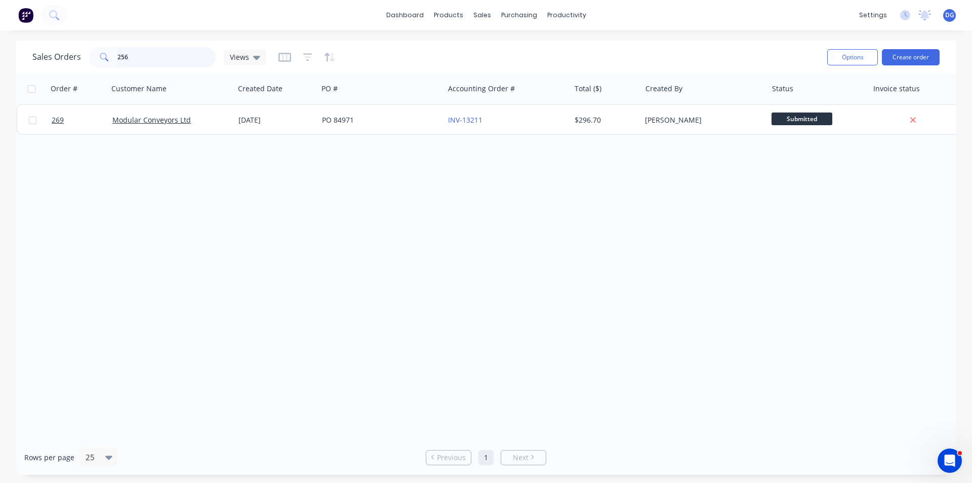
click at [136, 57] on input "256" at bounding box center [166, 57] width 99 height 20
type input "2"
type input "271"
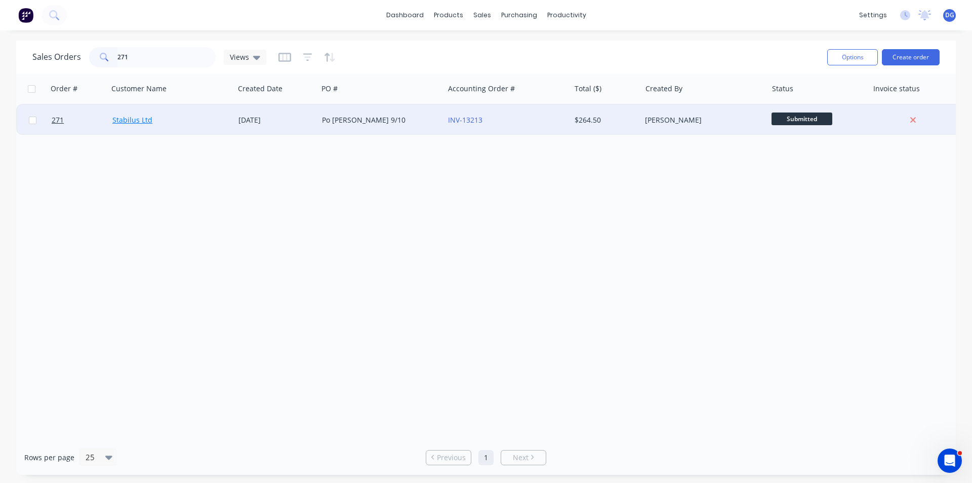
click at [128, 119] on link "Stabilus Ltd" at bounding box center [132, 120] width 40 height 10
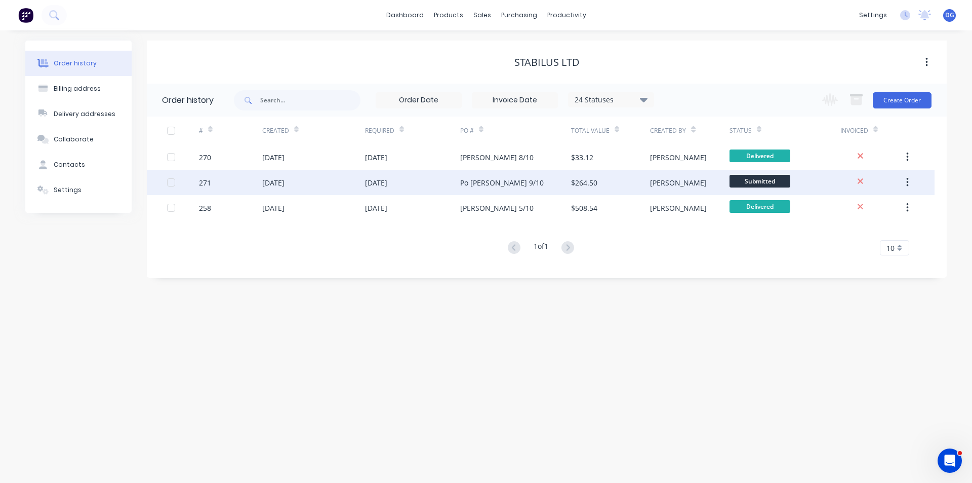
click at [213, 183] on div "271" at bounding box center [230, 182] width 63 height 25
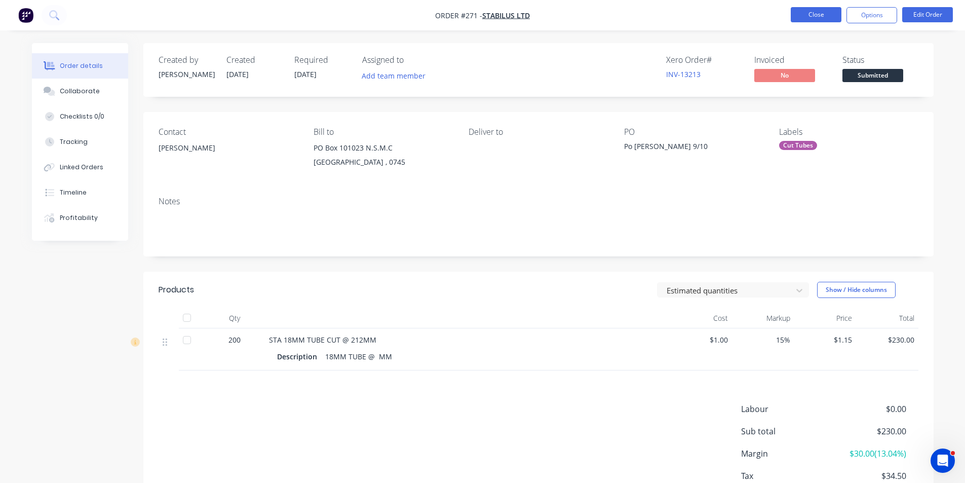
click at [821, 10] on button "Close" at bounding box center [816, 14] width 51 height 15
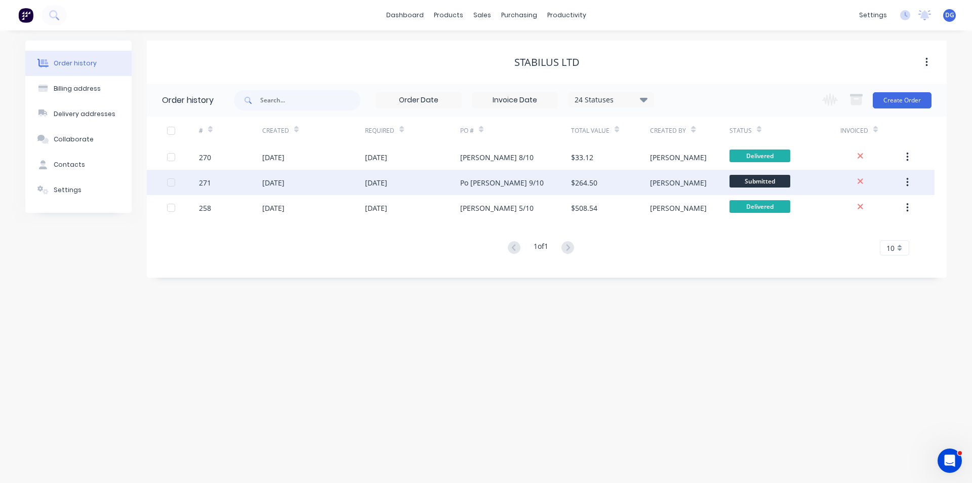
click at [907, 180] on icon "button" at bounding box center [908, 182] width 3 height 11
click at [848, 208] on div "Archive" at bounding box center [872, 209] width 78 height 15
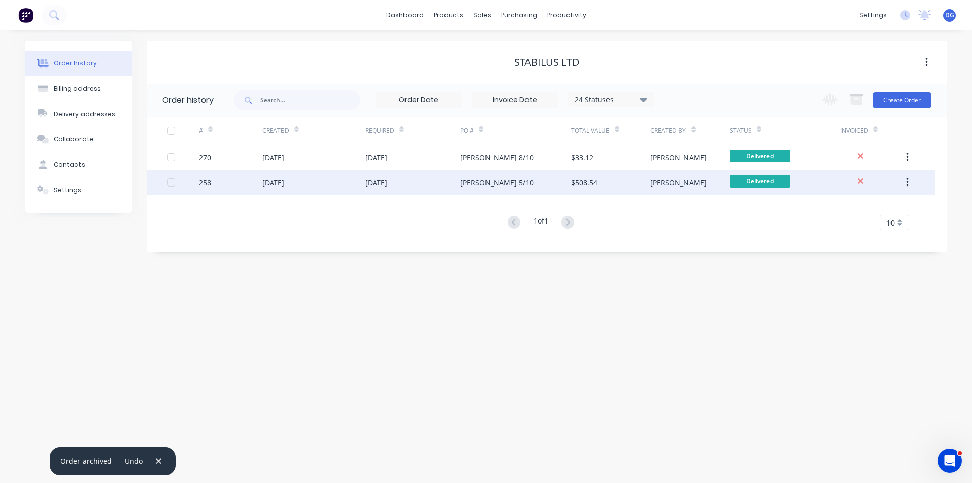
click at [205, 183] on div "258" at bounding box center [205, 182] width 12 height 11
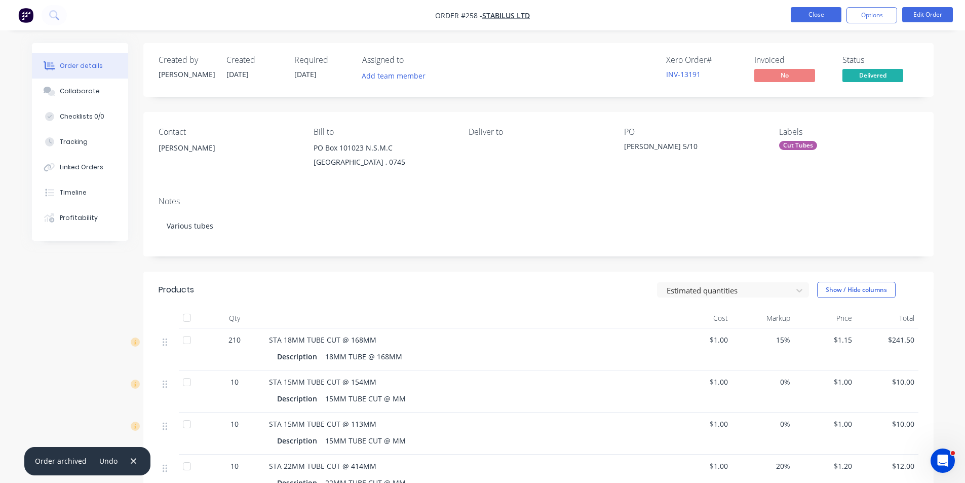
click at [819, 14] on button "Close" at bounding box center [816, 14] width 51 height 15
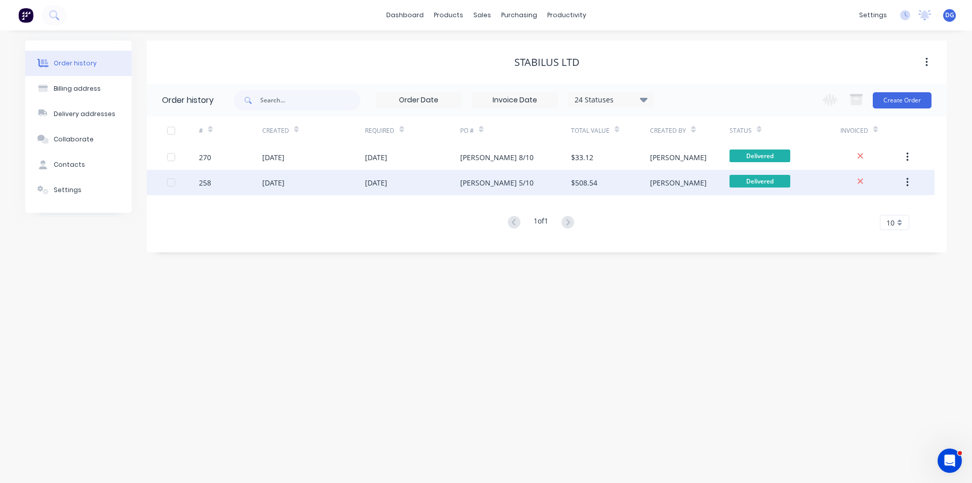
click at [172, 181] on div at bounding box center [171, 182] width 20 height 20
click at [908, 181] on icon "button" at bounding box center [908, 182] width 3 height 11
click at [858, 211] on div "Archive" at bounding box center [872, 209] width 78 height 15
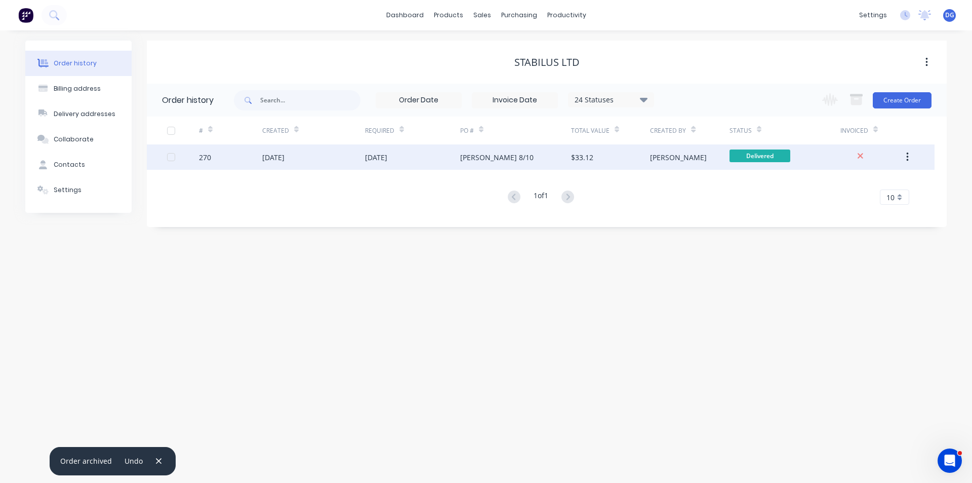
click at [269, 158] on div "[DATE]" at bounding box center [273, 157] width 22 height 11
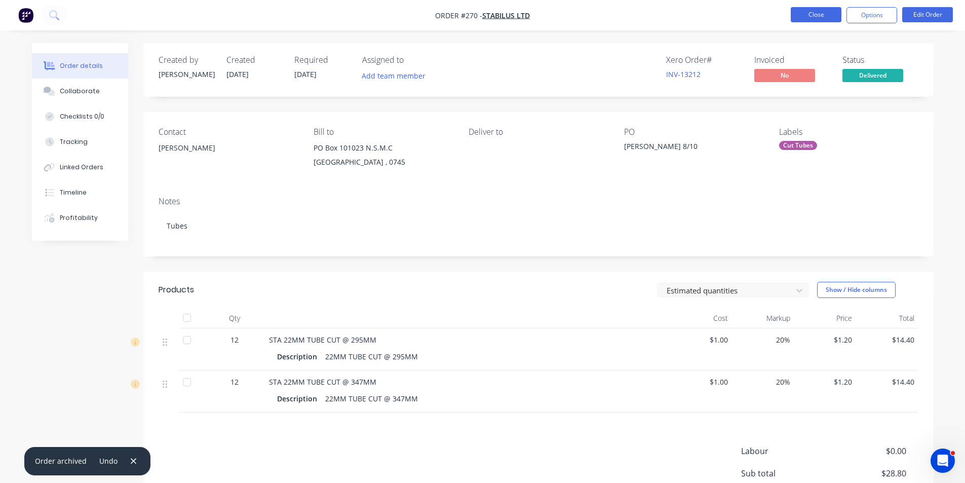
click at [813, 16] on button "Close" at bounding box center [816, 14] width 51 height 15
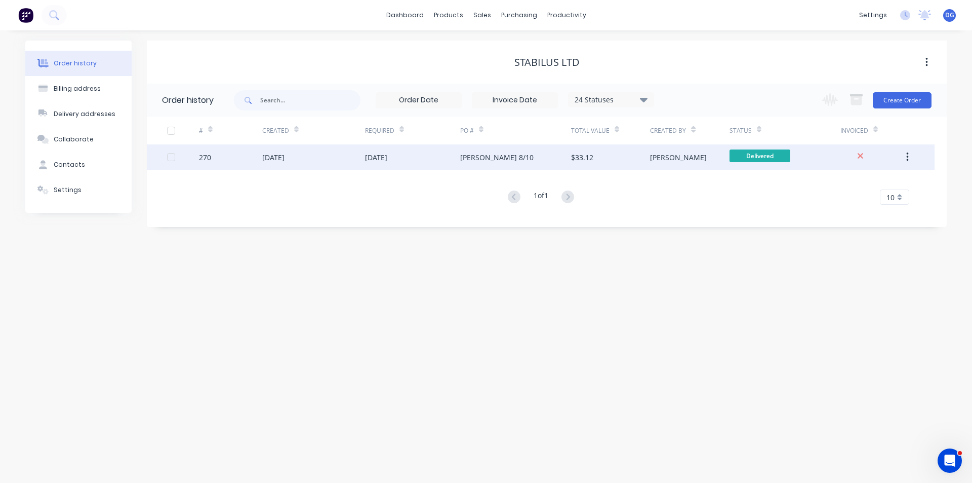
click at [171, 155] on div at bounding box center [171, 157] width 20 height 20
click at [907, 158] on icon "button" at bounding box center [908, 156] width 3 height 11
click at [857, 185] on div "Archive" at bounding box center [872, 183] width 78 height 15
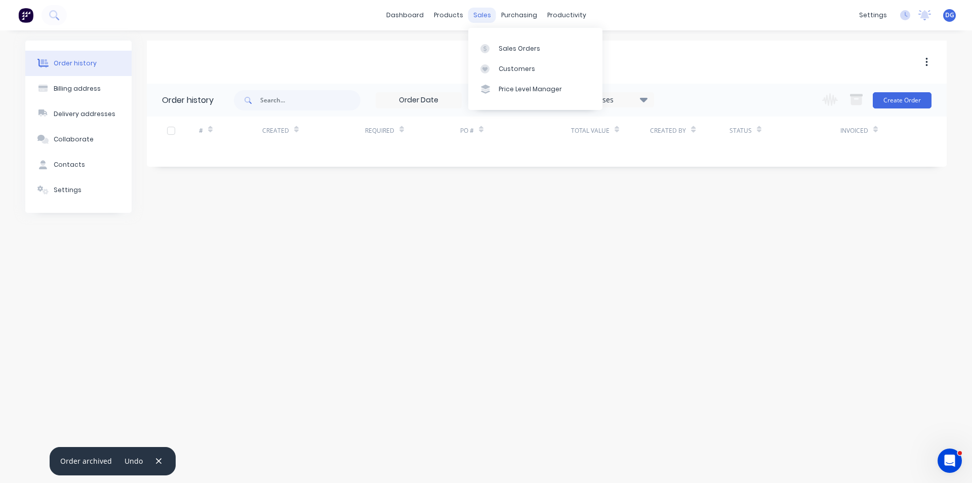
click at [480, 14] on div "sales" at bounding box center [482, 15] width 28 height 15
click at [507, 52] on div "Sales Orders" at bounding box center [520, 48] width 42 height 9
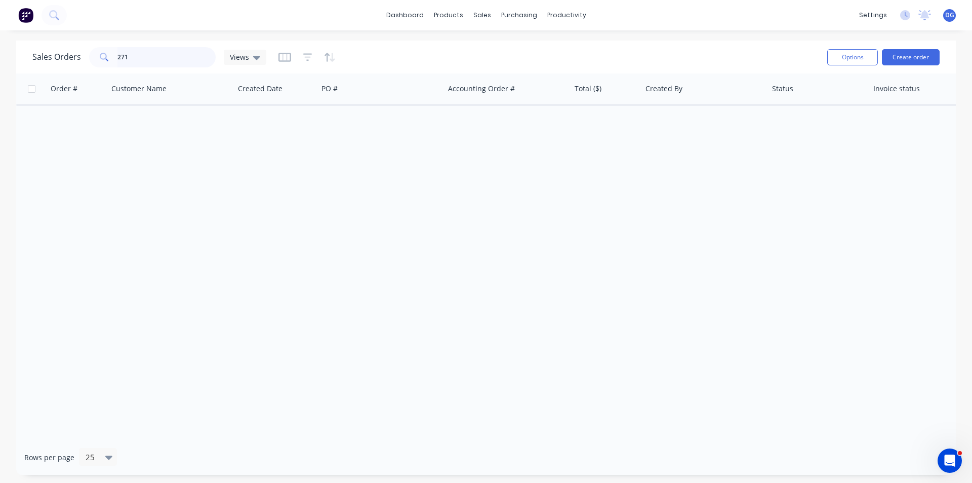
click at [146, 59] on input "271" at bounding box center [166, 57] width 99 height 20
type input "2"
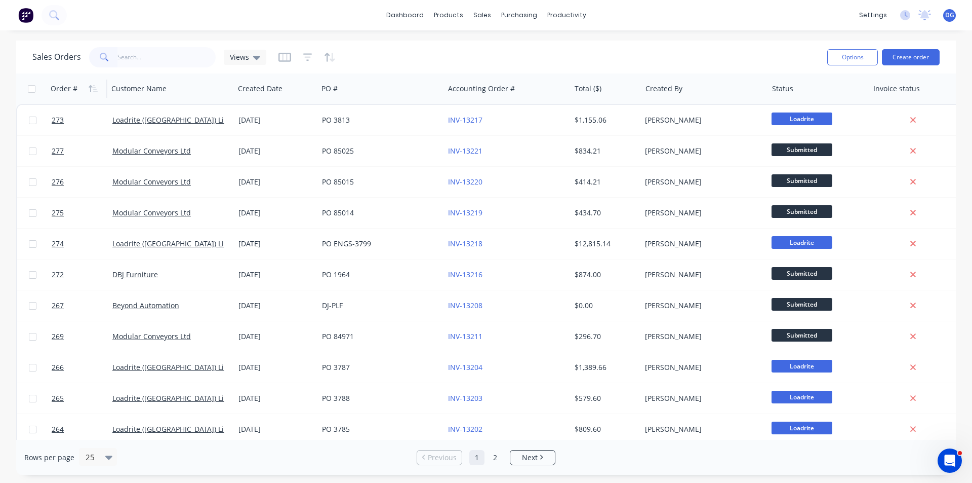
click at [62, 92] on div "Order #" at bounding box center [64, 89] width 27 height 10
click at [93, 85] on icon "button" at bounding box center [93, 89] width 9 height 8
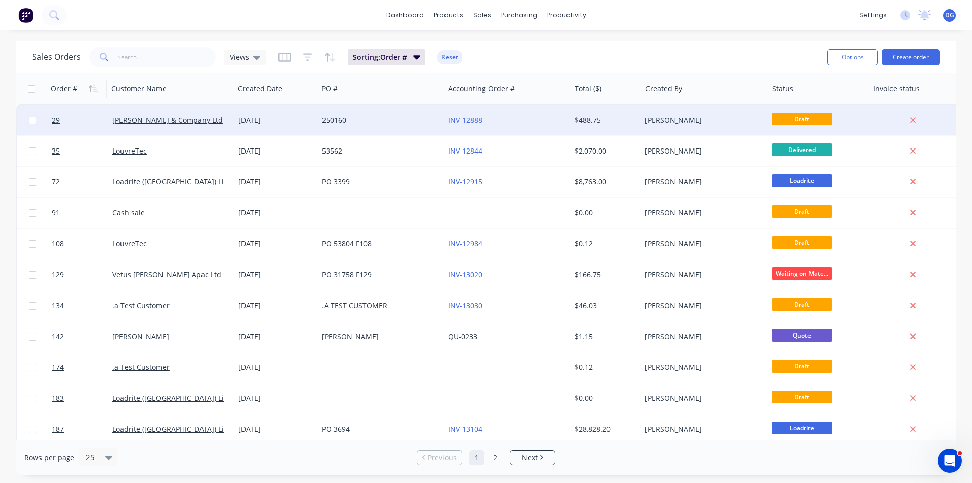
click at [32, 122] on input "checkbox" at bounding box center [33, 120] width 8 height 8
checkbox input "true"
click at [156, 124] on link "John Gilbert & Company Ltd" at bounding box center [167, 120] width 110 height 10
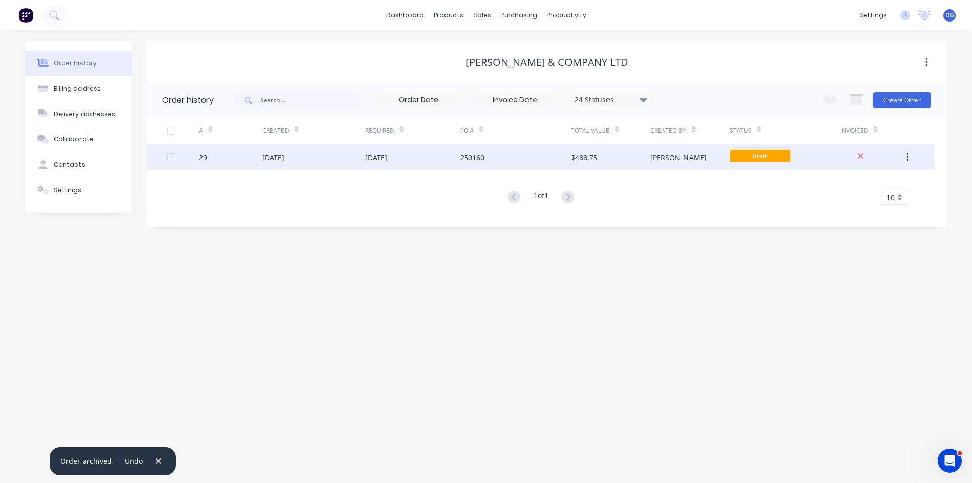
click at [280, 158] on div "16 Jun 2025" at bounding box center [273, 157] width 22 height 11
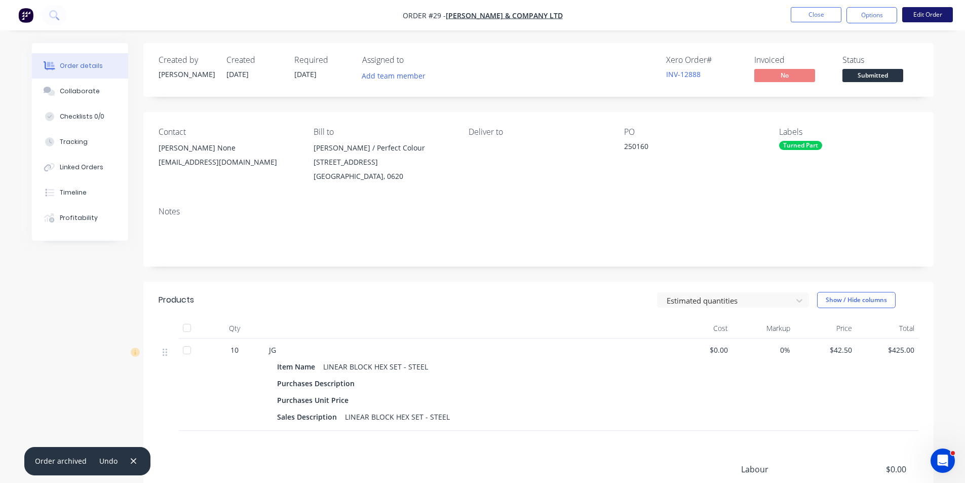
click at [927, 15] on button "Edit Order" at bounding box center [927, 14] width 51 height 15
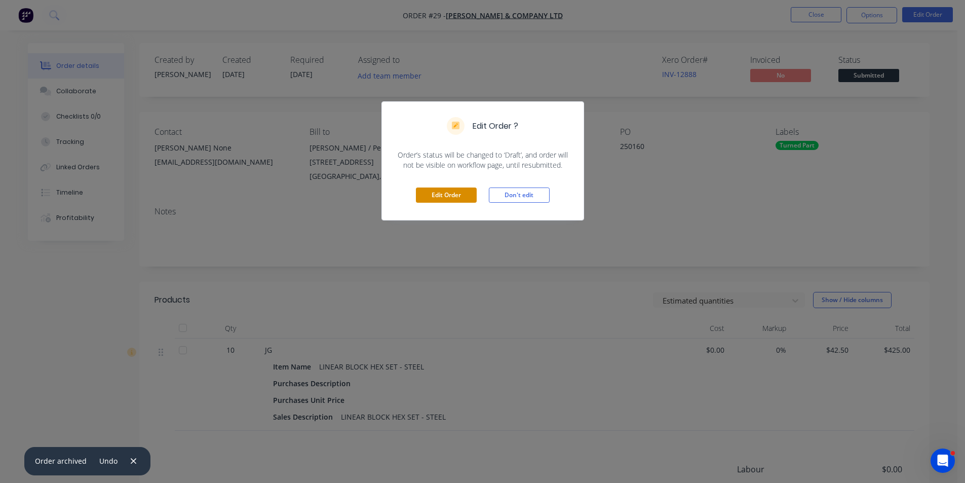
click at [457, 192] on button "Edit Order" at bounding box center [446, 194] width 61 height 15
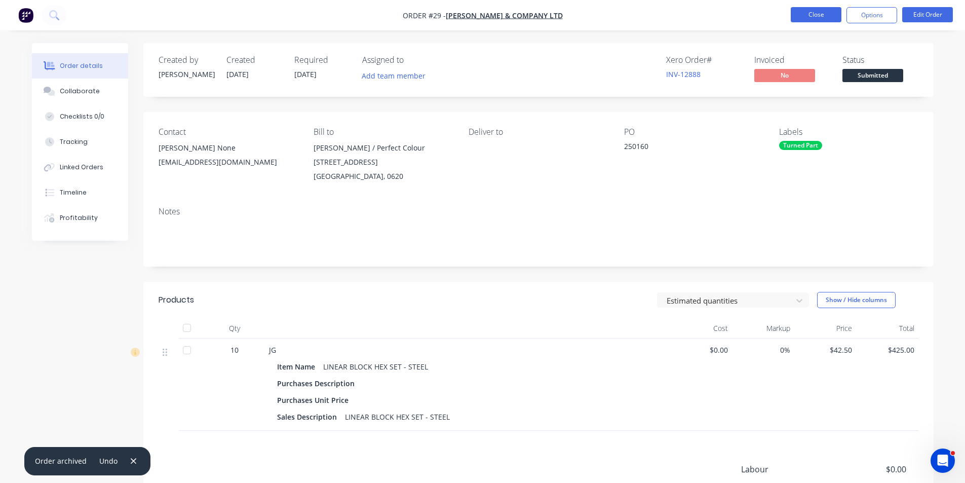
click at [813, 15] on button "Close" at bounding box center [816, 14] width 51 height 15
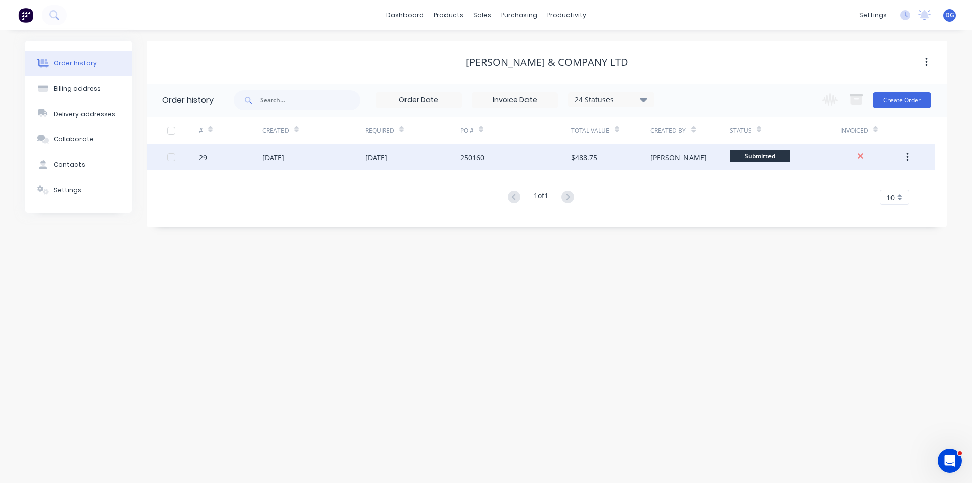
click at [909, 155] on button "button" at bounding box center [908, 157] width 24 height 18
click at [867, 186] on div "Archive" at bounding box center [872, 183] width 78 height 15
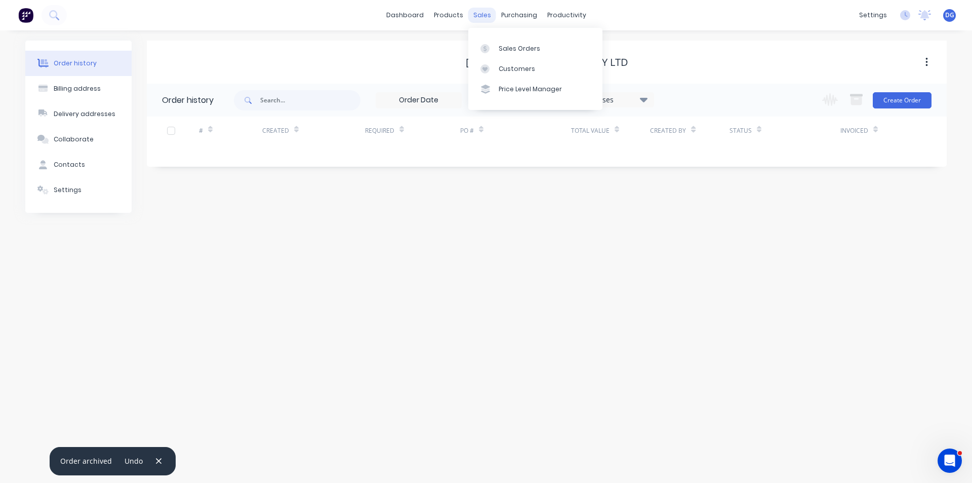
click at [475, 15] on div "sales" at bounding box center [482, 15] width 28 height 15
click at [516, 50] on div "Sales Orders" at bounding box center [520, 48] width 42 height 9
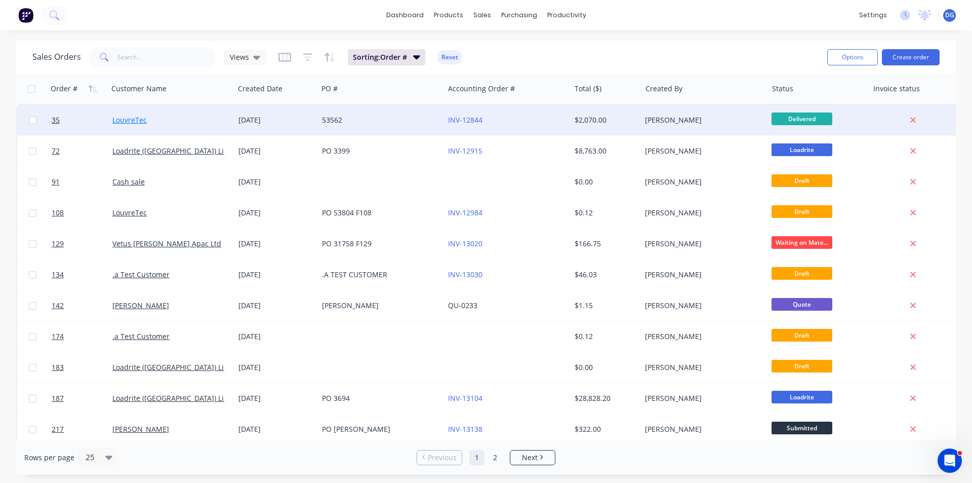
click at [131, 119] on link "LouvreTec" at bounding box center [129, 120] width 34 height 10
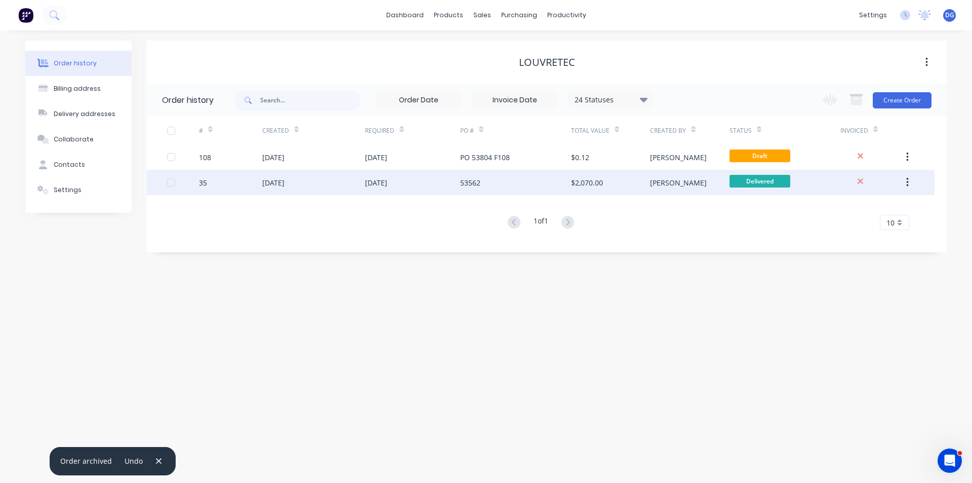
click at [280, 182] on div "19 Jun 2025" at bounding box center [273, 182] width 22 height 11
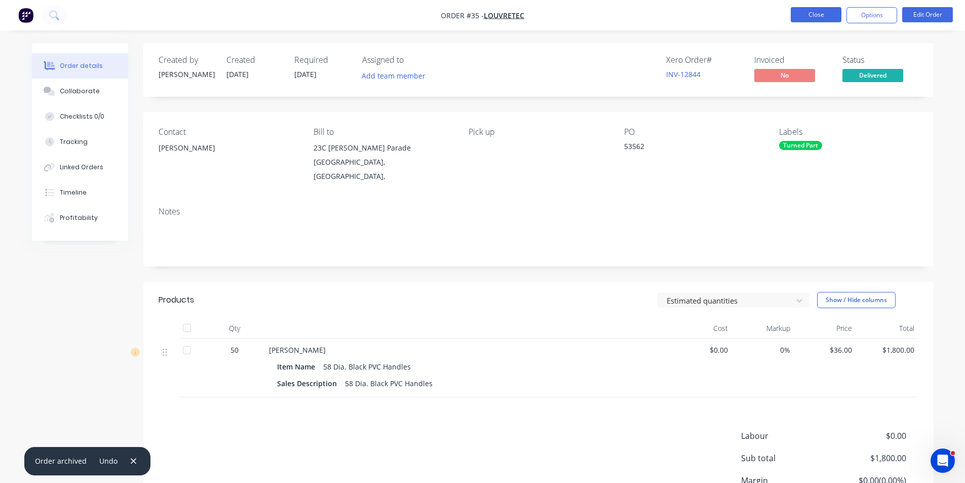
click at [817, 14] on button "Close" at bounding box center [816, 14] width 51 height 15
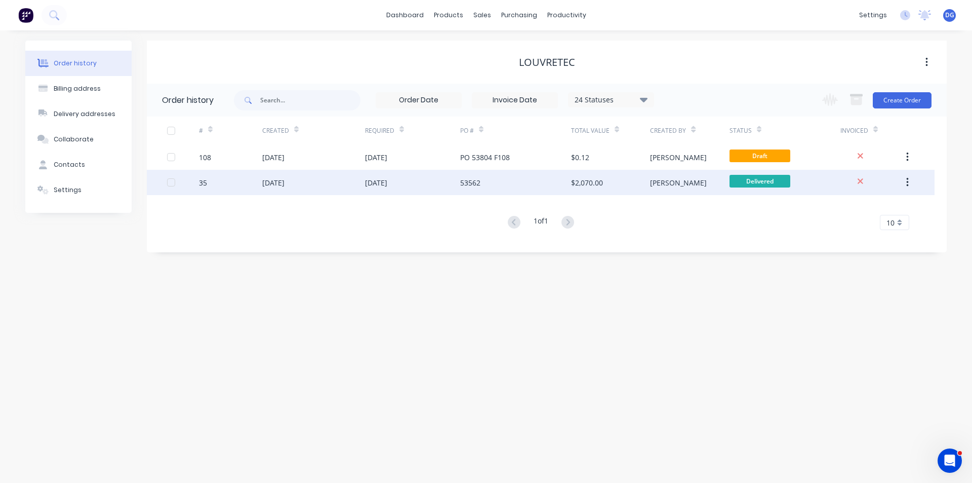
click at [907, 181] on button "button" at bounding box center [908, 182] width 24 height 18
click at [865, 211] on div "Archive" at bounding box center [872, 209] width 78 height 15
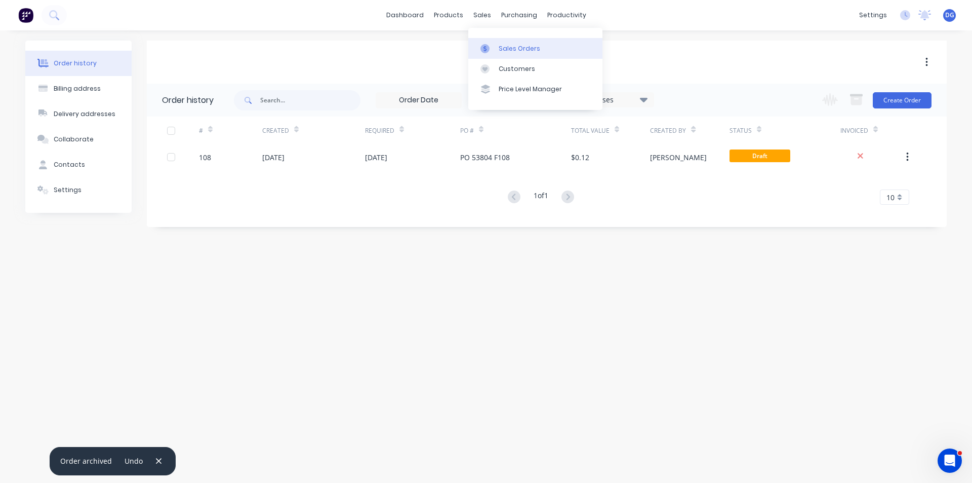
click at [511, 47] on div "Sales Orders" at bounding box center [520, 48] width 42 height 9
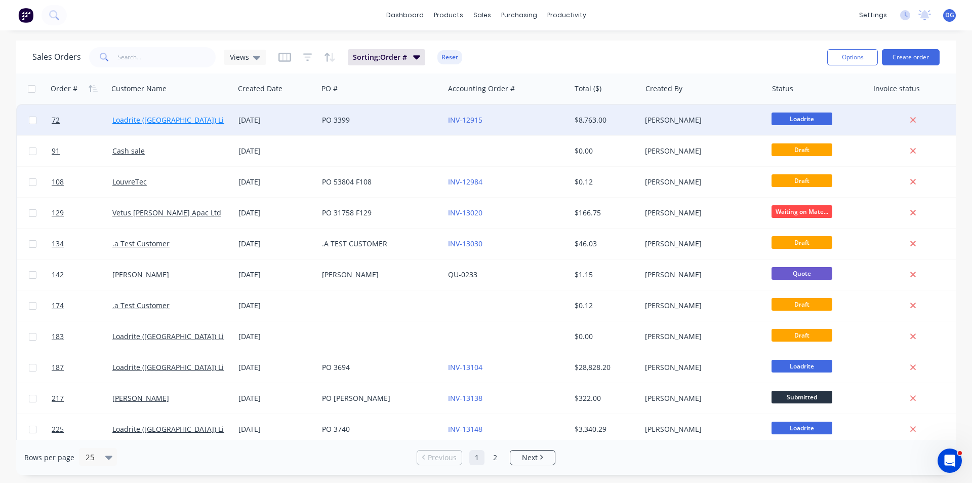
click at [145, 120] on link "Loadrite ([GEOGRAPHIC_DATA]) Limited" at bounding box center [177, 120] width 131 height 10
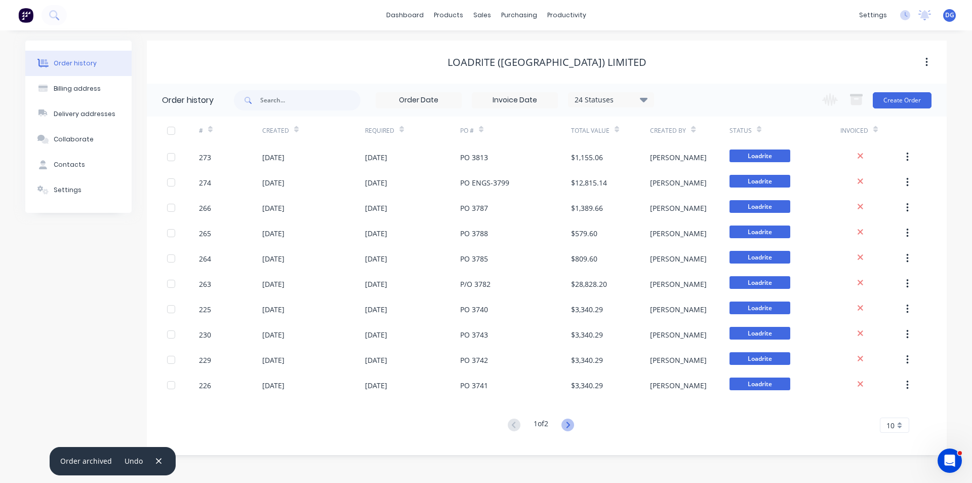
click at [570, 425] on icon at bounding box center [568, 424] width 4 height 6
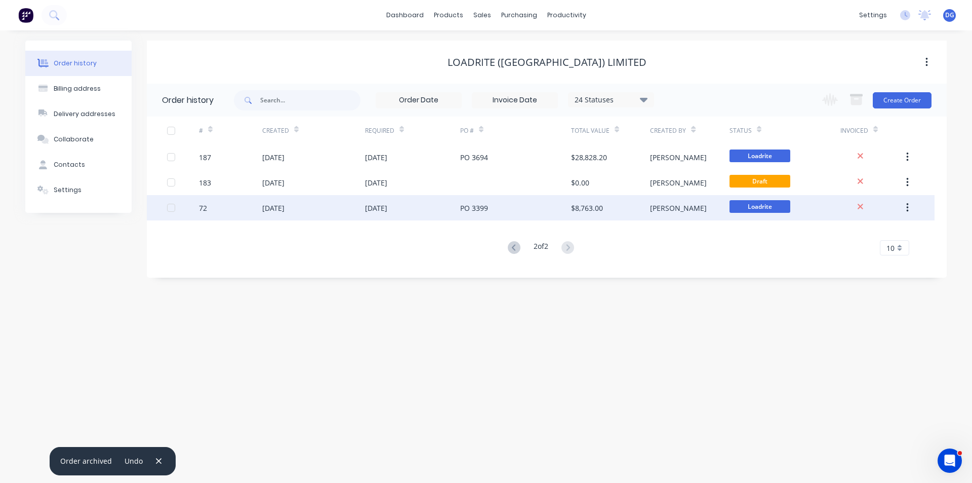
click at [276, 210] on div "02 Jul 2025" at bounding box center [273, 208] width 22 height 11
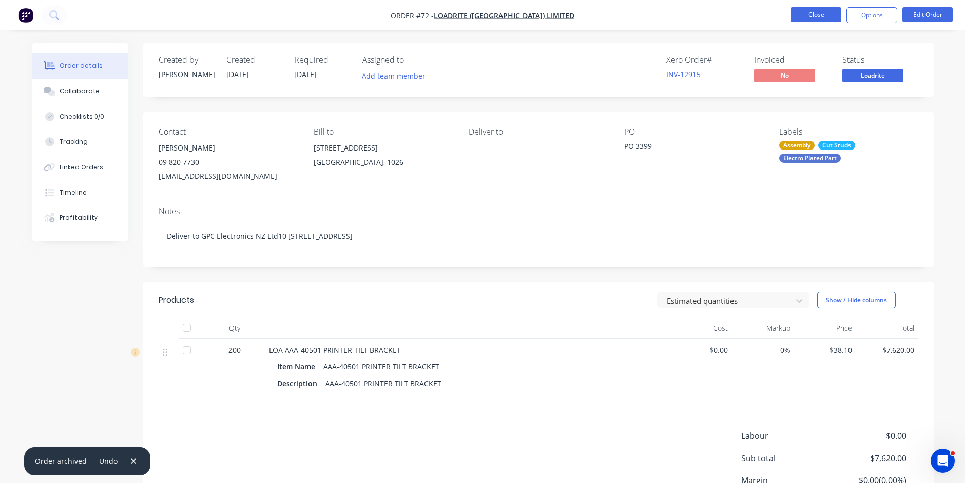
click at [819, 15] on button "Close" at bounding box center [816, 14] width 51 height 15
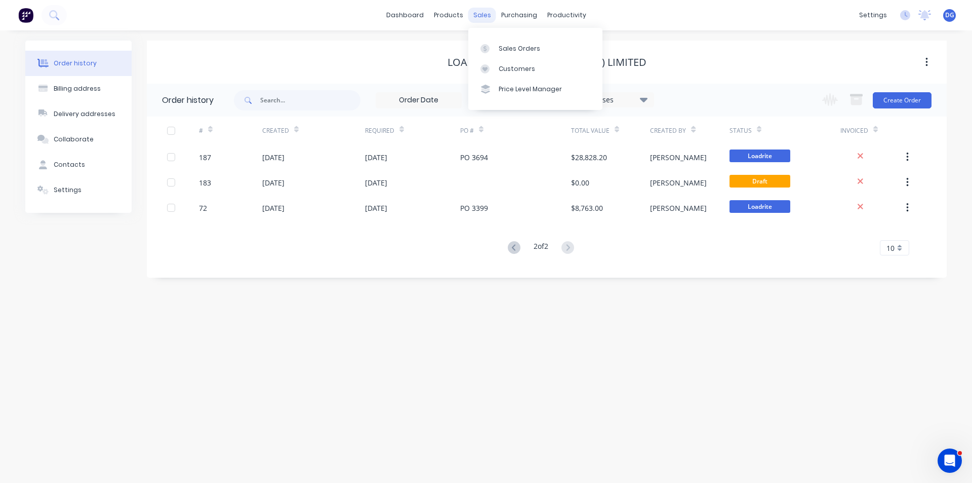
click at [480, 16] on div "sales" at bounding box center [482, 15] width 28 height 15
click at [499, 49] on div "Sales Orders" at bounding box center [520, 48] width 42 height 9
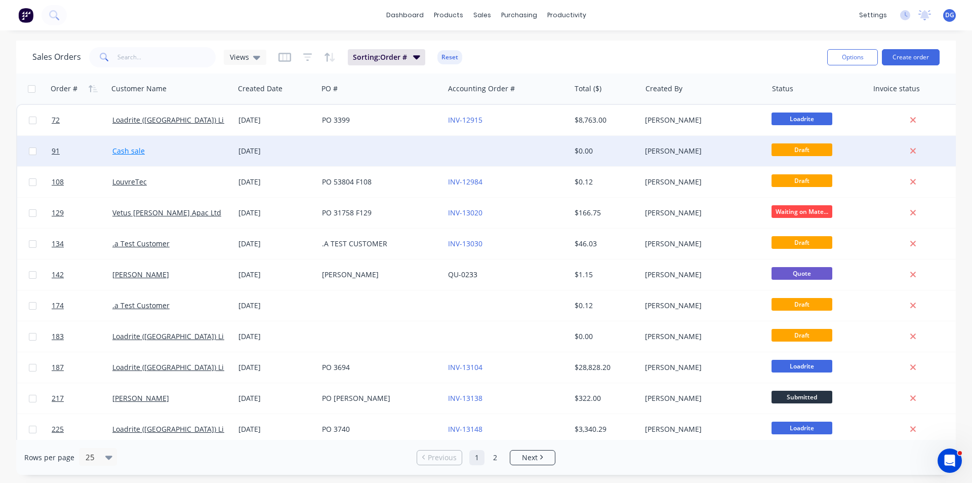
click at [130, 150] on link "Cash sale" at bounding box center [128, 151] width 32 height 10
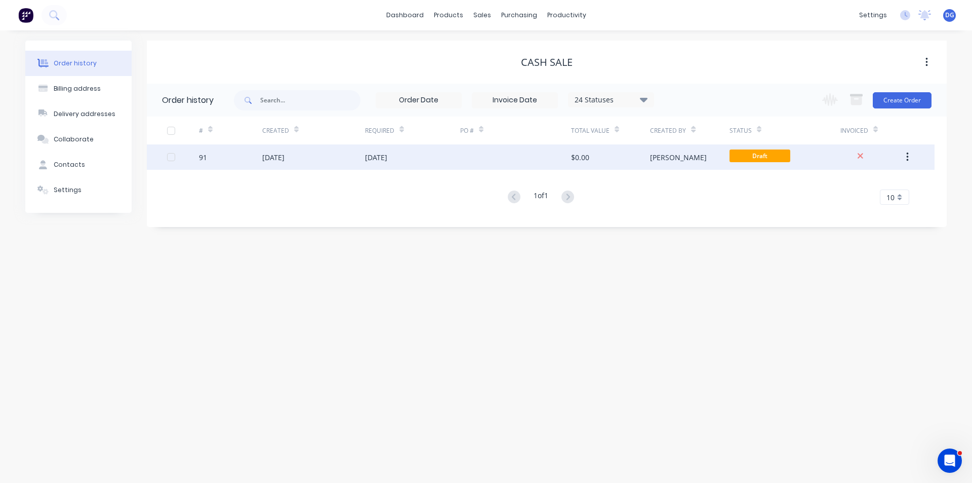
click at [281, 158] on div "09 Jul 2025" at bounding box center [273, 157] width 22 height 11
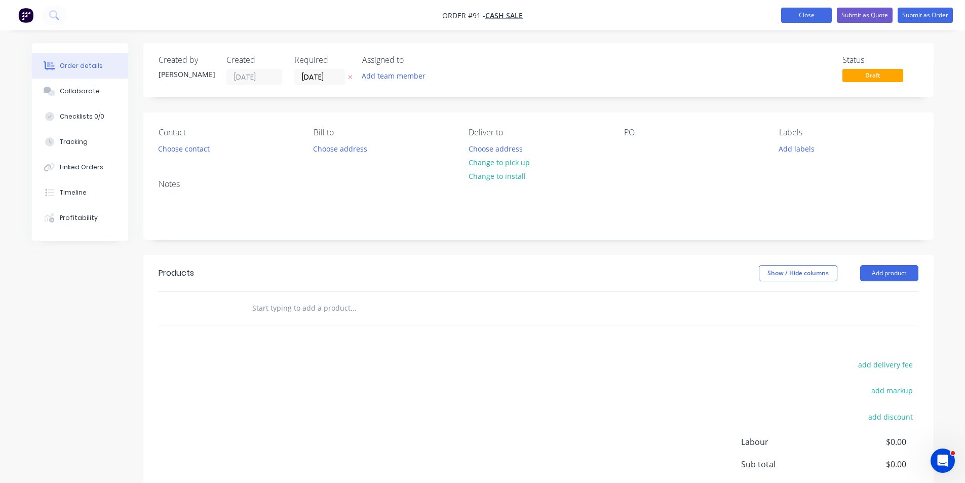
click at [802, 14] on button "Close" at bounding box center [806, 15] width 51 height 15
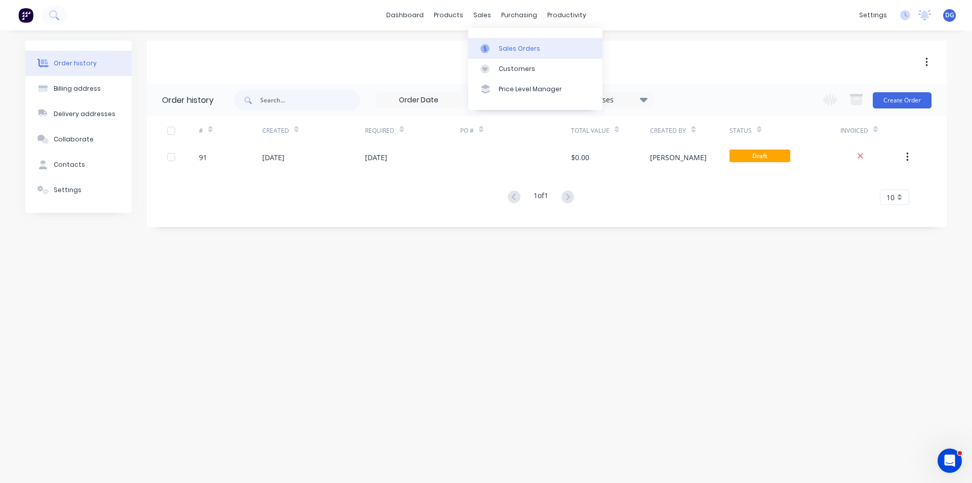
click at [500, 45] on div "Sales Orders" at bounding box center [520, 48] width 42 height 9
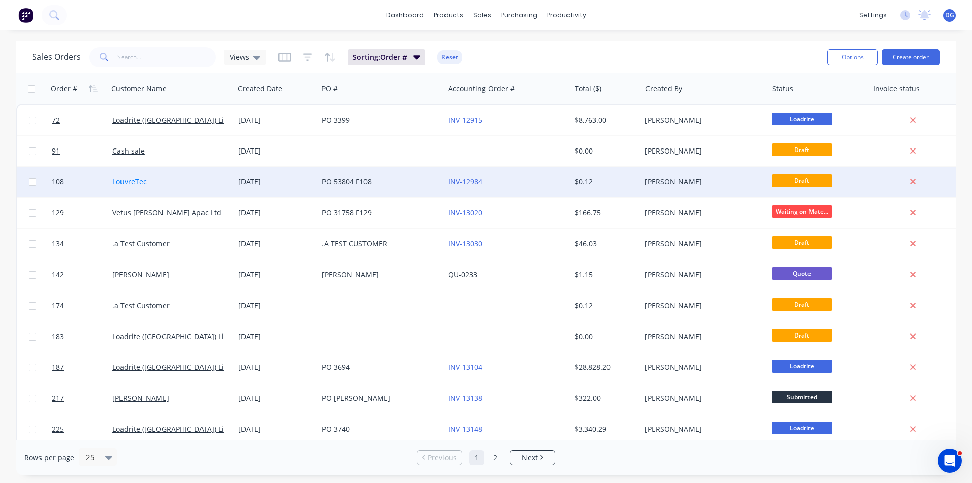
click at [137, 182] on link "LouvreTec" at bounding box center [129, 182] width 34 height 10
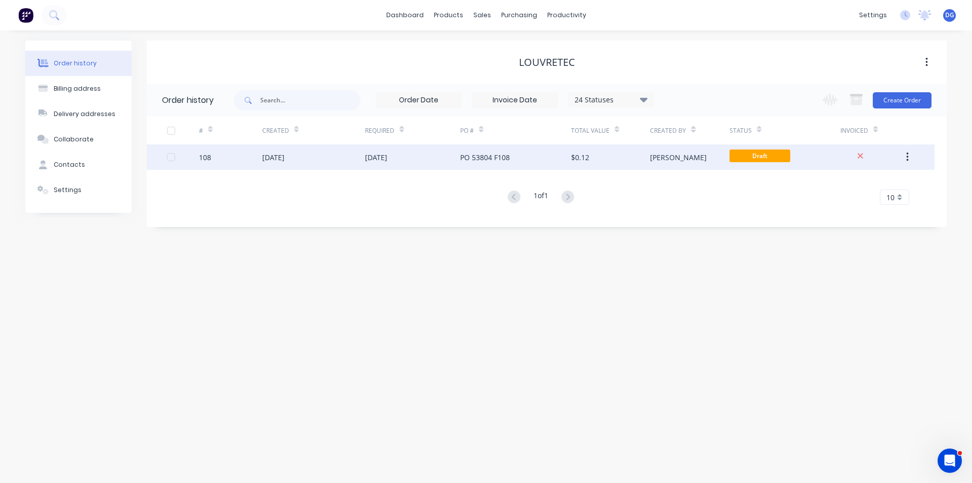
click at [269, 156] on div "17 Jul 2025" at bounding box center [273, 157] width 22 height 11
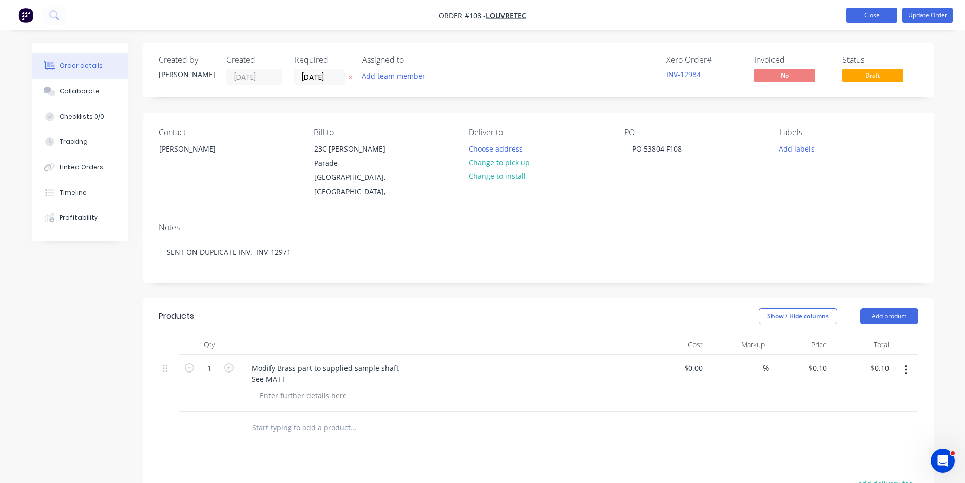
click at [863, 15] on button "Close" at bounding box center [871, 15] width 51 height 15
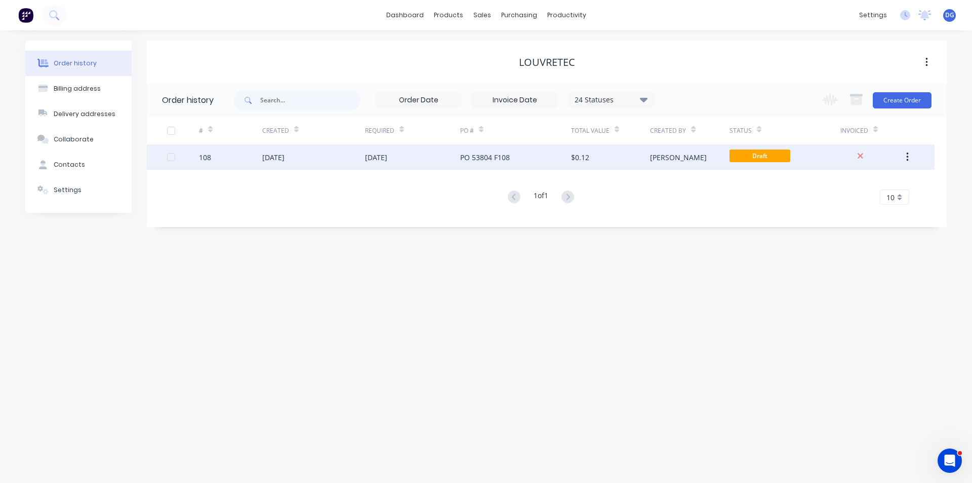
click at [908, 155] on icon "button" at bounding box center [908, 156] width 3 height 11
click at [855, 184] on div "Archive" at bounding box center [872, 183] width 78 height 15
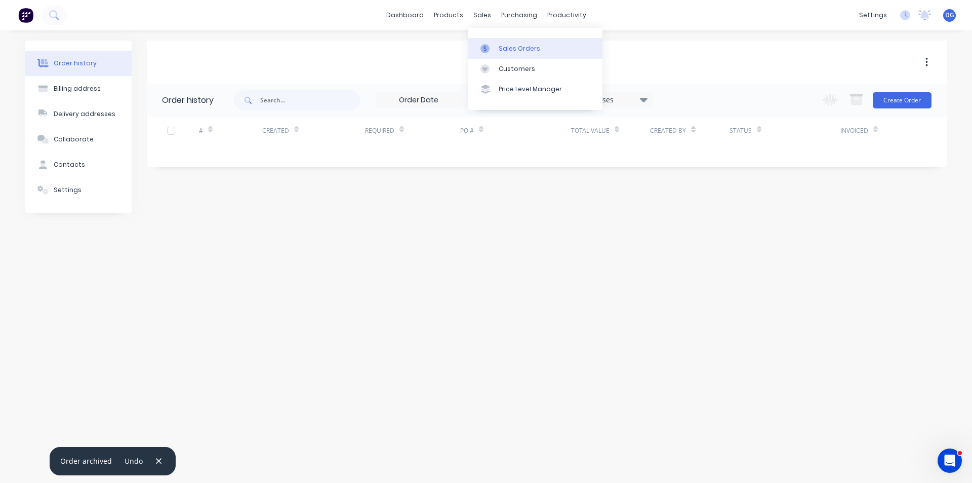
click at [507, 49] on div "Sales Orders" at bounding box center [520, 48] width 42 height 9
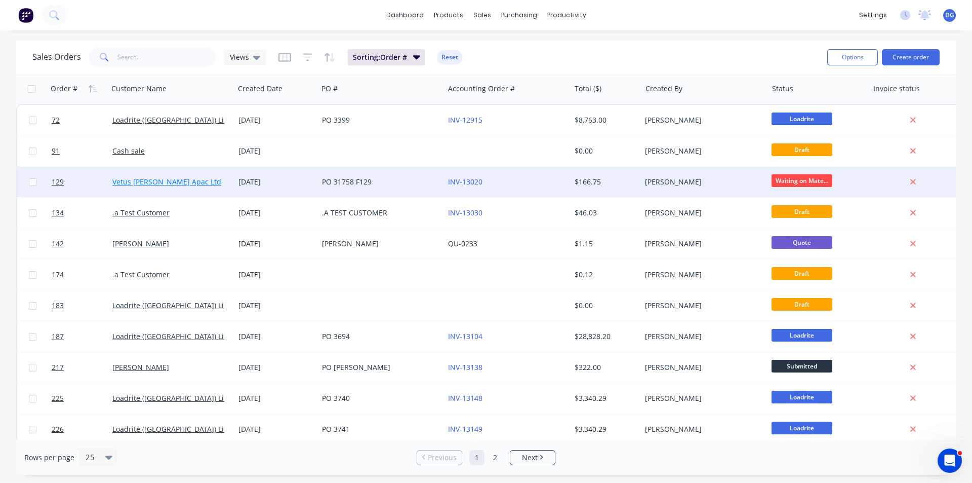
click at [156, 181] on link "Vetus Maxwell Apac Ltd" at bounding box center [166, 182] width 109 height 10
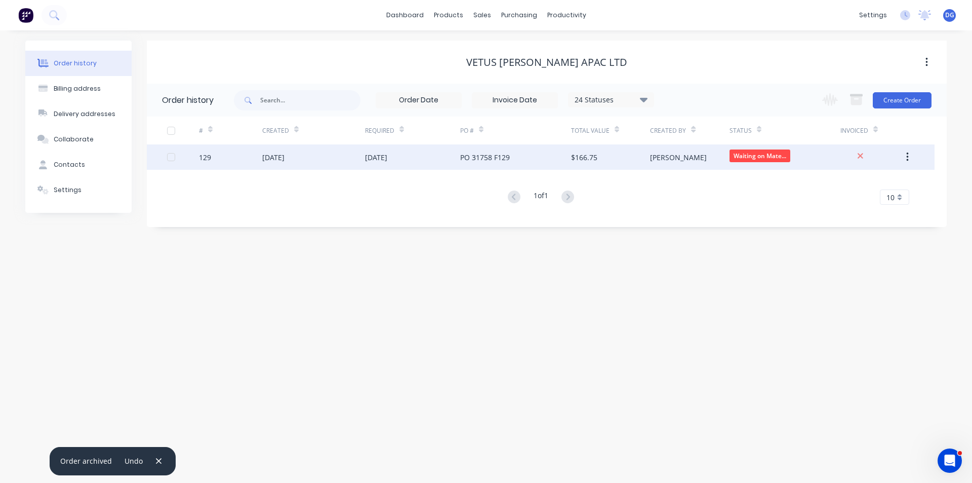
click at [265, 158] on div "30 Jul 2025" at bounding box center [273, 157] width 22 height 11
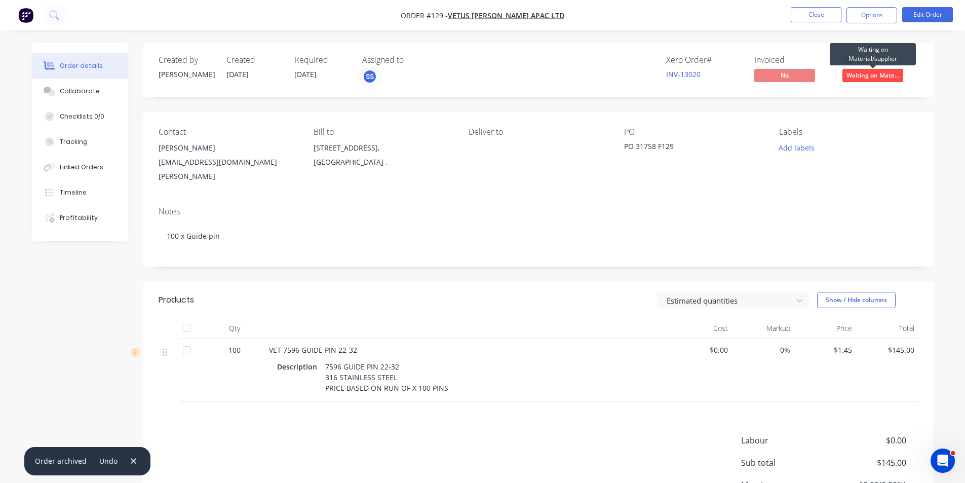
click at [872, 75] on span "Waiting on Mate..." at bounding box center [872, 75] width 61 height 13
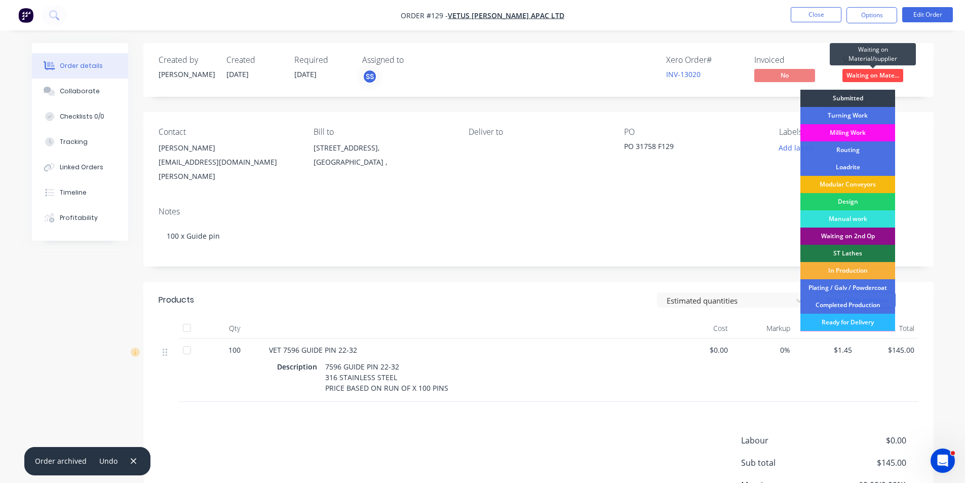
click at [868, 75] on span "Waiting on Mate..." at bounding box center [872, 75] width 61 height 13
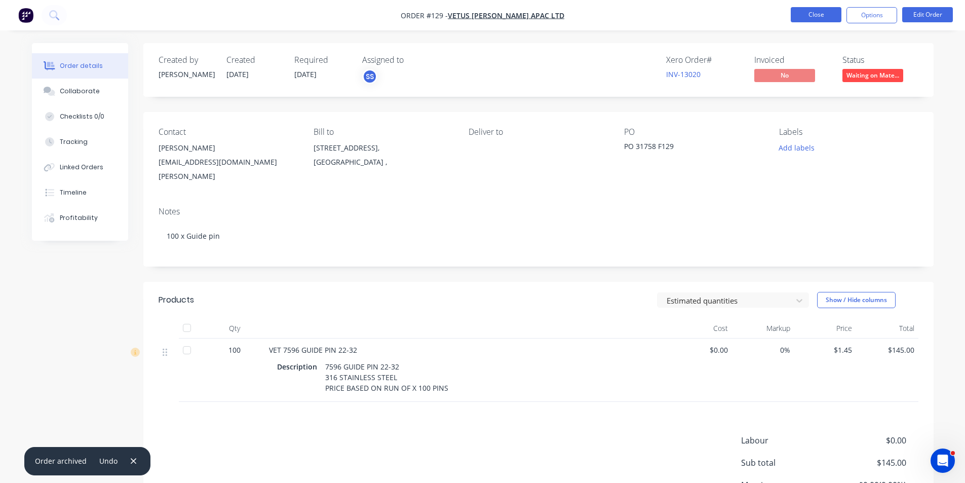
click at [825, 15] on button "Close" at bounding box center [816, 14] width 51 height 15
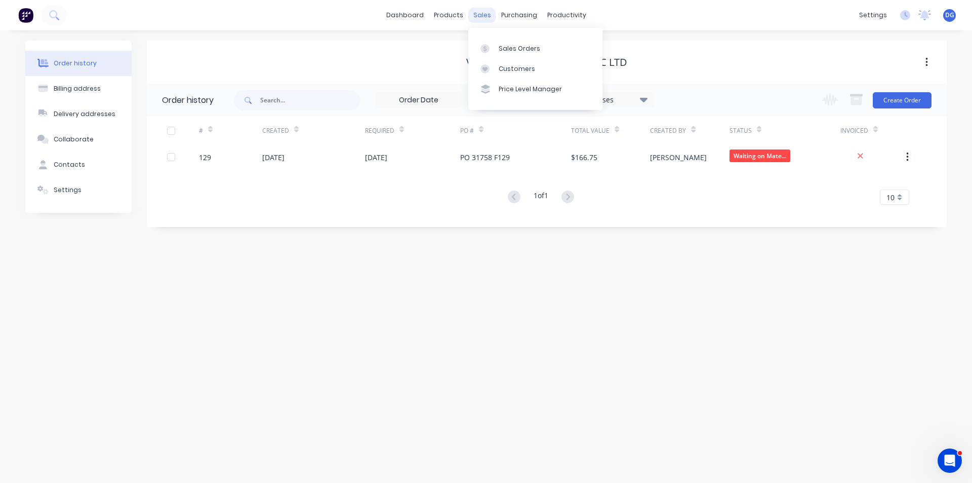
click at [486, 13] on div "sales" at bounding box center [482, 15] width 28 height 15
click at [509, 48] on div "Sales Orders" at bounding box center [520, 48] width 42 height 9
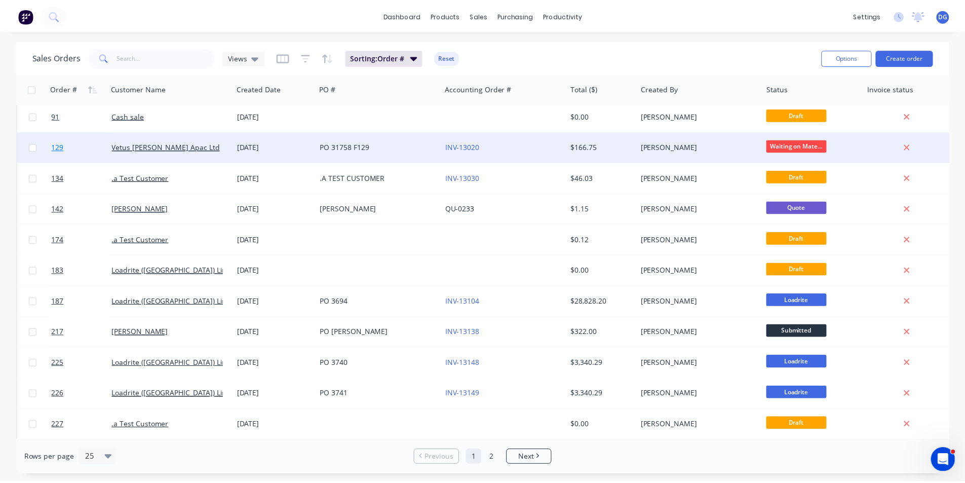
scroll to position [51, 0]
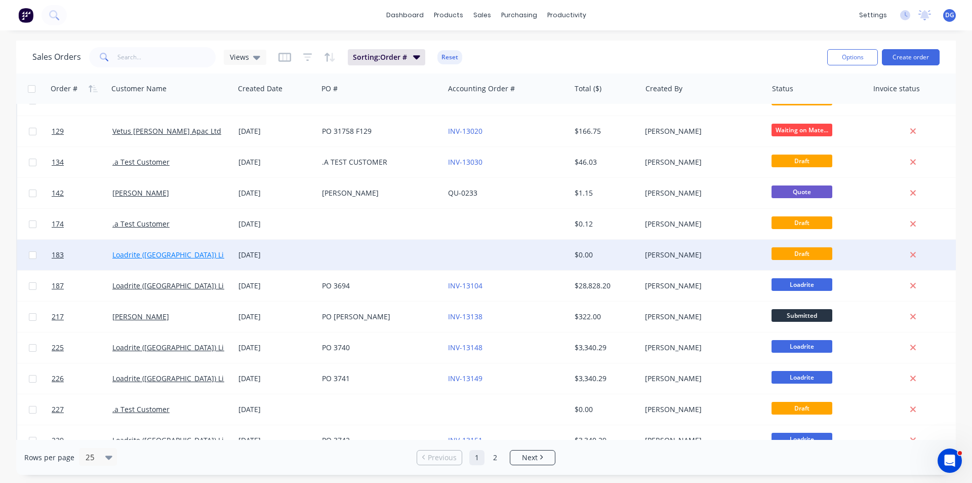
click at [129, 256] on link "Loadrite ([GEOGRAPHIC_DATA]) Limited" at bounding box center [177, 255] width 131 height 10
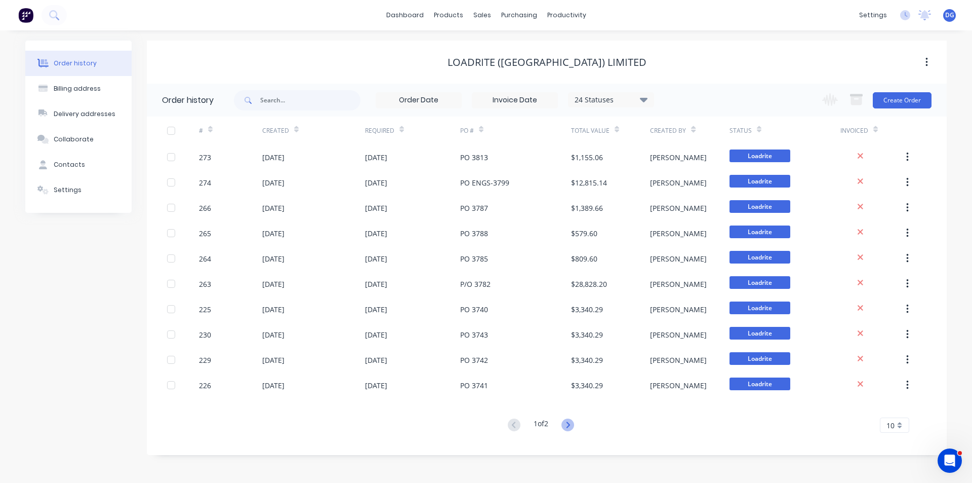
click at [571, 423] on icon at bounding box center [568, 424] width 13 height 13
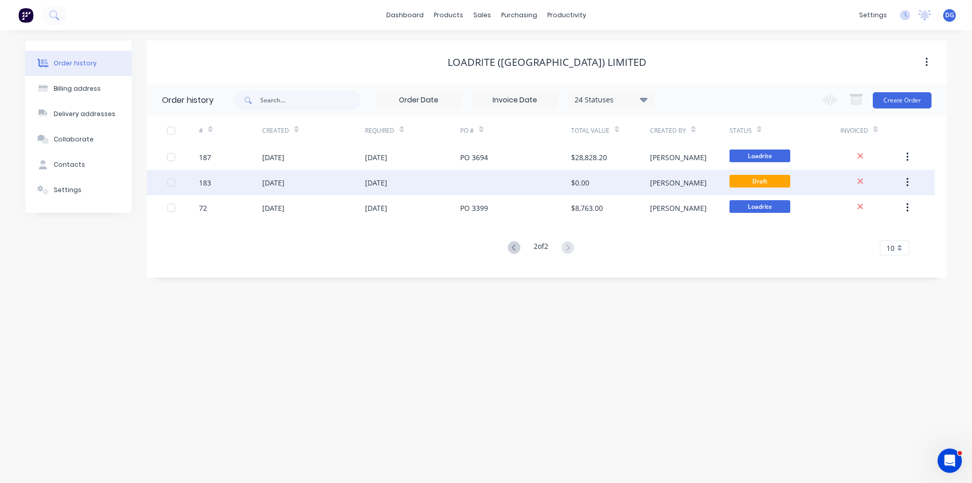
click at [218, 182] on div "183" at bounding box center [230, 182] width 63 height 25
click at [908, 181] on icon "button" at bounding box center [908, 182] width 3 height 11
click at [871, 208] on div "Archive" at bounding box center [872, 209] width 78 height 15
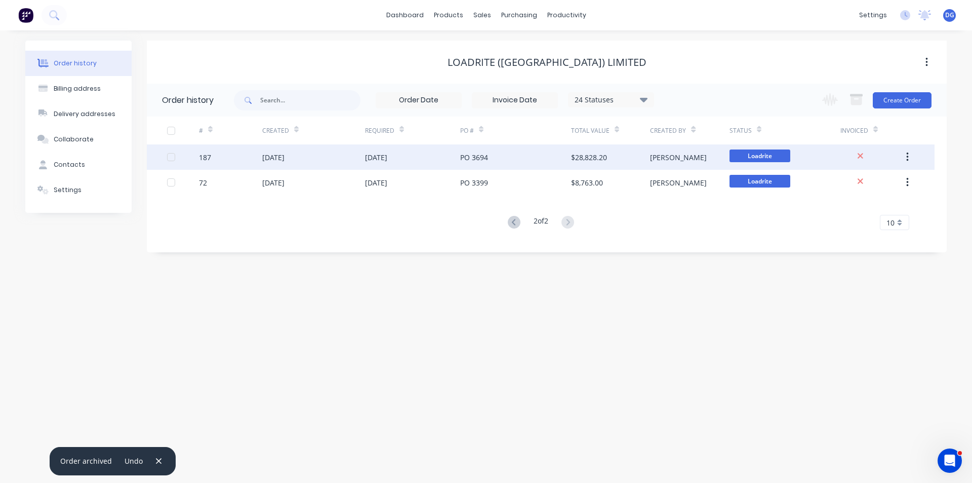
click at [207, 158] on div "187" at bounding box center [205, 157] width 12 height 11
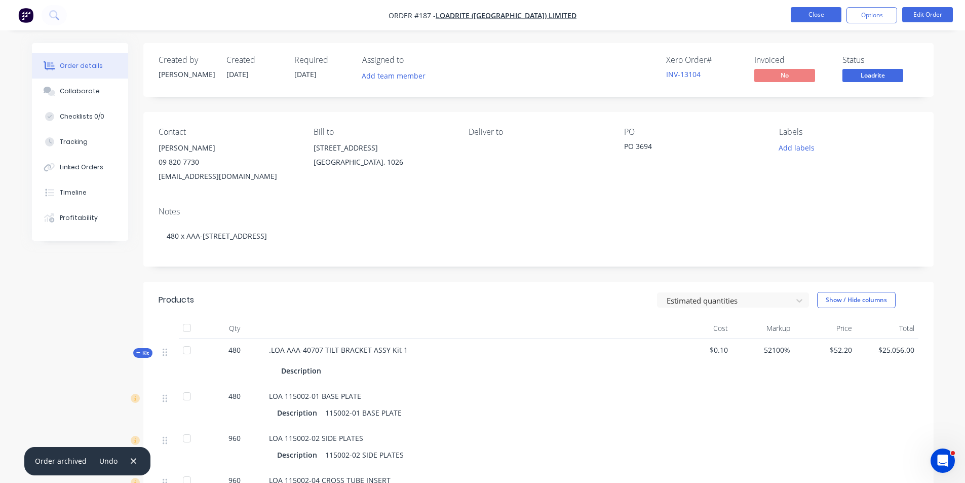
click at [819, 13] on button "Close" at bounding box center [816, 14] width 51 height 15
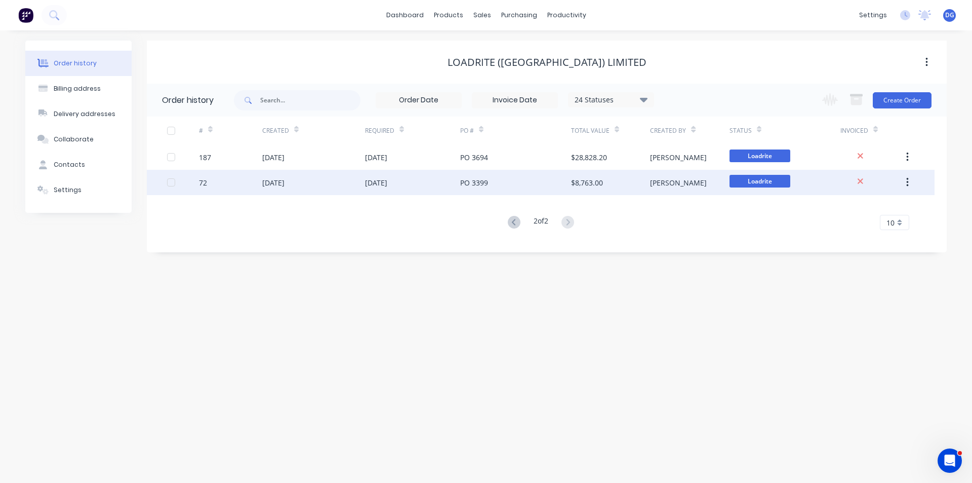
click at [278, 183] on div "02 Jul 2025" at bounding box center [273, 182] width 22 height 11
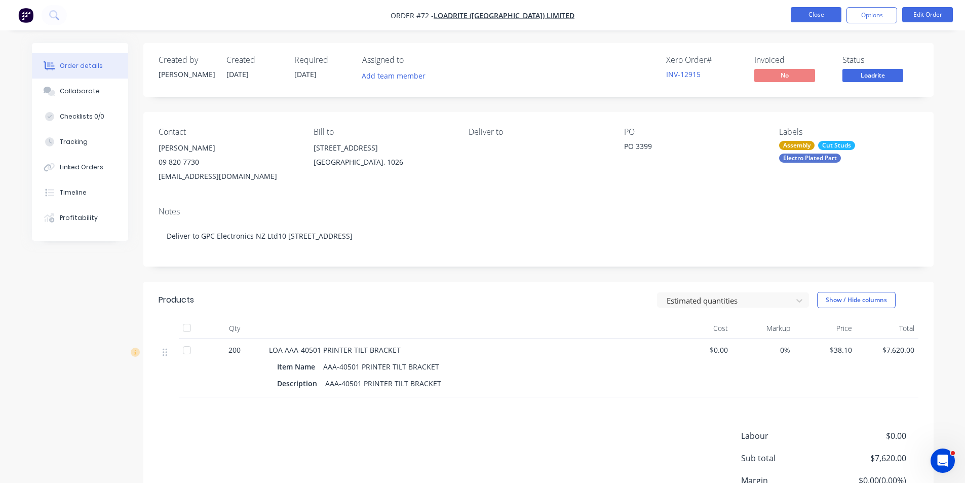
click at [816, 18] on button "Close" at bounding box center [816, 14] width 51 height 15
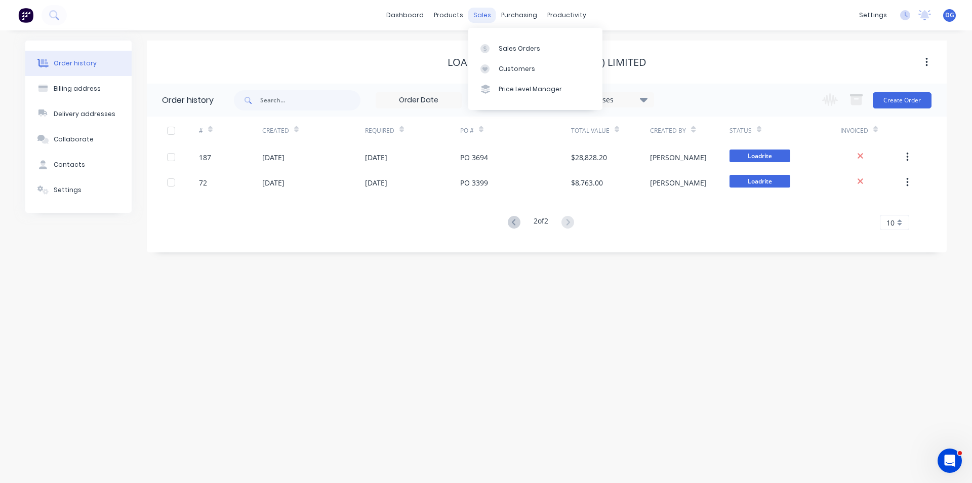
click at [485, 13] on div "sales" at bounding box center [482, 15] width 28 height 15
click at [505, 50] on div "Sales Orders" at bounding box center [520, 48] width 42 height 9
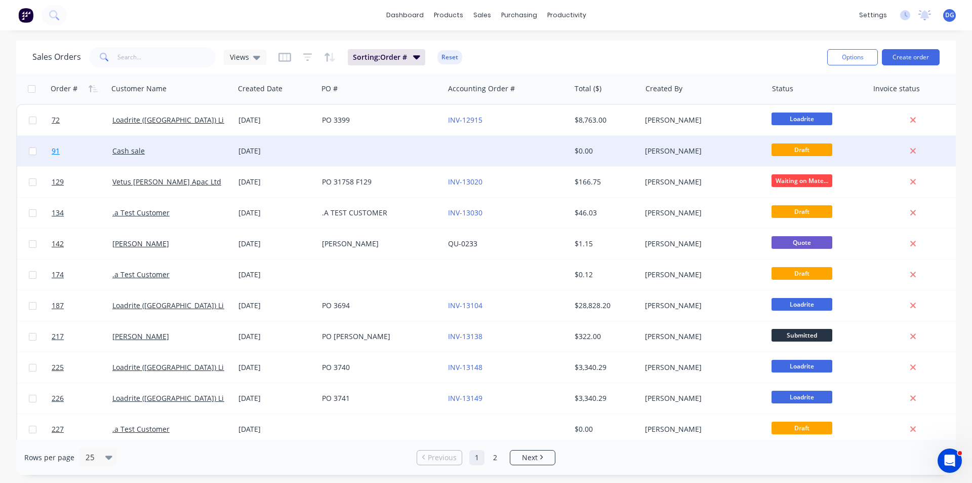
click at [94, 155] on link "91" at bounding box center [82, 151] width 61 height 30
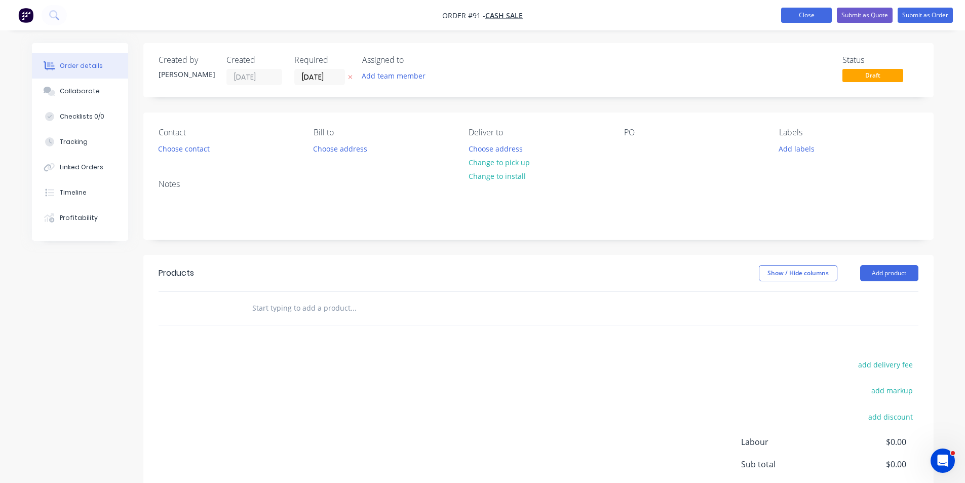
click at [809, 15] on button "Close" at bounding box center [806, 15] width 51 height 15
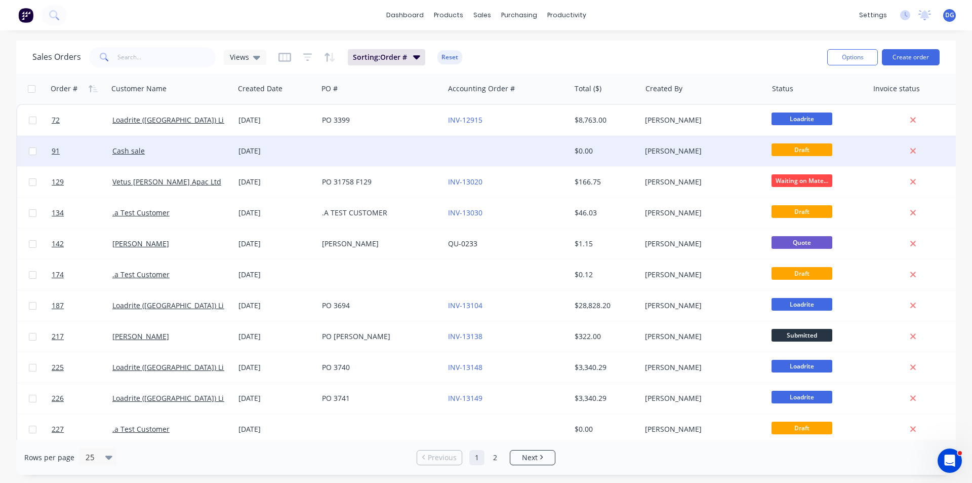
click at [29, 149] on input "checkbox" at bounding box center [33, 151] width 8 height 8
checkbox input "true"
click at [135, 150] on link "Cash sale" at bounding box center [128, 151] width 32 height 10
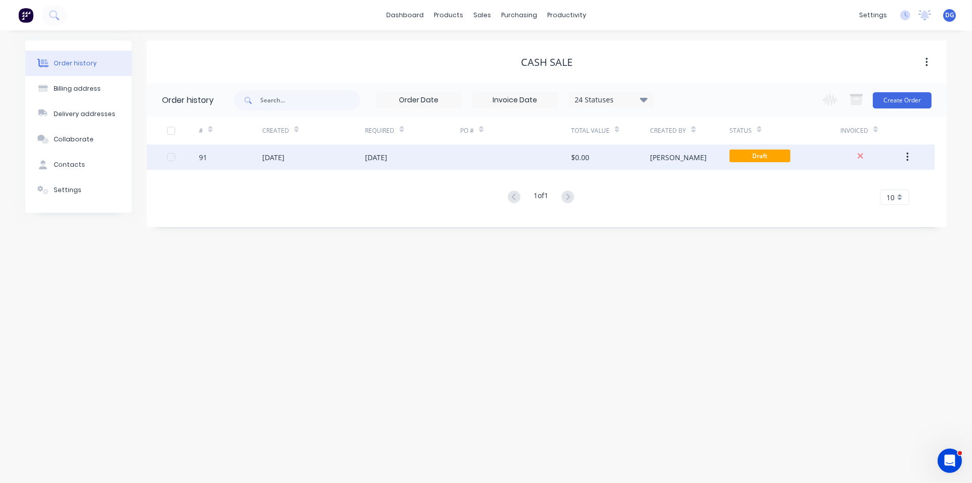
click at [172, 158] on div at bounding box center [171, 157] width 20 height 20
click at [908, 155] on icon "button" at bounding box center [908, 156] width 3 height 11
click at [862, 184] on div "Archive" at bounding box center [872, 183] width 78 height 15
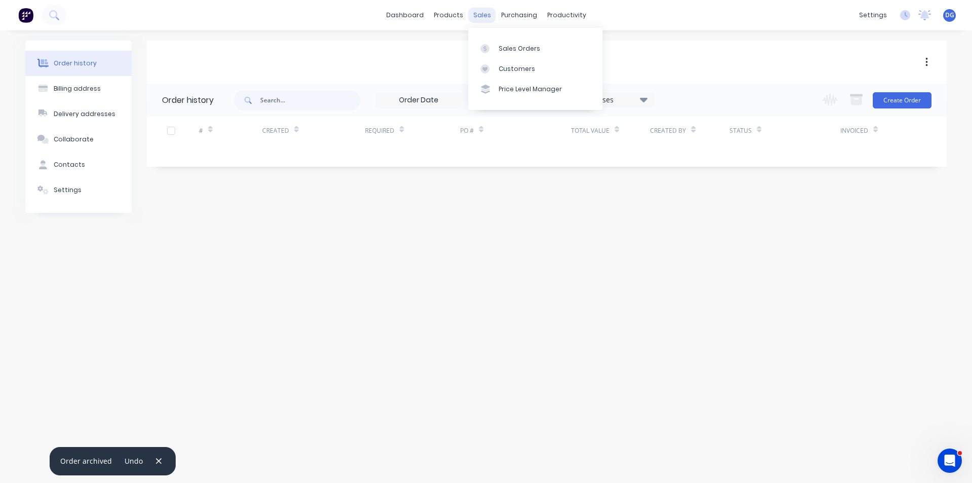
click at [479, 18] on div "sales" at bounding box center [482, 15] width 28 height 15
click at [512, 52] on div "Sales Orders" at bounding box center [520, 48] width 42 height 9
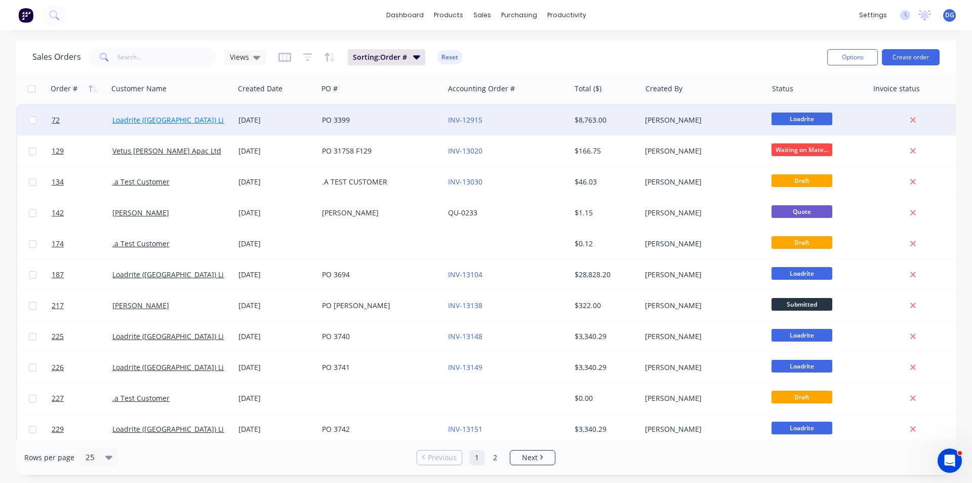
click at [152, 122] on link "Loadrite ([GEOGRAPHIC_DATA]) Limited" at bounding box center [177, 120] width 131 height 10
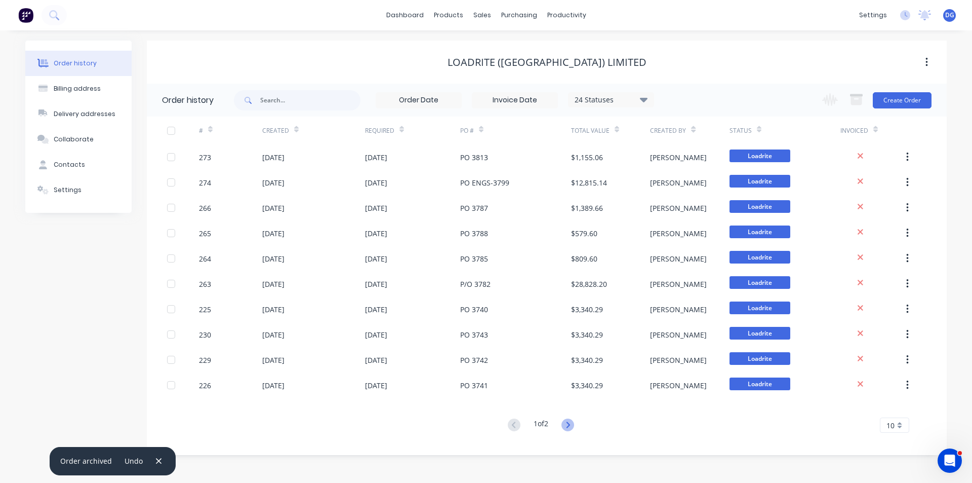
click at [573, 425] on icon at bounding box center [568, 424] width 13 height 13
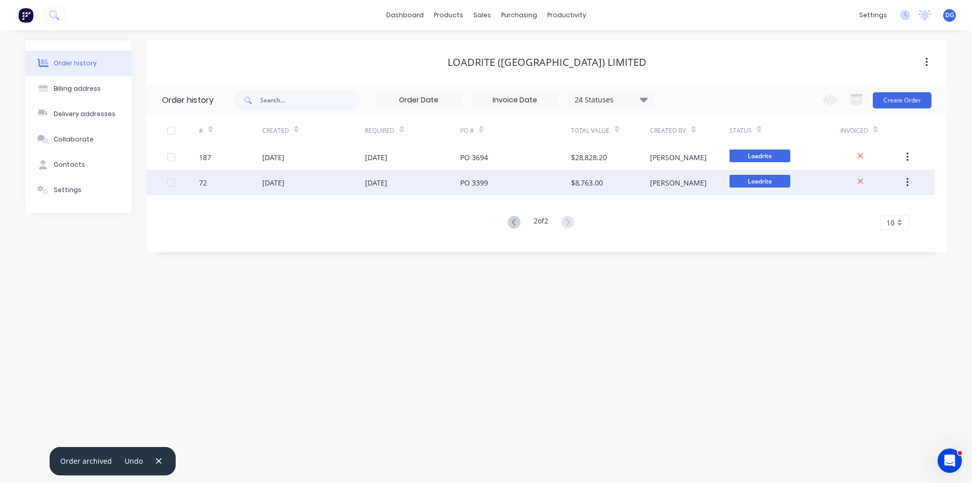
click at [270, 183] on div "02 Jul 2025" at bounding box center [273, 182] width 22 height 11
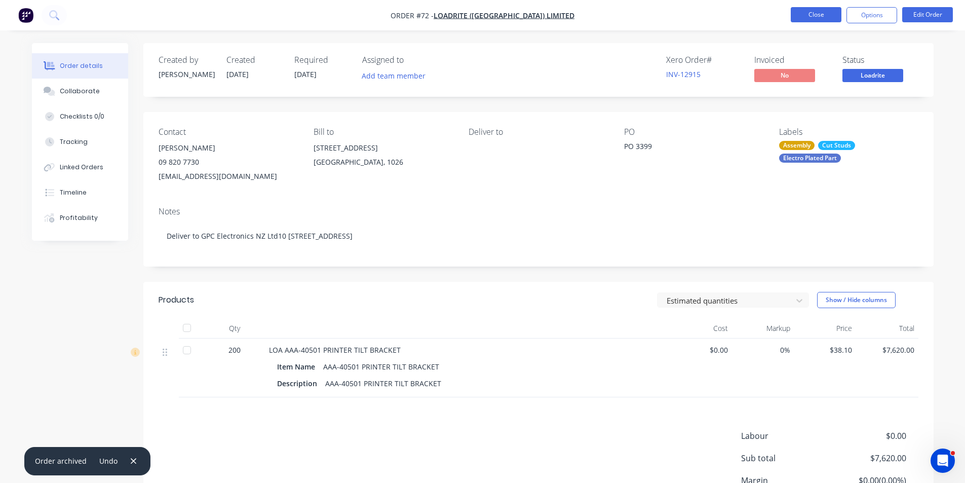
click at [825, 16] on button "Close" at bounding box center [816, 14] width 51 height 15
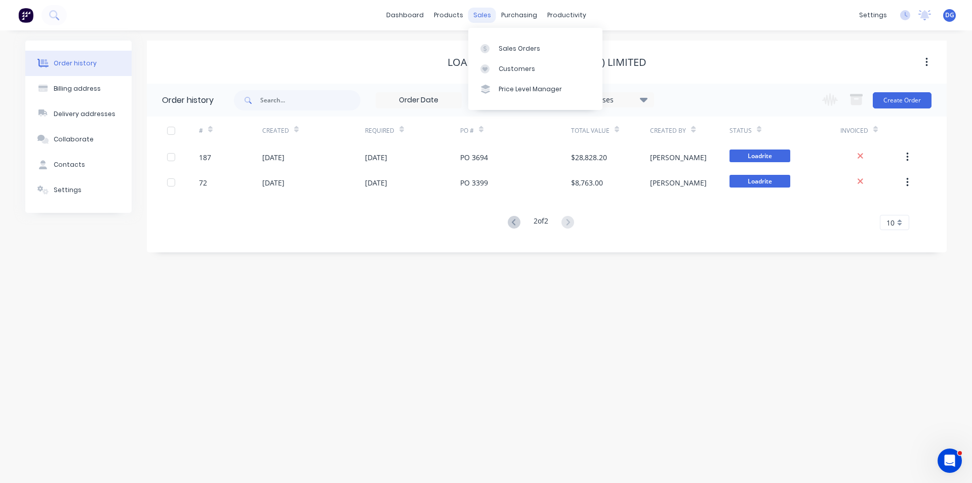
click at [483, 15] on div "sales" at bounding box center [482, 15] width 28 height 15
click at [498, 53] on link "Sales Orders" at bounding box center [535, 48] width 134 height 20
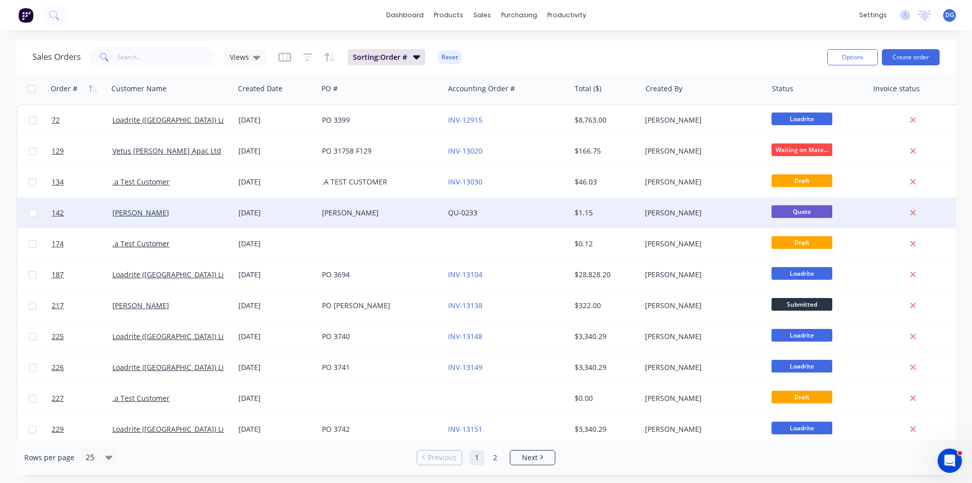
click at [331, 212] on div "Troy" at bounding box center [378, 213] width 112 height 10
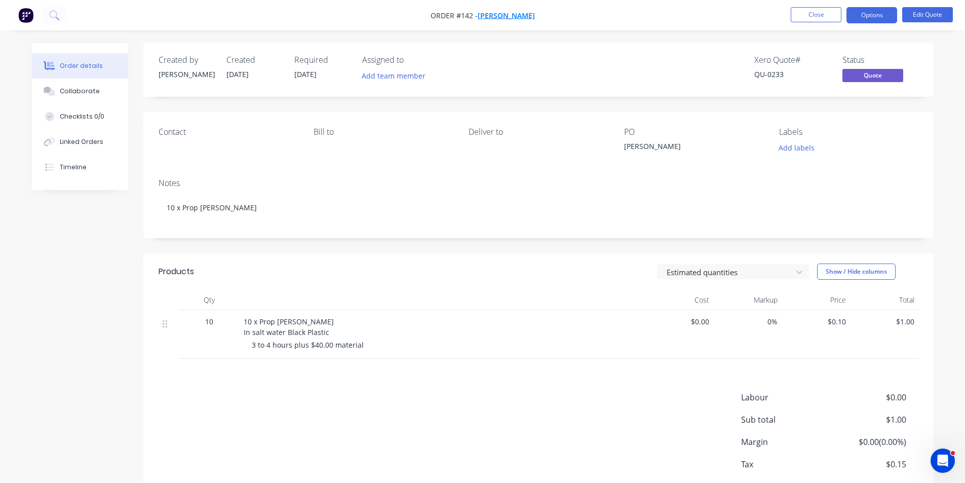
click at [489, 14] on span "[PERSON_NAME]" at bounding box center [506, 16] width 57 height 10
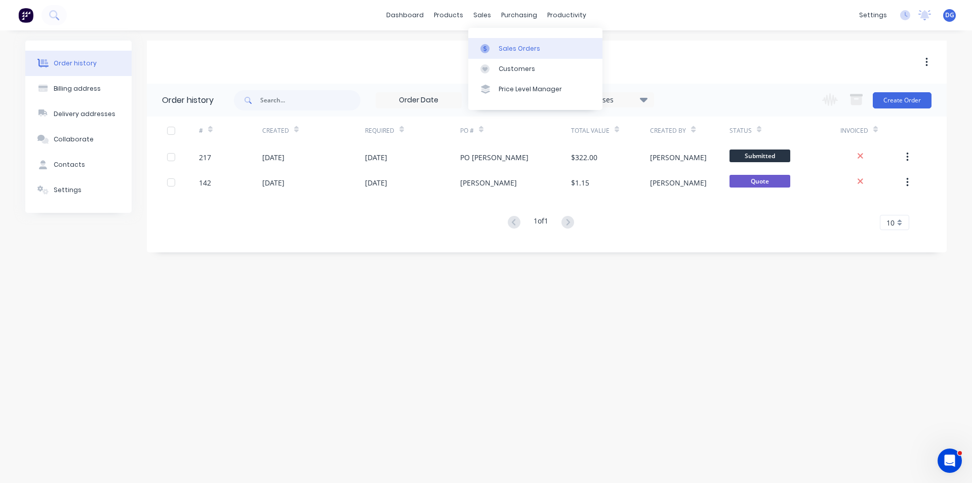
click at [517, 48] on div "Sales Orders" at bounding box center [520, 48] width 42 height 9
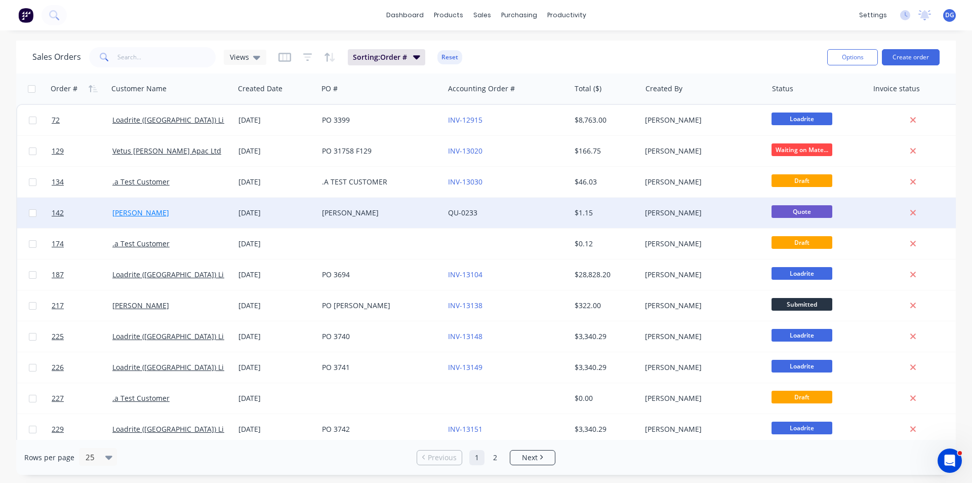
click at [134, 213] on link "[PERSON_NAME]" at bounding box center [140, 213] width 57 height 10
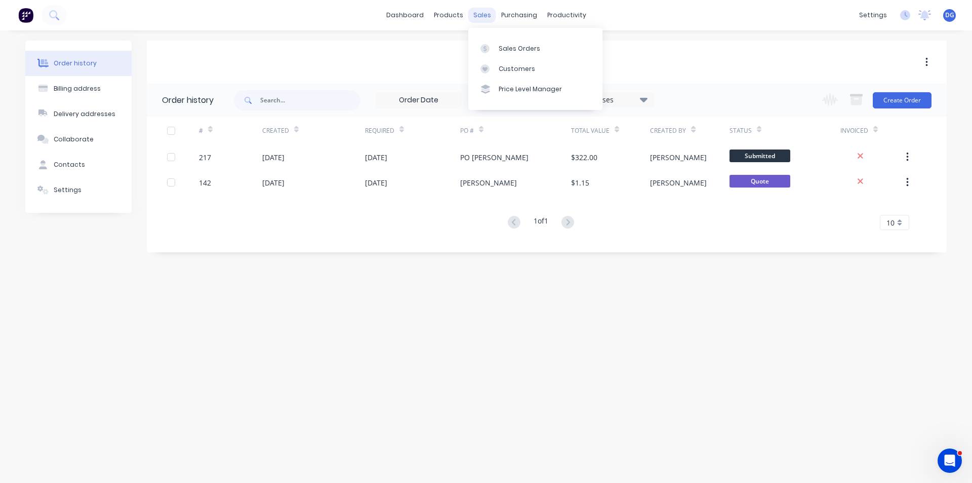
click at [482, 17] on div "sales" at bounding box center [482, 15] width 28 height 15
click at [502, 54] on link "Sales Orders" at bounding box center [535, 48] width 134 height 20
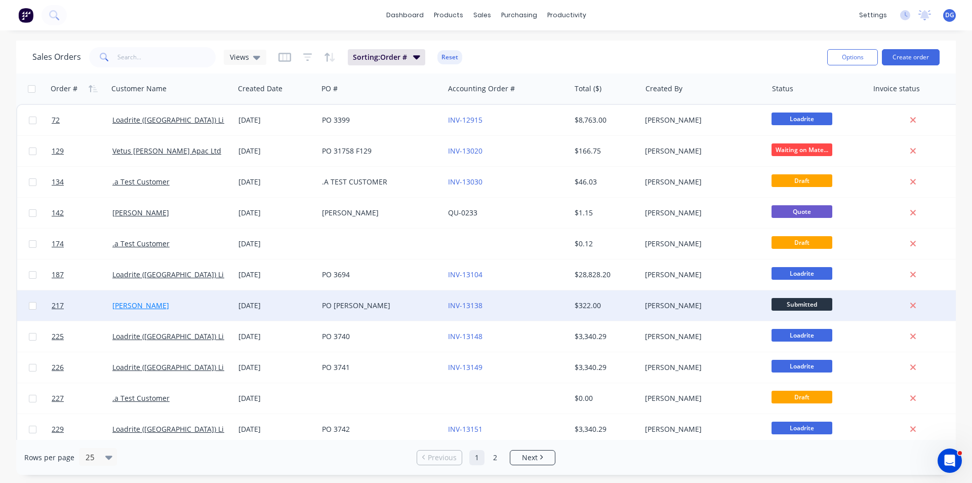
click at [133, 308] on link "[PERSON_NAME]" at bounding box center [140, 305] width 57 height 10
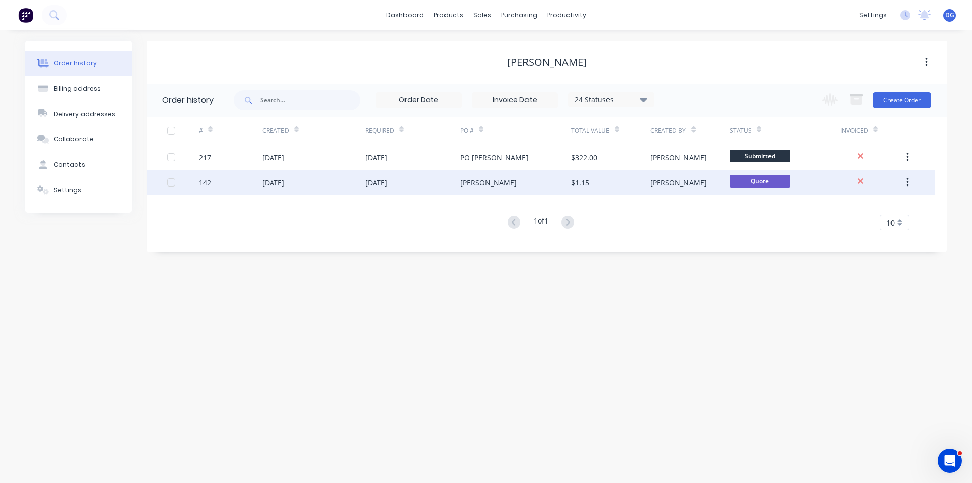
click at [285, 183] on div "11 Aug 2025" at bounding box center [273, 182] width 22 height 11
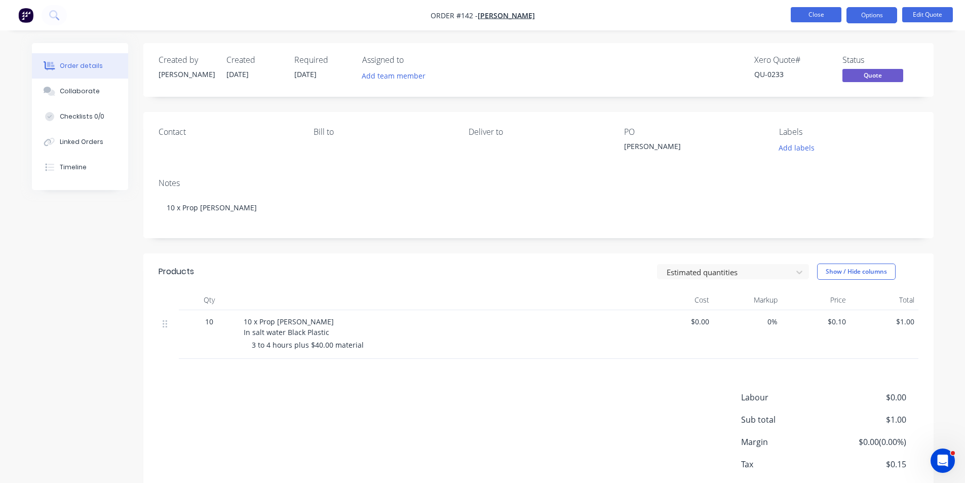
click at [818, 12] on button "Close" at bounding box center [816, 14] width 51 height 15
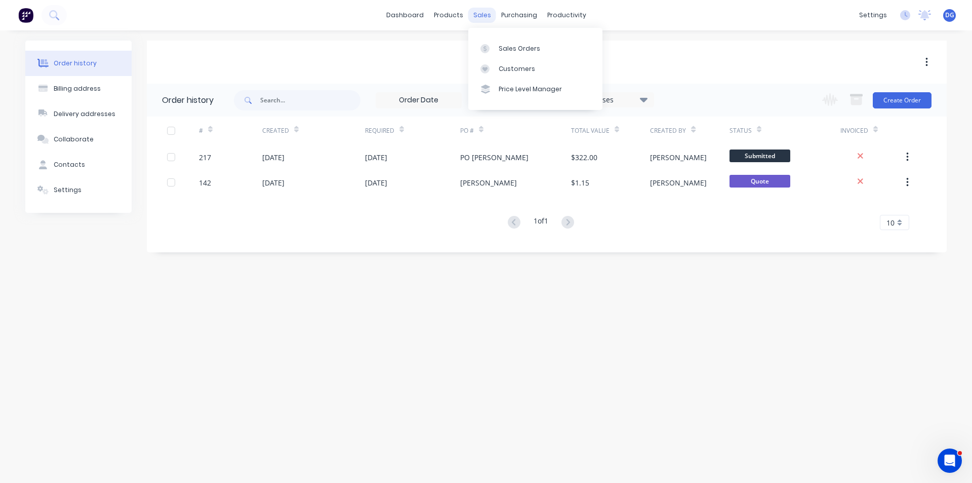
click at [479, 17] on div "sales" at bounding box center [482, 15] width 28 height 15
click at [519, 53] on div "Sales Orders" at bounding box center [520, 48] width 42 height 9
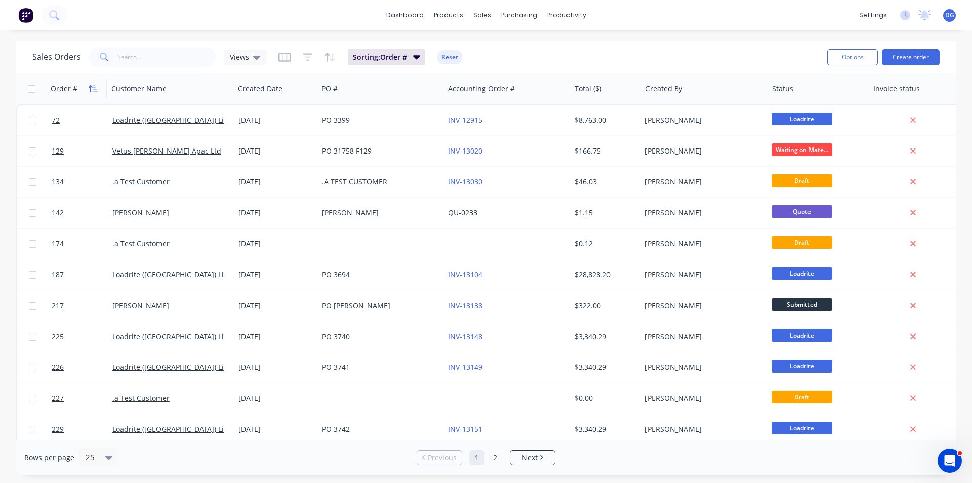
click at [96, 88] on icon "button" at bounding box center [93, 89] width 9 height 8
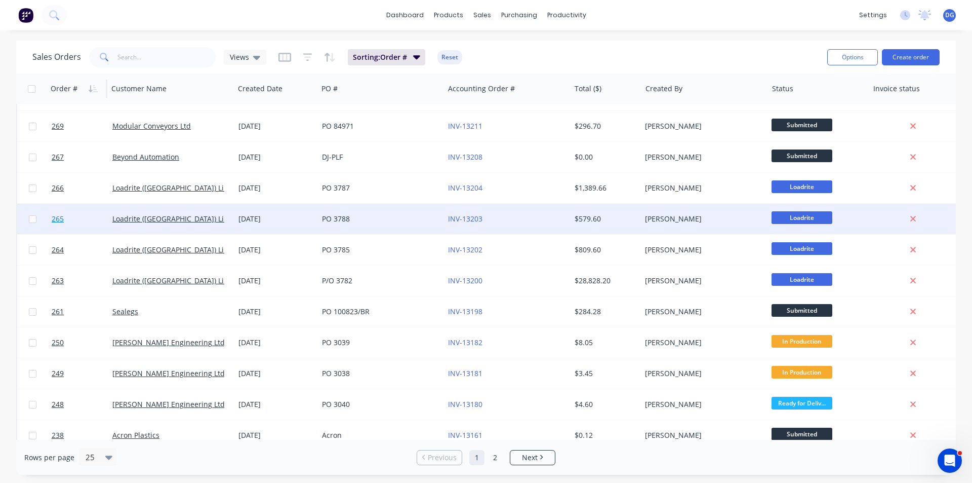
scroll to position [203, 0]
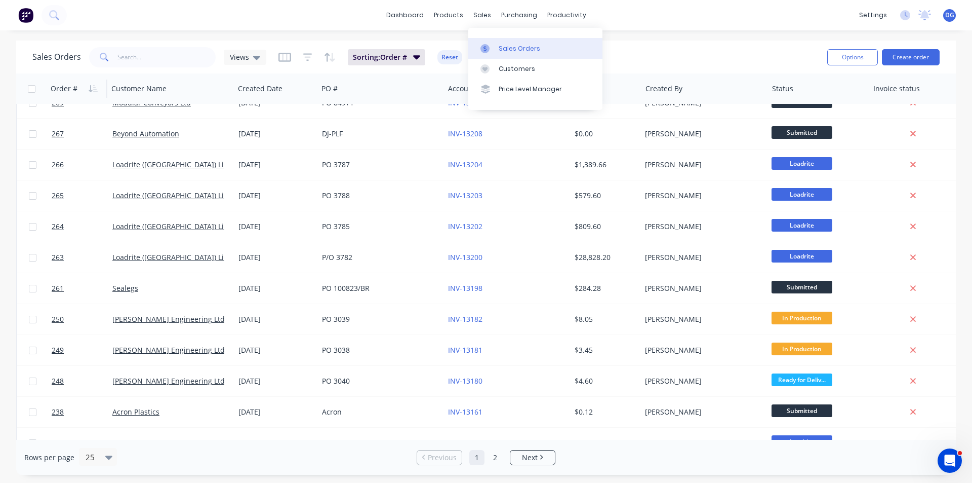
click at [500, 45] on div "Sales Orders" at bounding box center [520, 48] width 42 height 9
click at [906, 59] on button "Create order" at bounding box center [911, 57] width 58 height 16
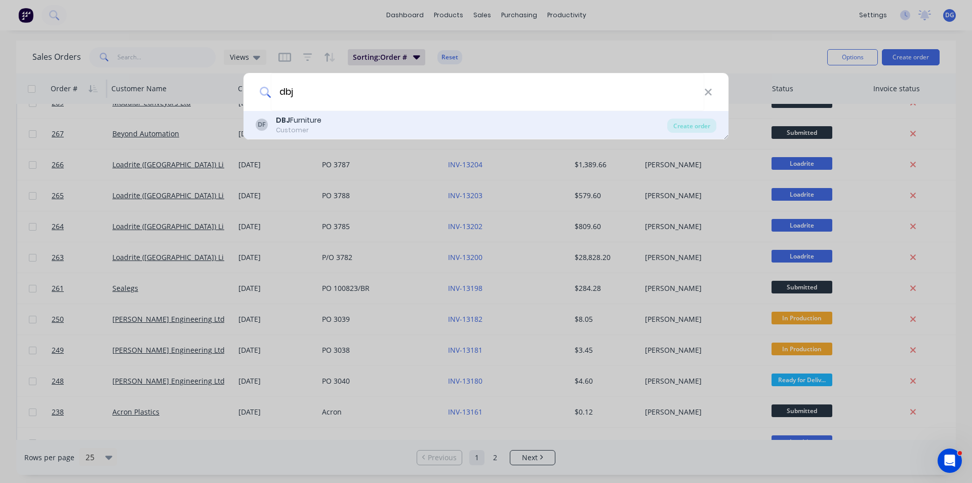
type input "dbj"
click at [319, 122] on div "DBJ Furniture" at bounding box center [299, 120] width 46 height 11
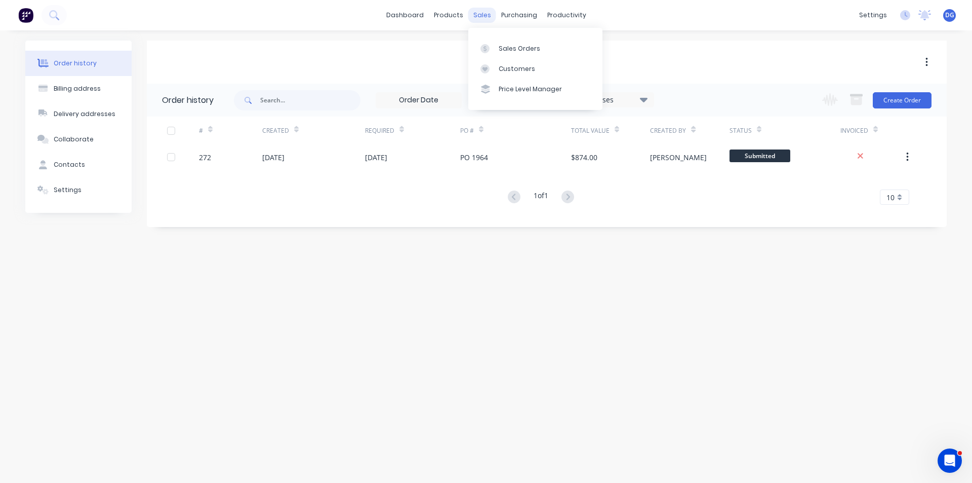
click at [478, 15] on div "sales" at bounding box center [482, 15] width 28 height 15
click at [486, 17] on div "sales" at bounding box center [482, 15] width 28 height 15
click at [516, 52] on div "Sales Orders" at bounding box center [520, 48] width 42 height 9
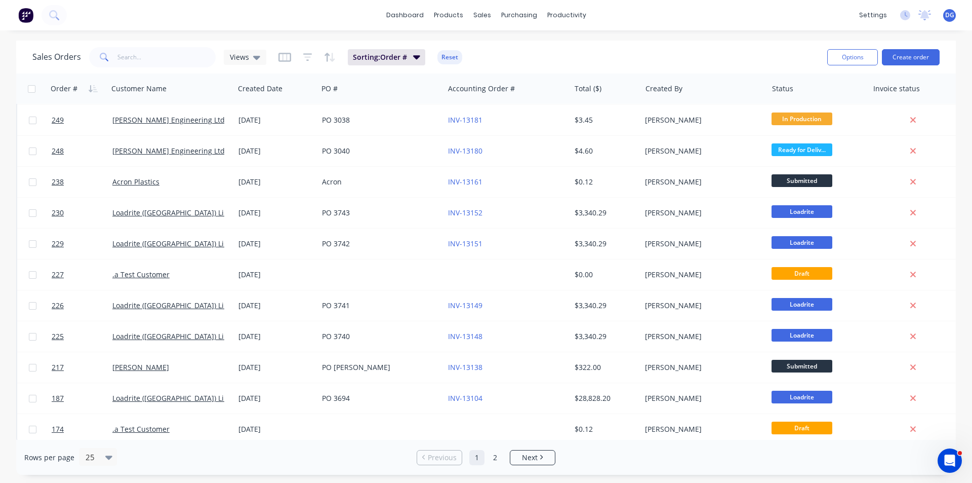
scroll to position [442, 0]
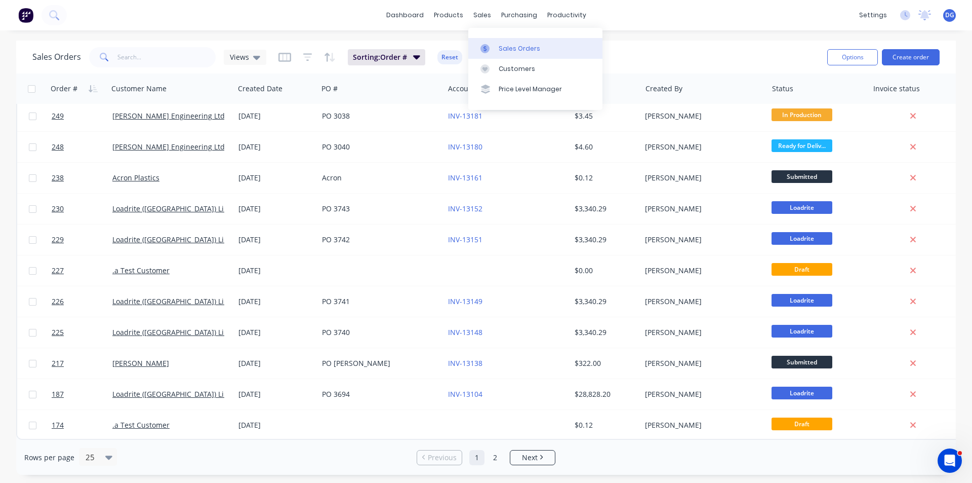
click at [502, 46] on div "Sales Orders" at bounding box center [520, 48] width 42 height 9
click at [168, 53] on input "text" at bounding box center [166, 57] width 99 height 20
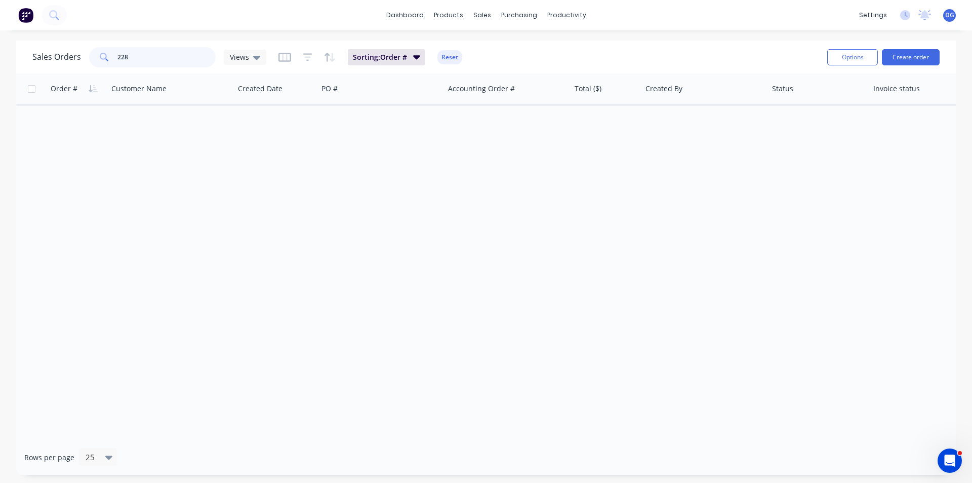
scroll to position [0, 0]
click at [198, 95] on div at bounding box center [167, 89] width 112 height 20
click at [161, 92] on div at bounding box center [167, 89] width 112 height 20
click at [142, 55] on input "228" at bounding box center [166, 57] width 99 height 20
type input "2"
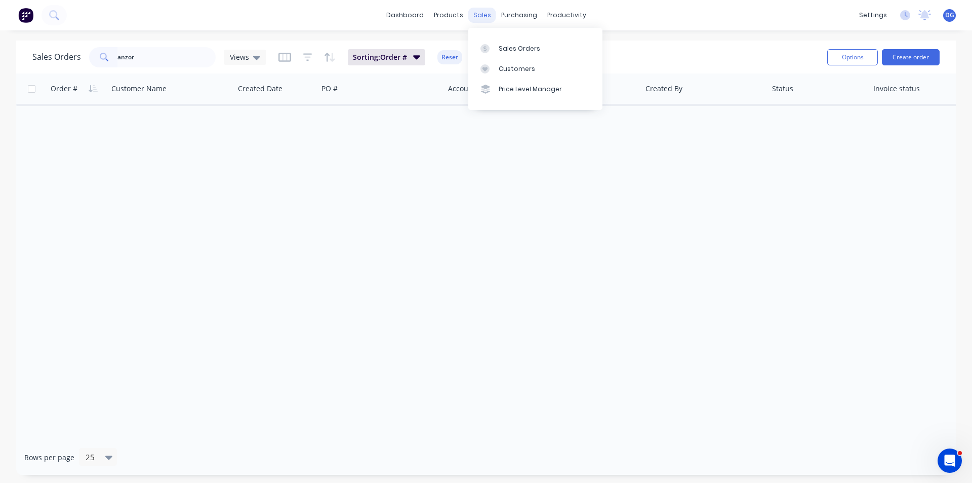
click at [483, 19] on div "sales" at bounding box center [482, 15] width 28 height 15
click at [508, 48] on div "Sales Orders" at bounding box center [520, 48] width 42 height 9
click at [143, 58] on input "anzor" at bounding box center [166, 57] width 99 height 20
type input "a"
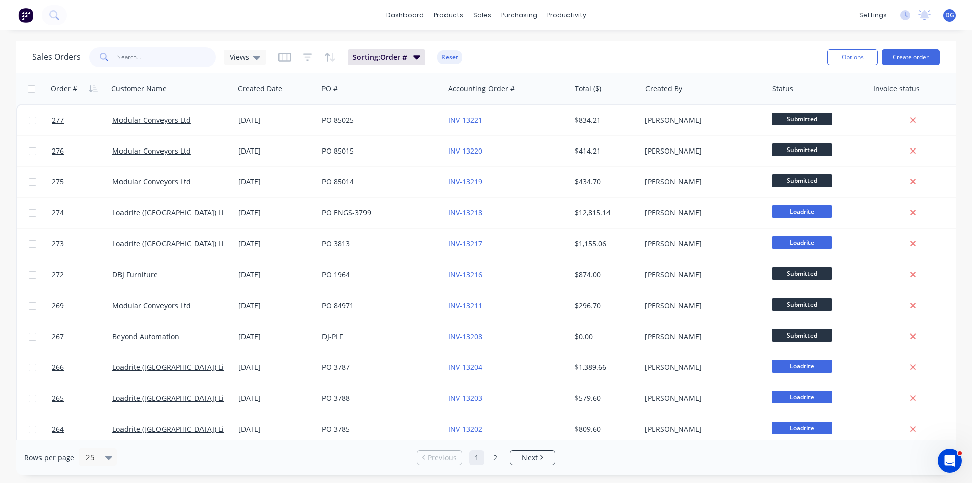
click at [153, 59] on input "text" at bounding box center [166, 57] width 99 height 20
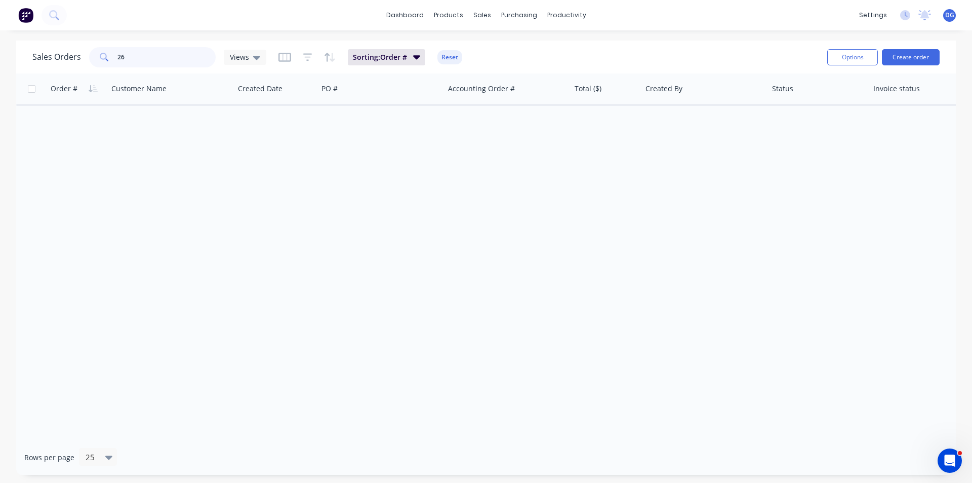
type input "269"
